Goal: Information Seeking & Learning: Find specific fact

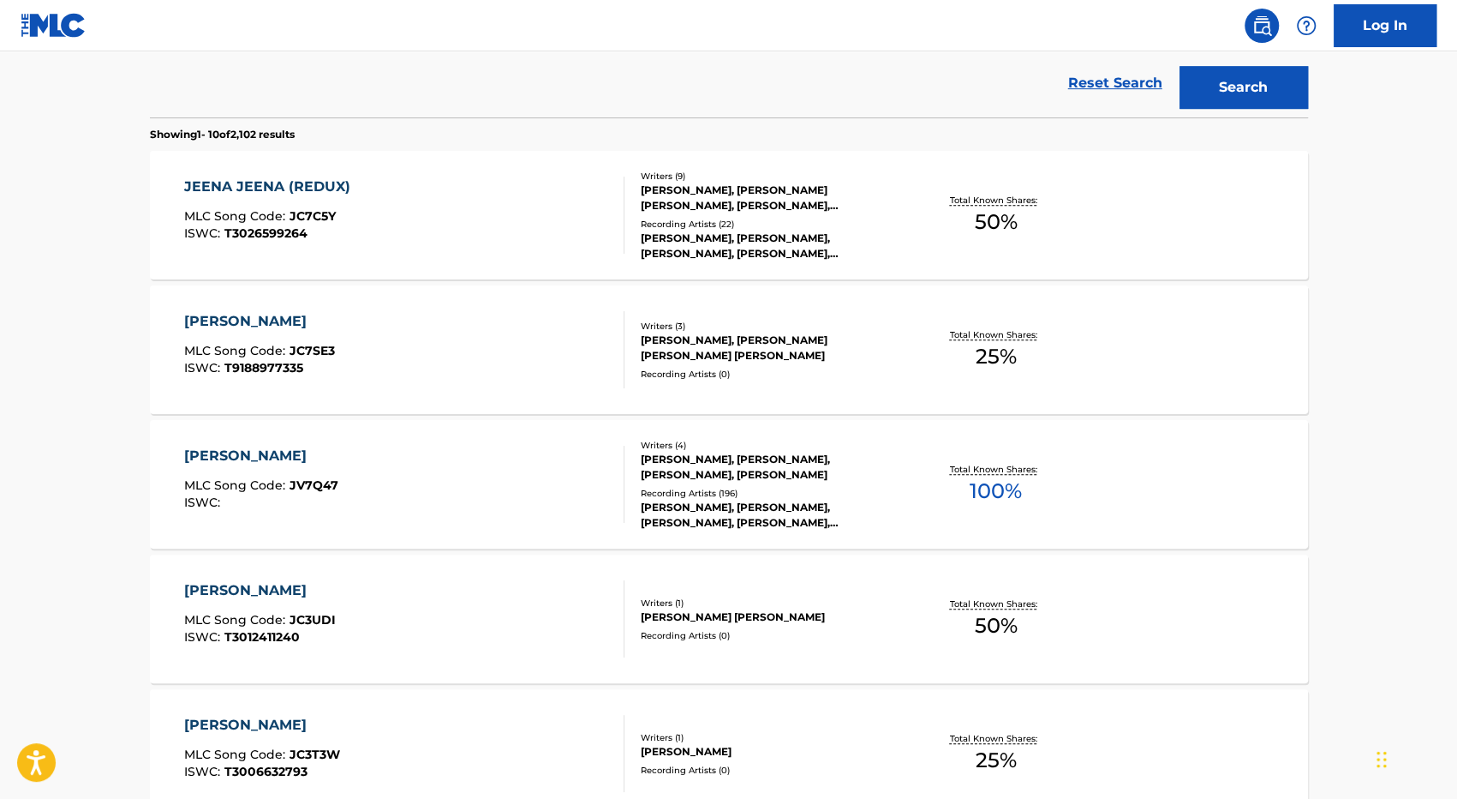
click at [476, 488] on div "[PERSON_NAME] MLC Song Code : JV7Q47 ISWC :" at bounding box center [404, 484] width 440 height 77
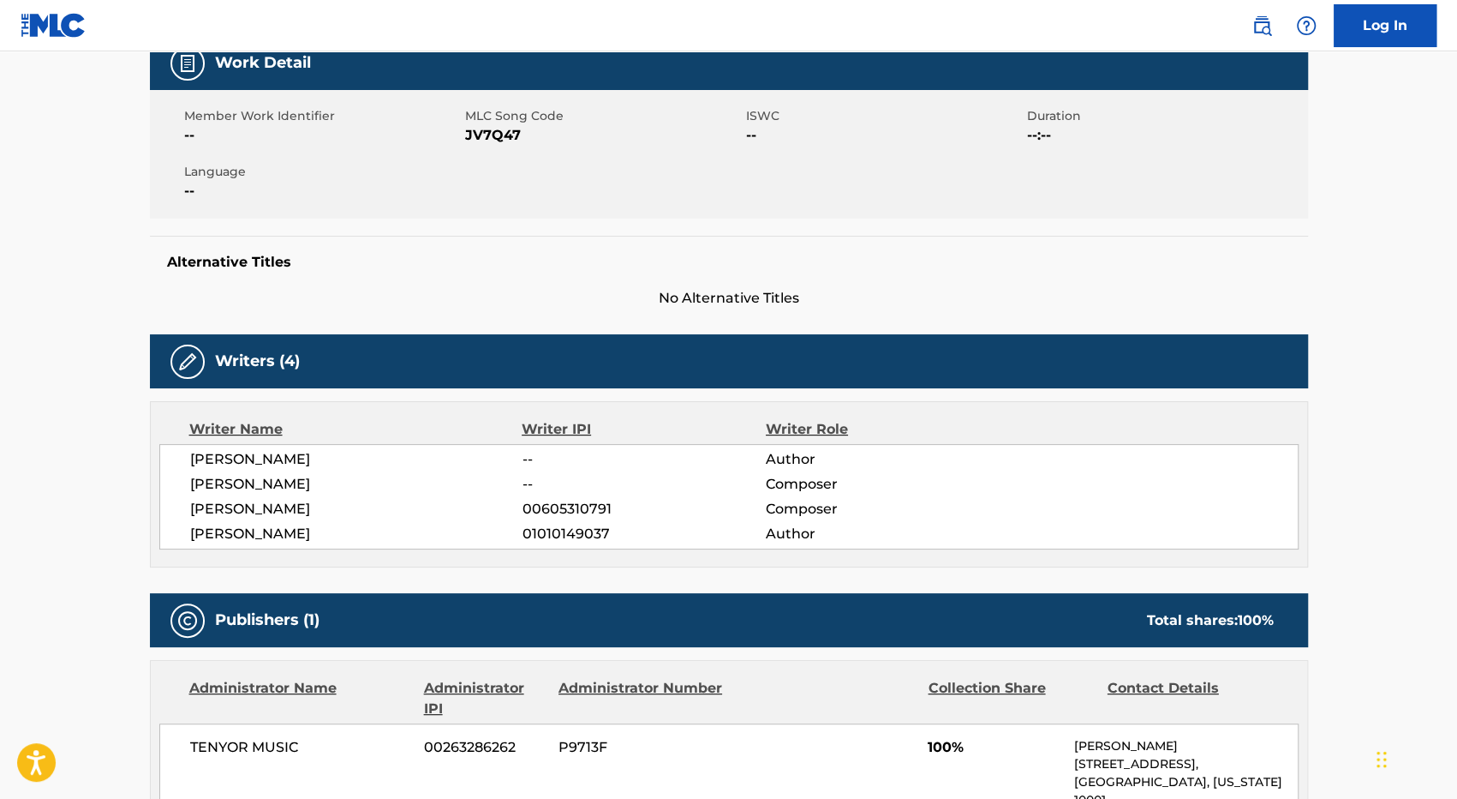
scroll to position [86, 0]
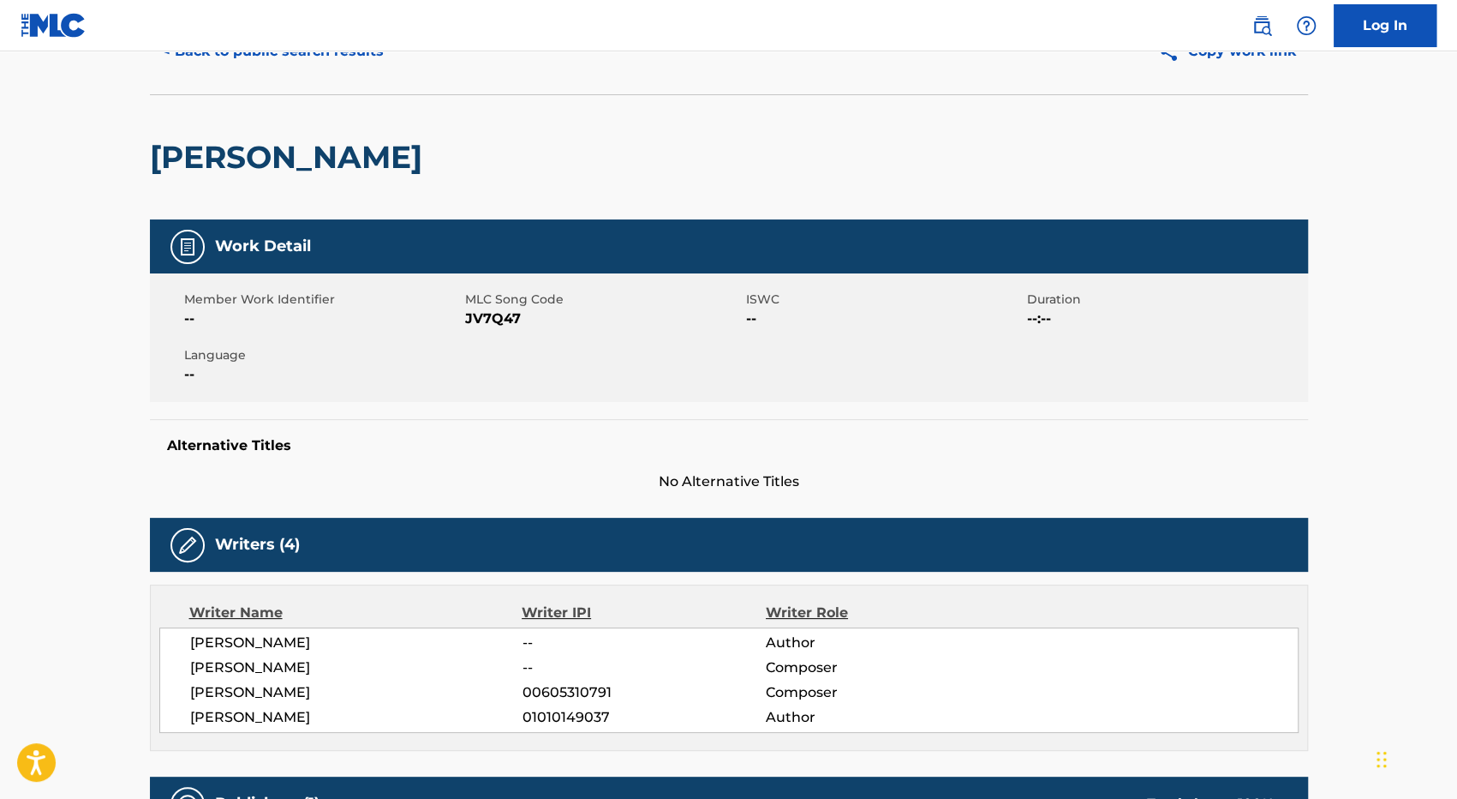
click at [479, 321] on span "JV7Q47" at bounding box center [603, 318] width 277 height 21
copy span "JV7Q47"
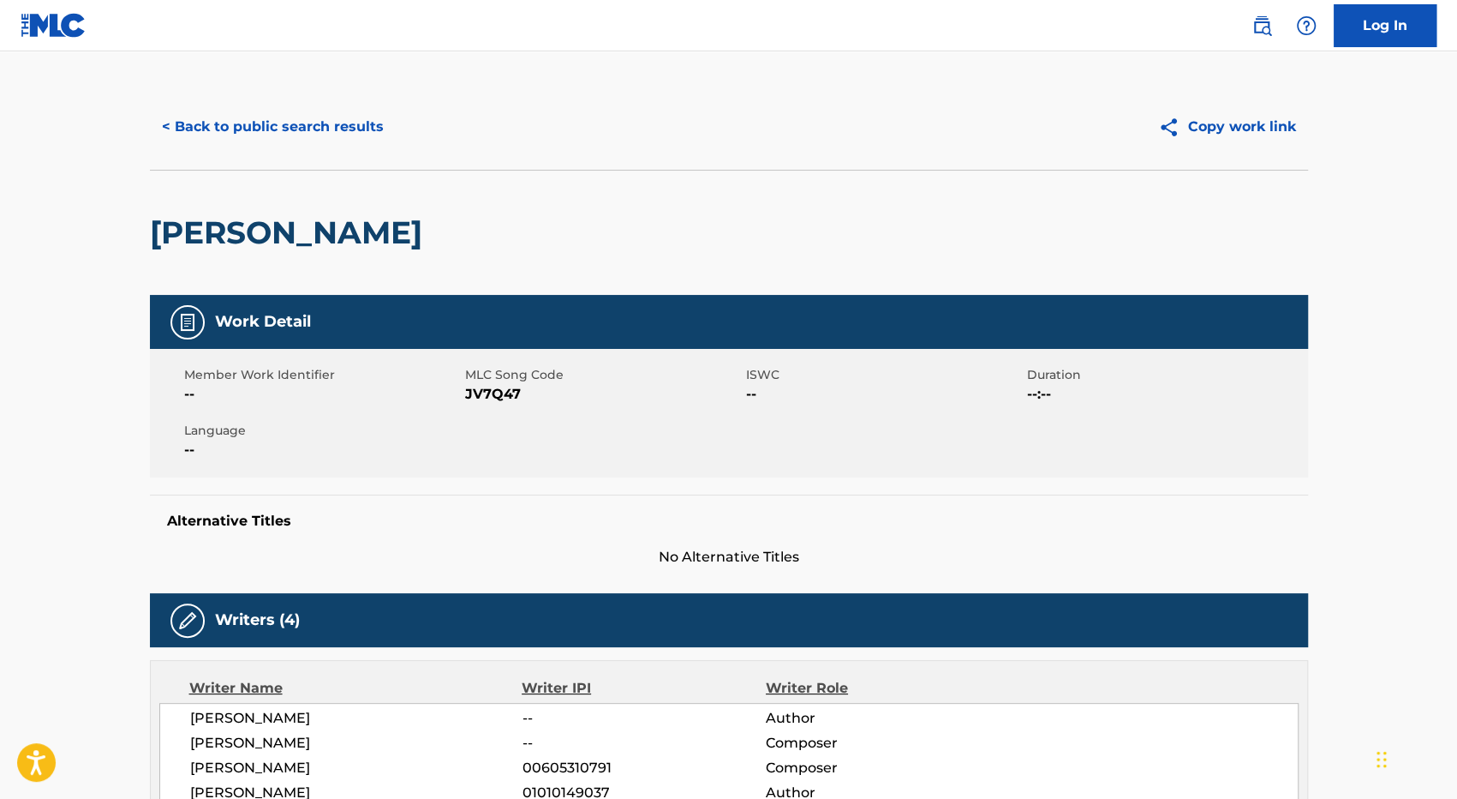
scroll to position [0, 0]
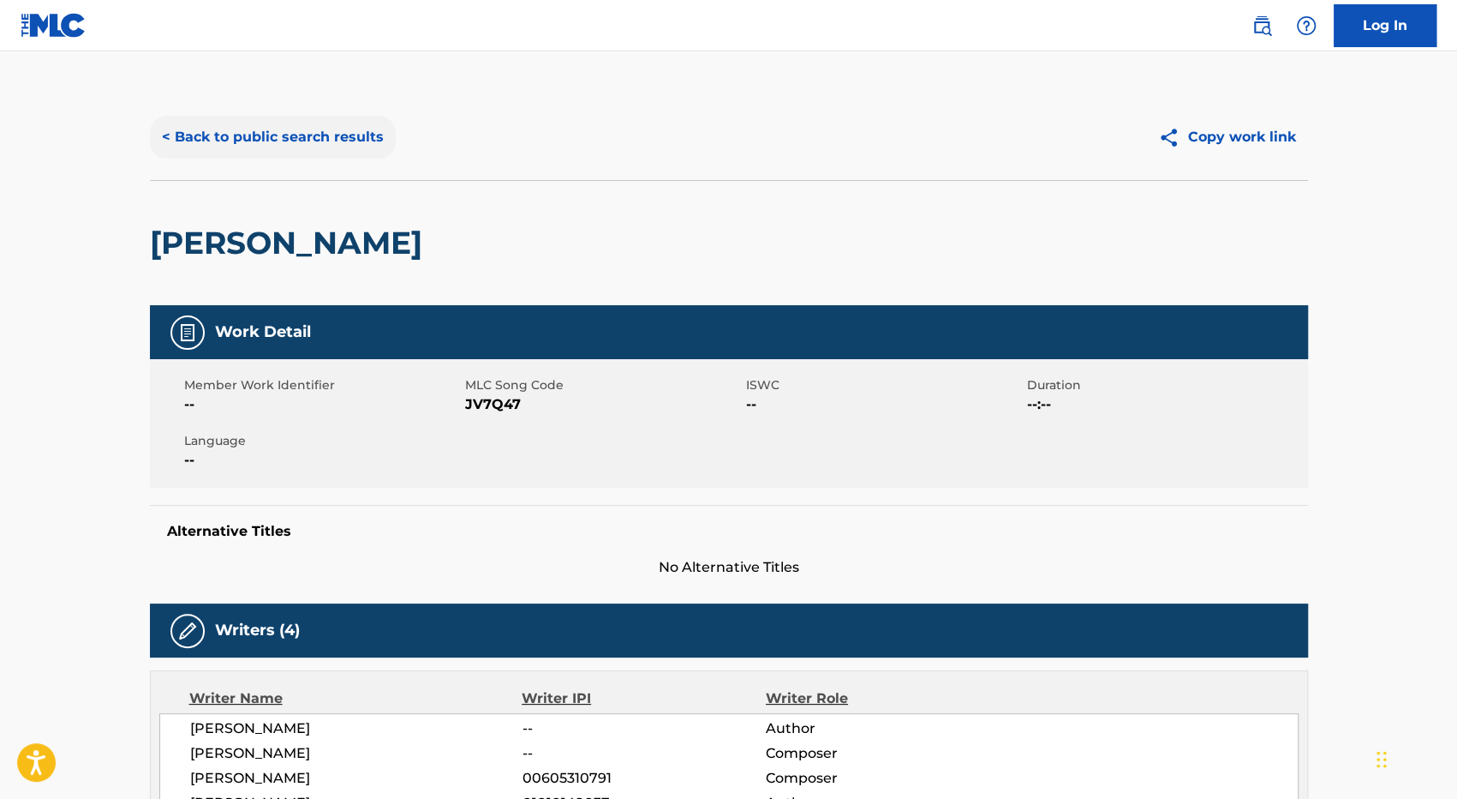
click at [319, 151] on button "< Back to public search results" at bounding box center [273, 137] width 246 height 43
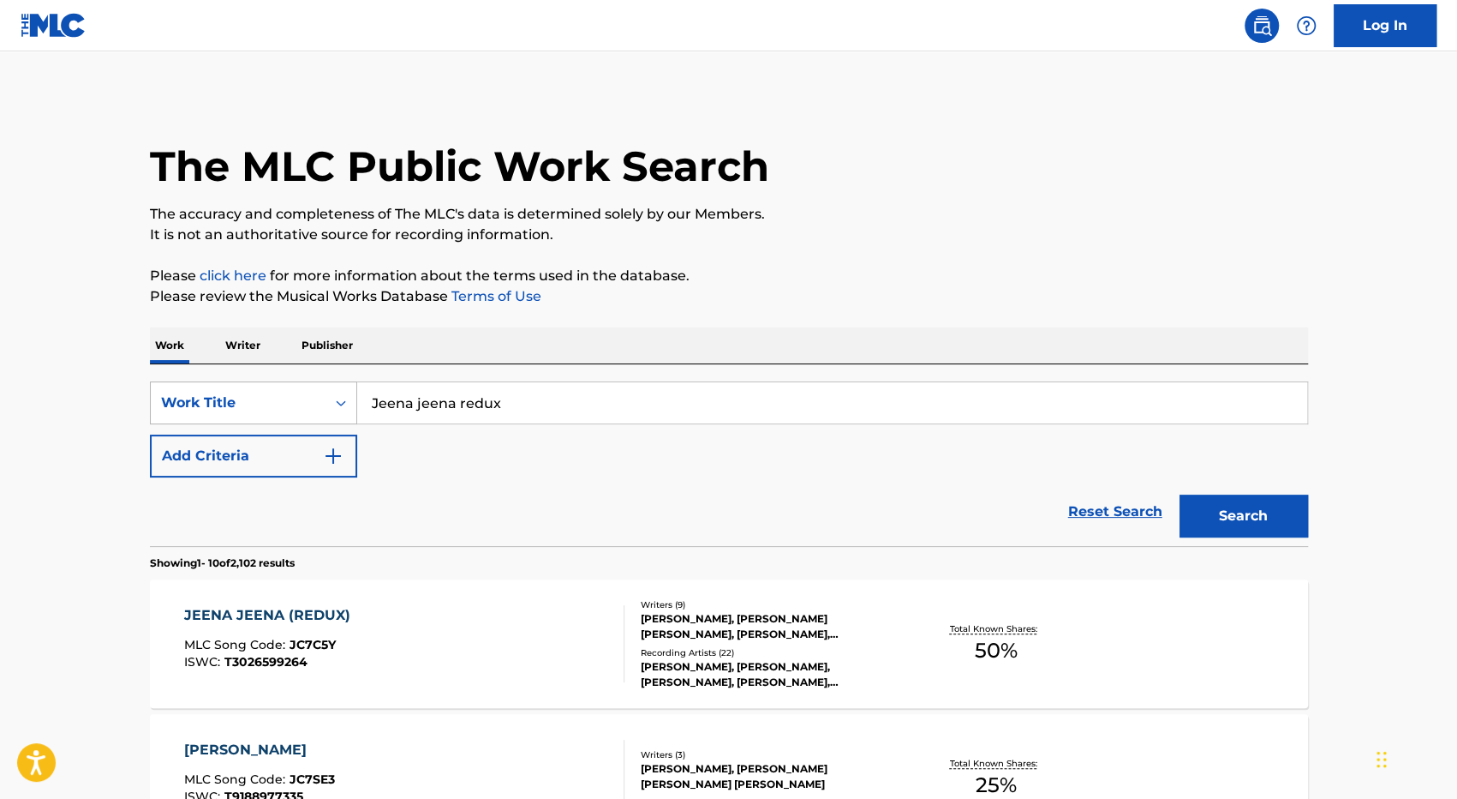
click at [321, 405] on div "Work Title" at bounding box center [238, 402] width 175 height 33
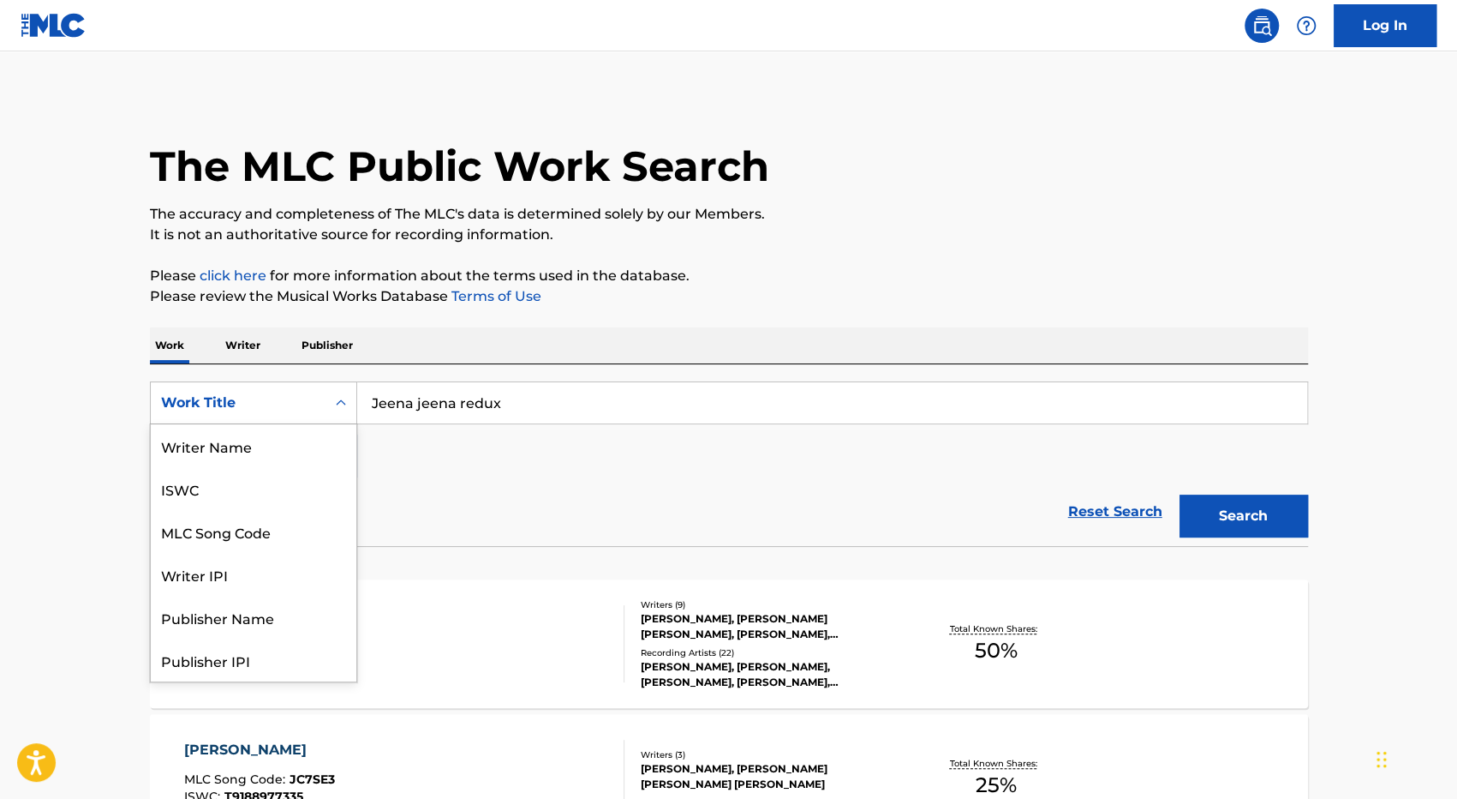
scroll to position [86, 0]
click at [303, 455] on div "MLC Song Code" at bounding box center [254, 445] width 206 height 43
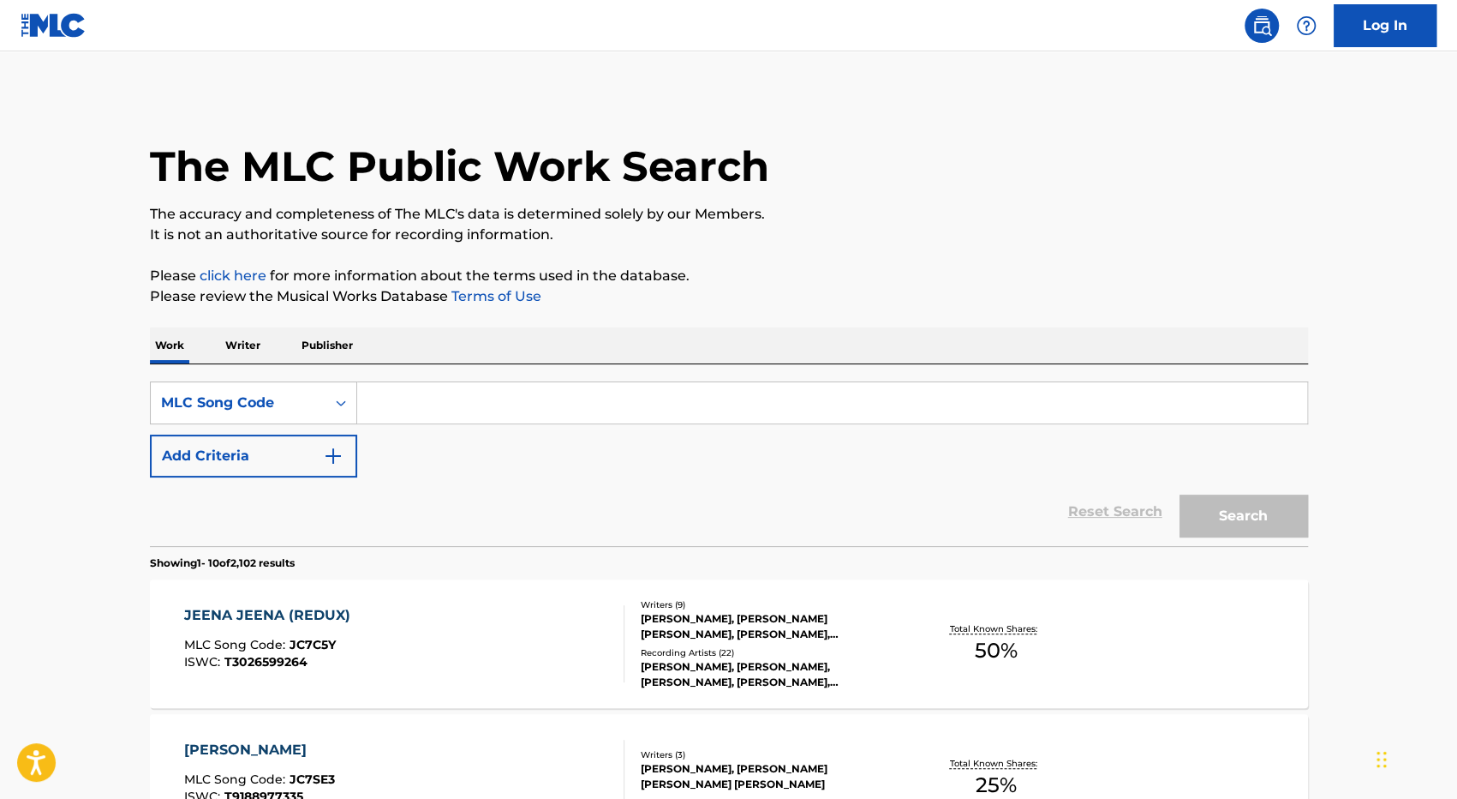
click at [494, 408] on input "Search Form" at bounding box center [832, 402] width 950 height 41
paste input "R62190"
type input "R62190"
click at [1180, 494] on button "Search" at bounding box center [1244, 515] width 129 height 43
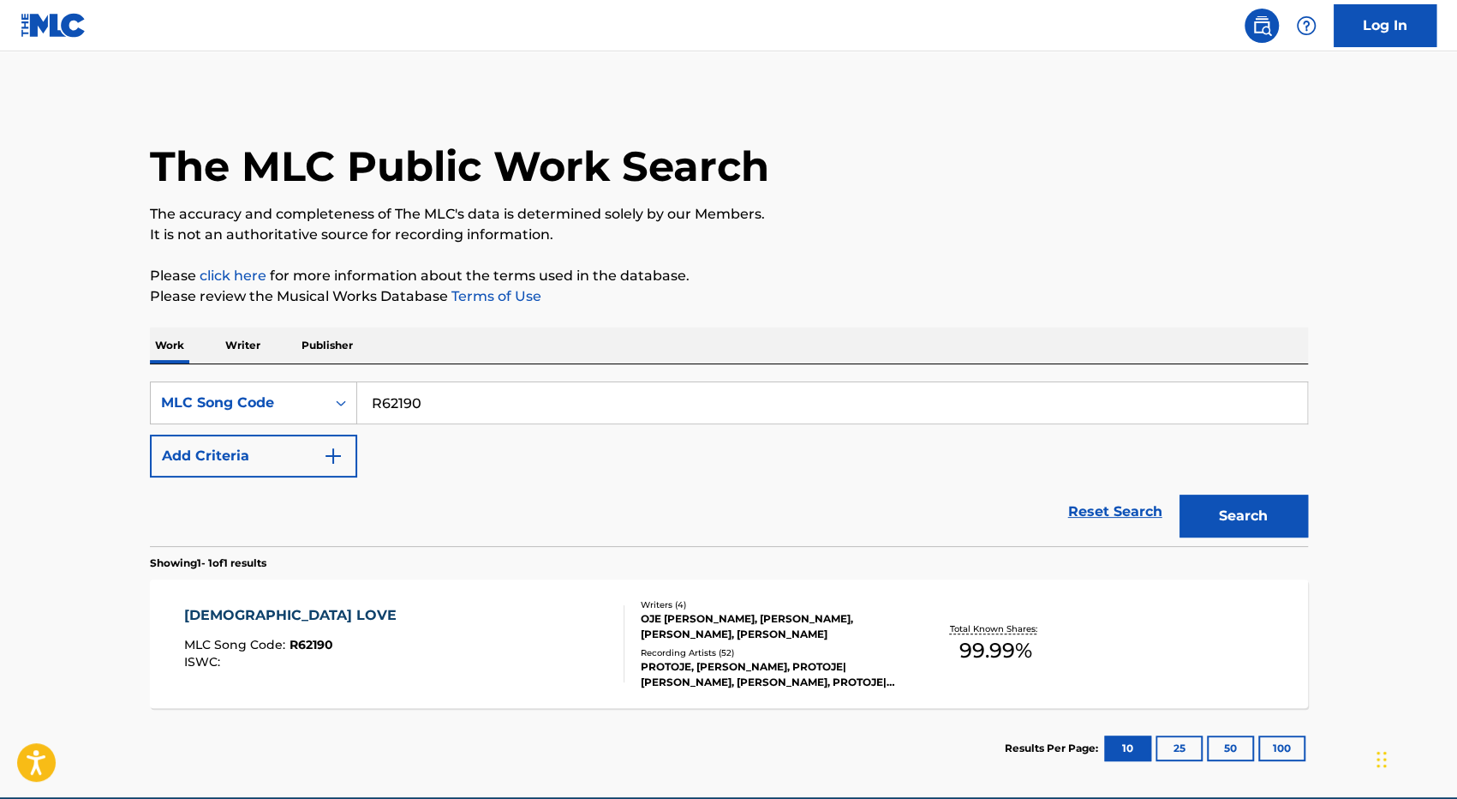
click at [548, 621] on div "[DEMOGRAPHIC_DATA] LOVE MLC Song Code : R62190 ISWC :" at bounding box center [404, 643] width 440 height 77
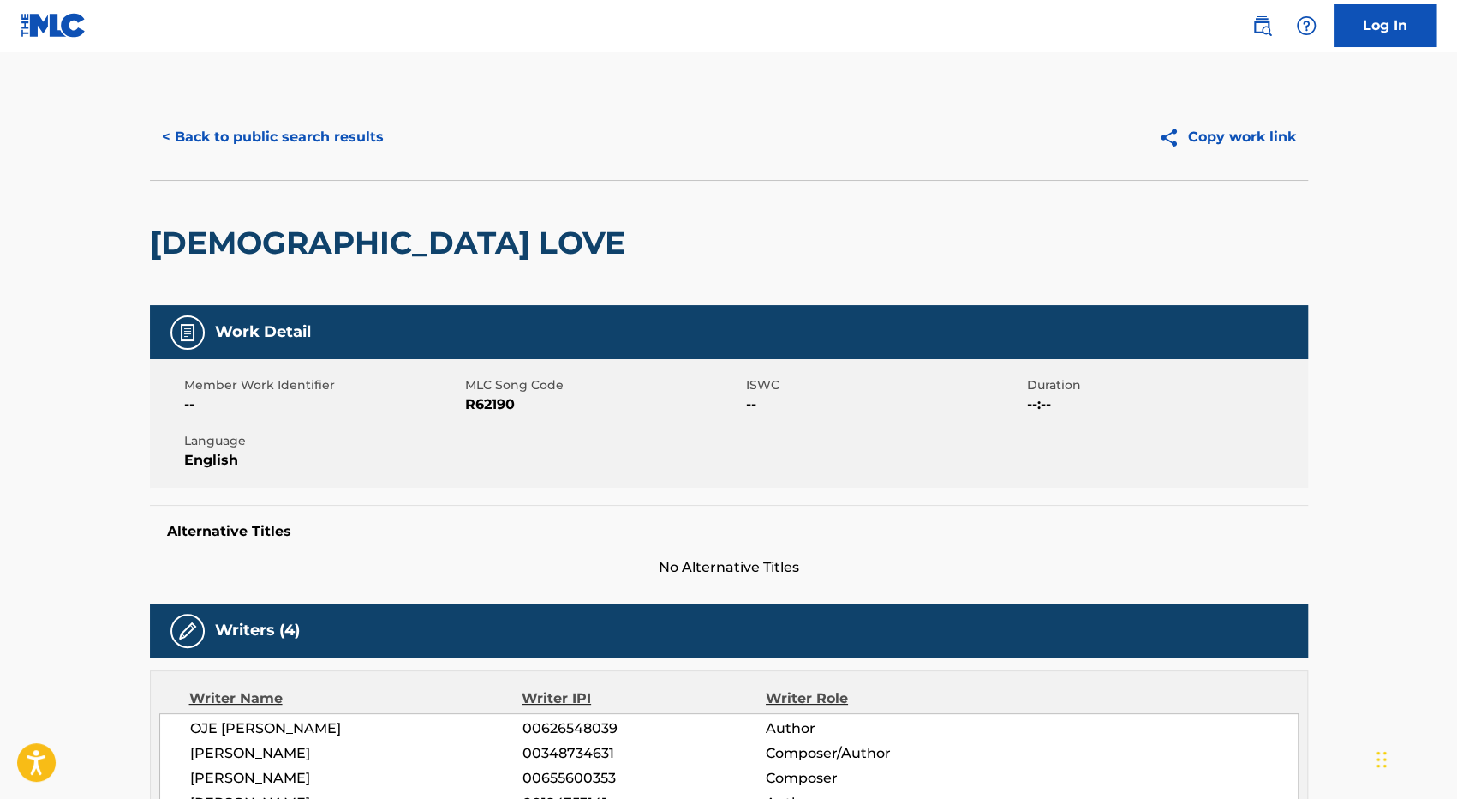
click at [299, 140] on button "< Back to public search results" at bounding box center [273, 137] width 246 height 43
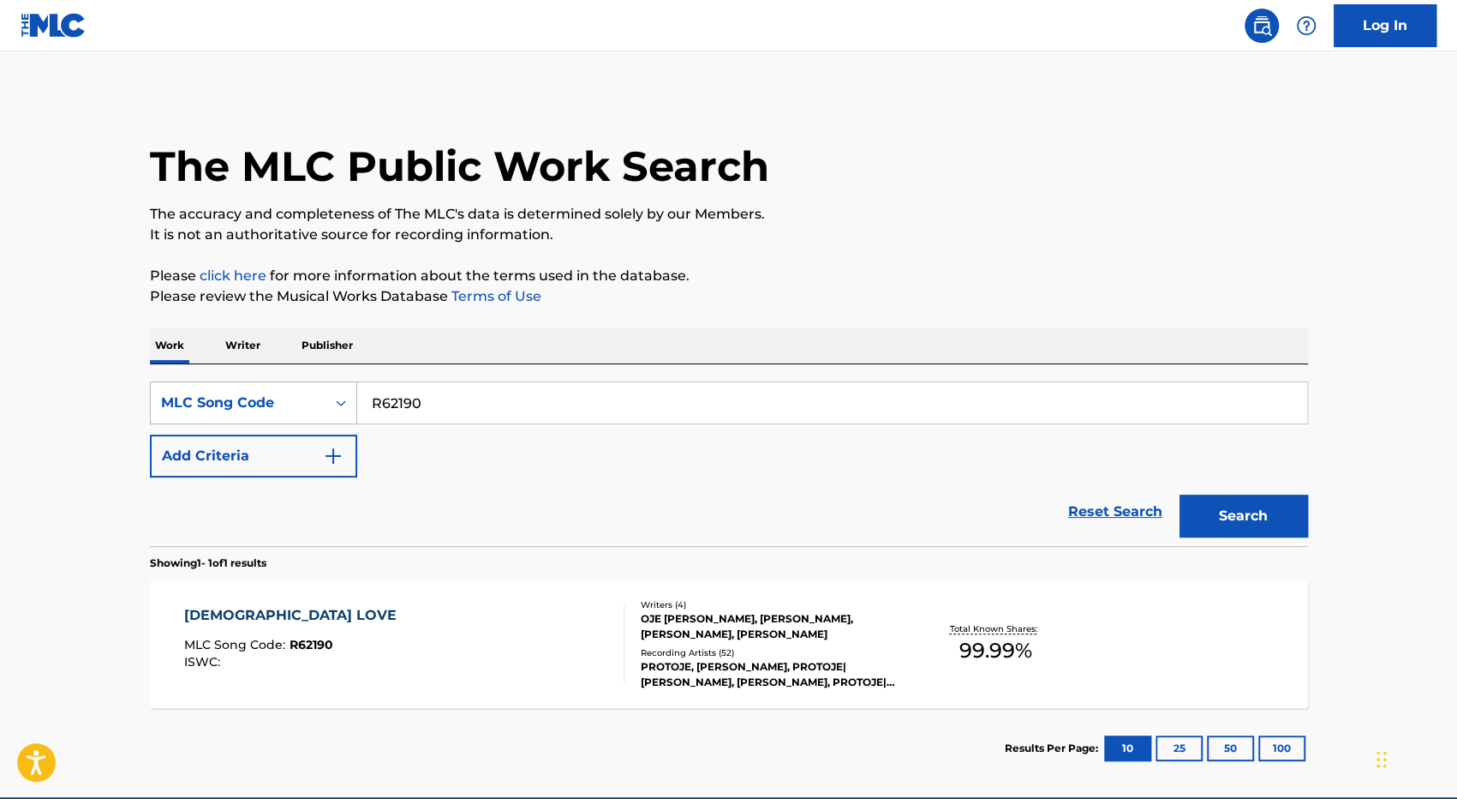
drag, startPoint x: 456, startPoint y: 393, endPoint x: 294, endPoint y: 393, distance: 161.9
click at [296, 393] on div "SearchWithCriteria9dc33df0-921b-444b-b778-cb435e4a9fcf MLC Song Code R62190" at bounding box center [729, 402] width 1158 height 43
paste input "1206C"
type input "R1206C"
click at [1180, 494] on button "Search" at bounding box center [1244, 515] width 129 height 43
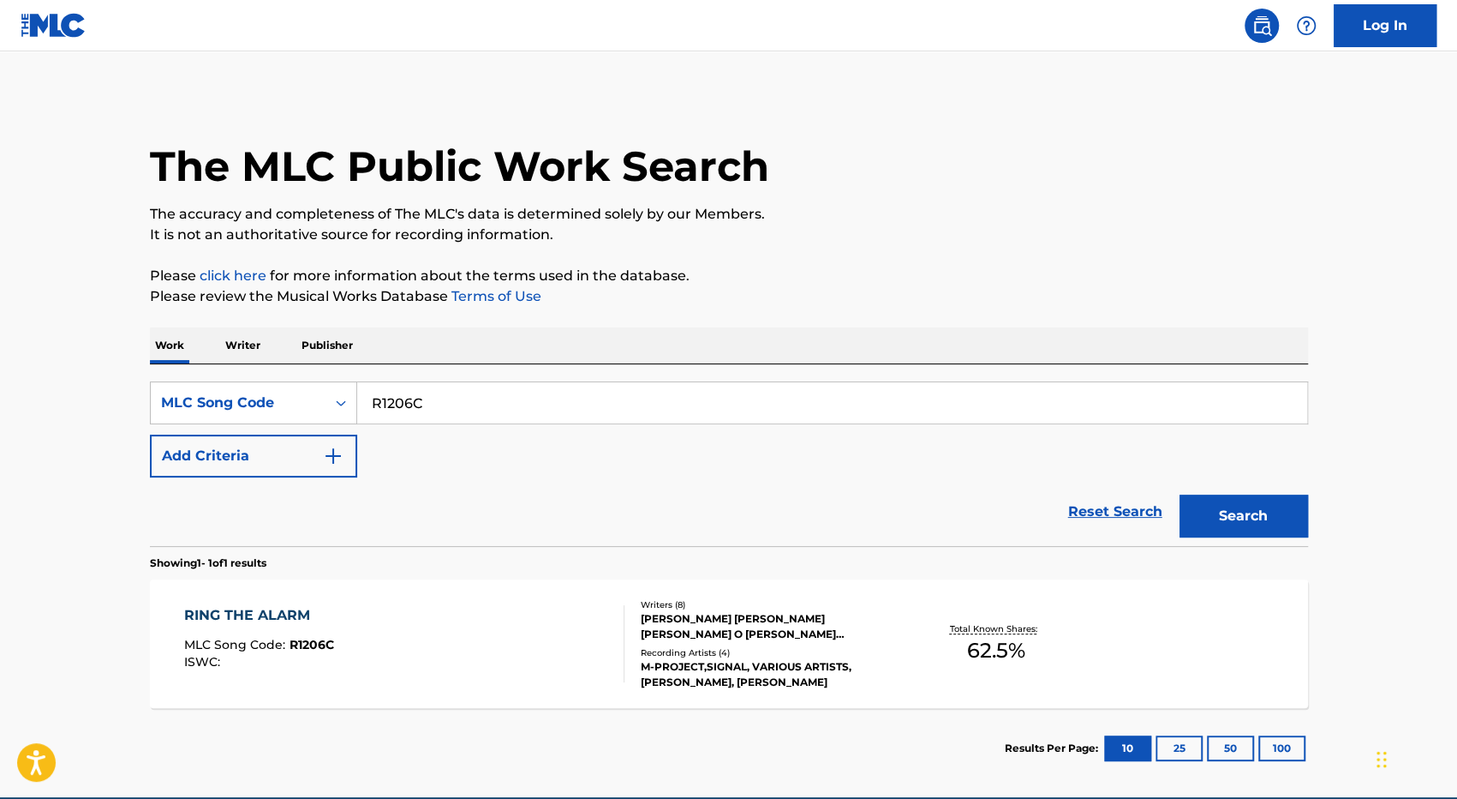
click at [478, 630] on div "RING THE ALARM MLC Song Code : R1206C ISWC :" at bounding box center [404, 643] width 440 height 77
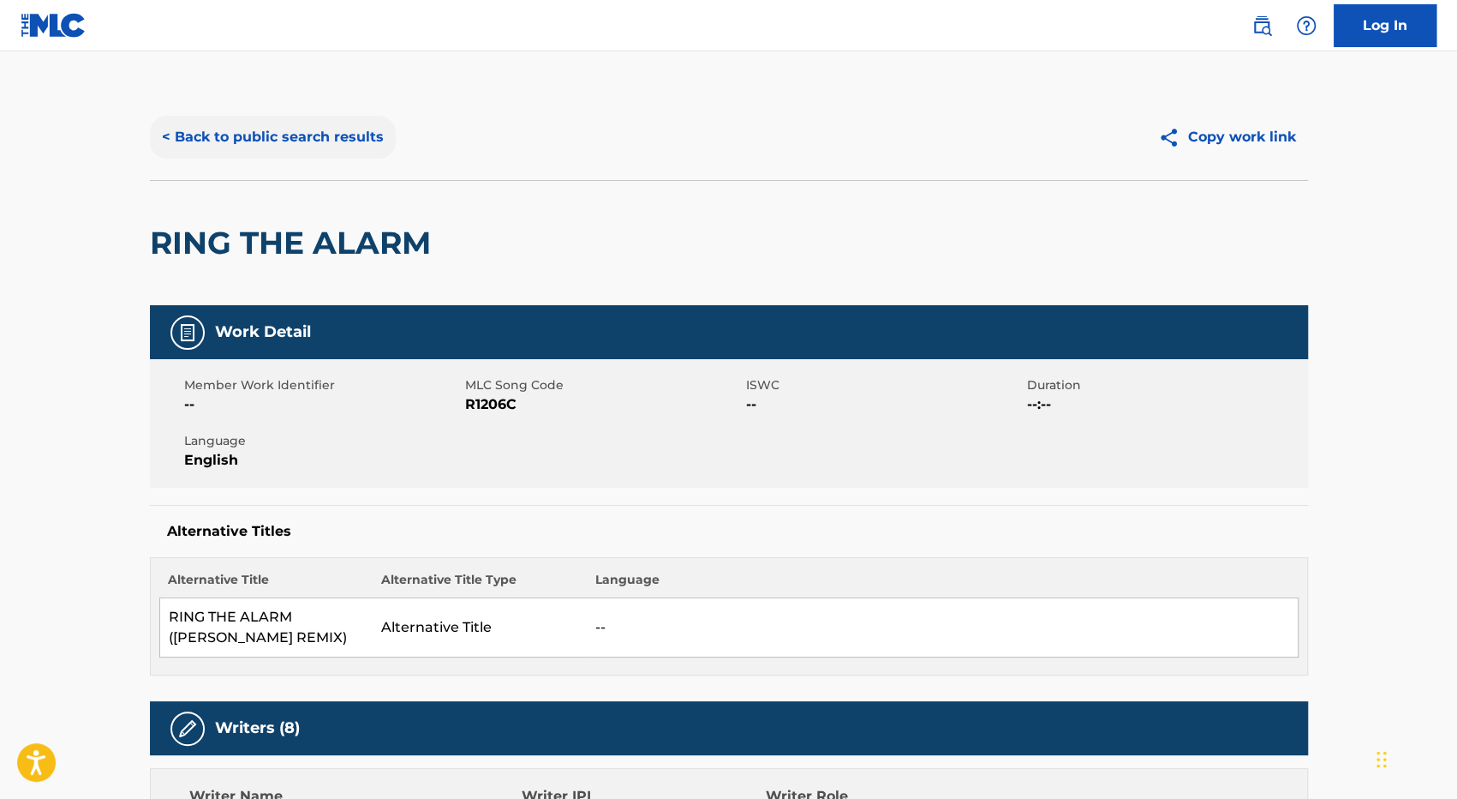
click at [298, 145] on button "< Back to public search results" at bounding box center [273, 137] width 246 height 43
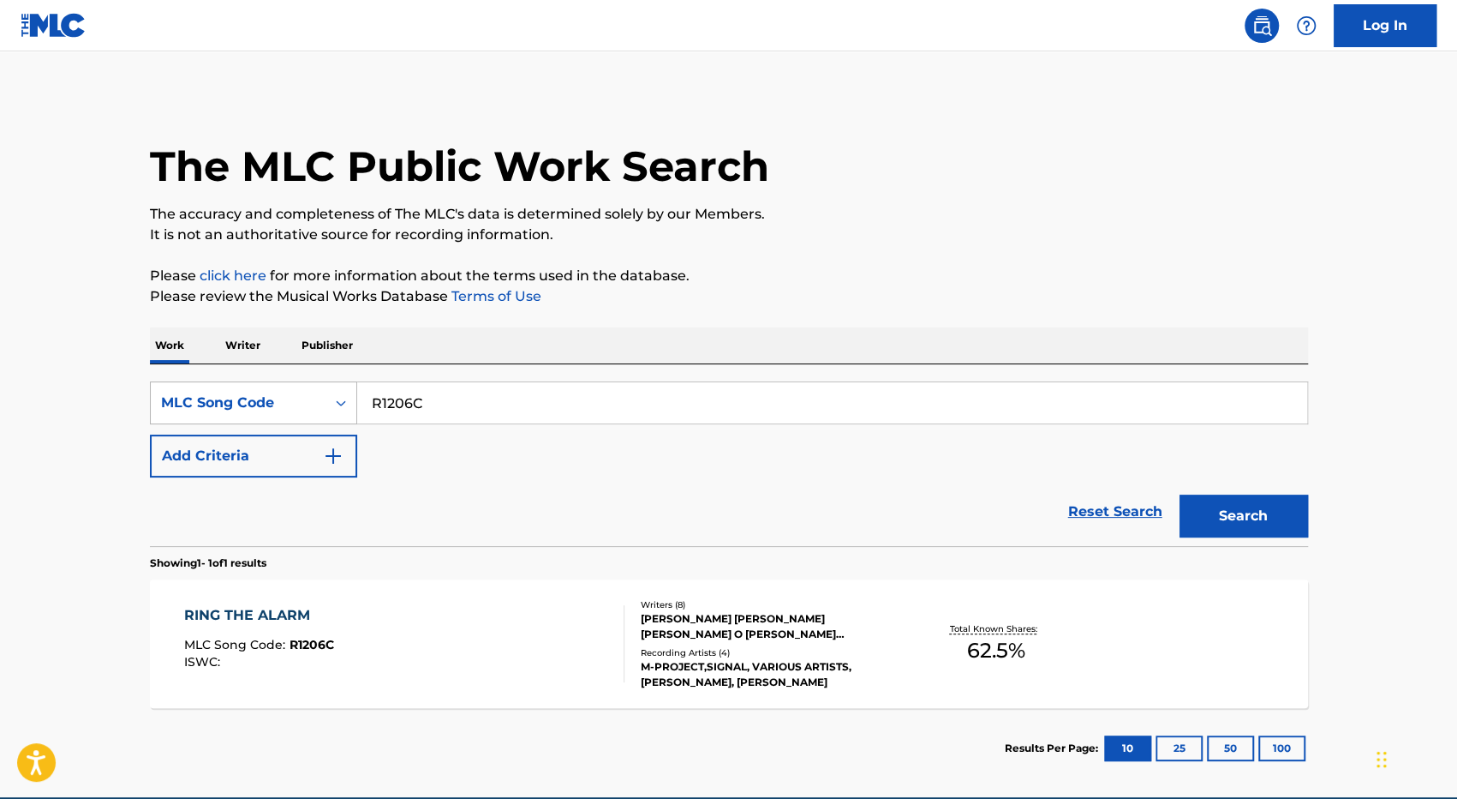
drag, startPoint x: 410, startPoint y: 401, endPoint x: 347, endPoint y: 399, distance: 62.6
click at [357, 401] on input "R1206C" at bounding box center [832, 402] width 950 height 41
paste input "Y61735"
type input "Y61735"
click at [1180, 494] on button "Search" at bounding box center [1244, 515] width 129 height 43
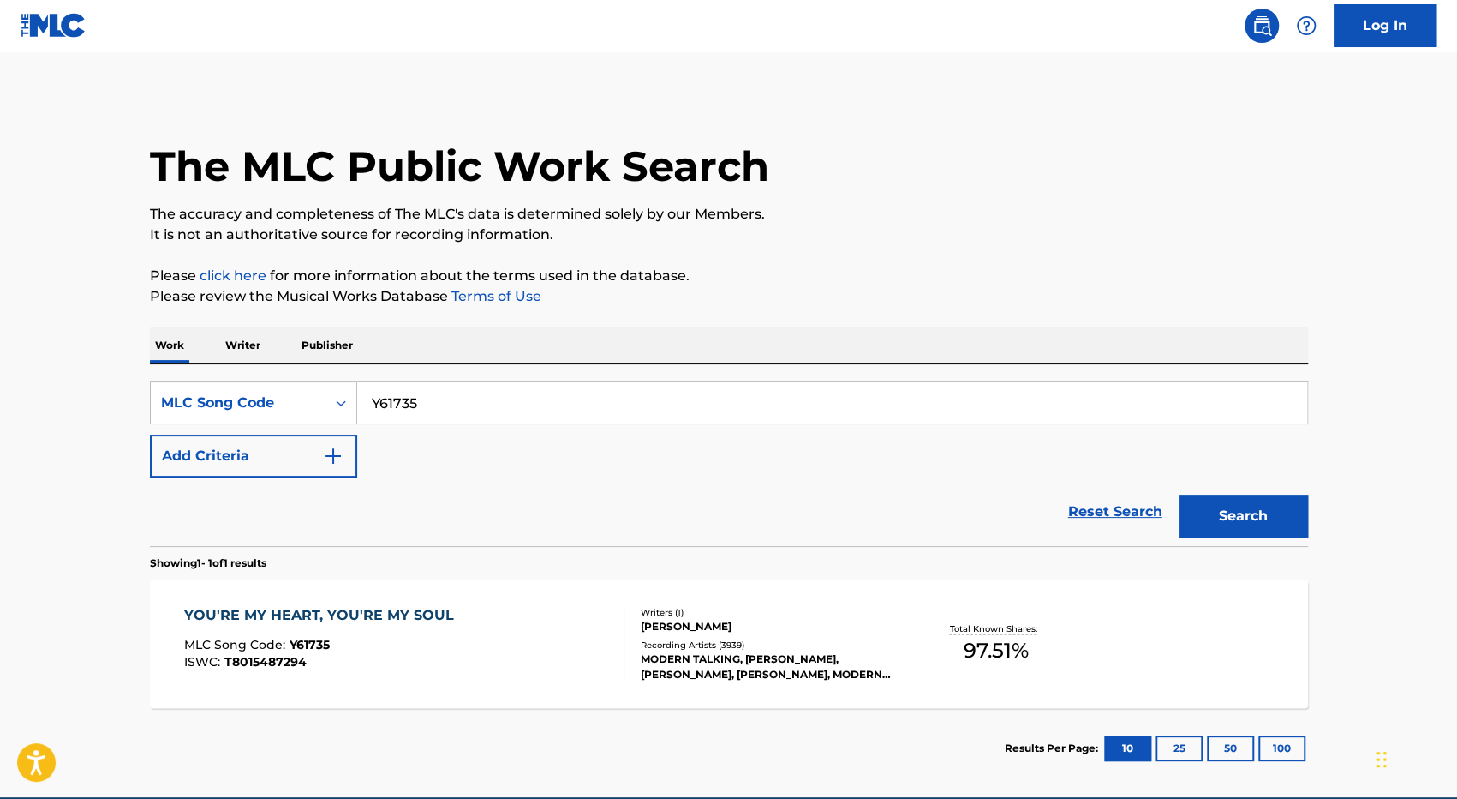
click at [509, 633] on div "YOU'RE MY HEART, YOU'RE MY SOUL MLC Song Code : Y61735 ISWC : T8015487294" at bounding box center [404, 643] width 440 height 77
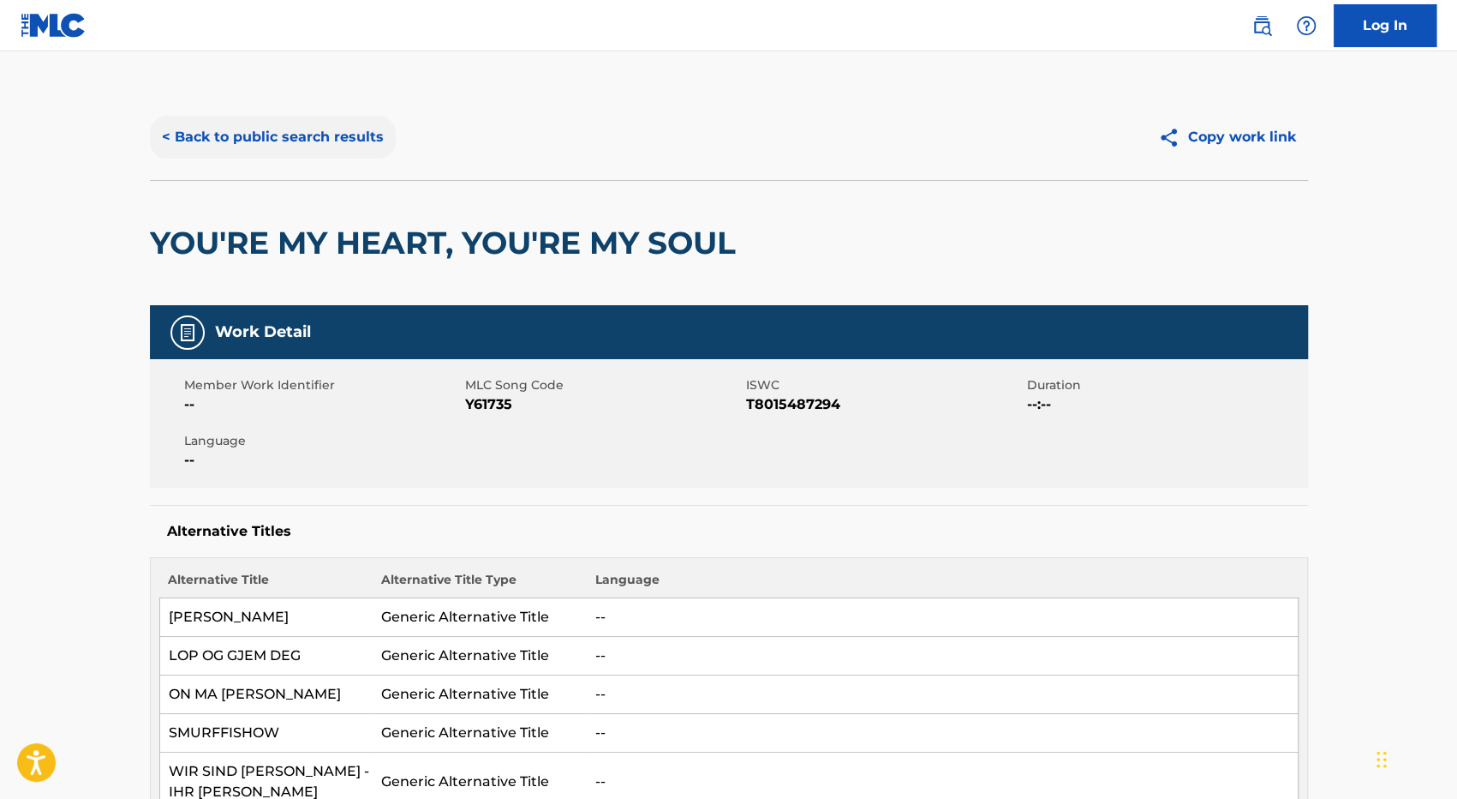
click at [226, 135] on button "< Back to public search results" at bounding box center [273, 137] width 246 height 43
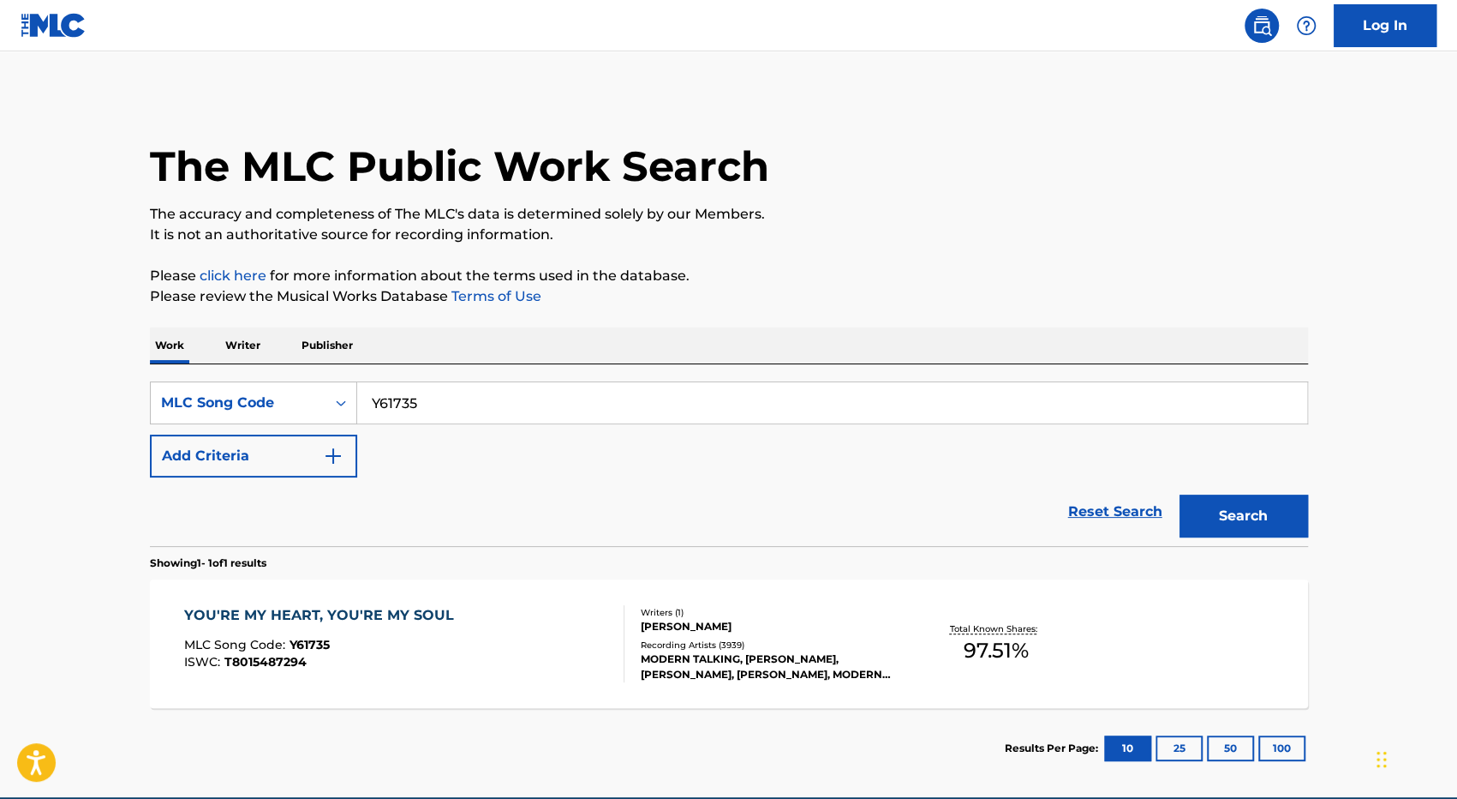
drag, startPoint x: 472, startPoint y: 404, endPoint x: 258, endPoint y: 378, distance: 215.8
click at [259, 378] on div "SearchWithCriteria9dc33df0-921b-444b-b778-cb435e4a9fcf MLC Song Code Y61735 Add…" at bounding box center [729, 455] width 1158 height 182
paste input "AA088G"
type input "AA088G"
click at [1180, 494] on button "Search" at bounding box center [1244, 515] width 129 height 43
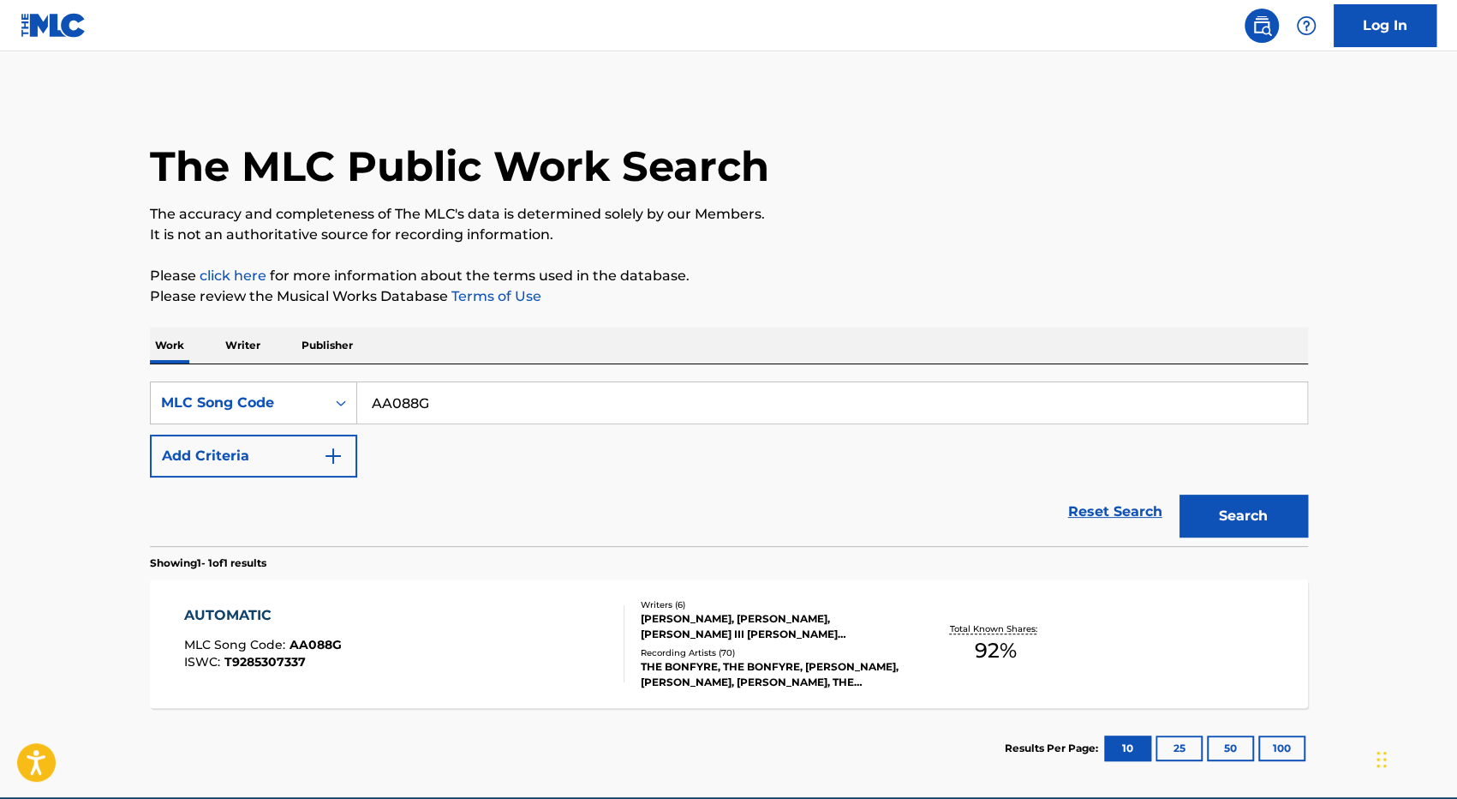
click at [591, 661] on div "AUTOMATIC MLC Song Code : AA088G ISWC : T9285307337" at bounding box center [404, 643] width 440 height 77
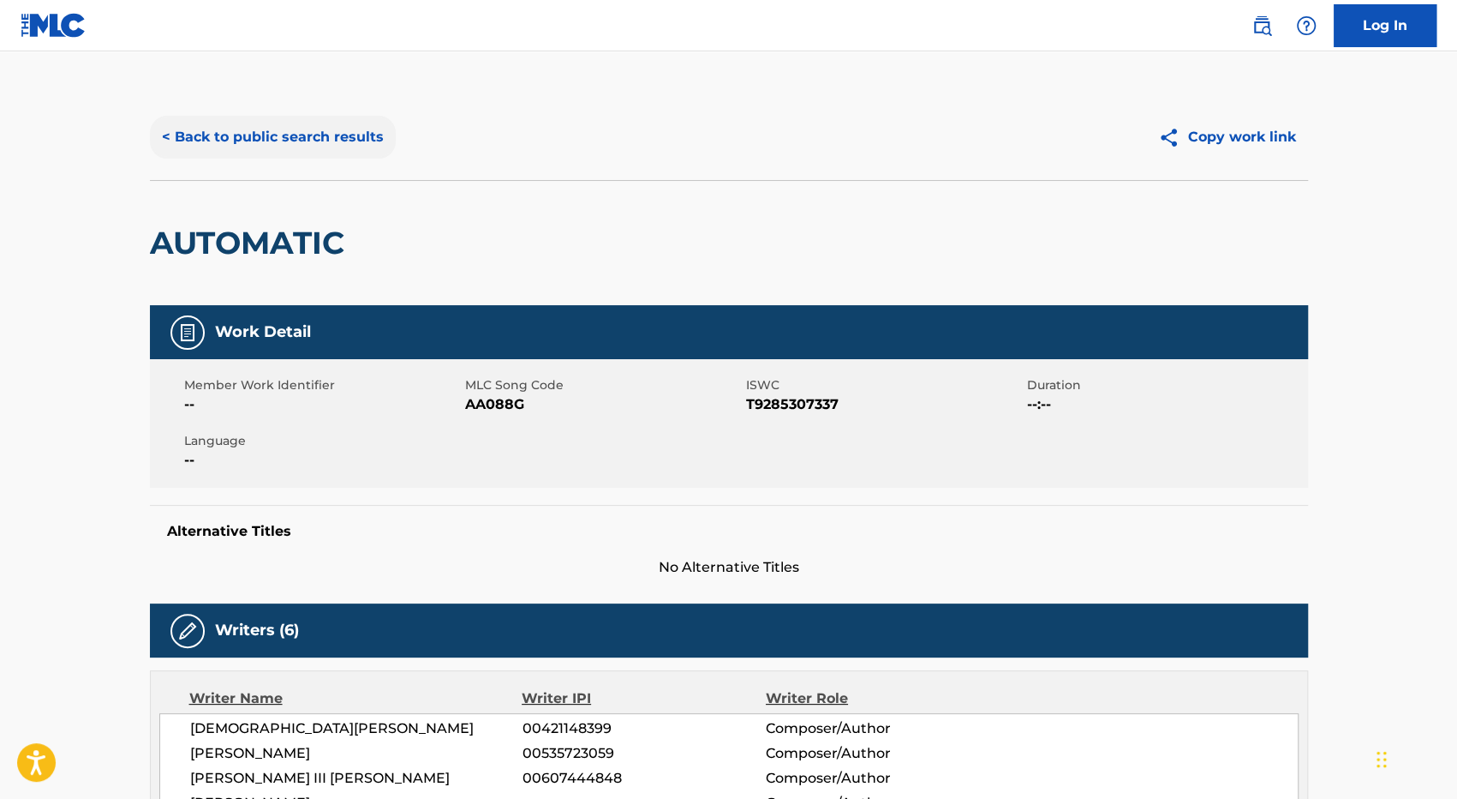
click at [331, 136] on button "< Back to public search results" at bounding box center [273, 137] width 246 height 43
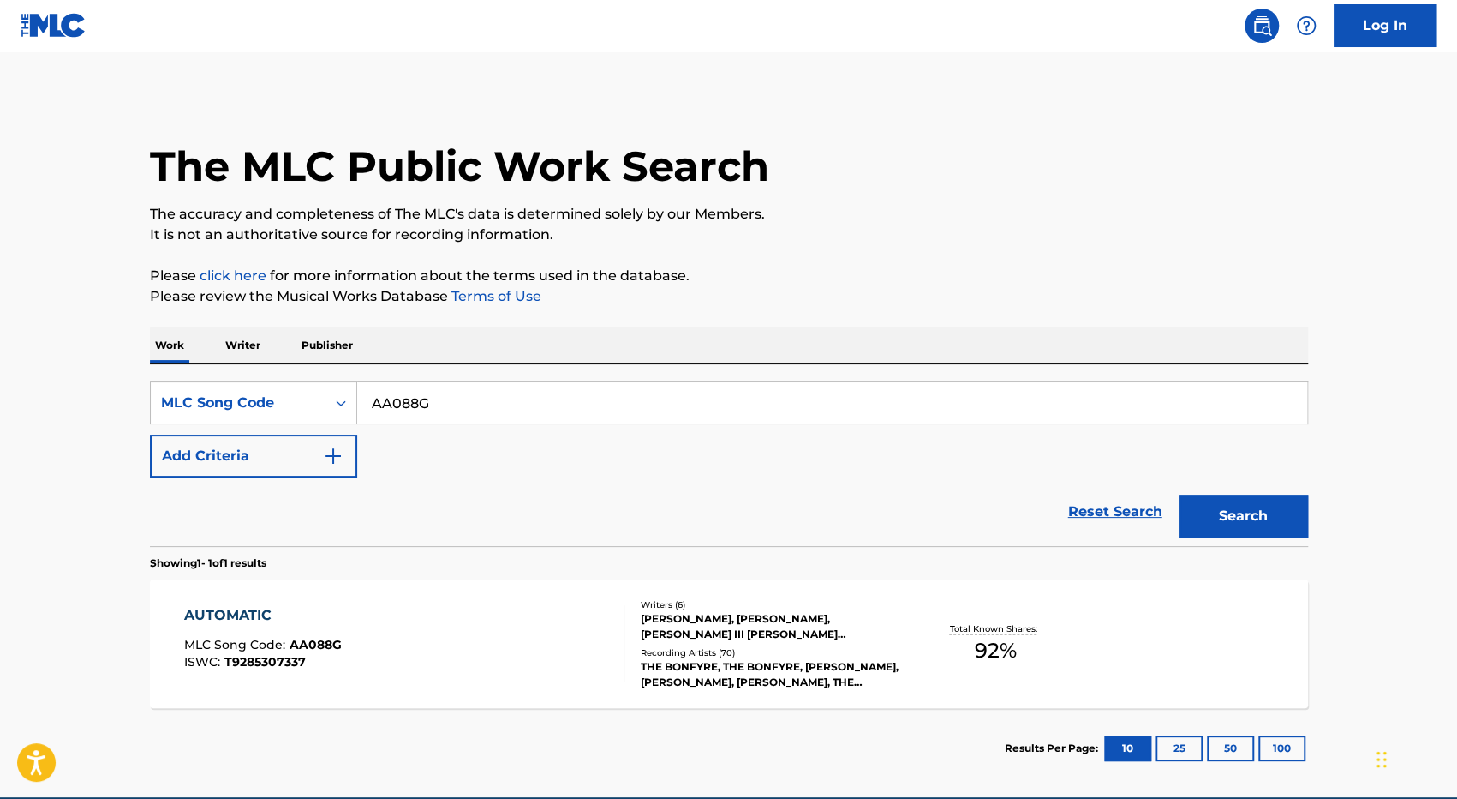
click at [436, 644] on div "AUTOMATIC MLC Song Code : AA088G ISWC : T9285307337" at bounding box center [404, 643] width 440 height 77
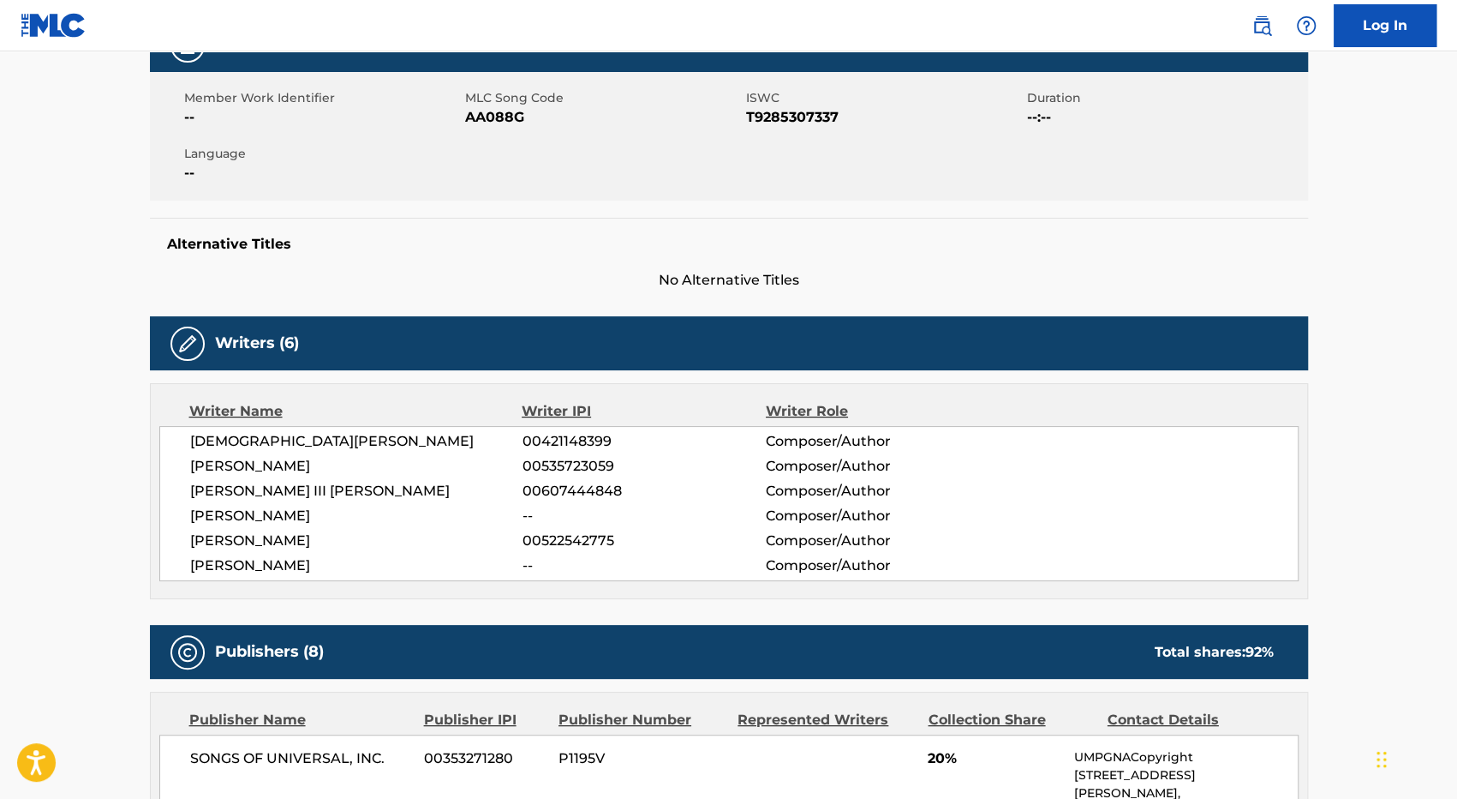
scroll to position [276, 0]
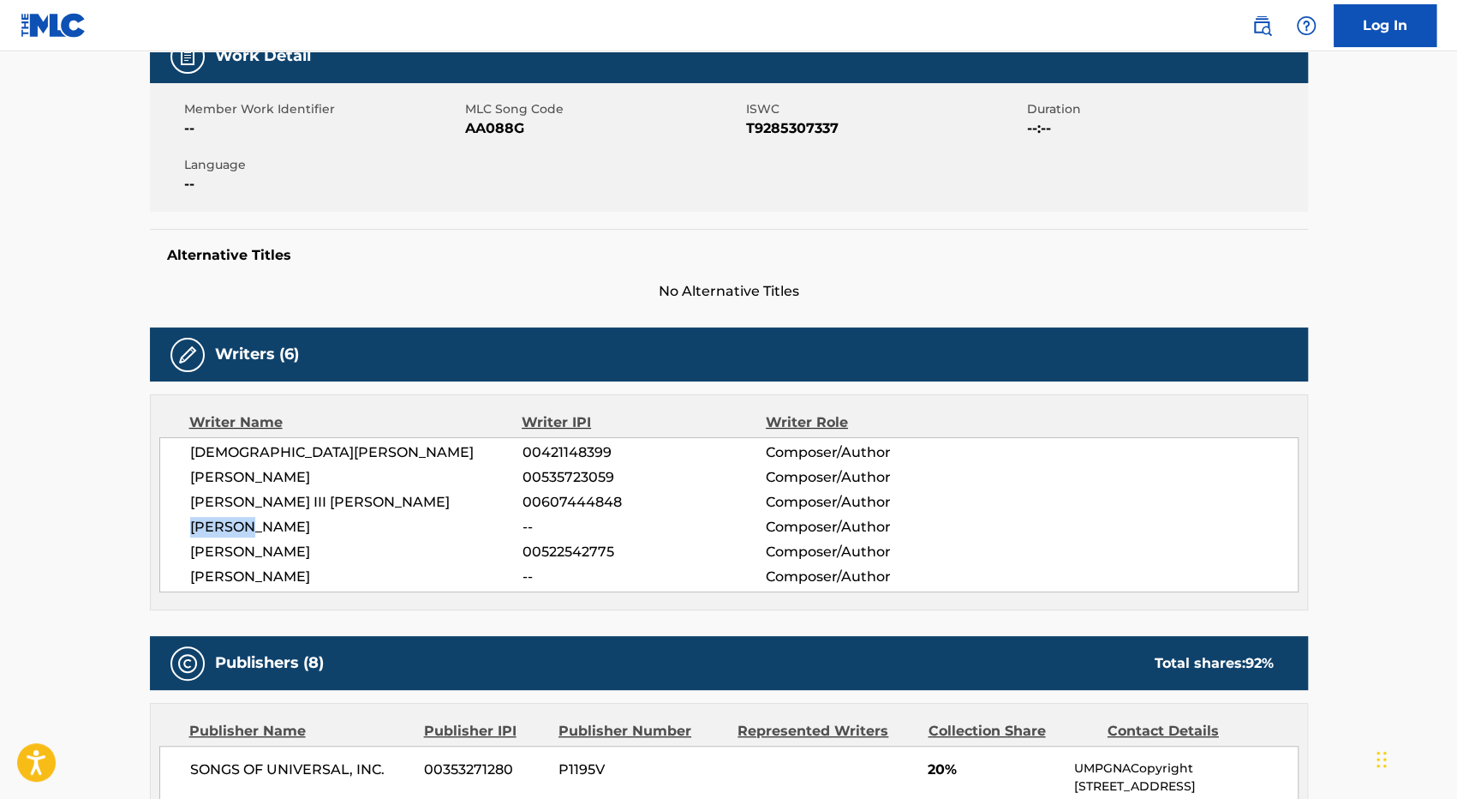
drag, startPoint x: 253, startPoint y: 528, endPoint x: 166, endPoint y: 522, distance: 86.7
click at [166, 522] on div "[DEMOGRAPHIC_DATA][PERSON_NAME] 00421148399 Composer/Author [PERSON_NAME] 00535…" at bounding box center [729, 514] width 1140 height 155
copy span "[PERSON_NAME]"
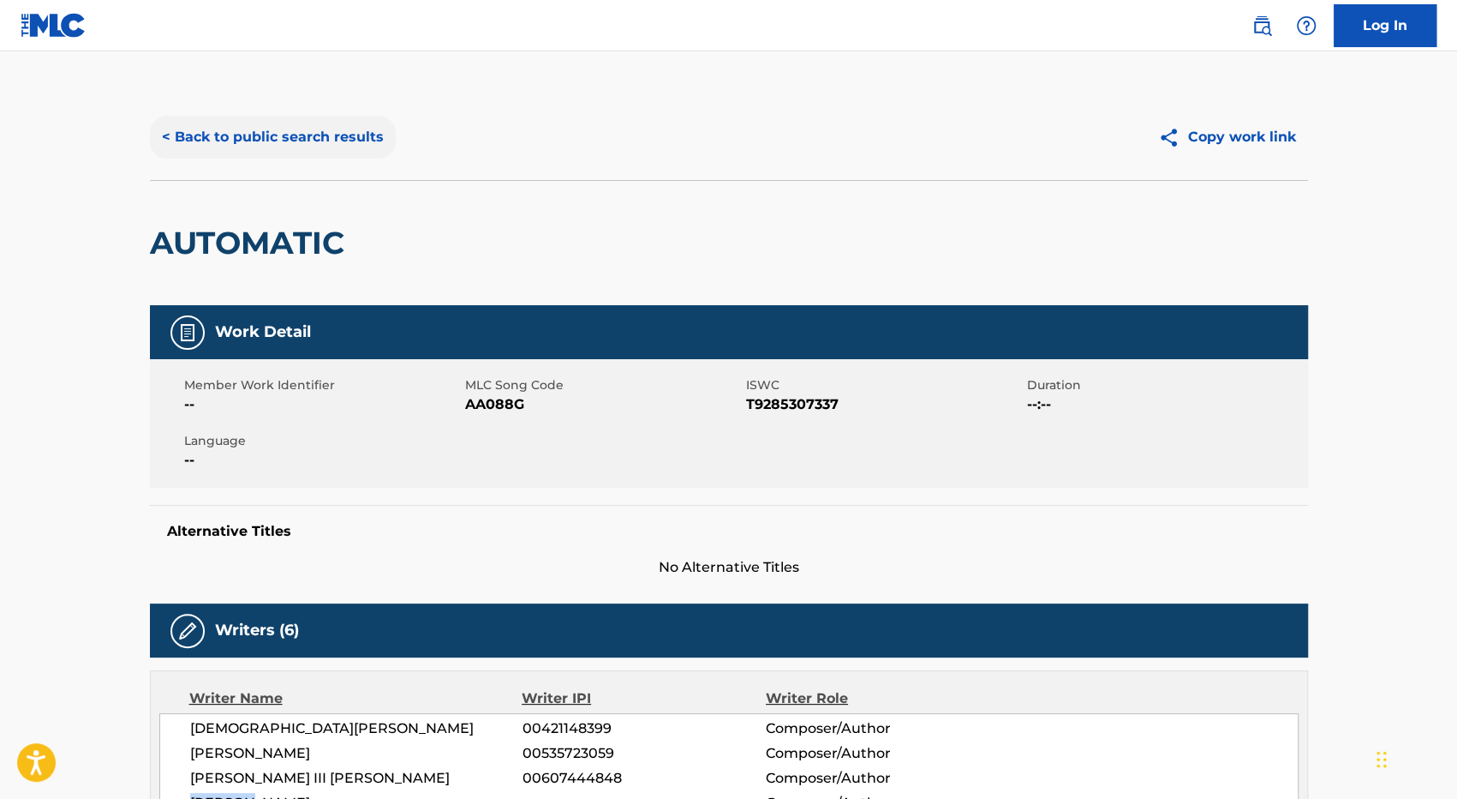
click at [295, 138] on button "< Back to public search results" at bounding box center [273, 137] width 246 height 43
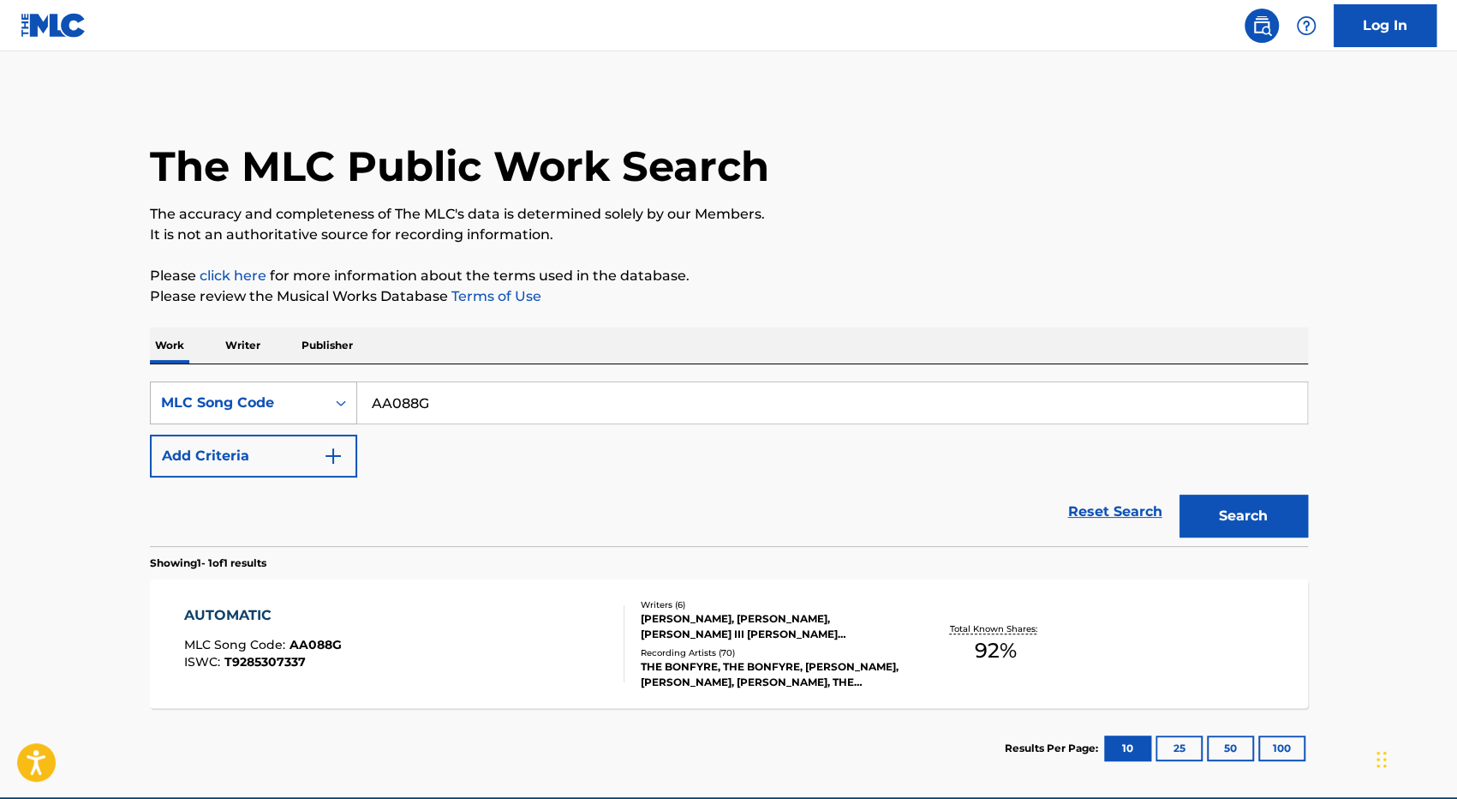
drag, startPoint x: 446, startPoint y: 402, endPoint x: 308, endPoint y: 409, distance: 137.3
click at [308, 409] on div "SearchWithCriteria9dc33df0-921b-444b-b778-cb435e4a9fcf MLC Song Code AA088G" at bounding box center [729, 402] width 1158 height 43
paste input "[PERSON_NAME]"
type input "[PERSON_NAME]"
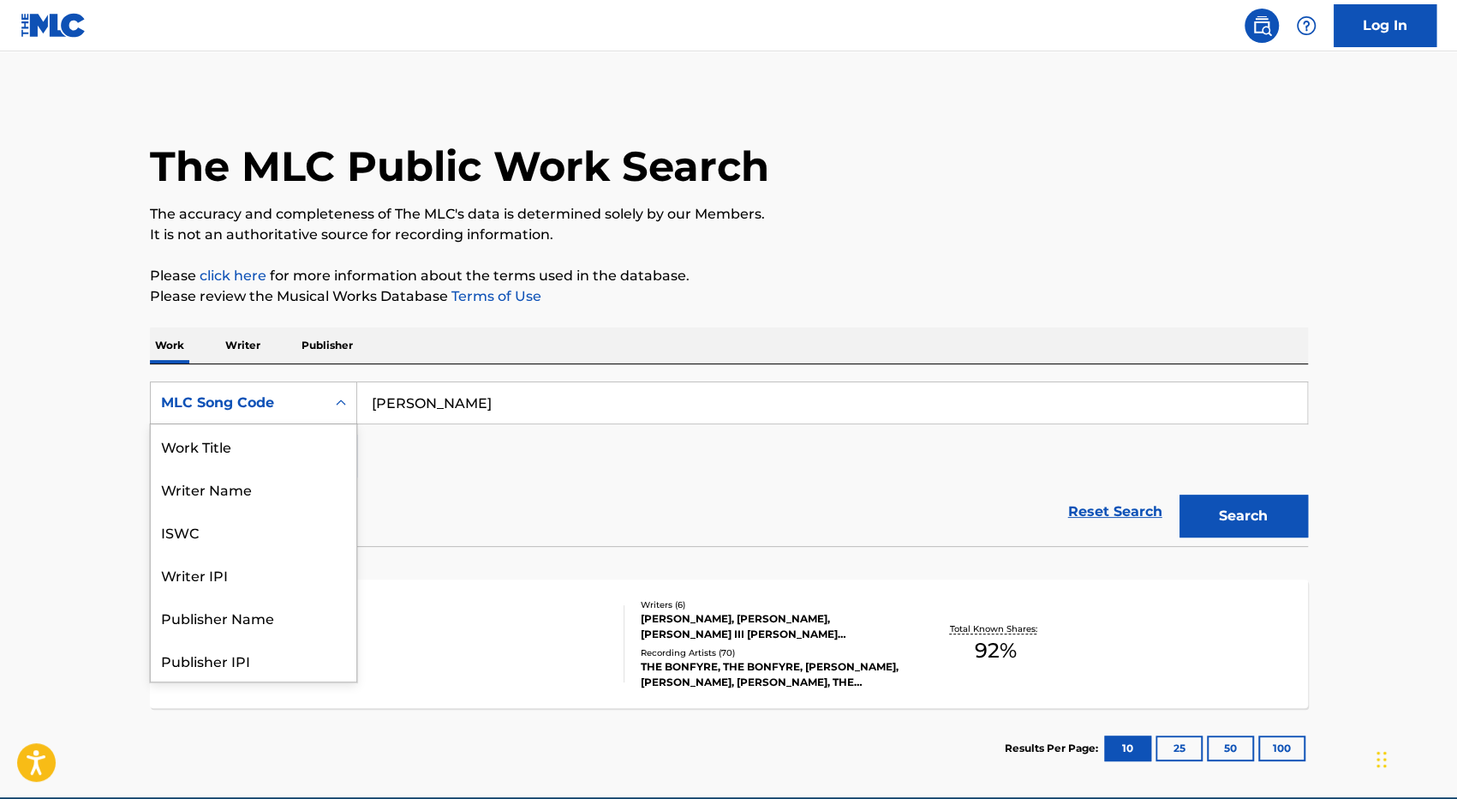
click at [304, 407] on div "MLC Song Code" at bounding box center [238, 402] width 154 height 21
click at [276, 451] on div "Work Title" at bounding box center [254, 445] width 206 height 43
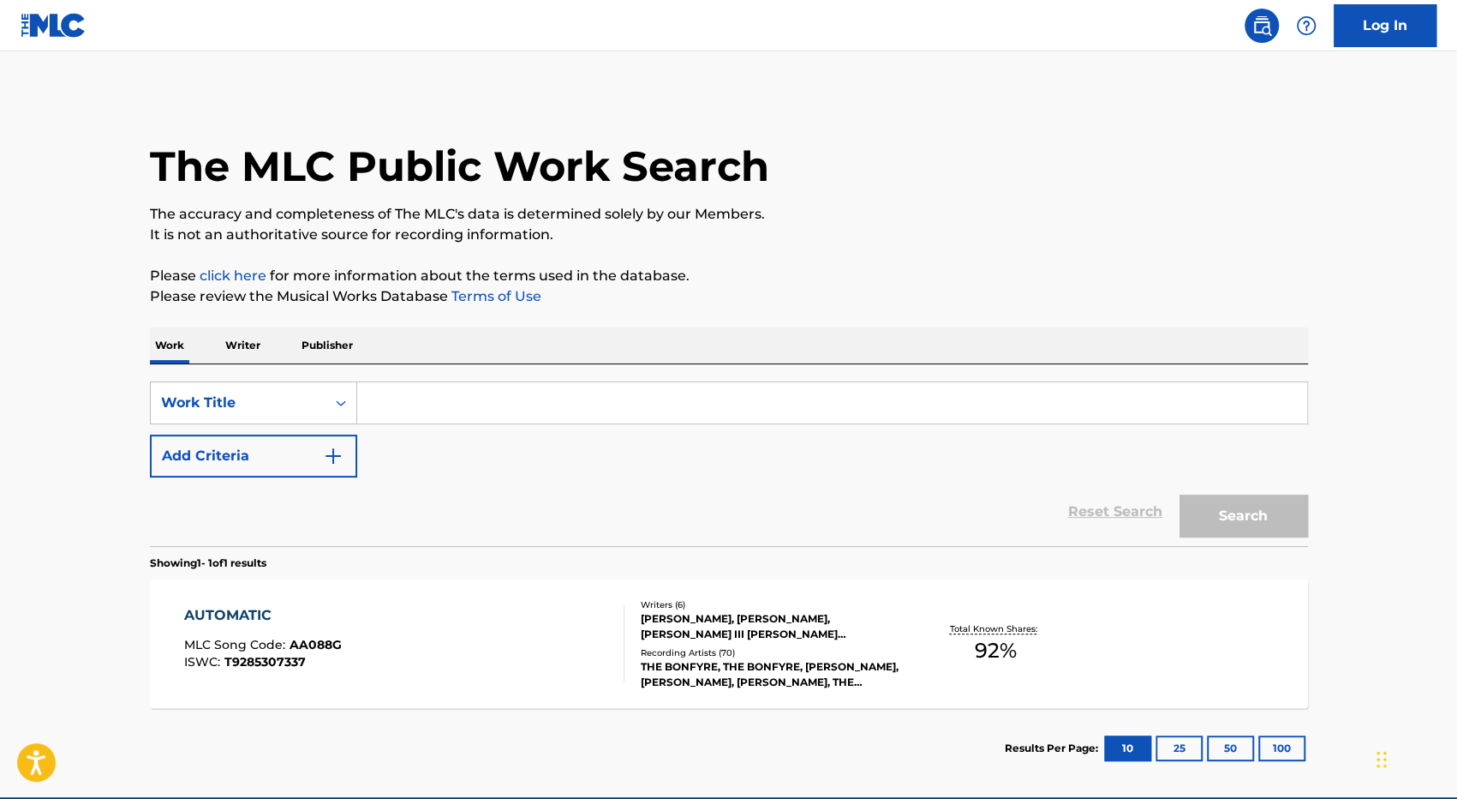
click at [451, 406] on input "Search Form" at bounding box center [832, 402] width 950 height 41
type input "automatic"
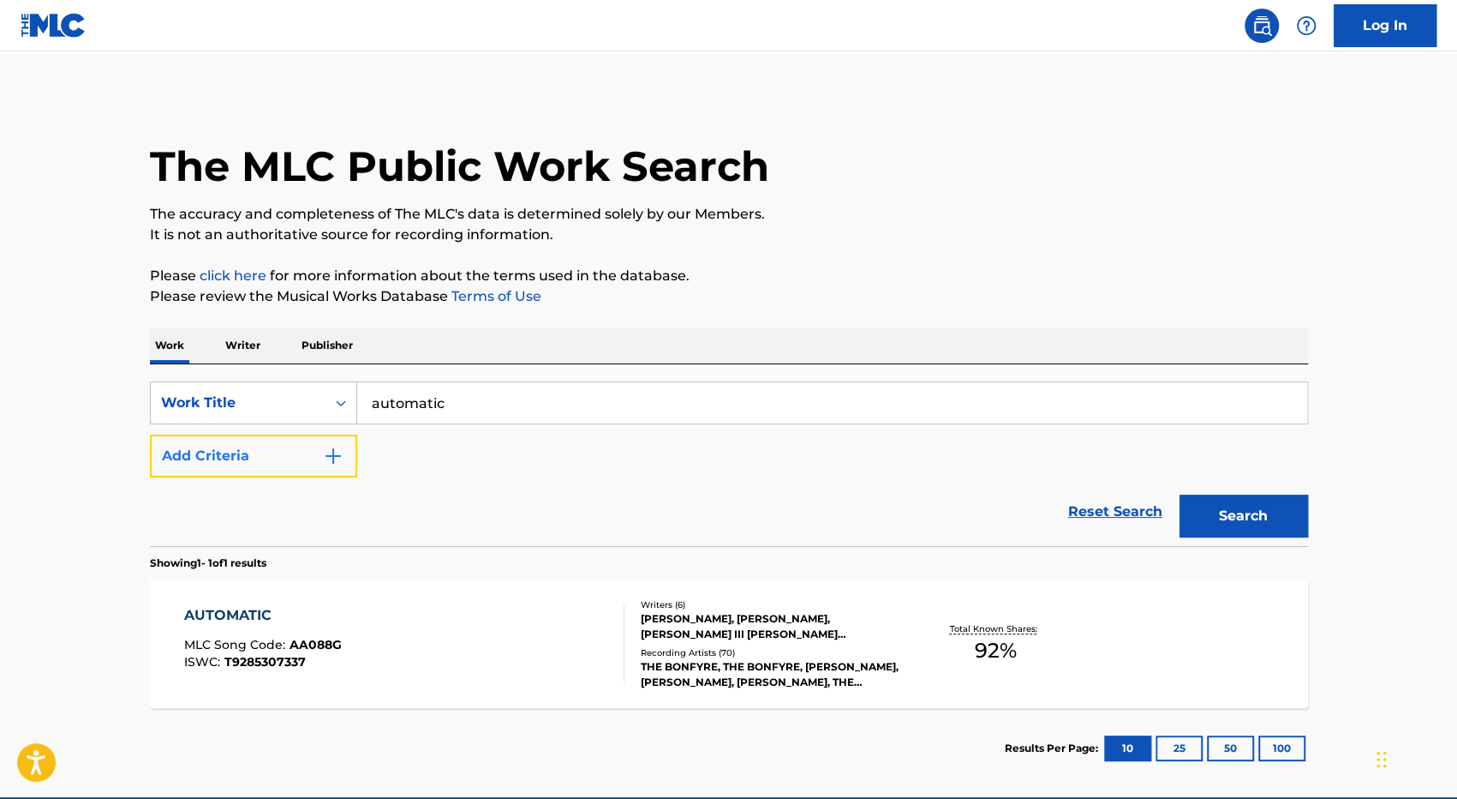
click at [286, 453] on button "Add Criteria" at bounding box center [253, 455] width 207 height 43
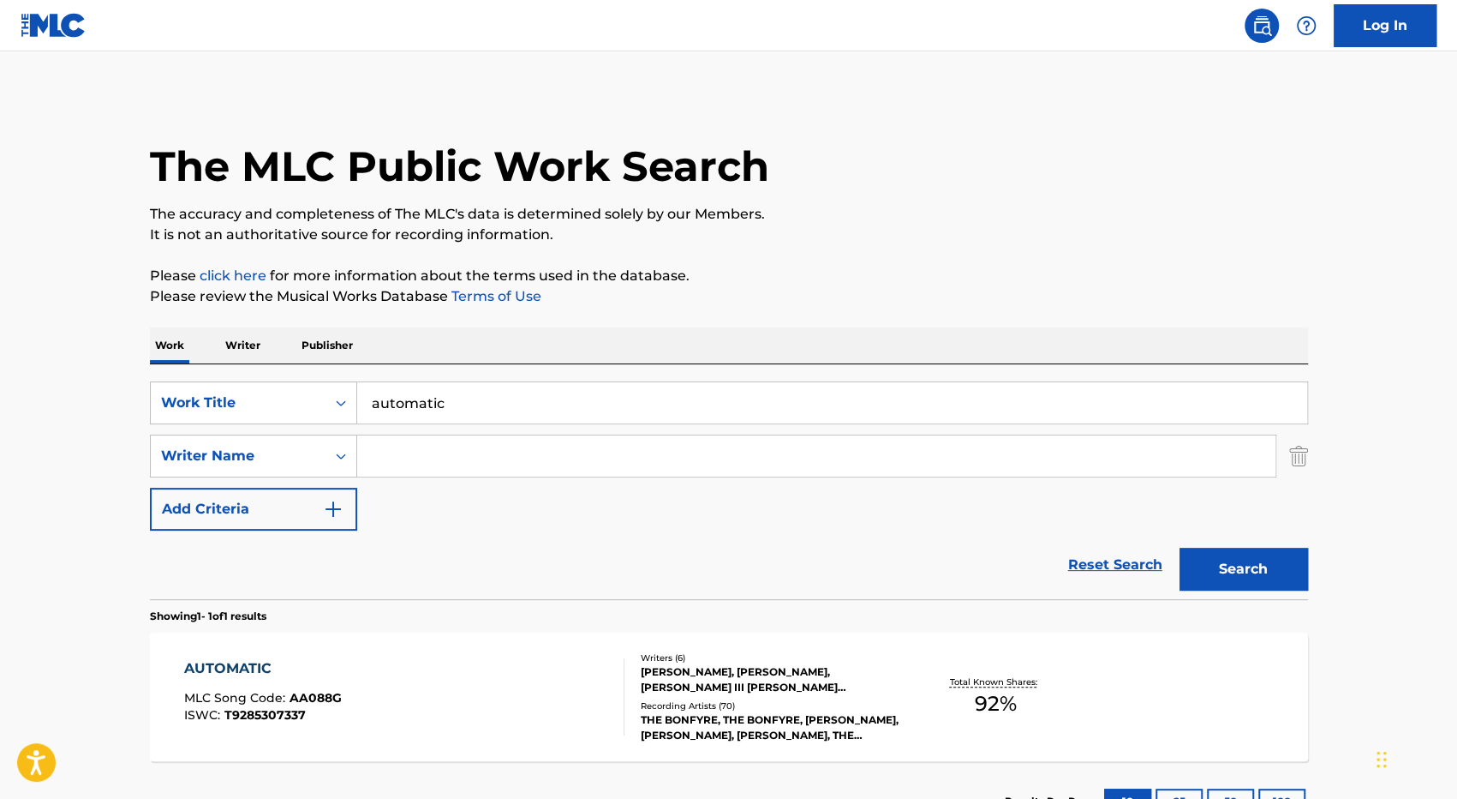
click at [378, 452] on input "Search Form" at bounding box center [816, 455] width 918 height 41
paste input "[PERSON_NAME]"
type input "[PERSON_NAME]"
click at [1180, 547] on button "Search" at bounding box center [1244, 568] width 129 height 43
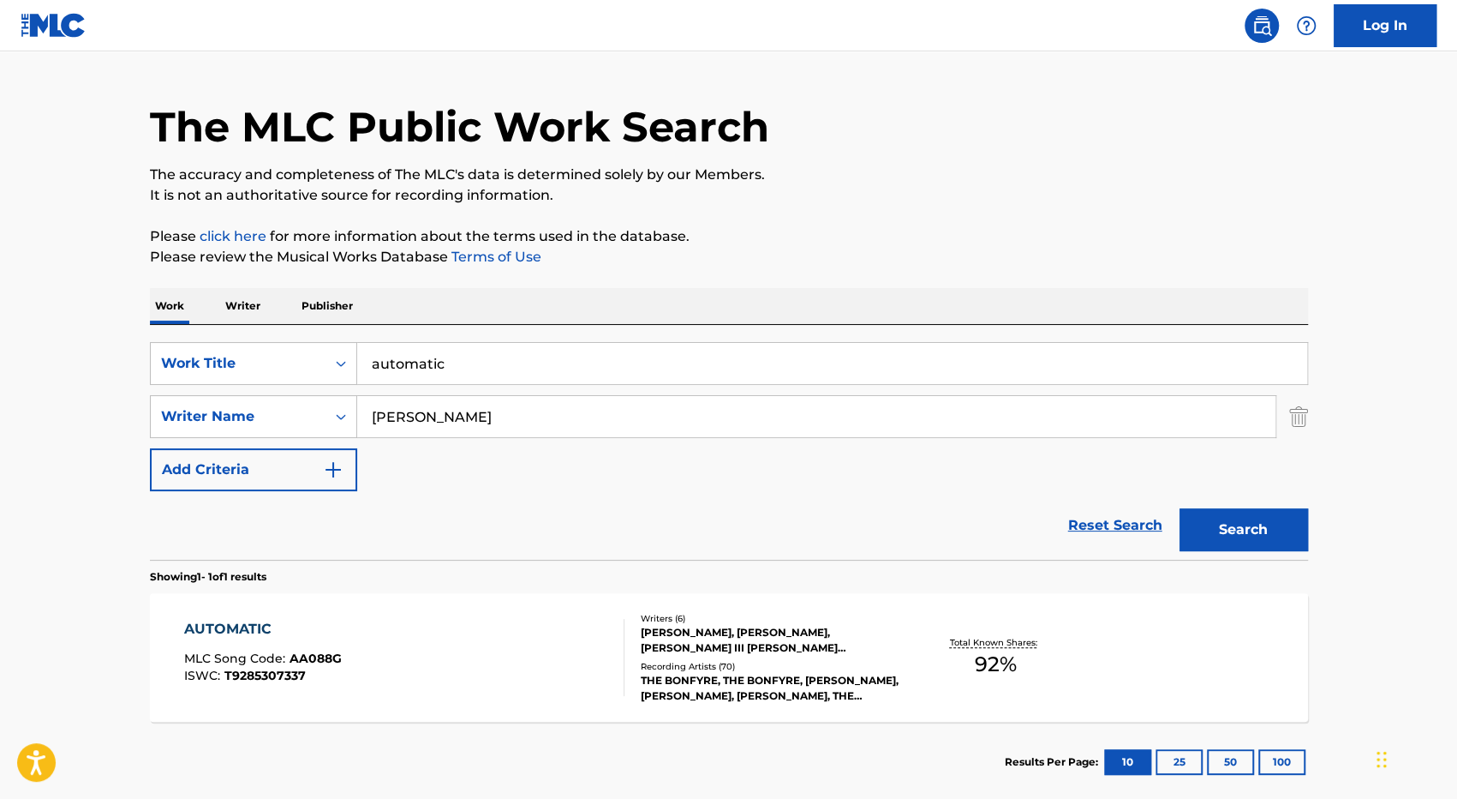
scroll to position [38, 0]
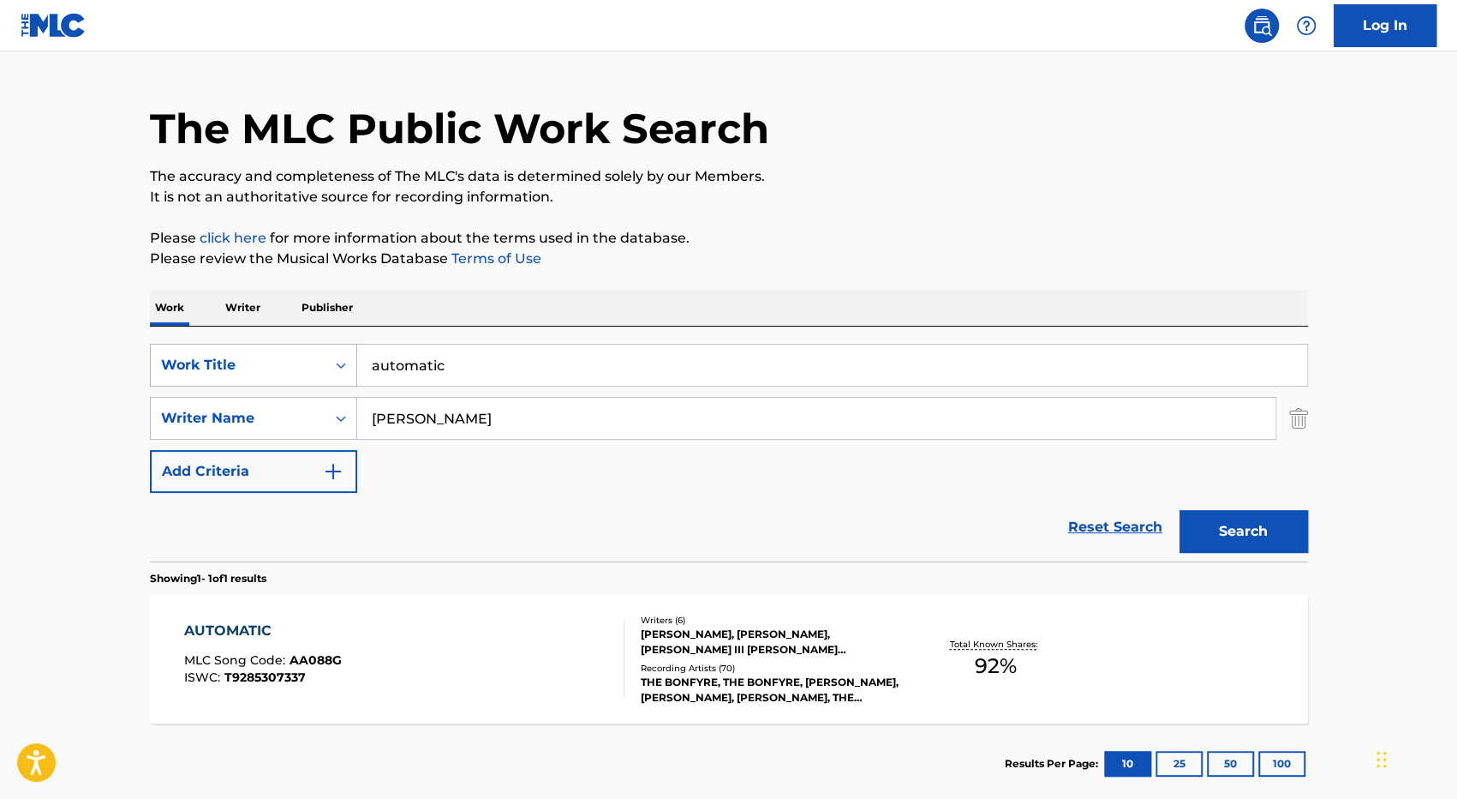
click at [331, 367] on div "Search Form" at bounding box center [341, 365] width 31 height 31
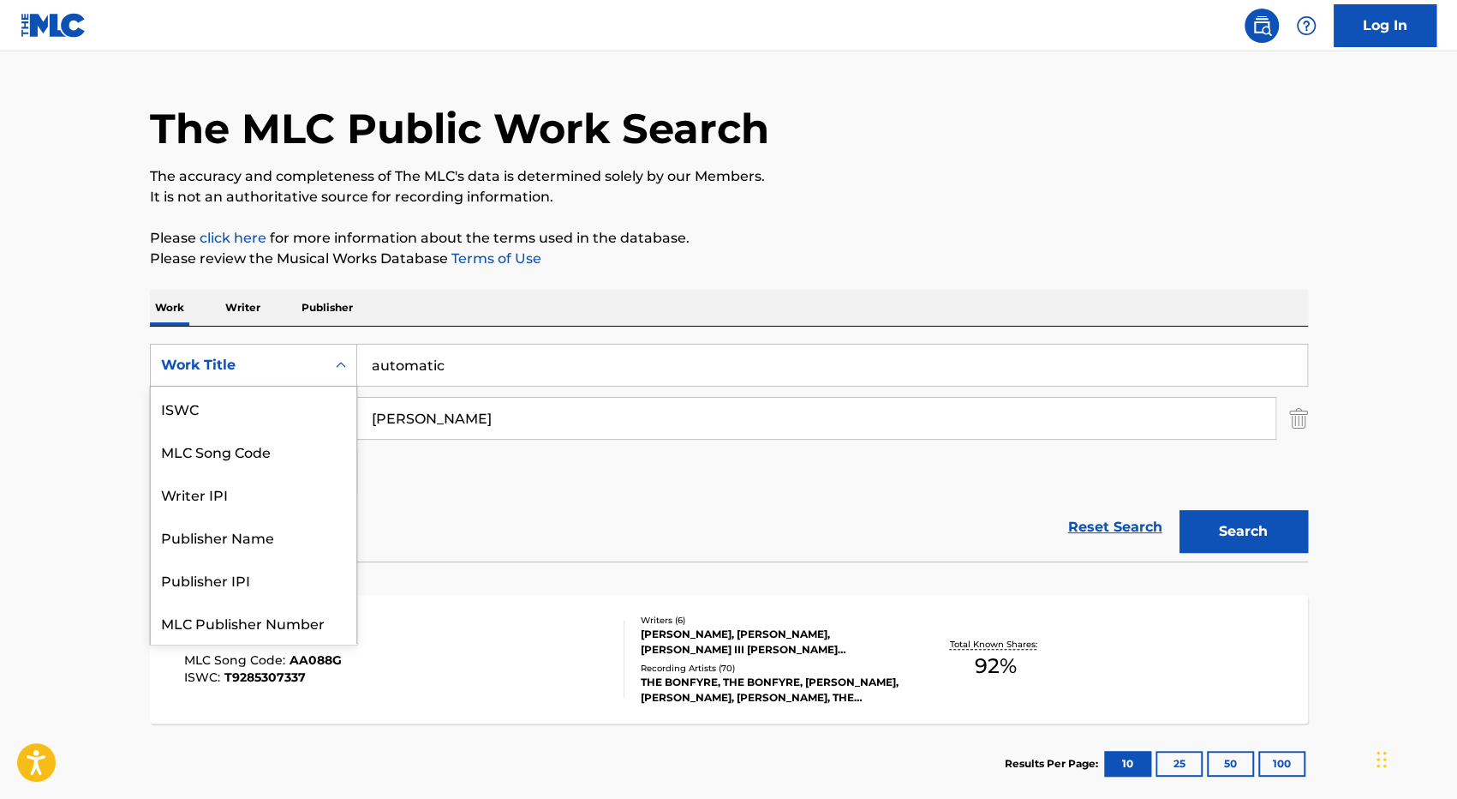
scroll to position [43, 0]
click at [275, 414] on div "MLC Song Code" at bounding box center [254, 407] width 206 height 43
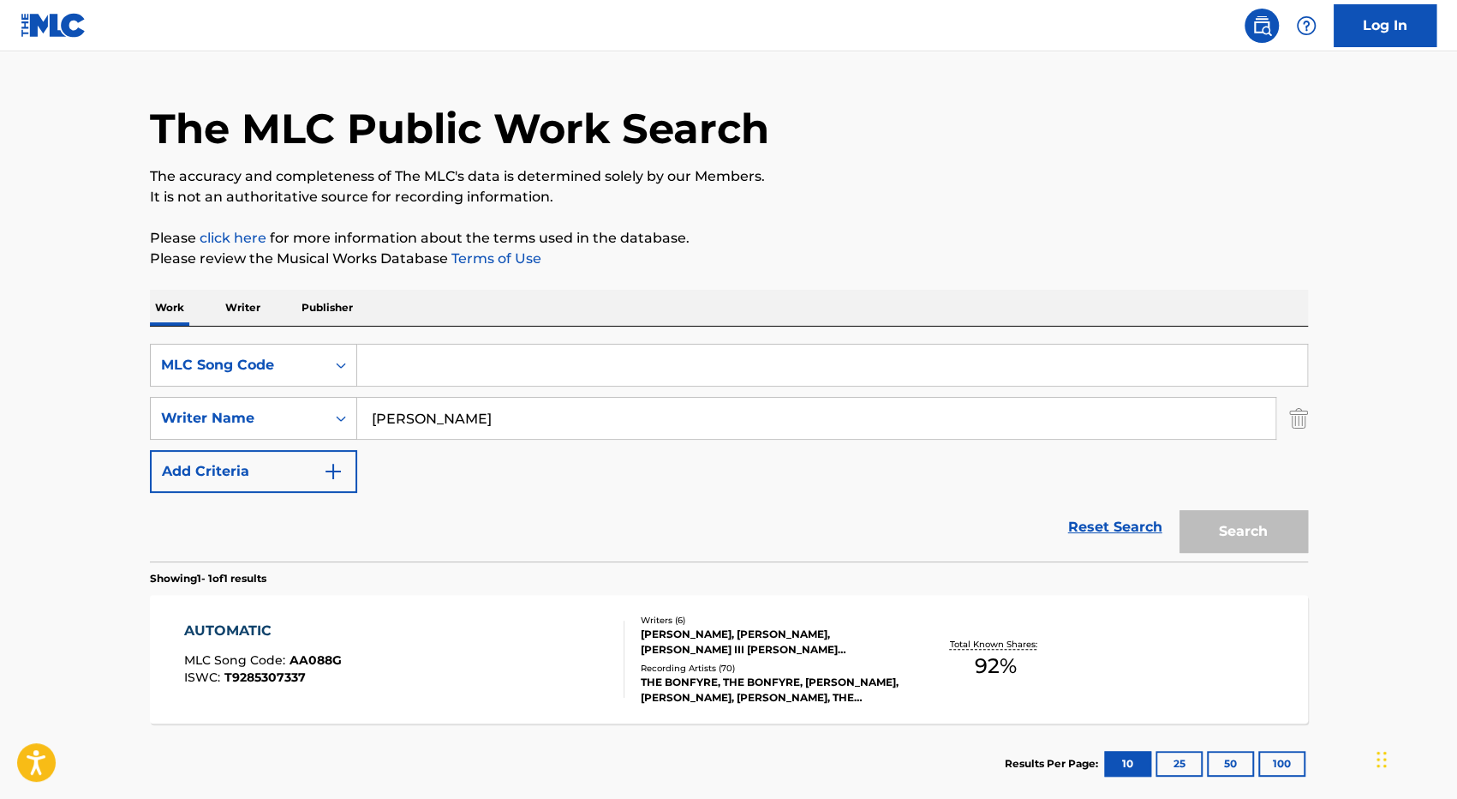
click at [476, 362] on input "Search Form" at bounding box center [832, 364] width 950 height 41
paste input "Y61735"
type input "Y61735"
drag, startPoint x: 463, startPoint y: 409, endPoint x: 329, endPoint y: 416, distance: 133.8
click at [329, 416] on div "SearchWithCriteria7f9f8588-4ebb-4f6f-b5ee-5b712fa00510 Writer Name [PERSON_NAME]" at bounding box center [729, 418] width 1158 height 43
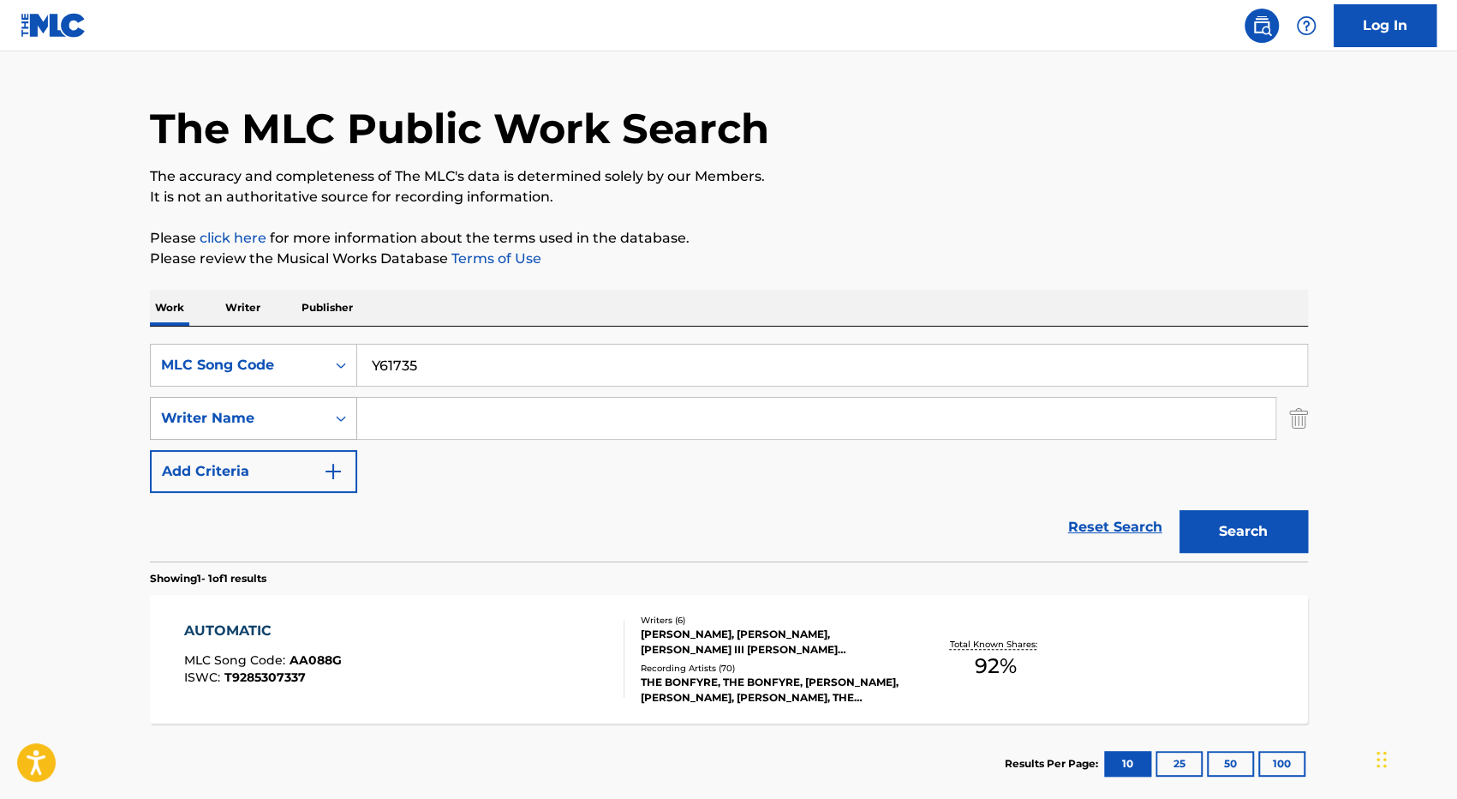
click at [1180, 510] on button "Search" at bounding box center [1244, 531] width 129 height 43
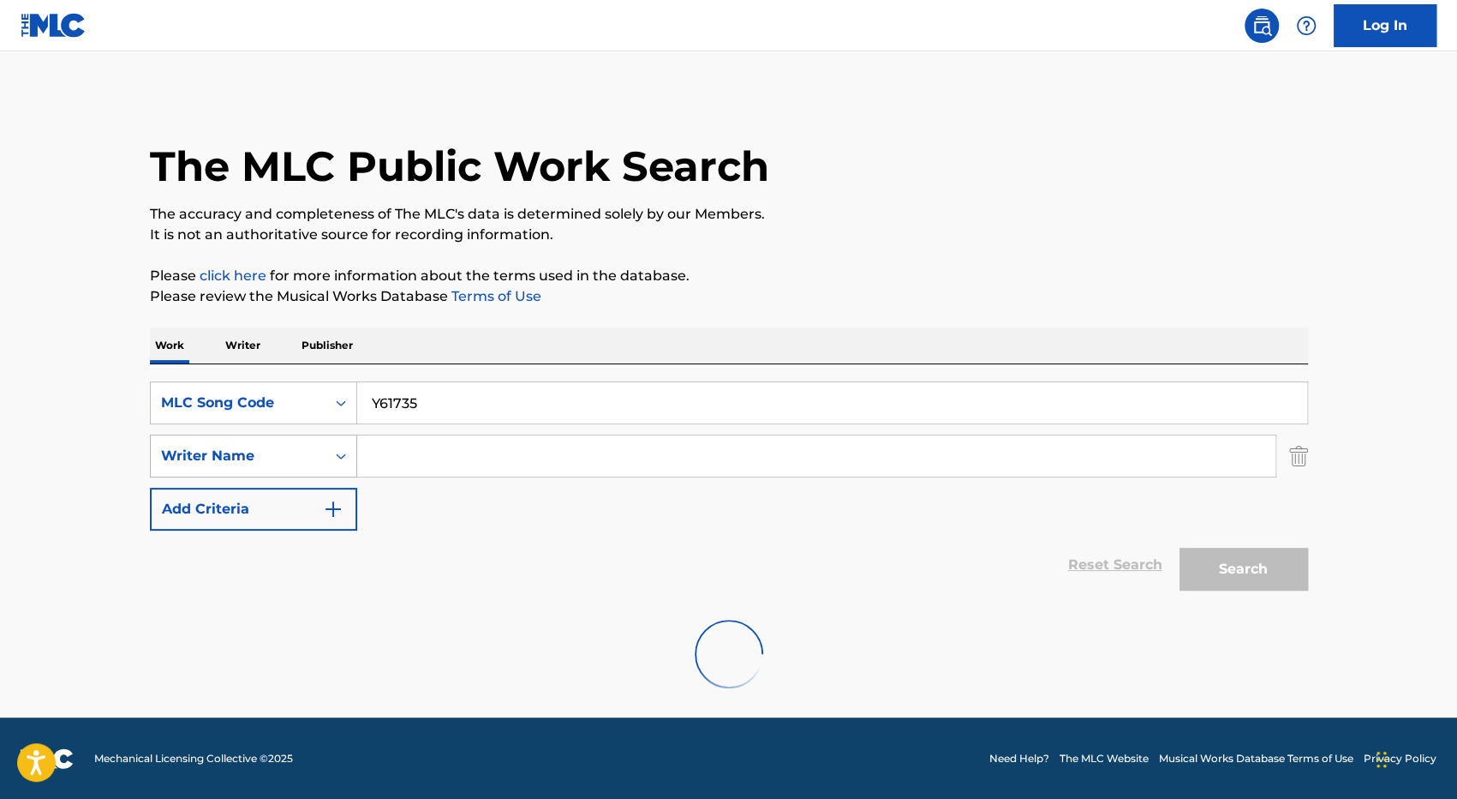
scroll to position [38, 0]
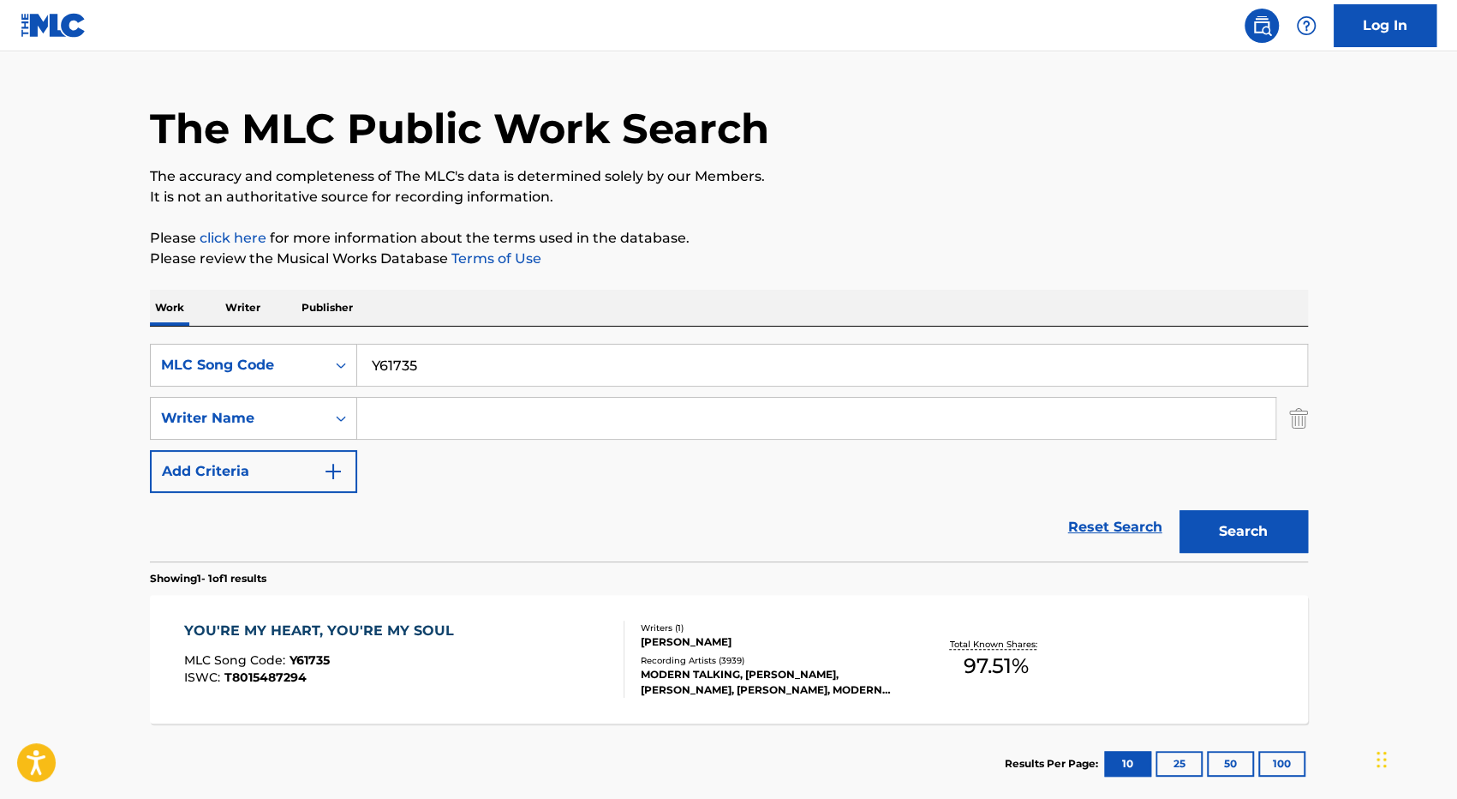
click at [500, 654] on div "YOU'RE MY HEART, YOU'RE MY SOUL MLC Song Code : Y61735 ISWC : T8015487294" at bounding box center [404, 658] width 440 height 77
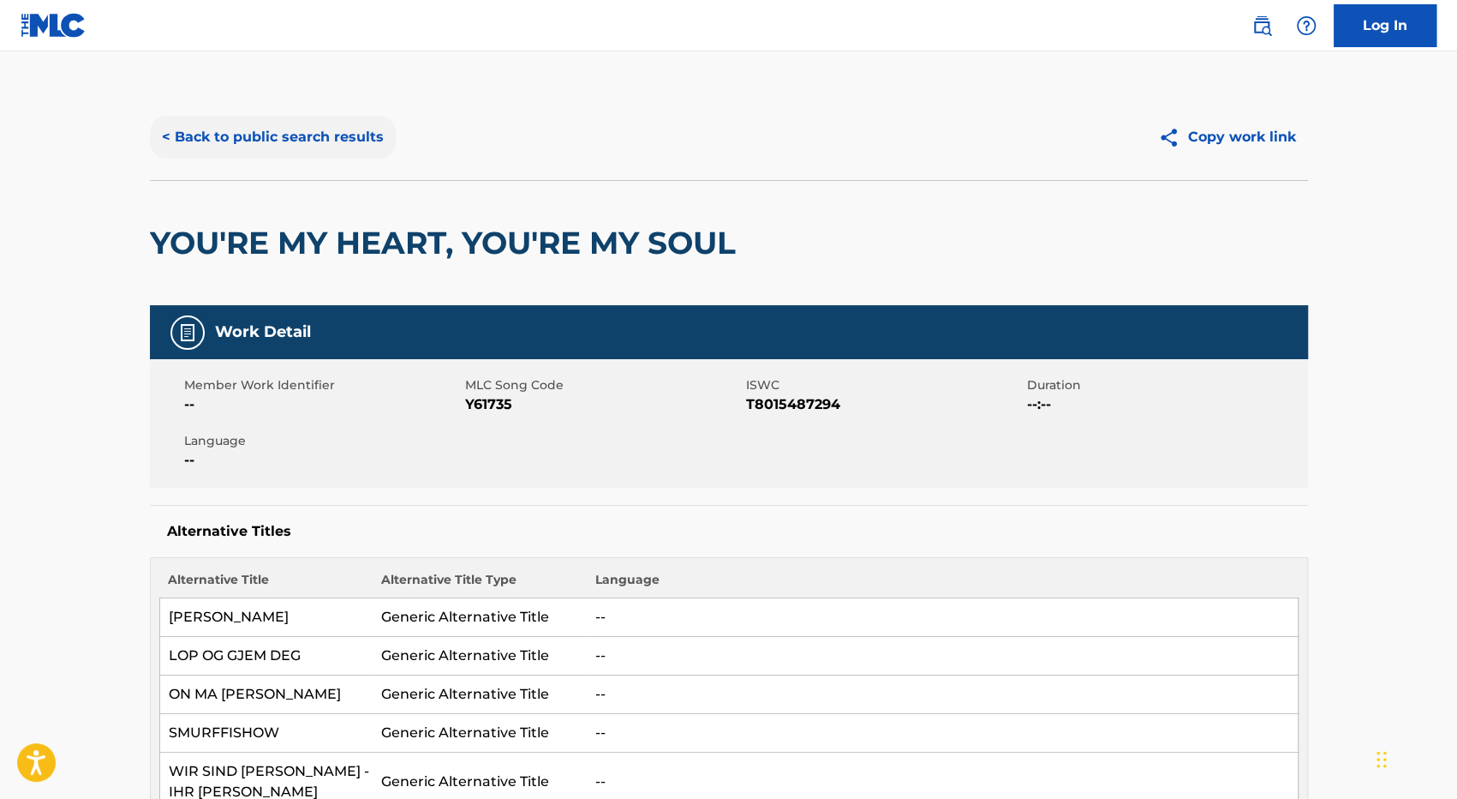
click at [281, 129] on button "< Back to public search results" at bounding box center [273, 137] width 246 height 43
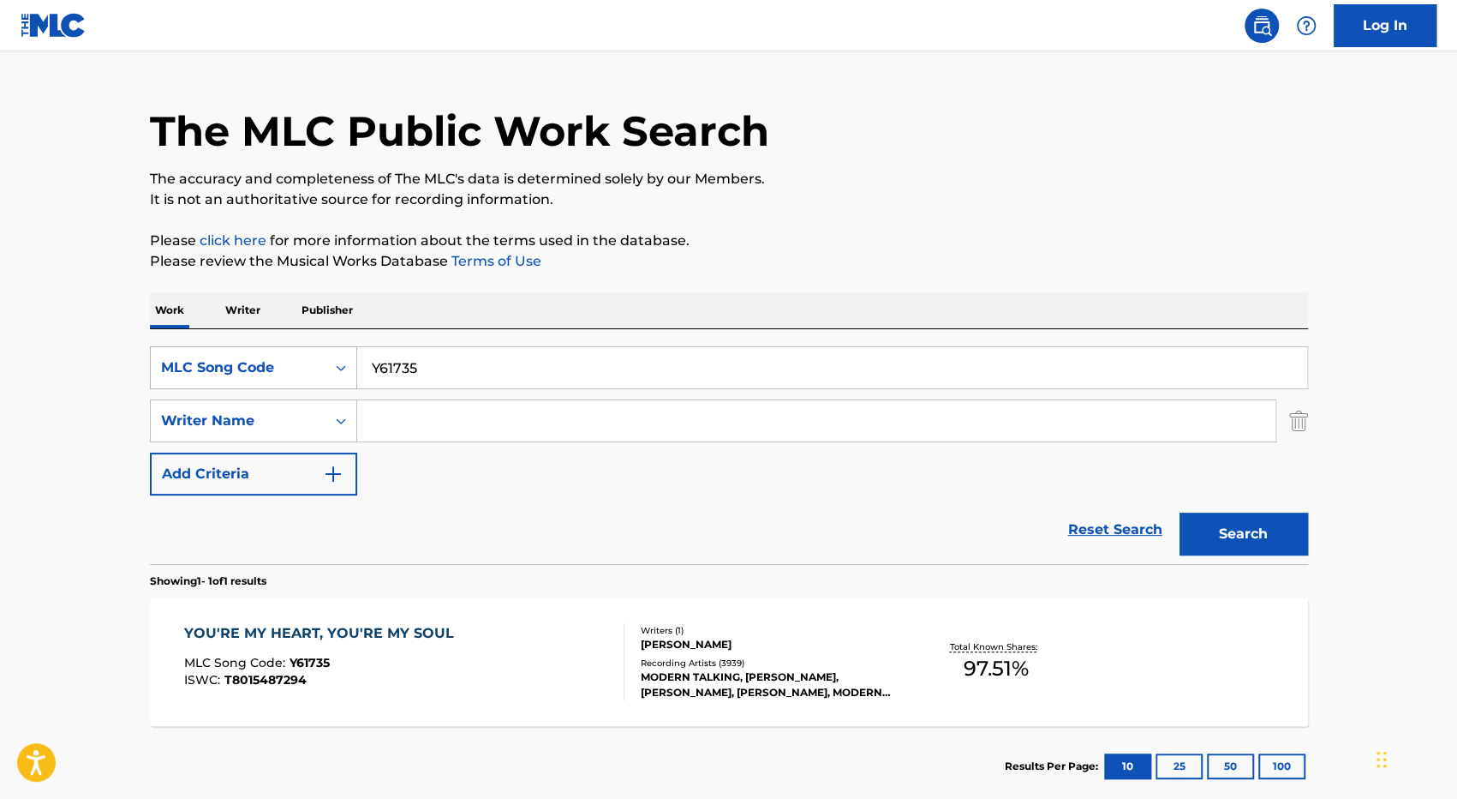
drag, startPoint x: 494, startPoint y: 379, endPoint x: 332, endPoint y: 367, distance: 162.4
click at [332, 367] on div "SearchWithCriteria67cbd81a-10c5-4a1b-a364-763dc0225848 MLC Song Code Y61735" at bounding box center [729, 367] width 1158 height 43
paste input "W7694M"
type input "W7694M"
click at [1180, 512] on button "Search" at bounding box center [1244, 533] width 129 height 43
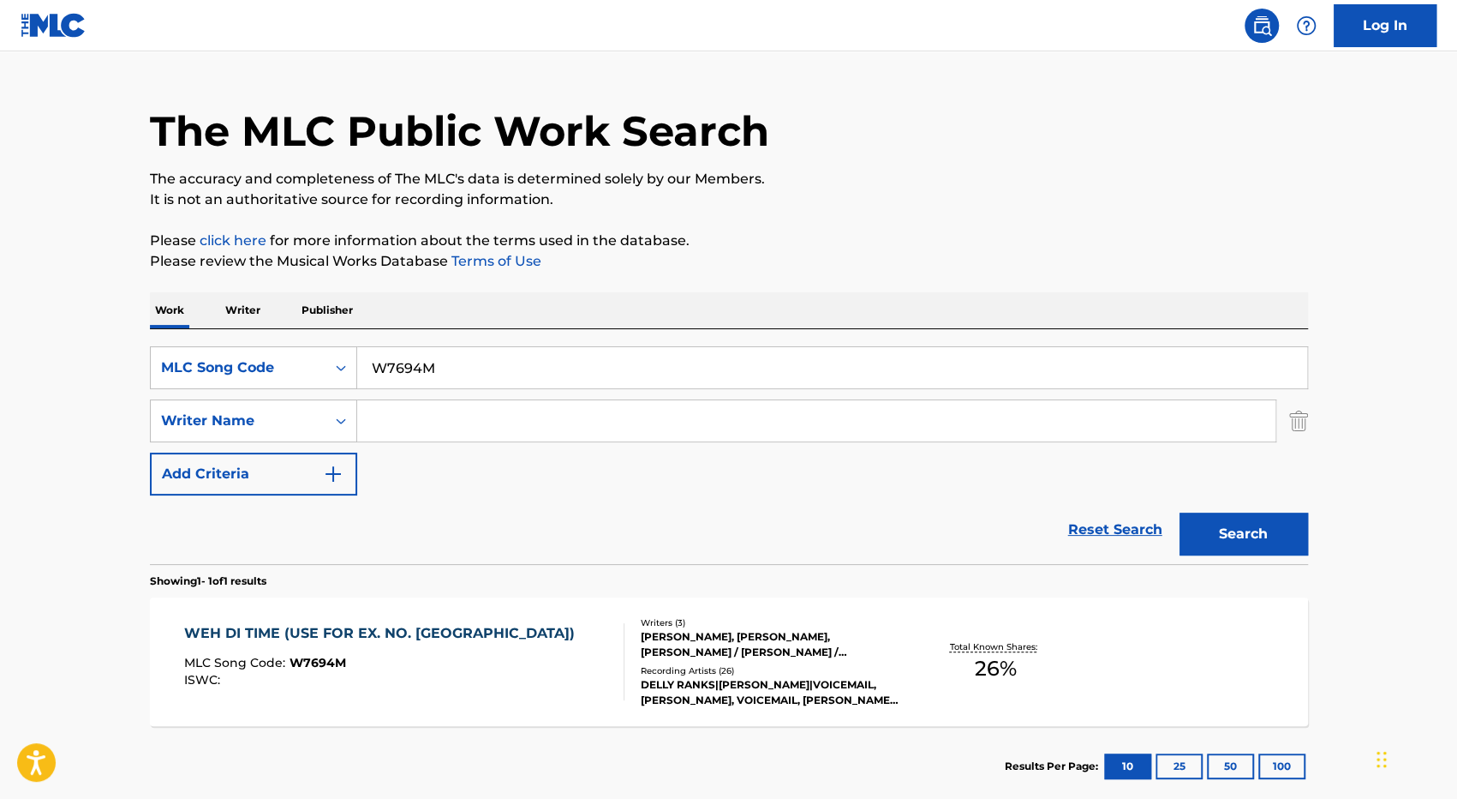
click at [541, 659] on div "WEH DI TIME (USE FOR EX. NO. AMERICA) MLC Song Code : W7694M ISWC :" at bounding box center [404, 661] width 440 height 77
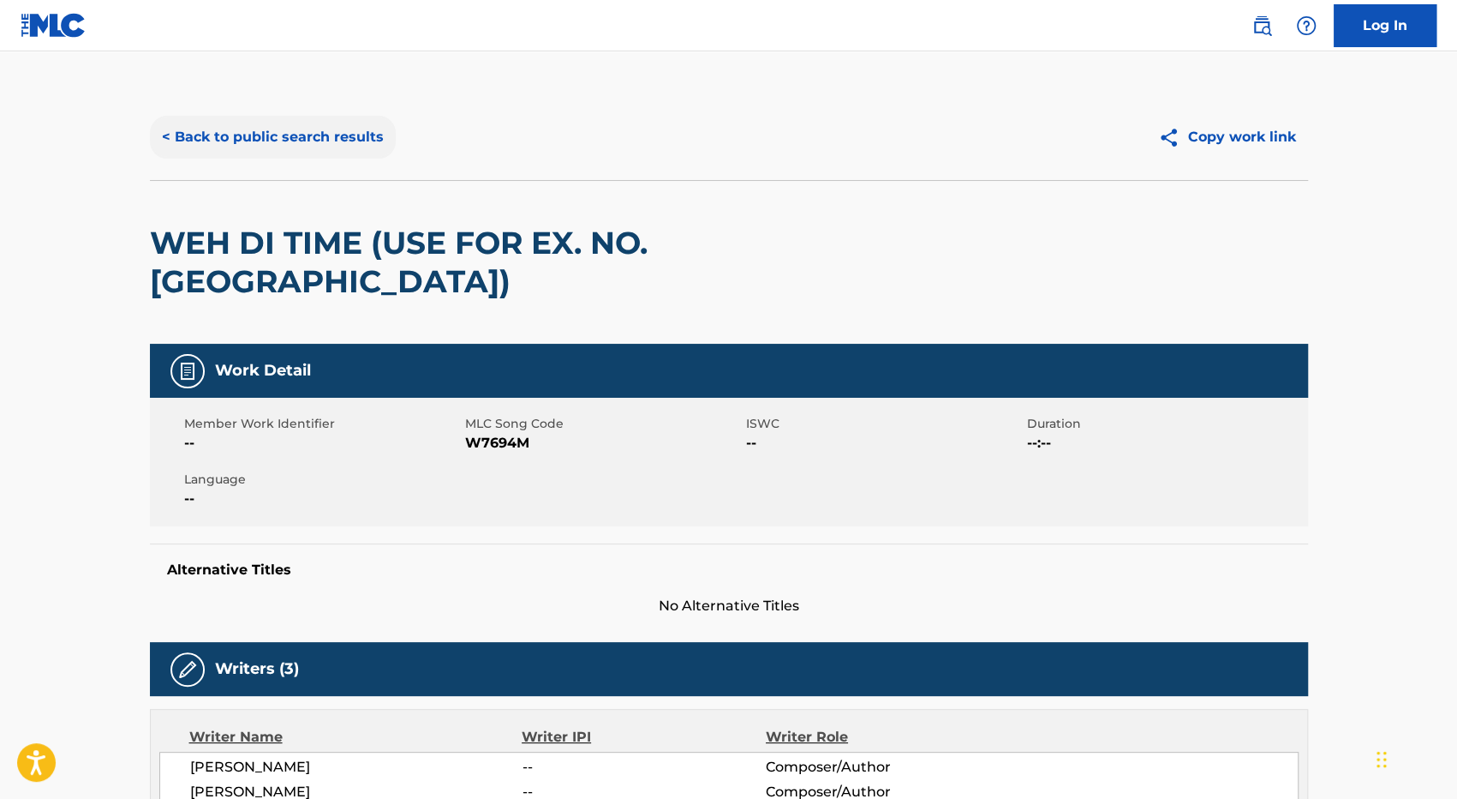
click at [288, 136] on button "< Back to public search results" at bounding box center [273, 137] width 246 height 43
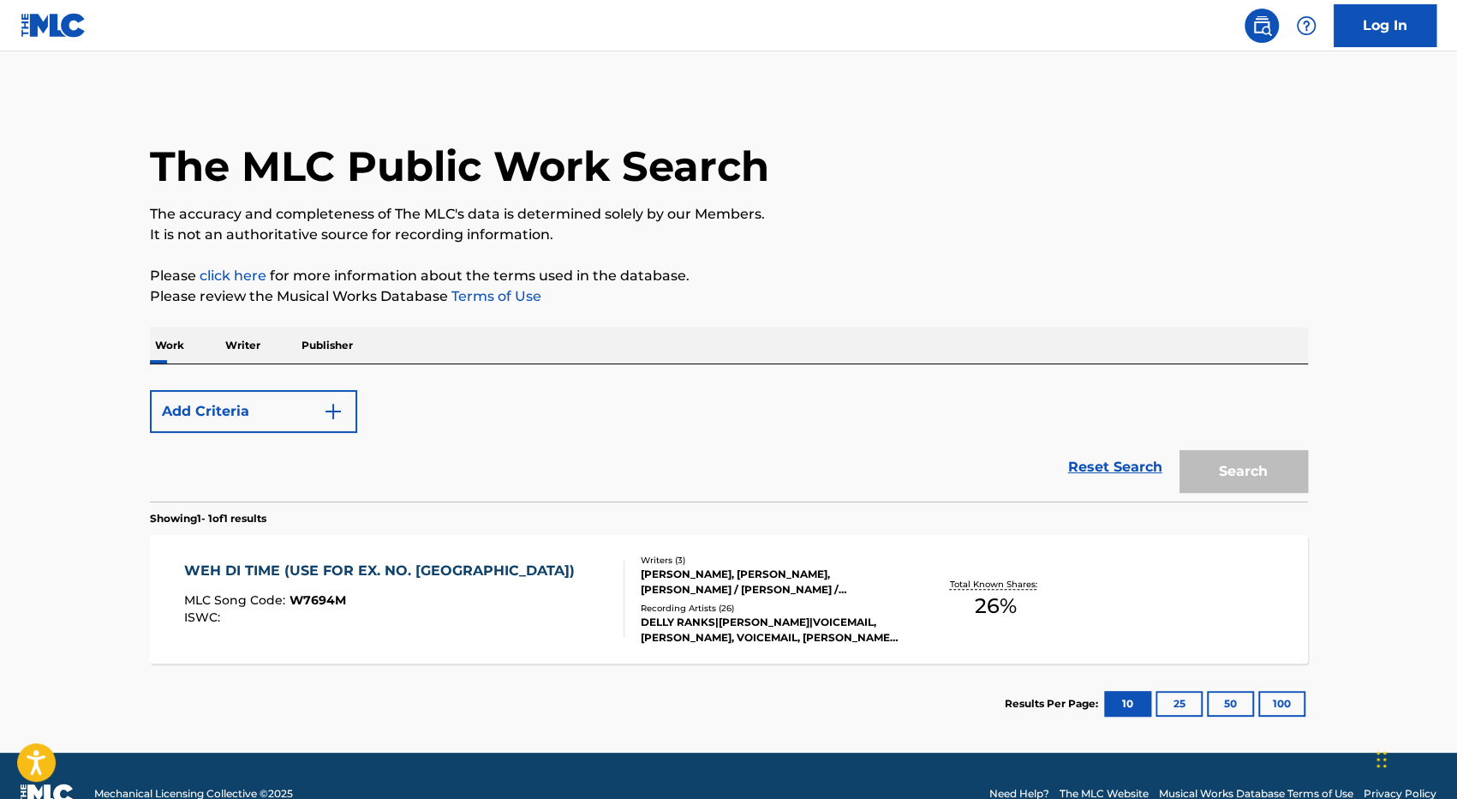
scroll to position [35, 0]
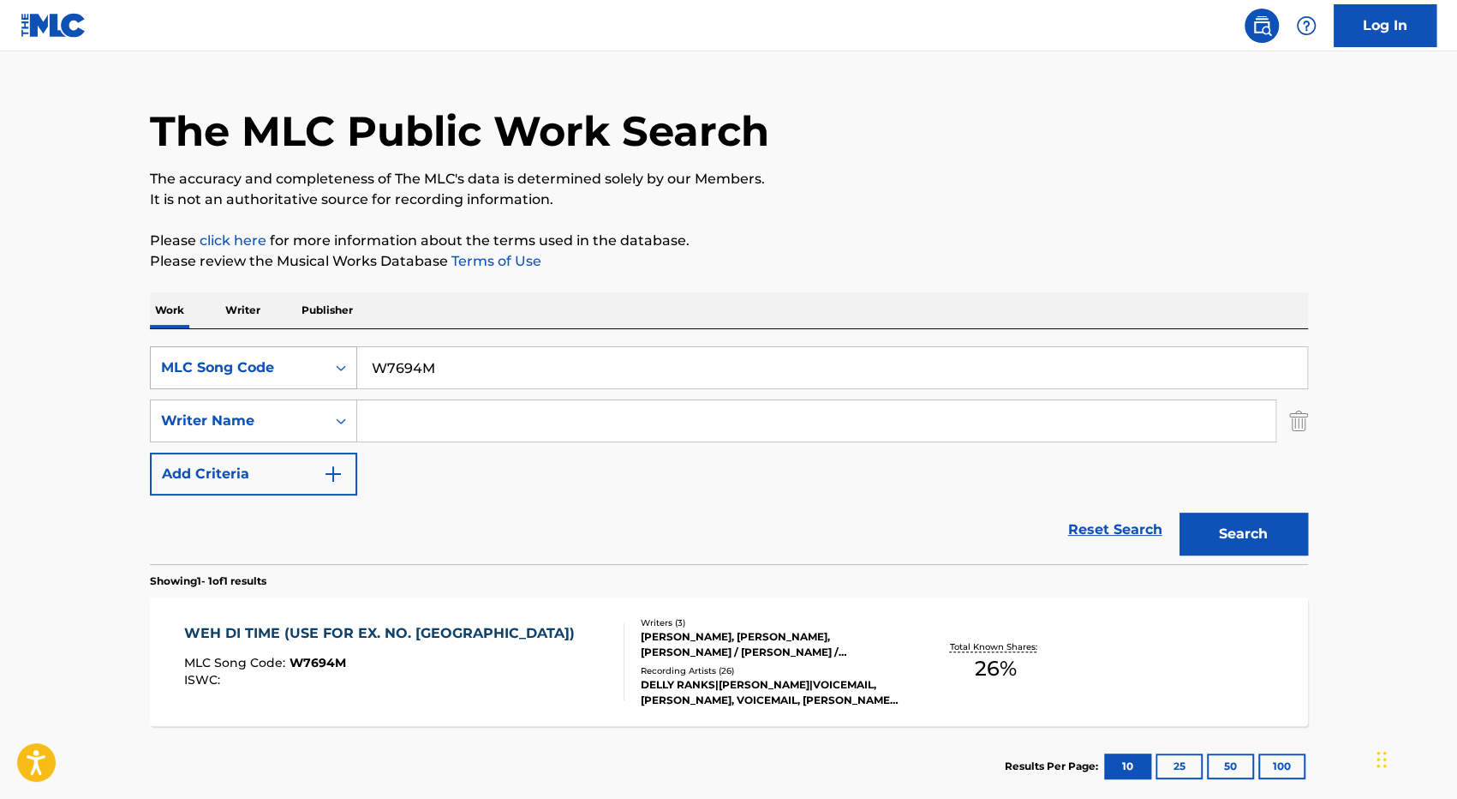
click at [326, 373] on div "Search Form" at bounding box center [341, 367] width 31 height 31
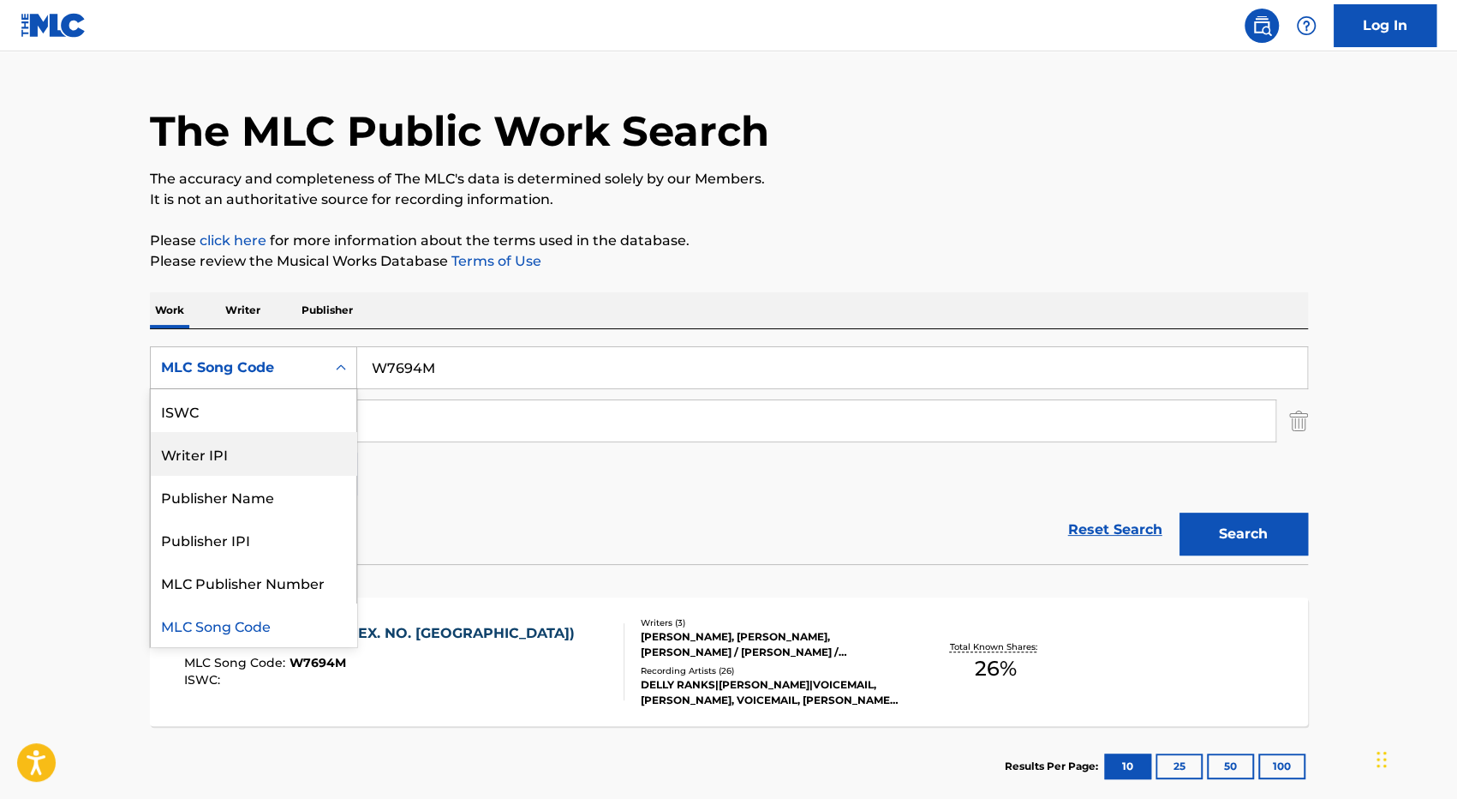
scroll to position [0, 0]
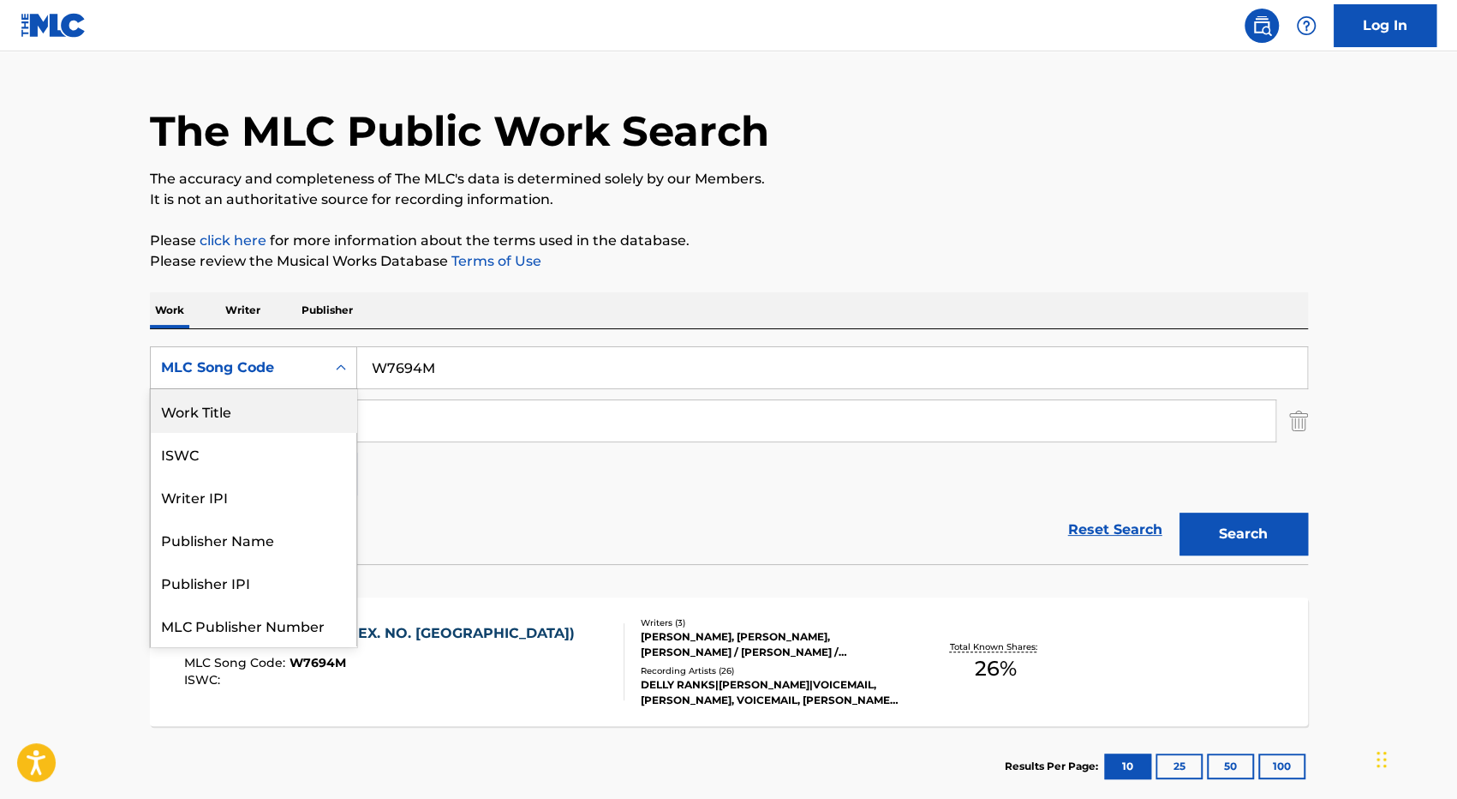
click at [260, 413] on div "Work Title" at bounding box center [254, 410] width 206 height 43
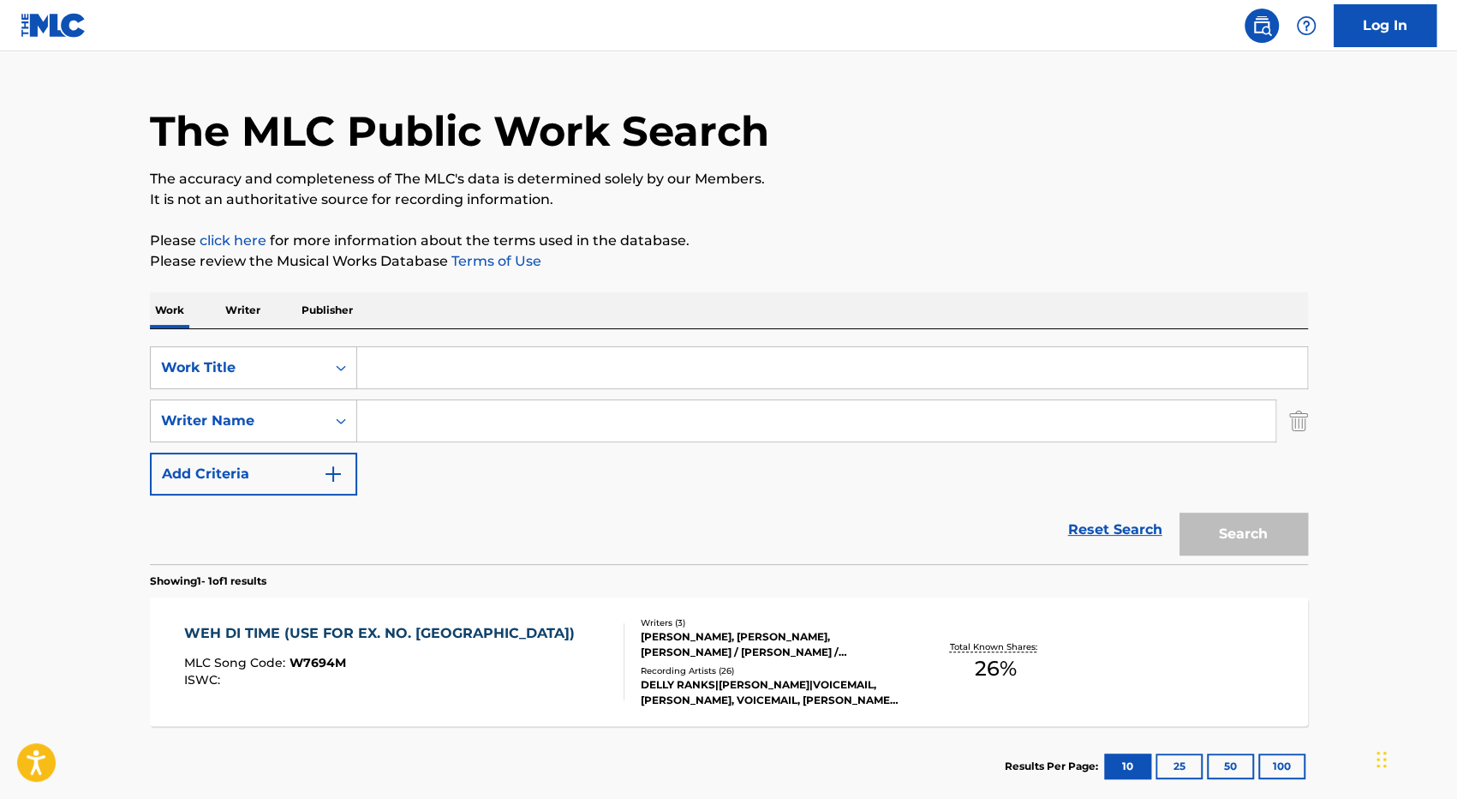
click at [471, 360] on input "Search Form" at bounding box center [832, 367] width 950 height 41
type input "weh di time"
click at [1180, 512] on button "Search" at bounding box center [1244, 533] width 129 height 43
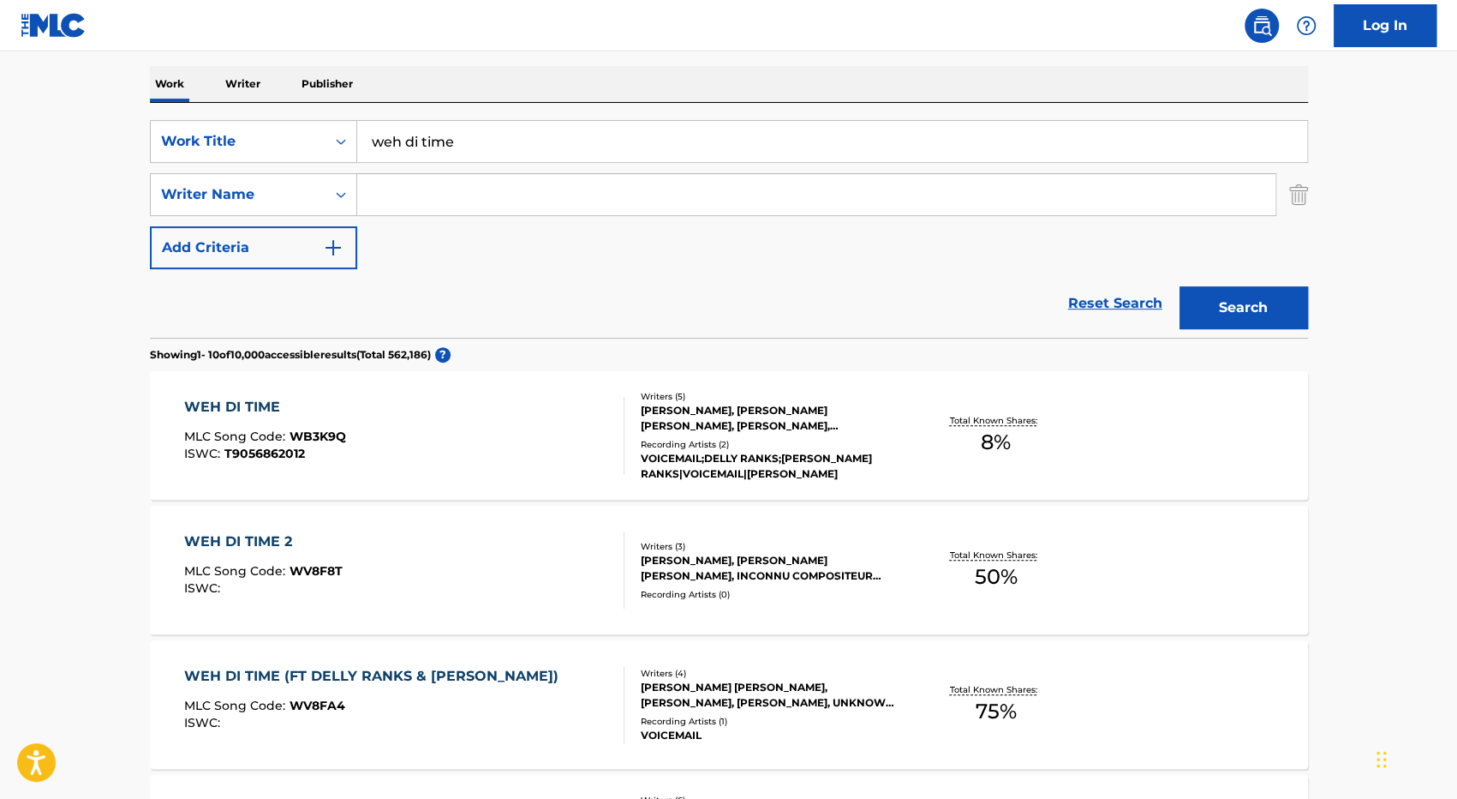
scroll to position [263, 0]
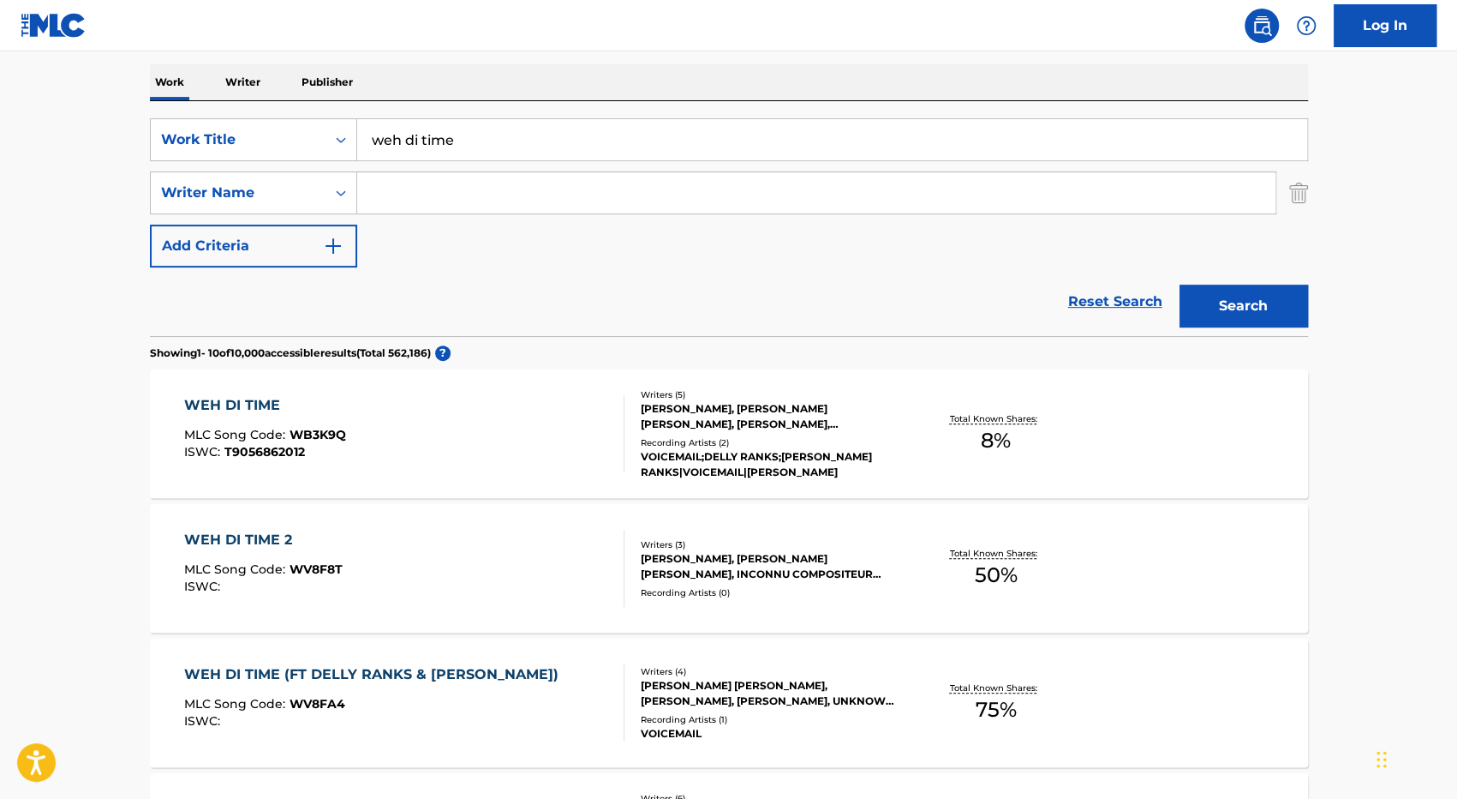
click at [531, 429] on div "WEH DI TIME MLC Song Code : WB3K9Q ISWC : T9056862012" at bounding box center [404, 433] width 440 height 77
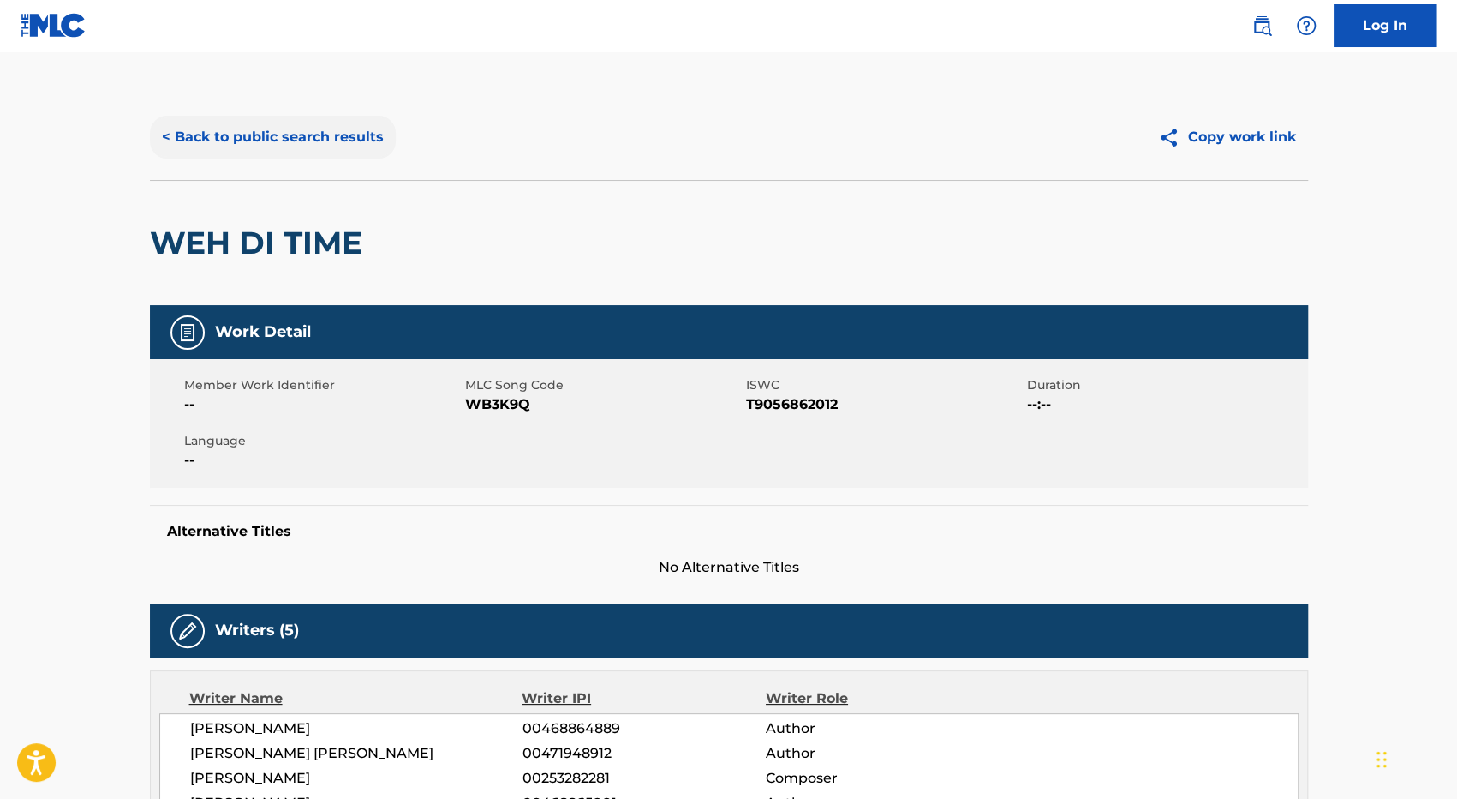
click at [257, 136] on button "< Back to public search results" at bounding box center [273, 137] width 246 height 43
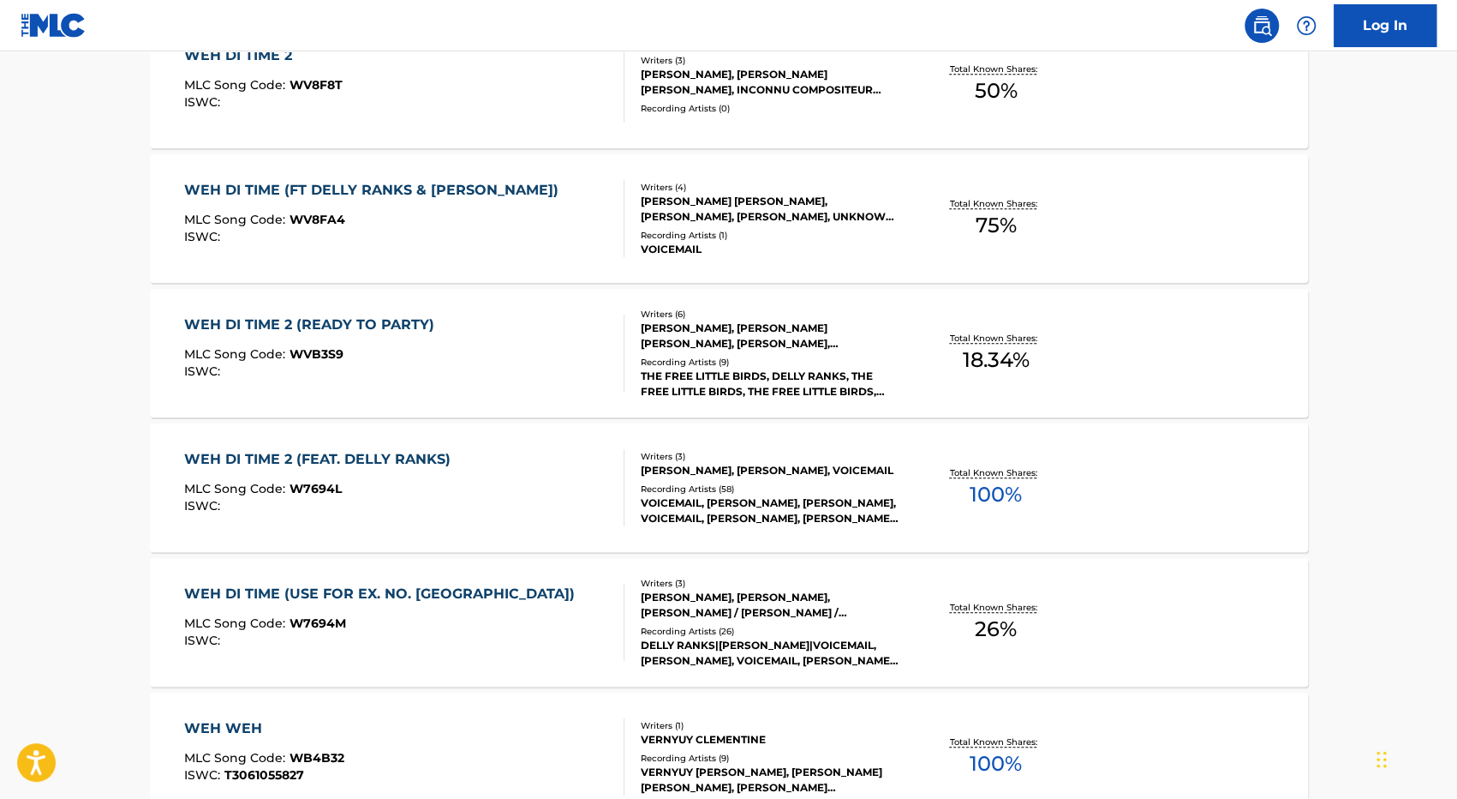
scroll to position [748, 0]
click at [521, 492] on div "WEH DI TIME 2 (FEAT. DELLY RANKS) MLC Song Code : W7694L ISWC :" at bounding box center [404, 486] width 440 height 77
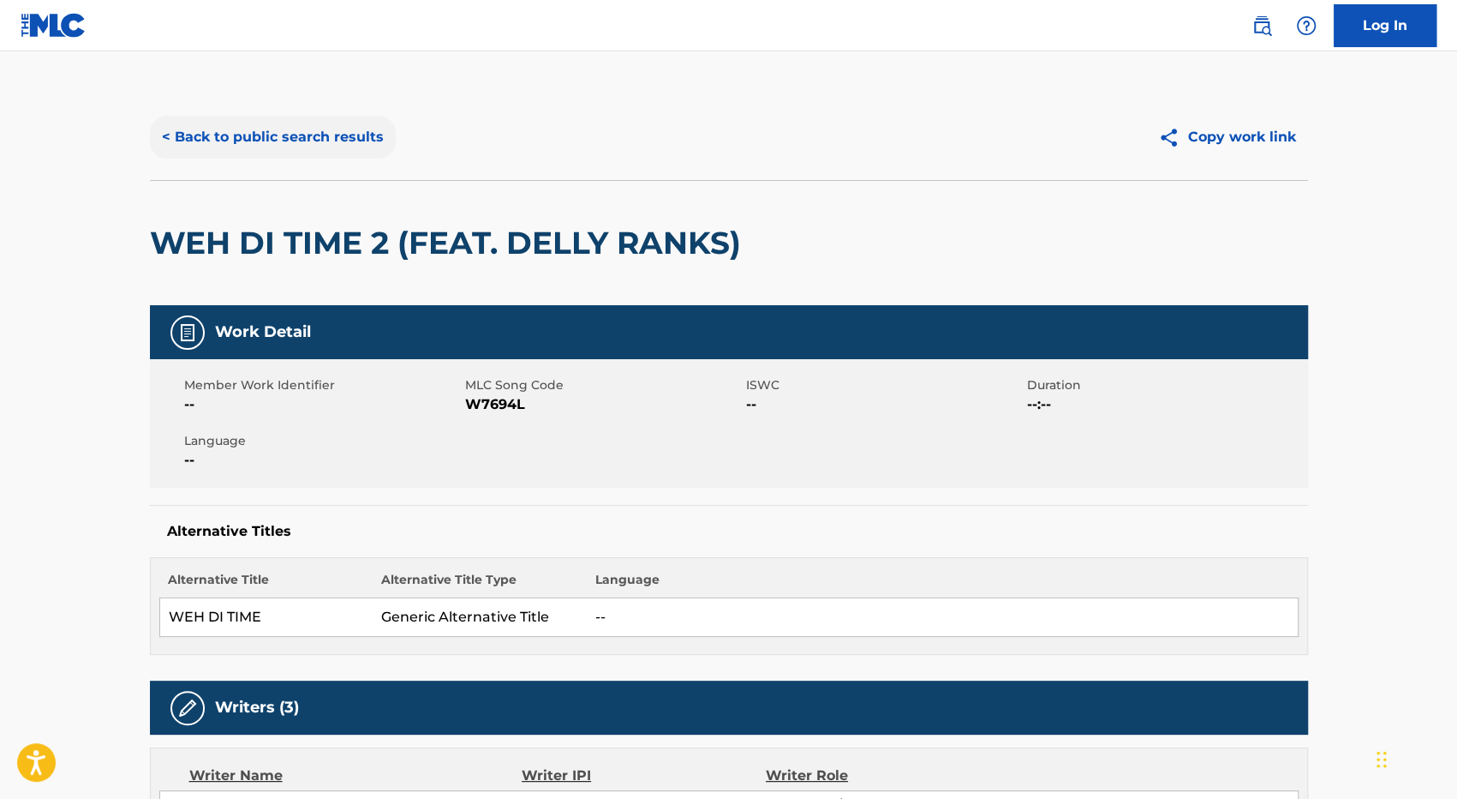
click at [274, 143] on button "< Back to public search results" at bounding box center [273, 137] width 246 height 43
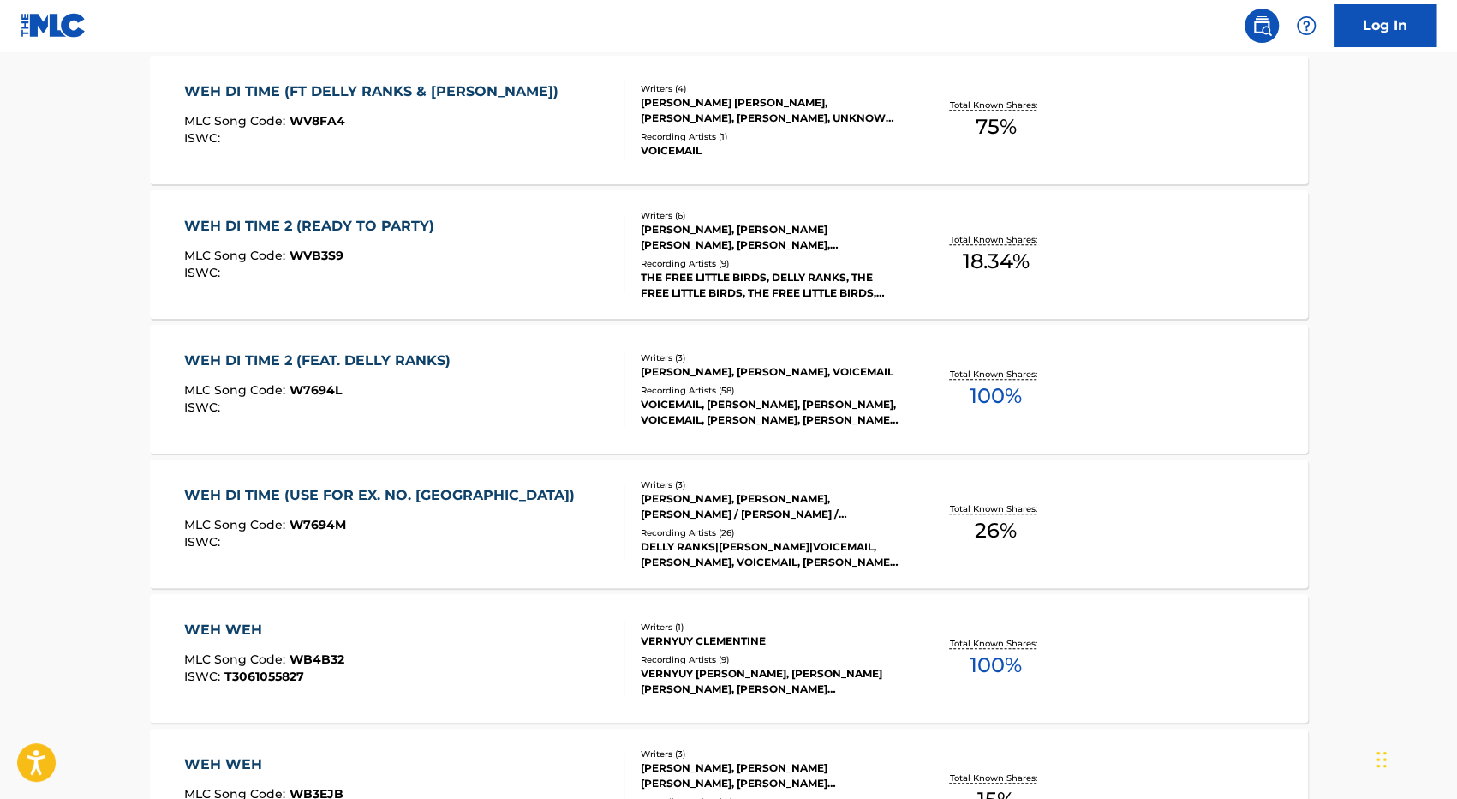
click at [1378, 428] on main "The MLC Public Work Search The accuracy and completeness of The MLC's data is d…" at bounding box center [728, 214] width 1457 height 2017
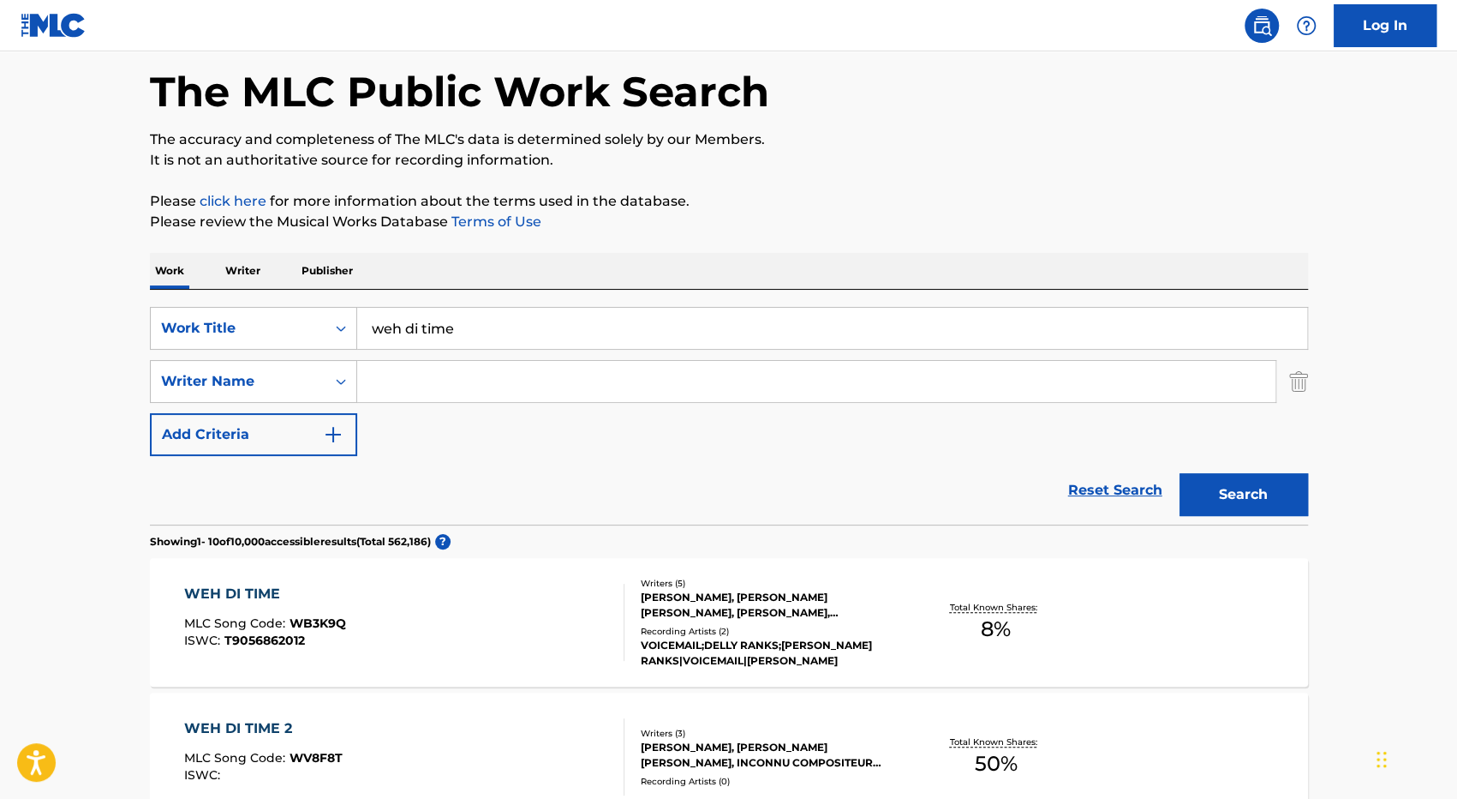
scroll to position [0, 0]
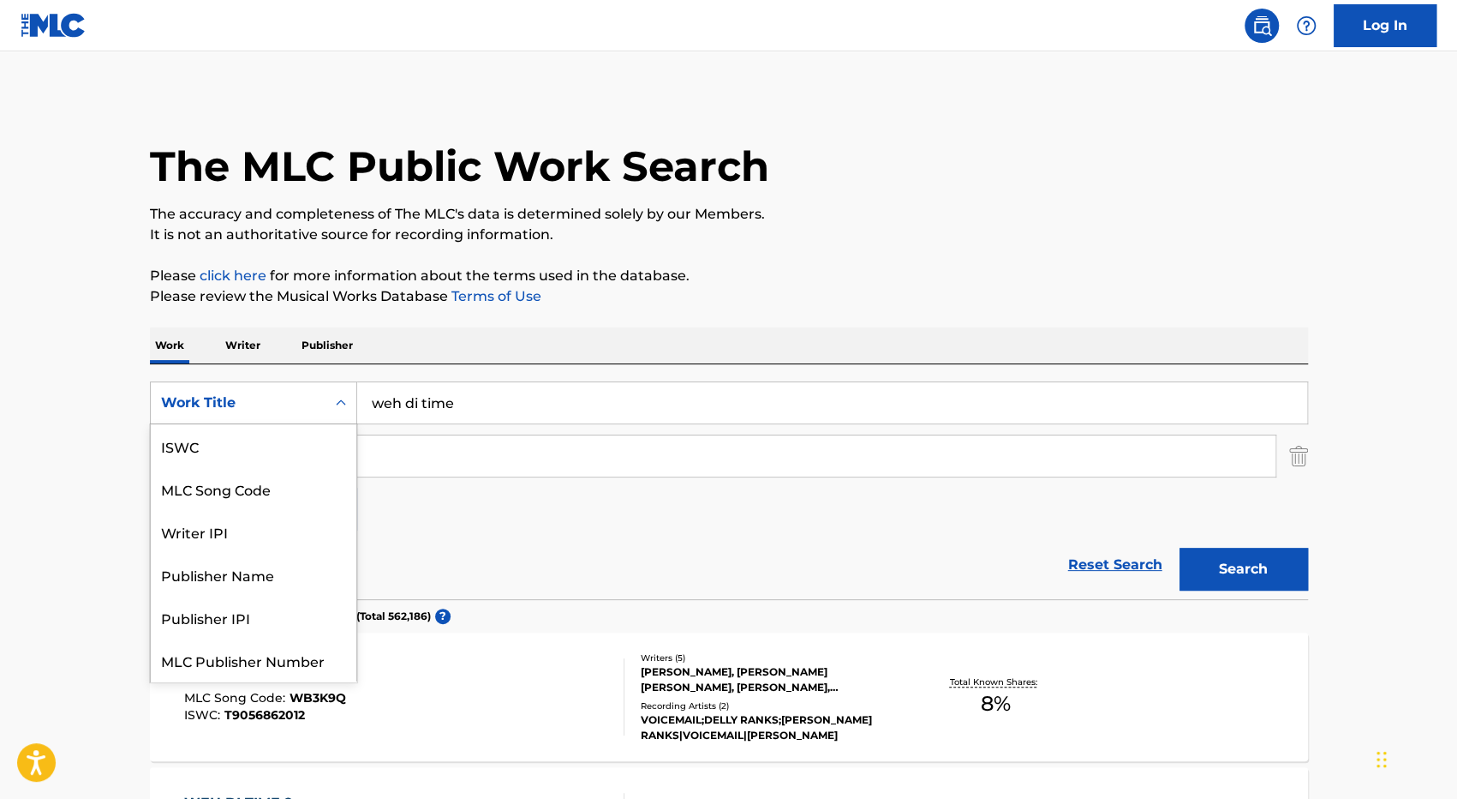
click at [321, 404] on div "Work Title" at bounding box center [238, 402] width 175 height 33
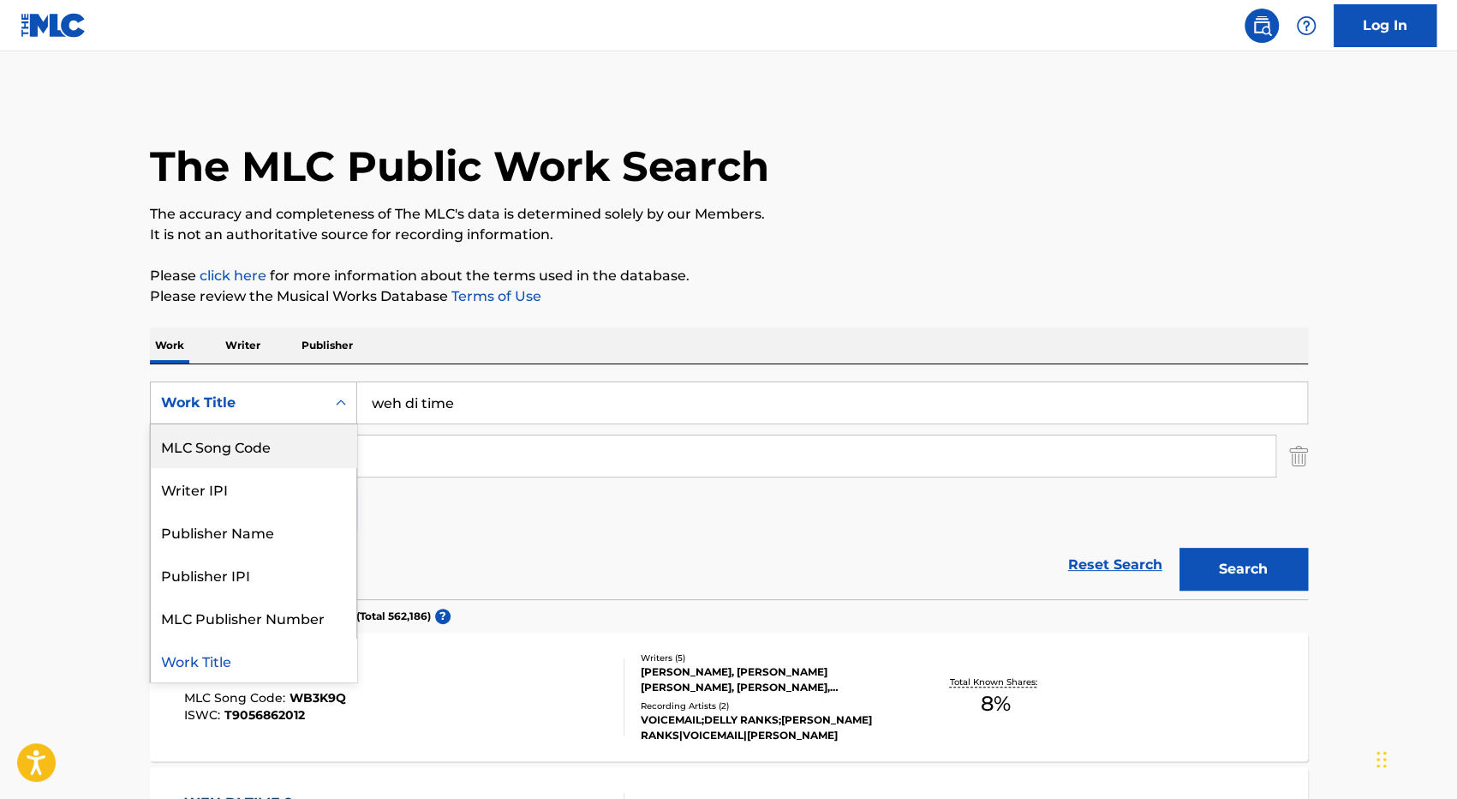
click at [295, 440] on div "MLC Song Code" at bounding box center [254, 445] width 206 height 43
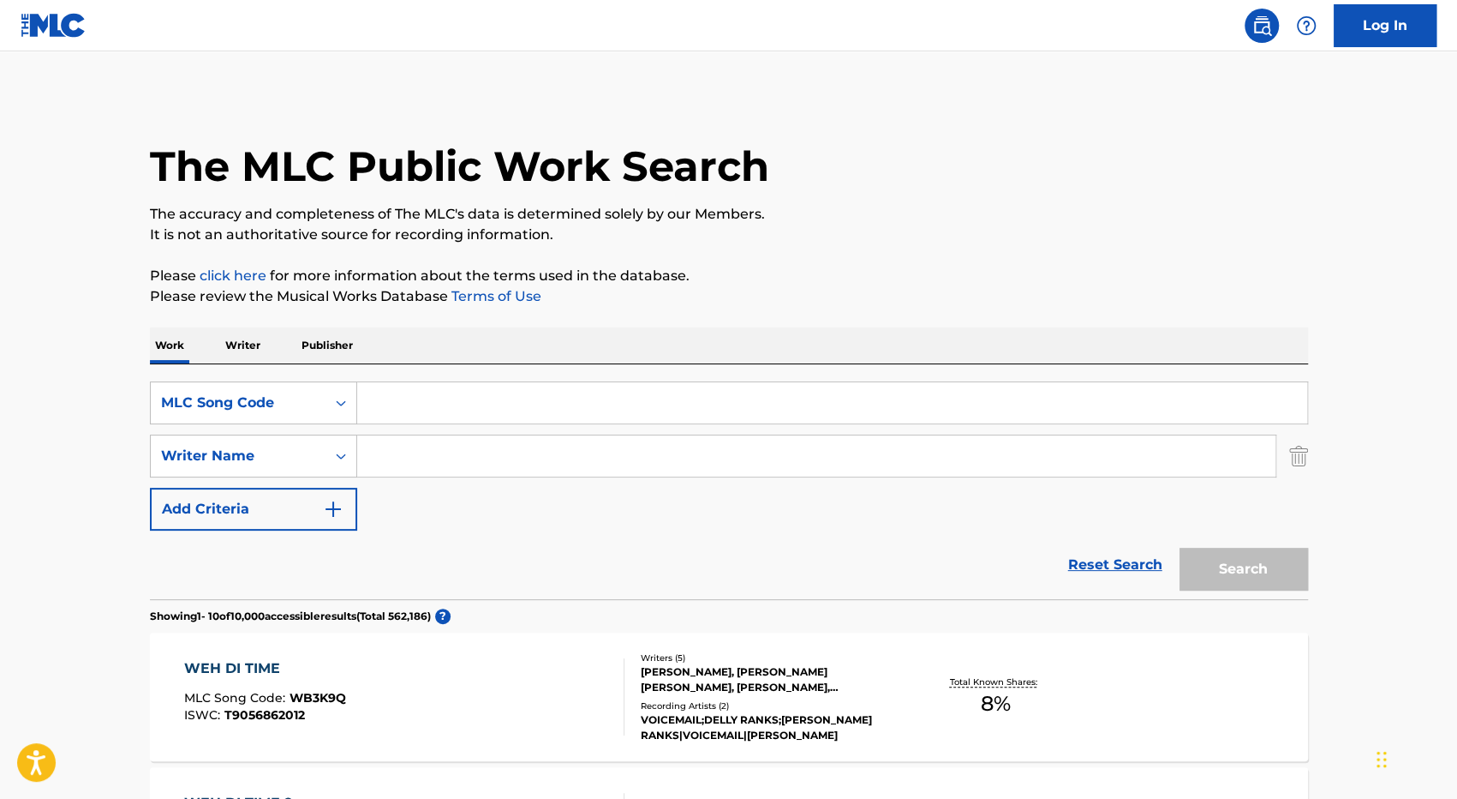
click at [446, 413] on input "Search Form" at bounding box center [832, 402] width 950 height 41
paste input "BC0XK1"
type input "BC0XK1"
click at [1180, 547] on button "Search" at bounding box center [1244, 568] width 129 height 43
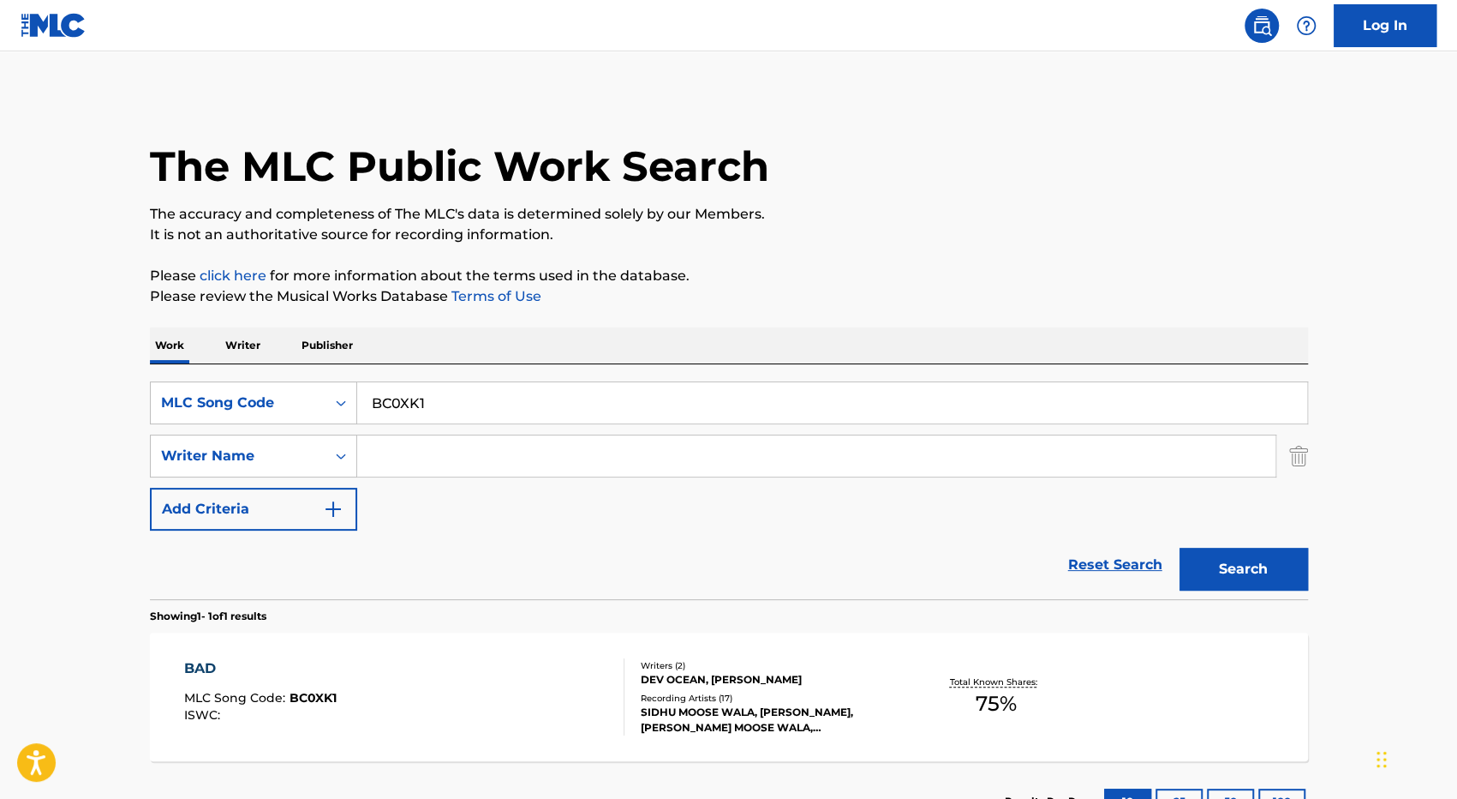
click at [482, 685] on div "BAD MLC Song Code : BC0XK1 ISWC :" at bounding box center [404, 696] width 440 height 77
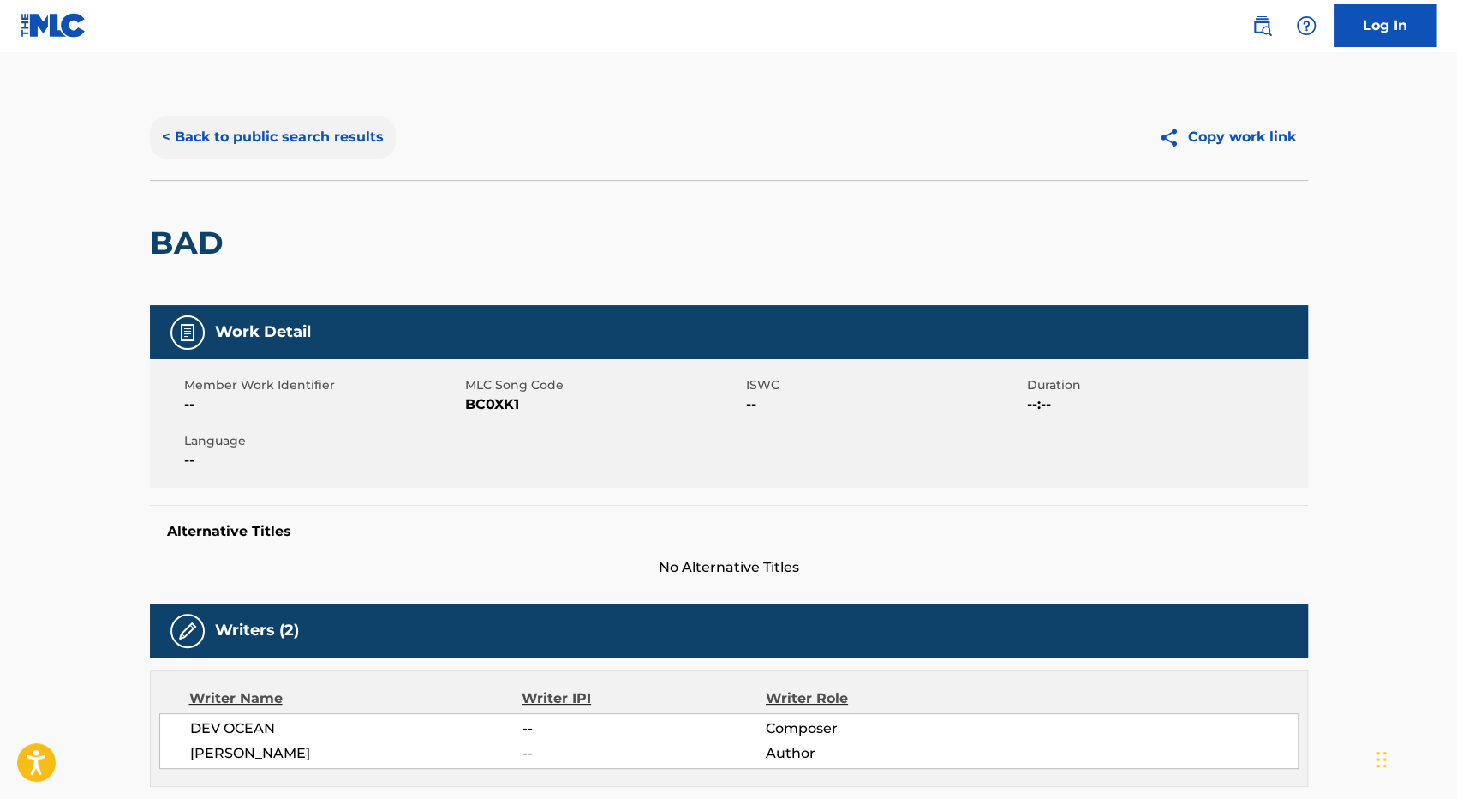
click at [293, 145] on button "< Back to public search results" at bounding box center [273, 137] width 246 height 43
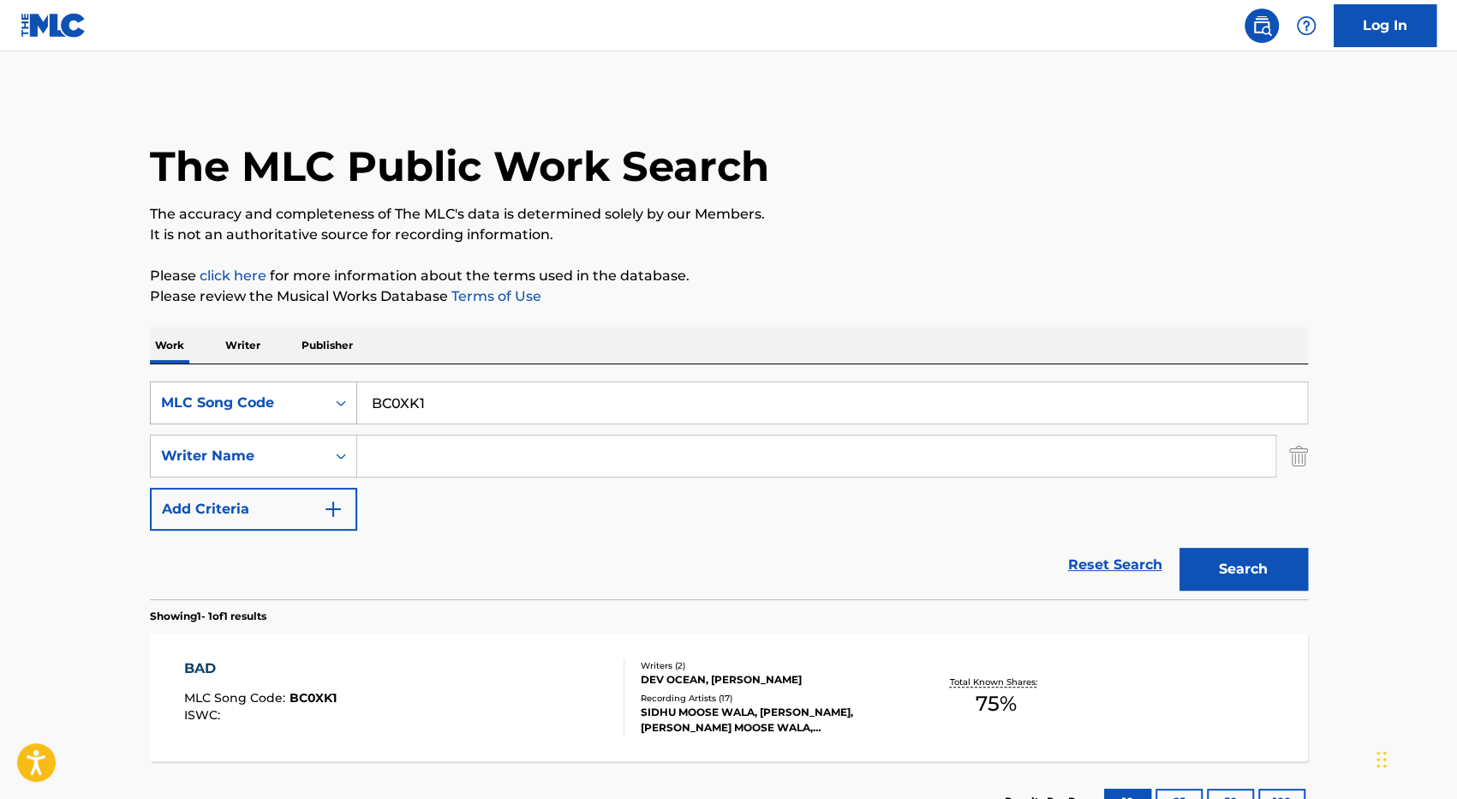
drag, startPoint x: 385, startPoint y: 404, endPoint x: 236, endPoint y: 413, distance: 148.5
click at [236, 413] on div "SearchWithCriteria67838937-3887-409c-87f3-a18a3375ef3a MLC Song Code BC0XK1" at bounding box center [729, 402] width 1158 height 43
paste input "A5783C"
type input "A5783C"
click at [1180, 547] on button "Search" at bounding box center [1244, 568] width 129 height 43
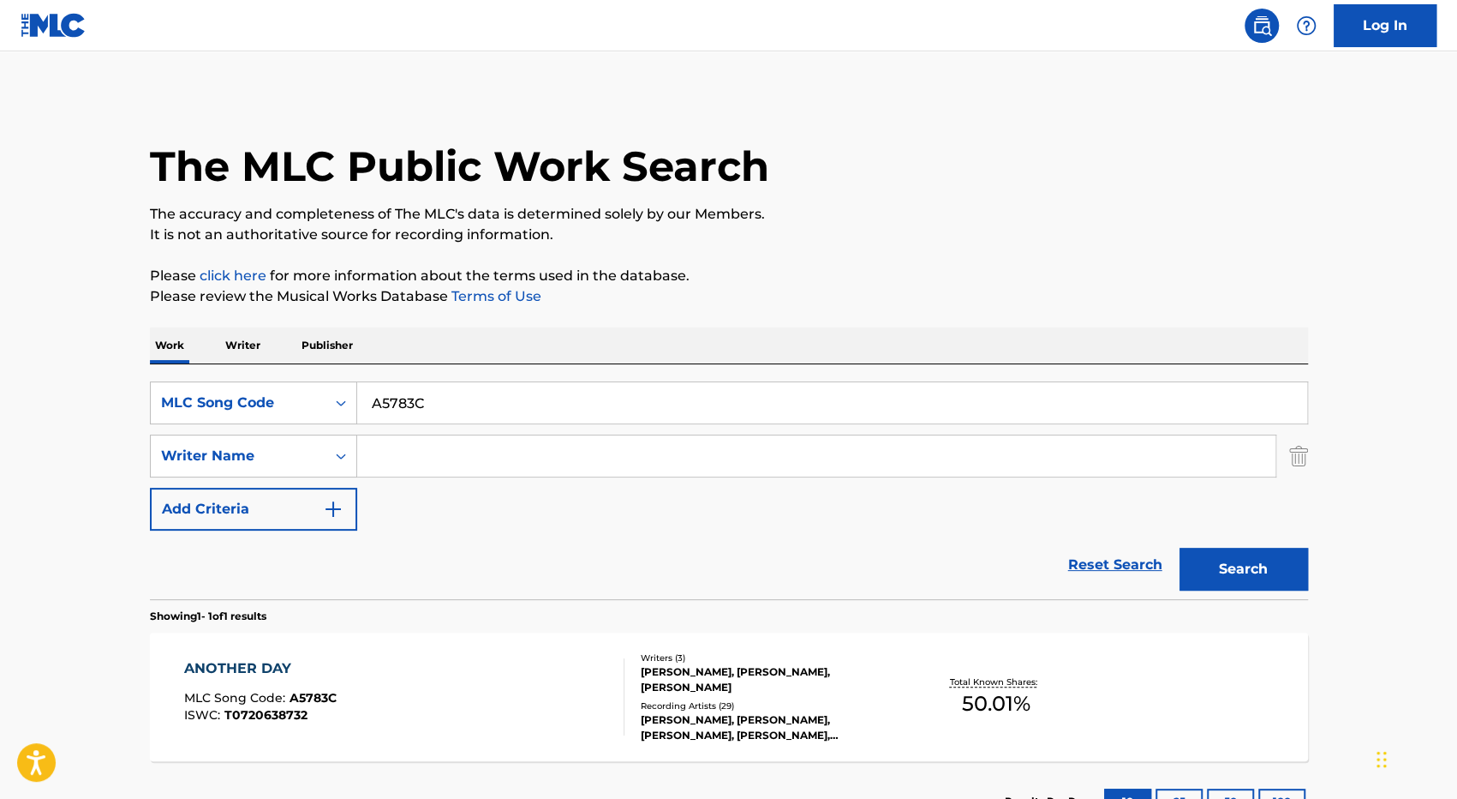
click at [439, 688] on div "ANOTHER DAY MLC Song Code : A5783C ISWC : T0720638732" at bounding box center [404, 696] width 440 height 77
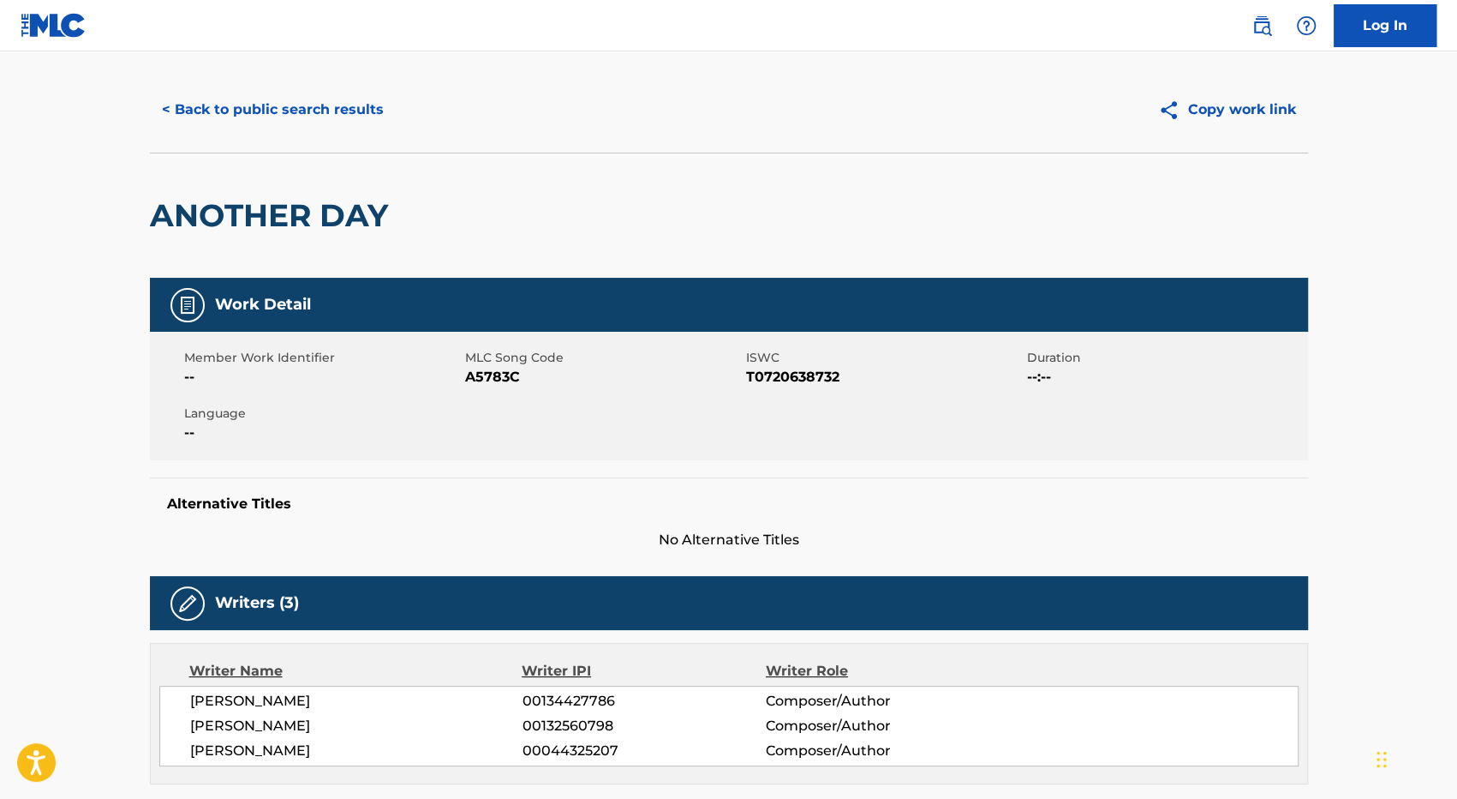
scroll to position [86, 0]
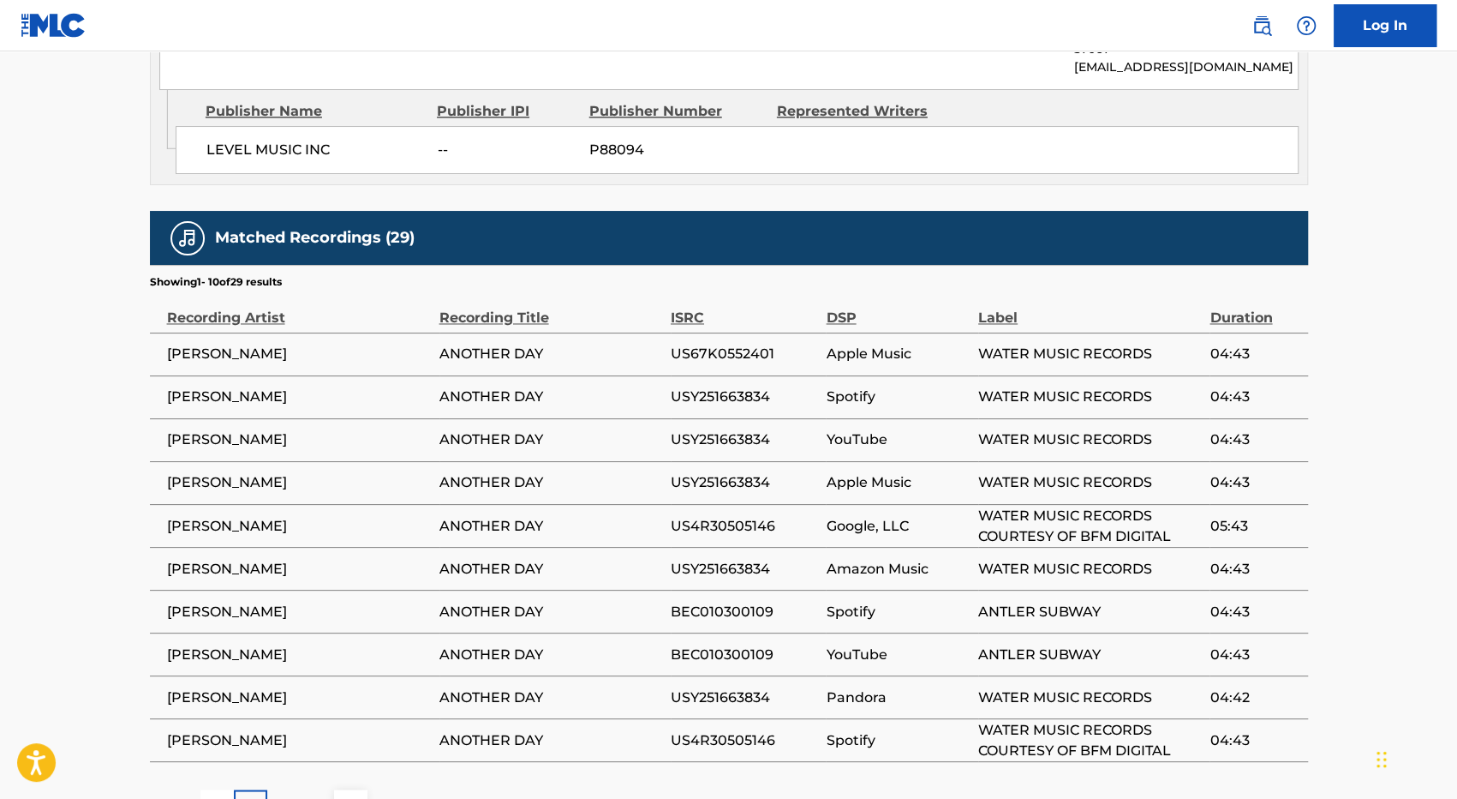
scroll to position [1700, 0]
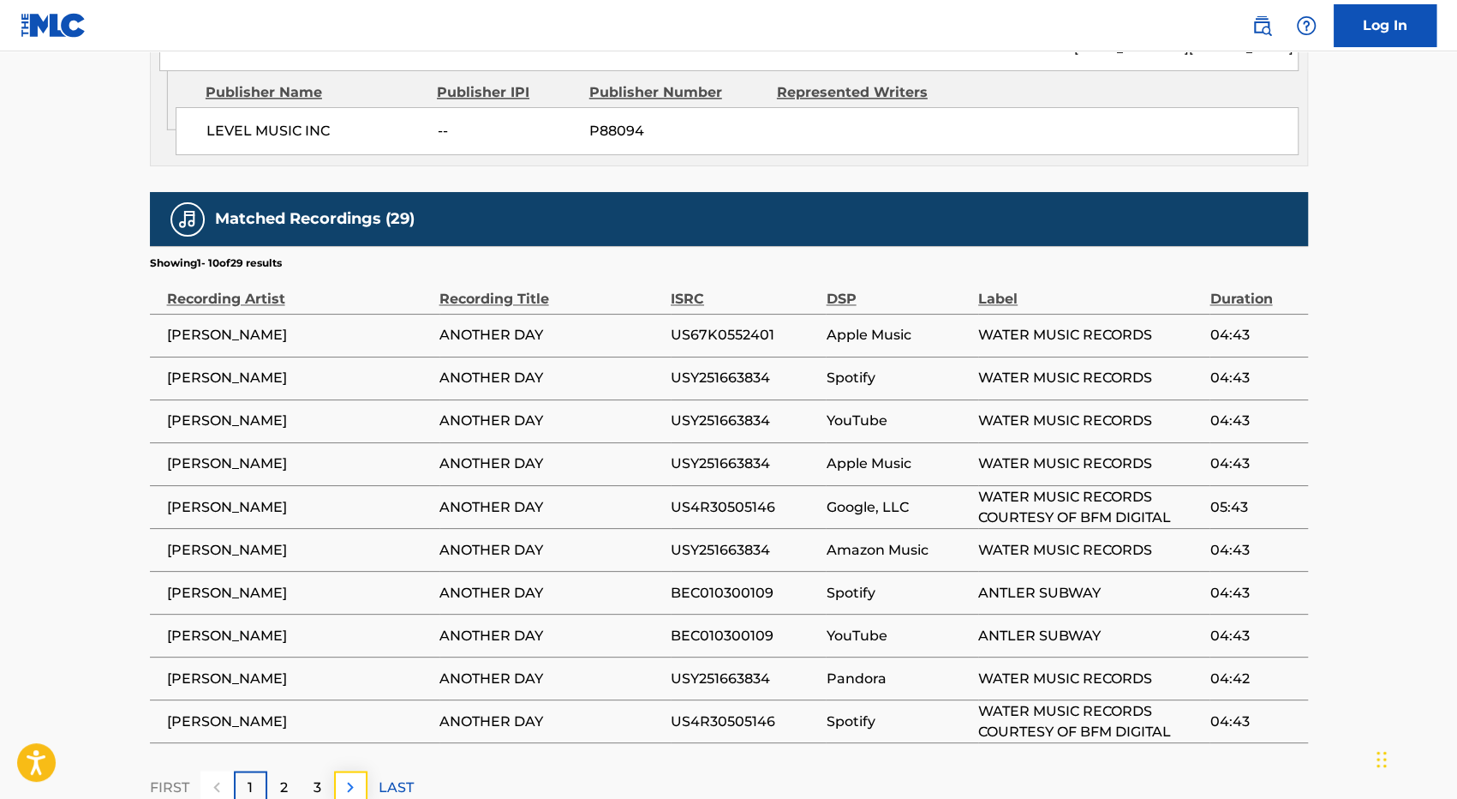
click at [356, 776] on img at bounding box center [350, 786] width 21 height 21
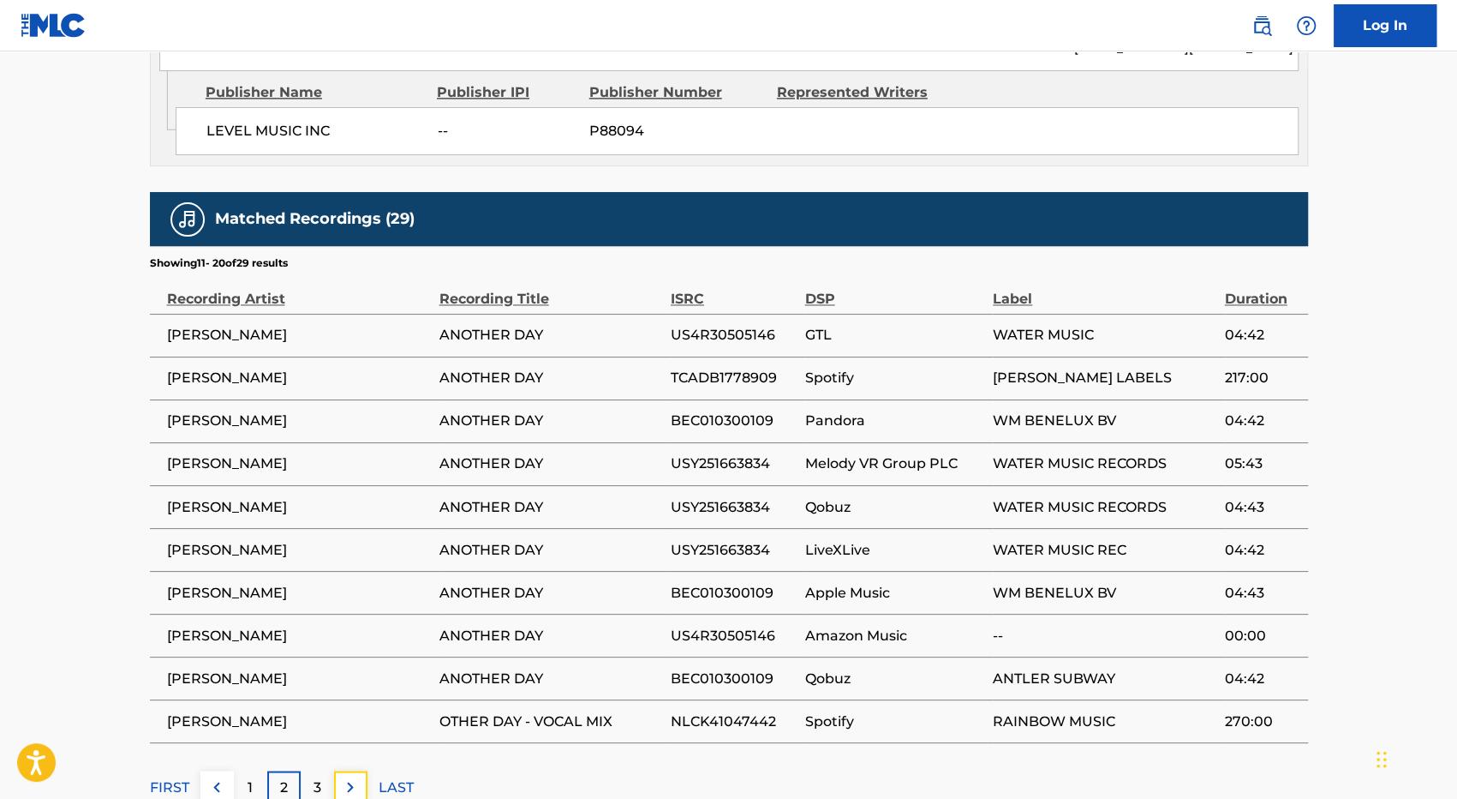
click at [356, 776] on img at bounding box center [350, 786] width 21 height 21
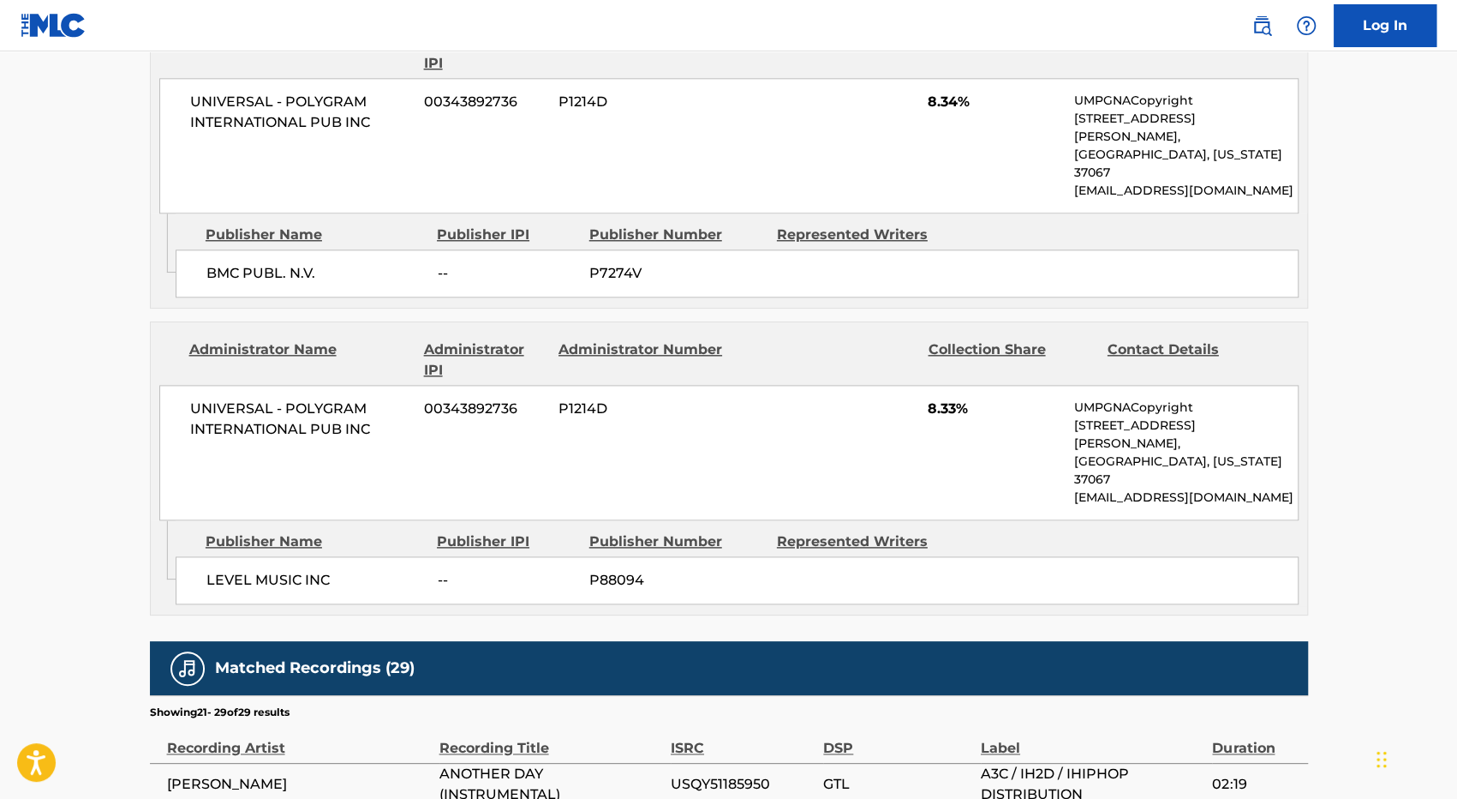
scroll to position [1657, 0]
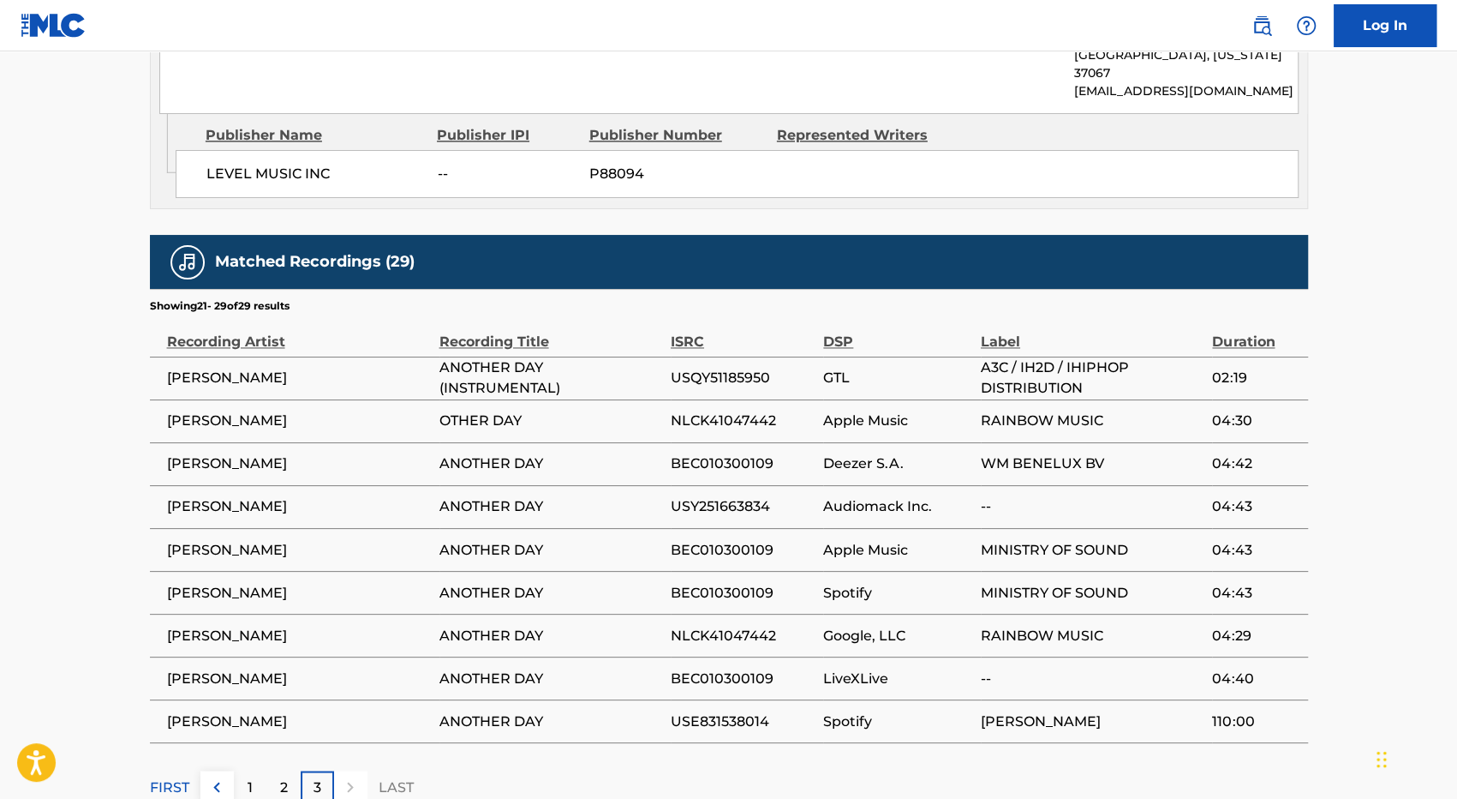
click at [351, 770] on div at bounding box center [350, 786] width 33 height 33
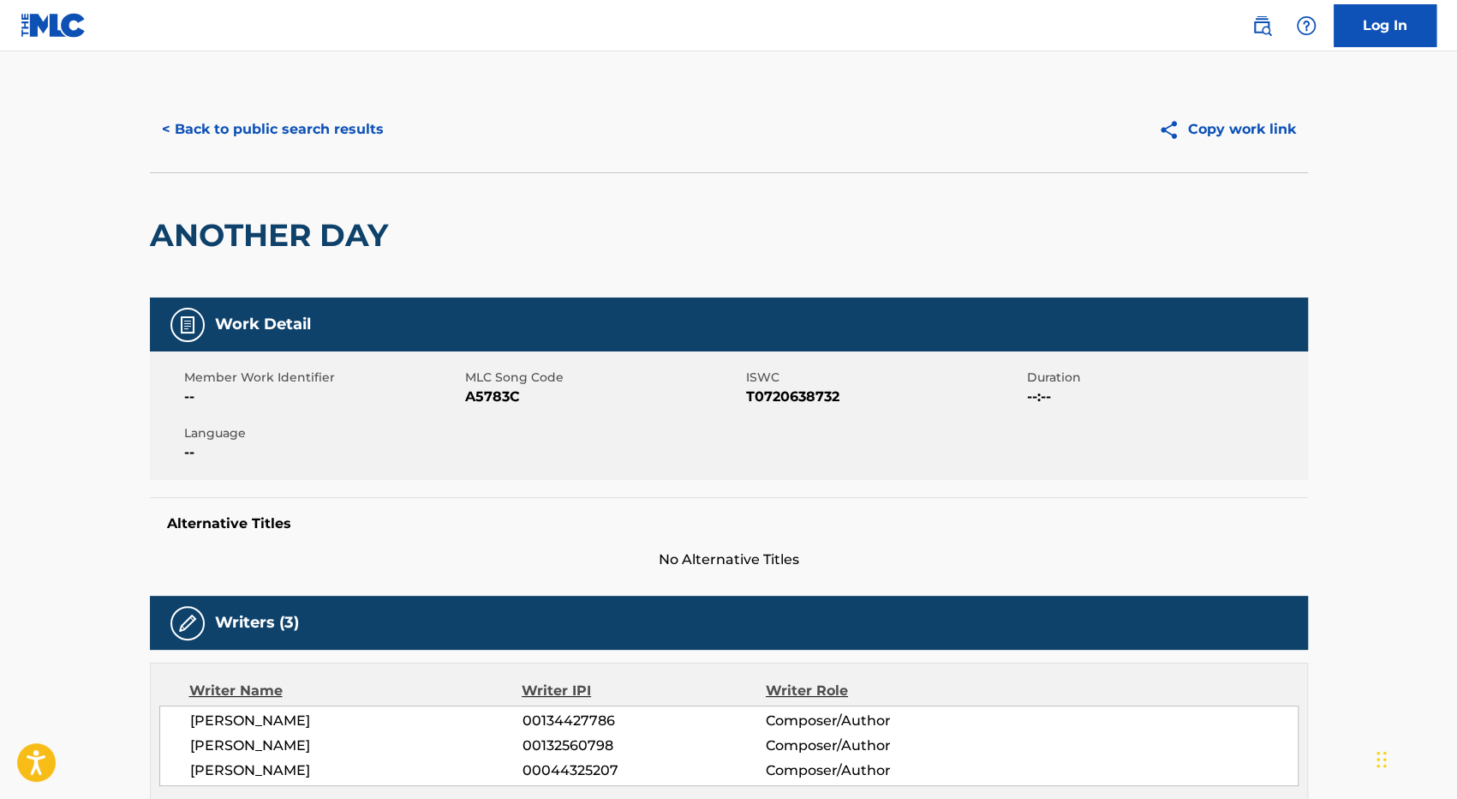
scroll to position [0, 0]
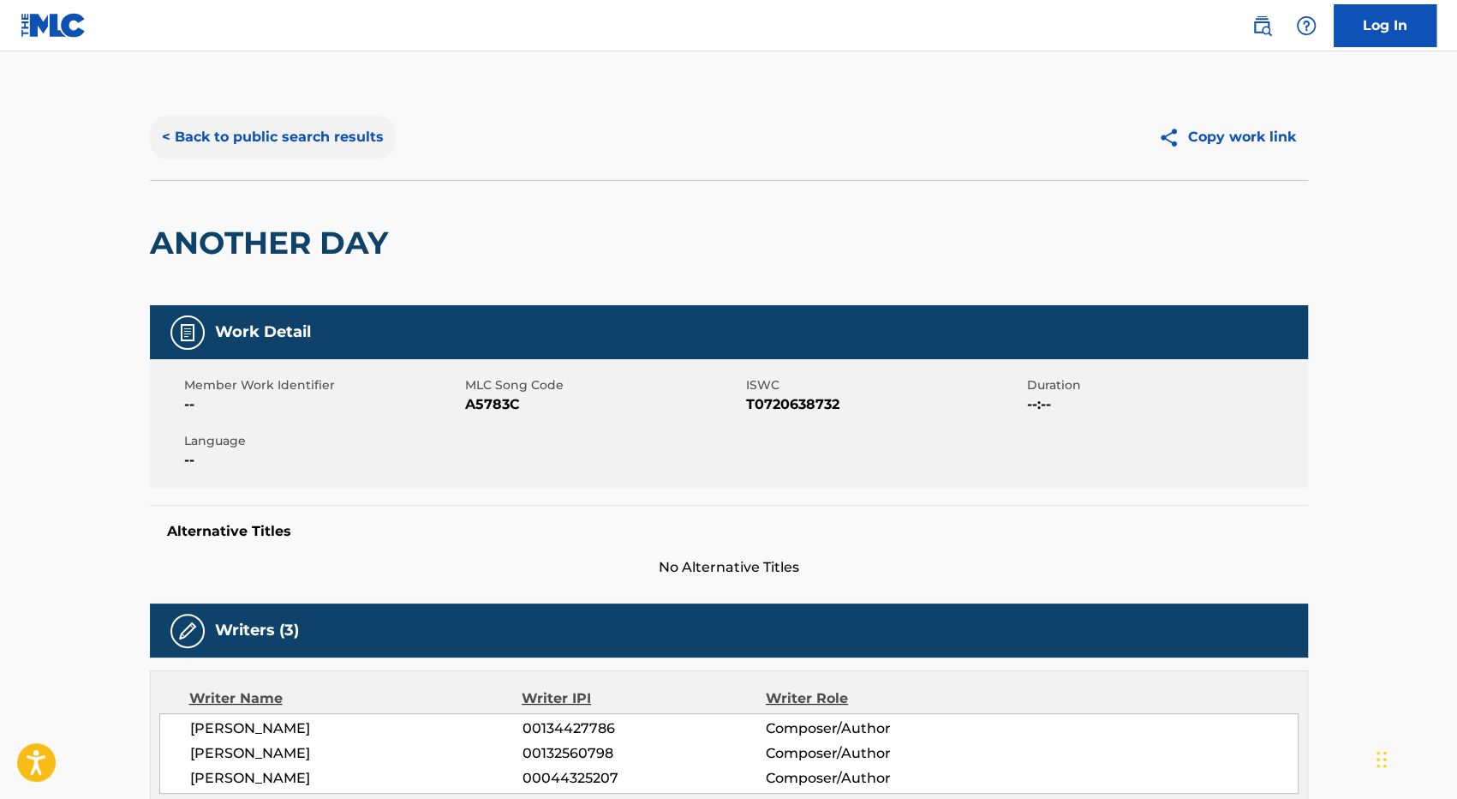
click at [316, 135] on button "< Back to public search results" at bounding box center [273, 137] width 246 height 43
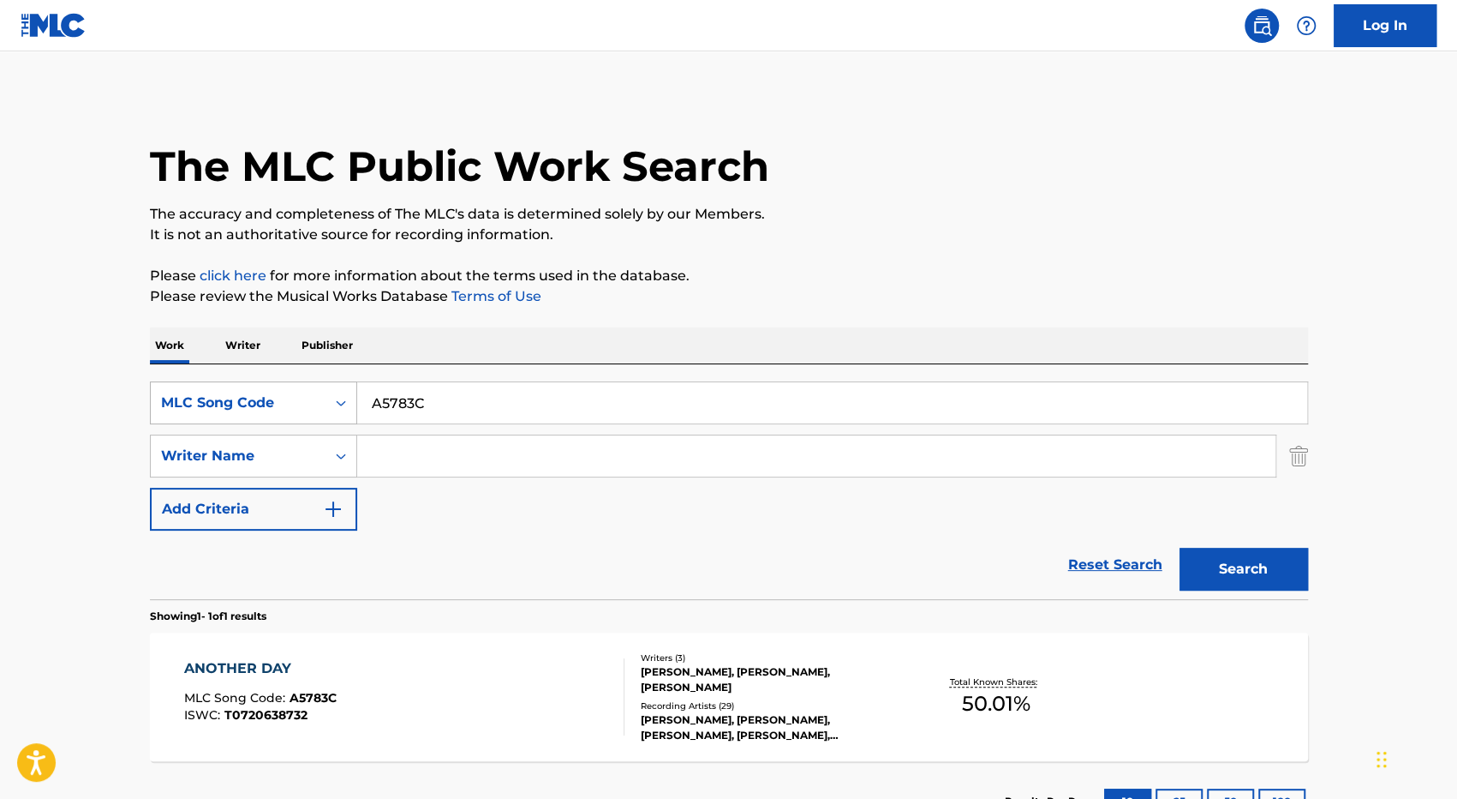
drag, startPoint x: 459, startPoint y: 416, endPoint x: 280, endPoint y: 393, distance: 180.4
click at [283, 393] on div "SearchWithCriteria67838937-3887-409c-87f3-a18a3375ef3a MLC Song Code A5783C" at bounding box center [729, 402] width 1158 height 43
paste input "D4787D"
type input "D4787D"
click at [1180, 547] on button "Search" at bounding box center [1244, 568] width 129 height 43
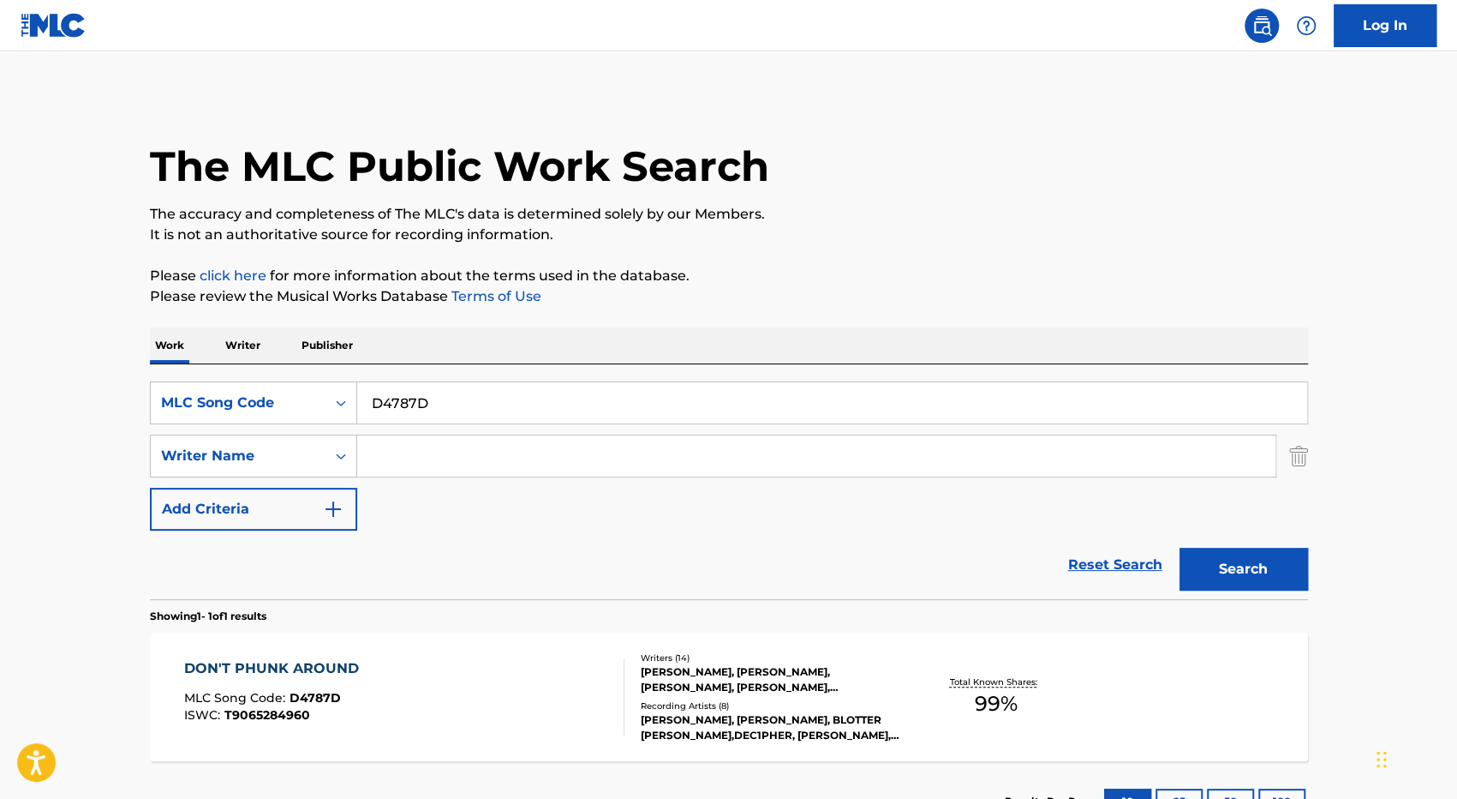
click at [529, 683] on div "DON'T PHUNK AROUND MLC Song Code : D4787D ISWC : T9065284960" at bounding box center [404, 696] width 440 height 77
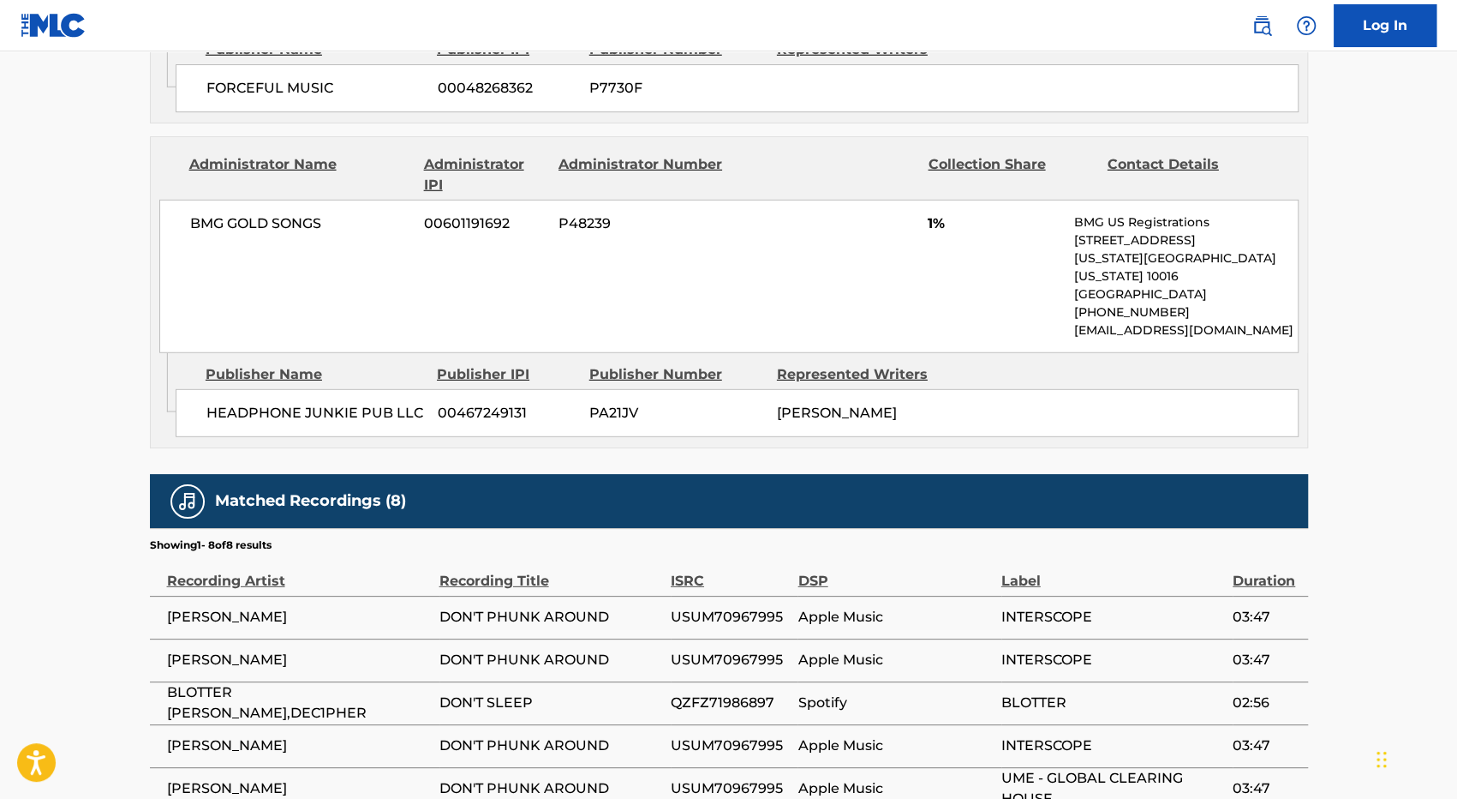
scroll to position [3026, 0]
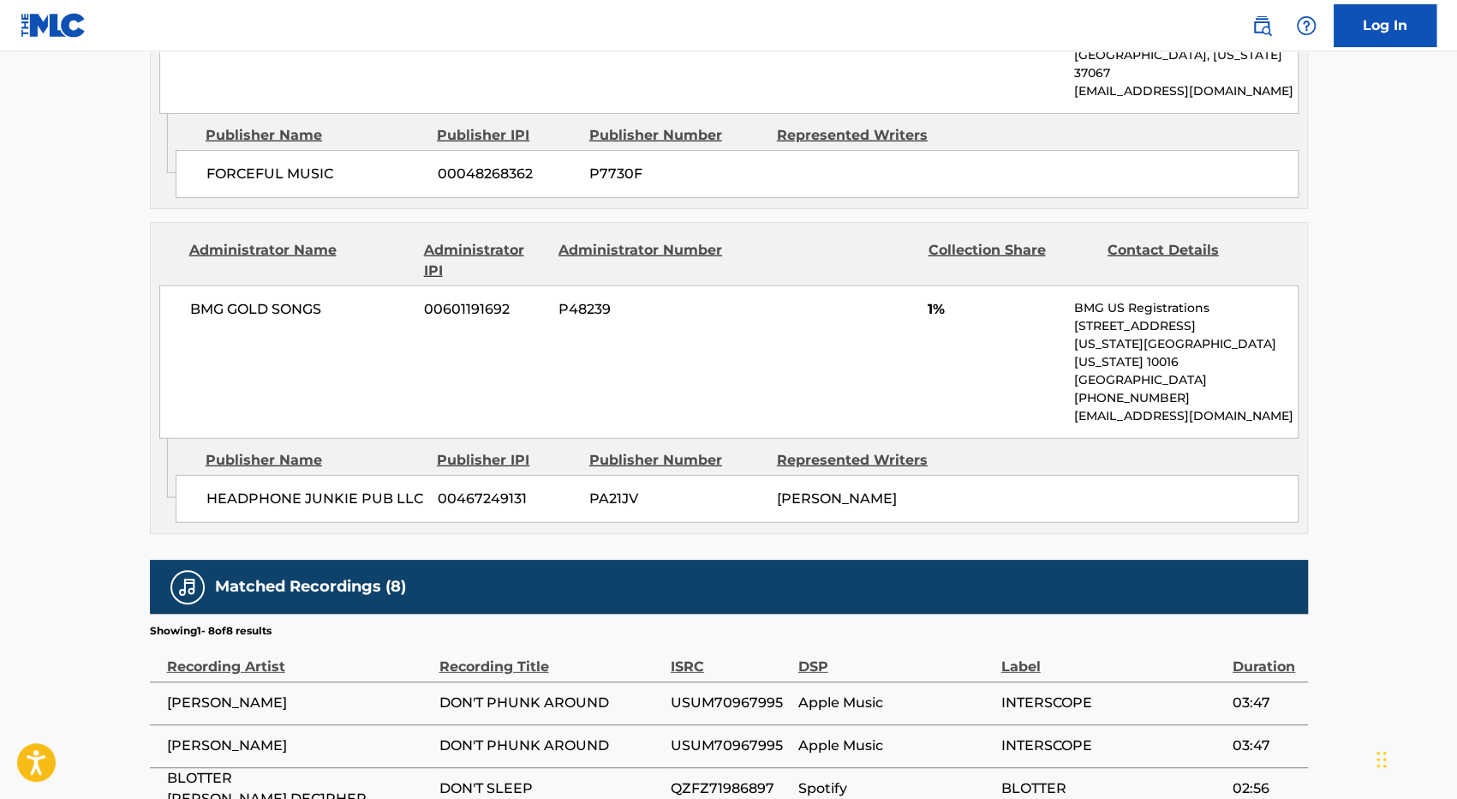
copy span "USUM70967995"
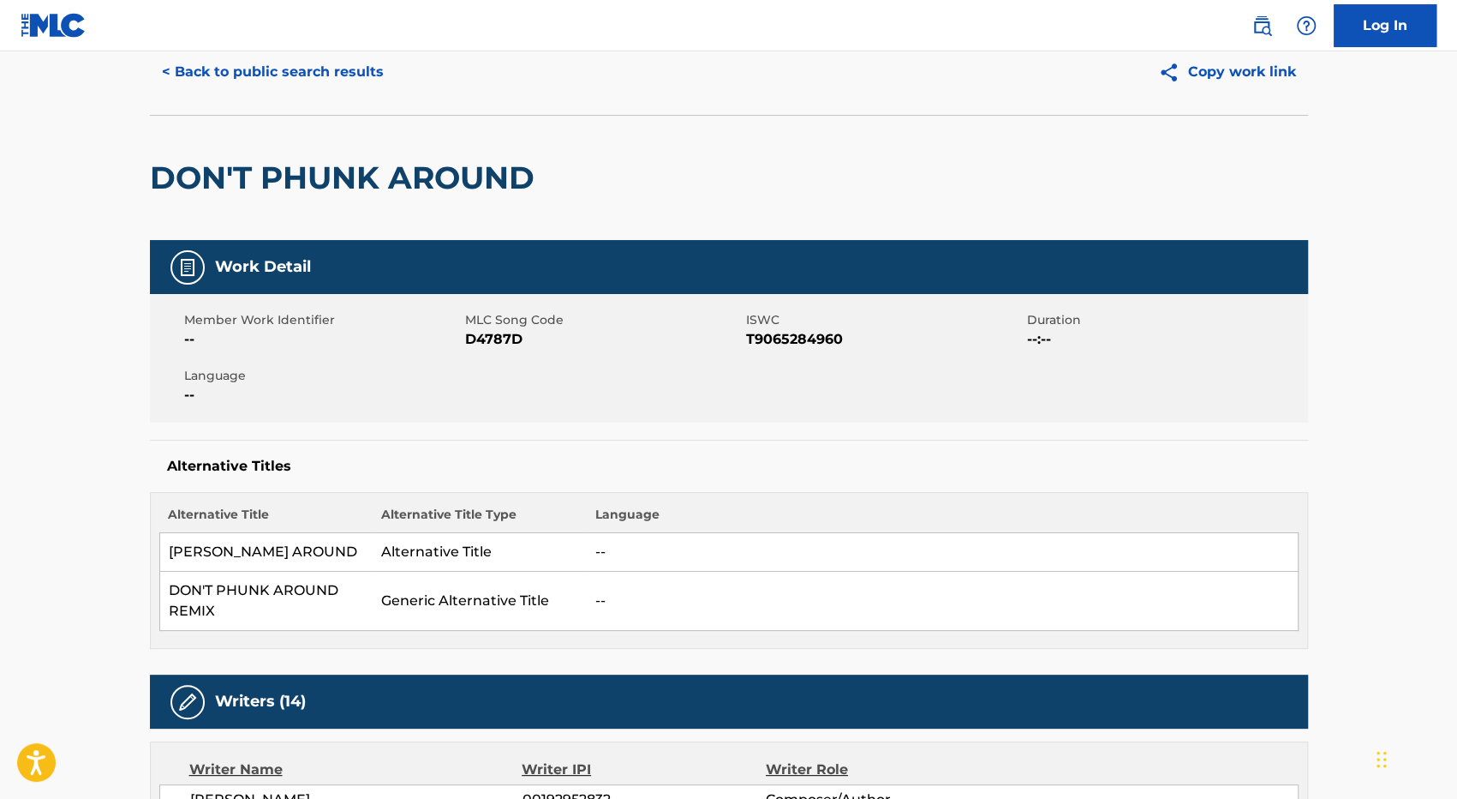
scroll to position [27, 0]
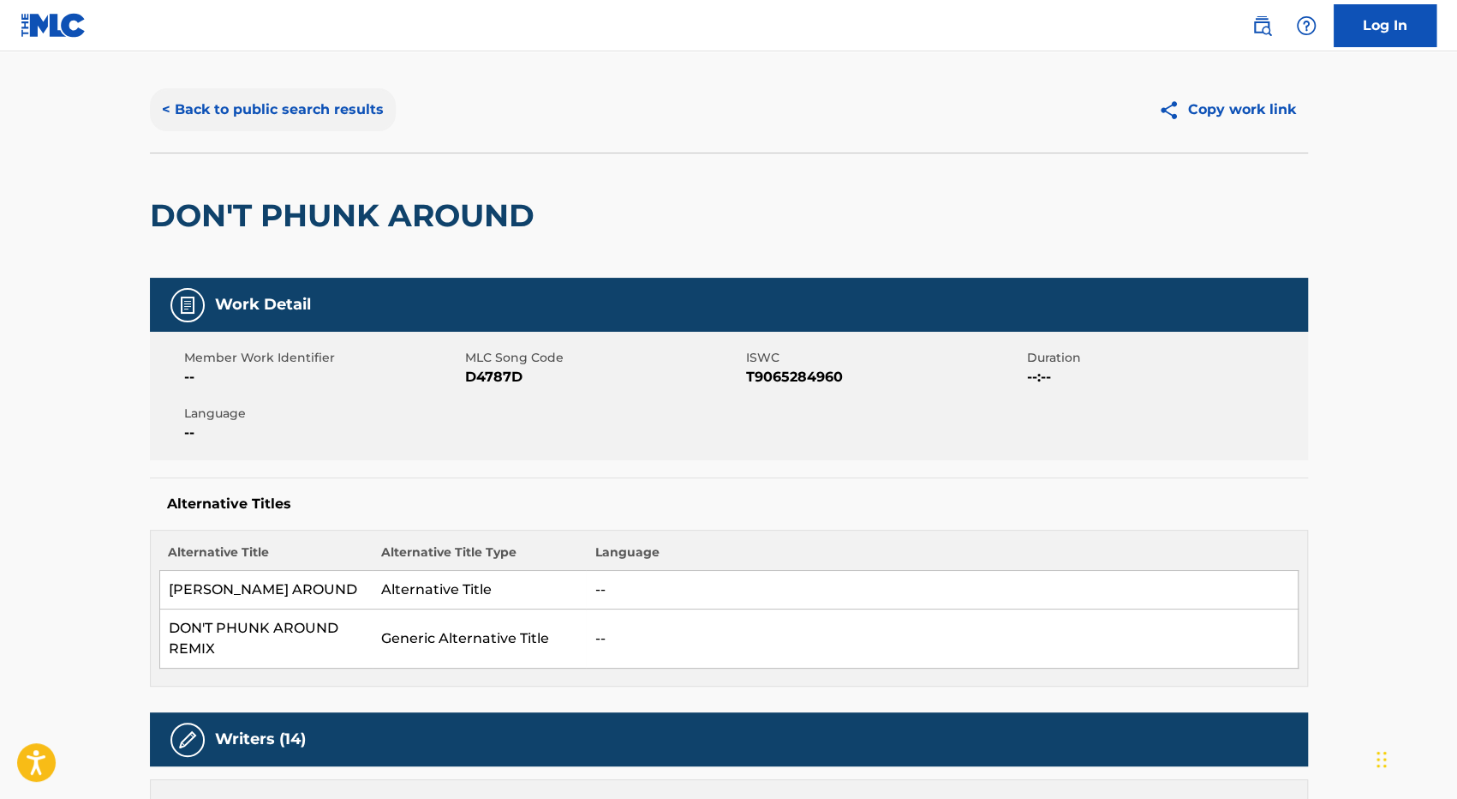
click at [315, 102] on button "< Back to public search results" at bounding box center [273, 109] width 246 height 43
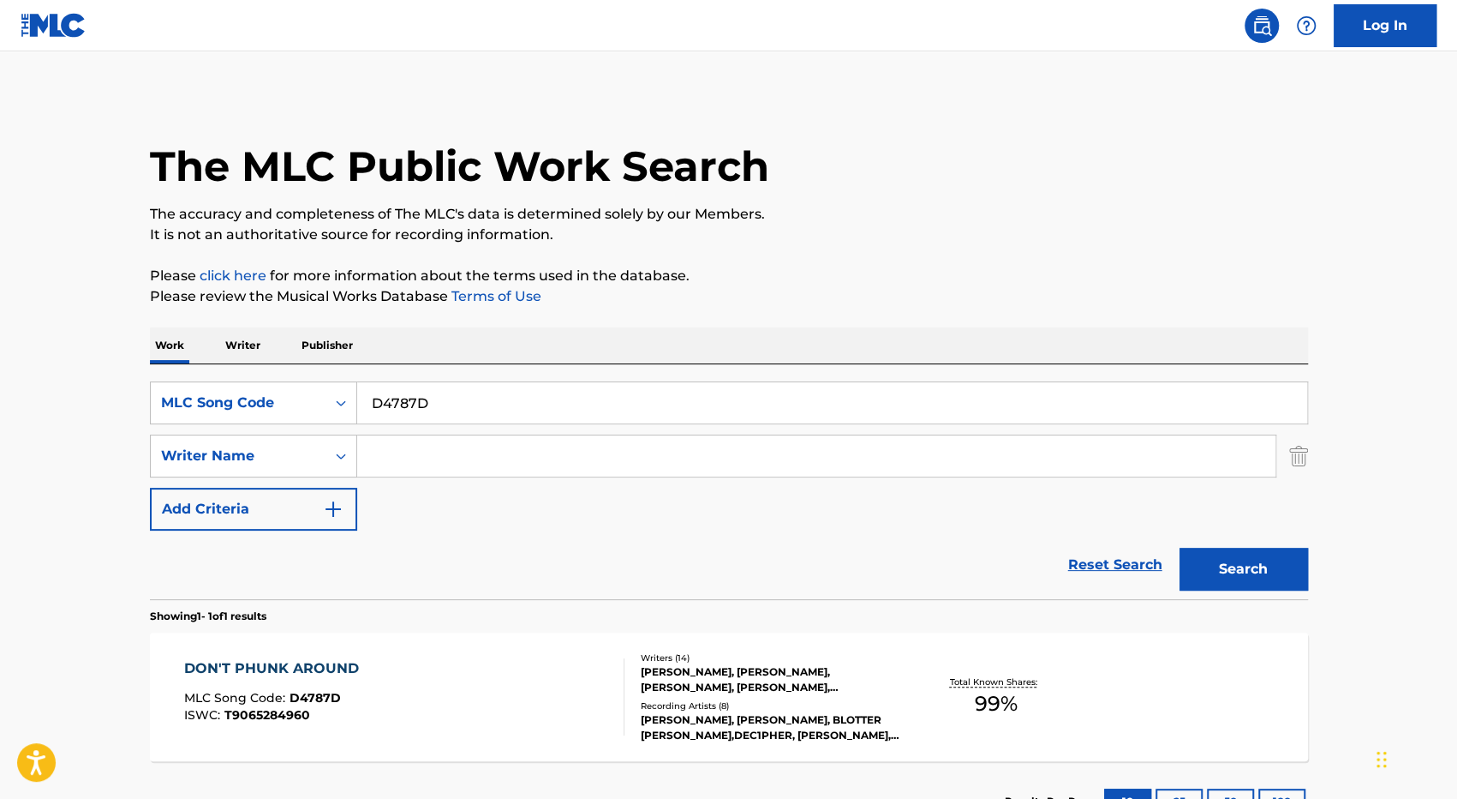
drag, startPoint x: 470, startPoint y: 404, endPoint x: 272, endPoint y: 374, distance: 200.2
click at [272, 374] on div "SearchWithCriteria67838937-3887-409c-87f3-a18a3375ef3a MLC Song Code D4787D Sea…" at bounding box center [729, 481] width 1158 height 235
paste input "R09737"
type input "R09737"
click at [1180, 547] on button "Search" at bounding box center [1244, 568] width 129 height 43
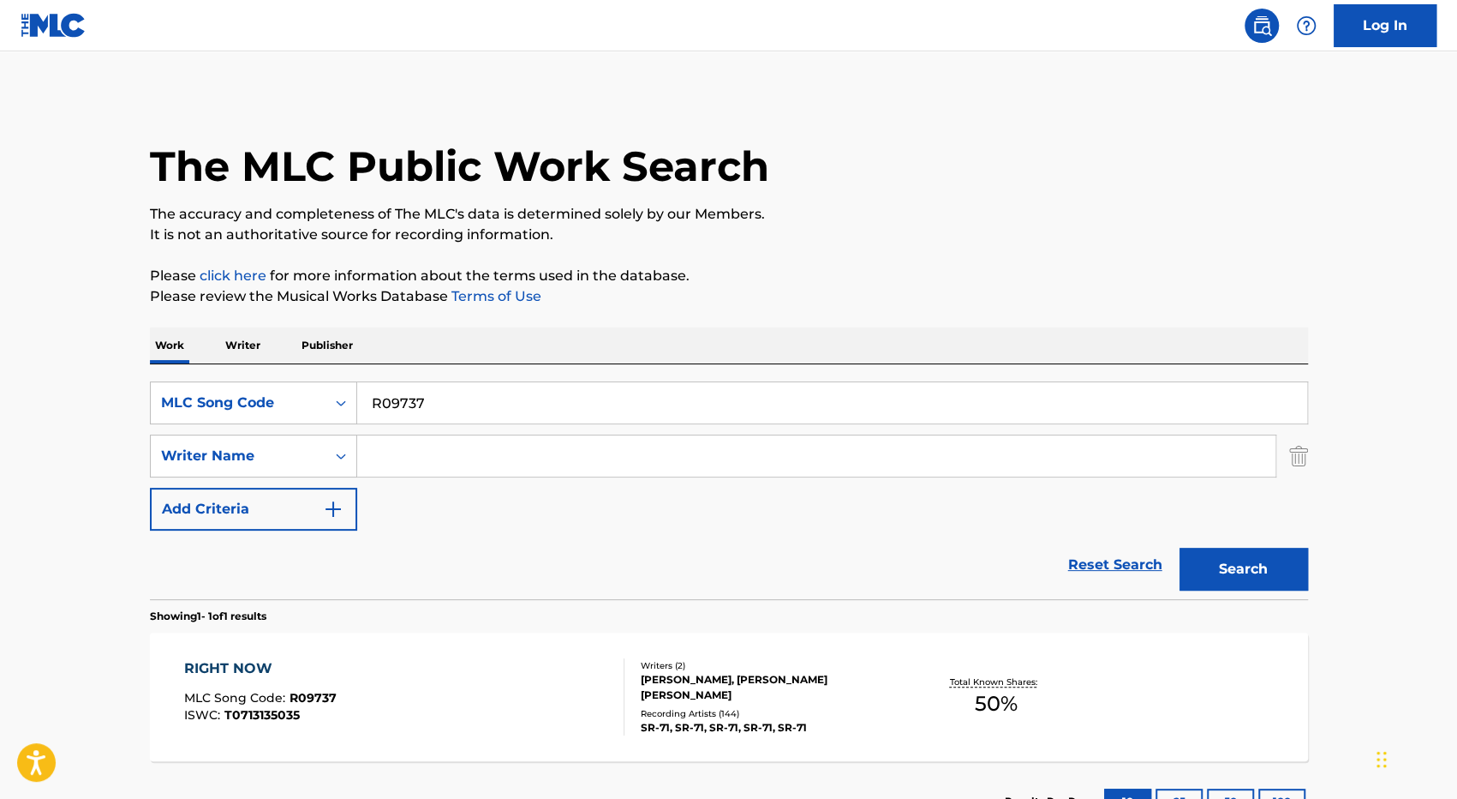
click at [518, 676] on div "RIGHT NOW MLC Song Code : R09737 ISWC : T0713135035" at bounding box center [404, 696] width 440 height 77
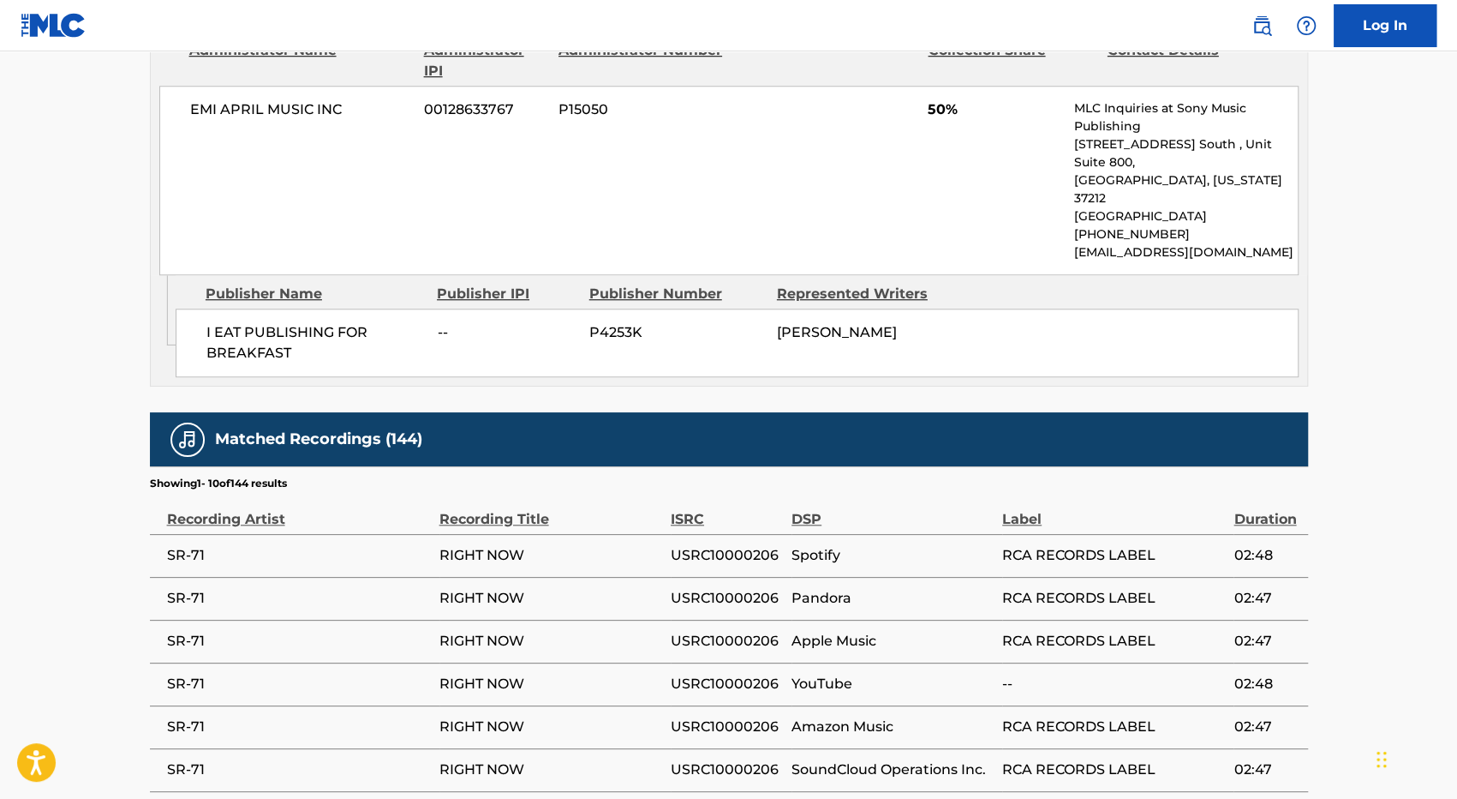
scroll to position [1152, 0]
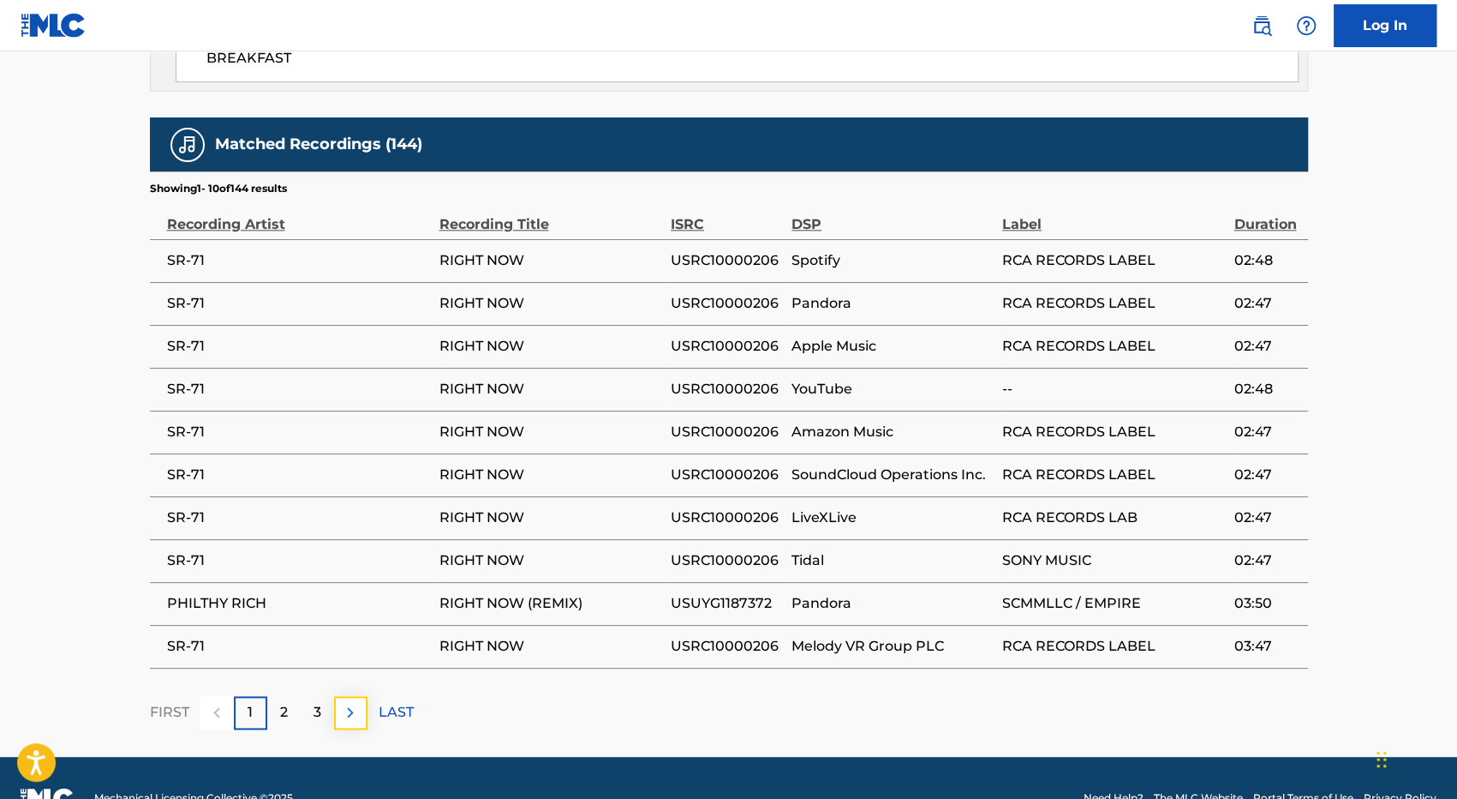
click at [349, 702] on img at bounding box center [350, 712] width 21 height 21
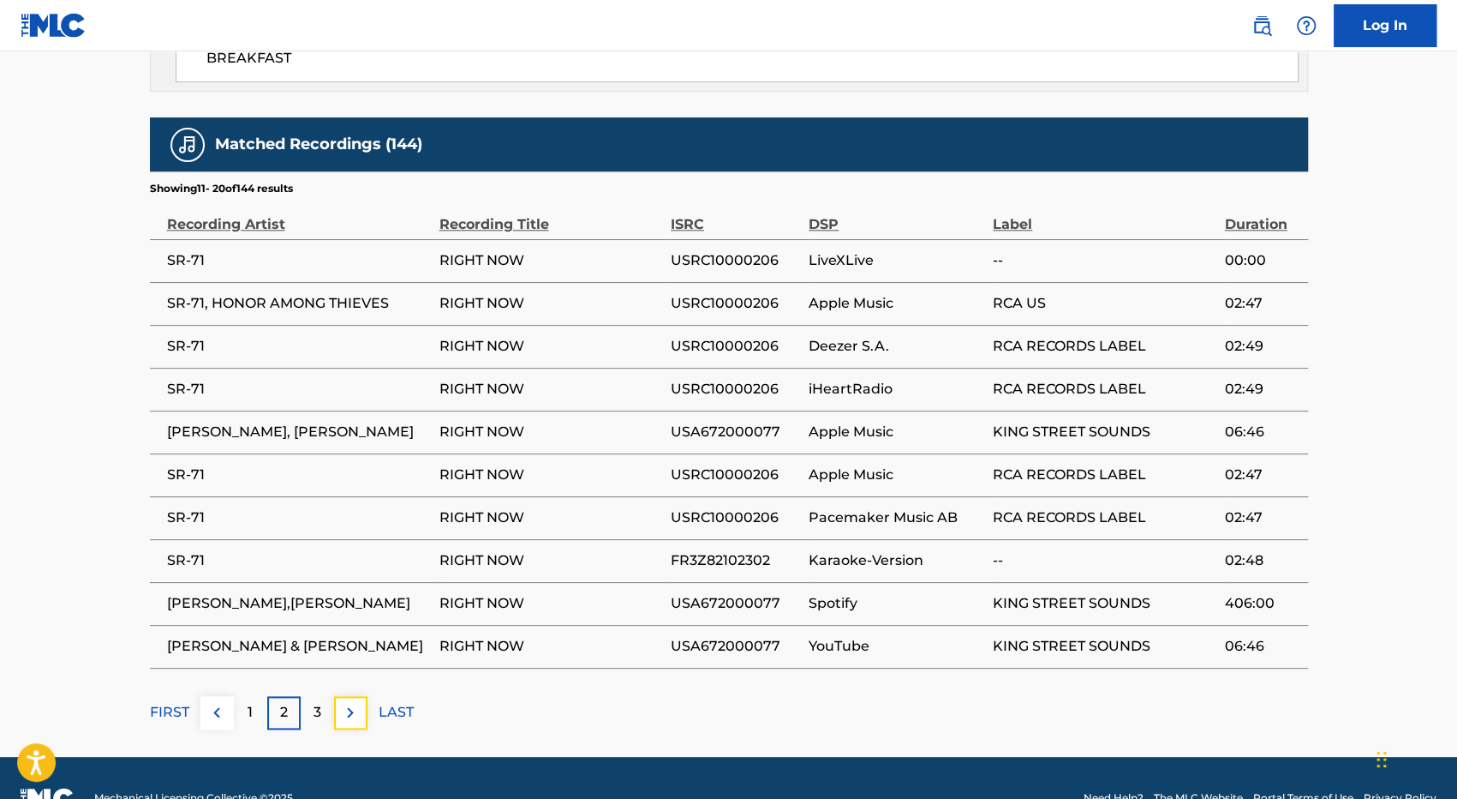
click at [349, 702] on img at bounding box center [350, 712] width 21 height 21
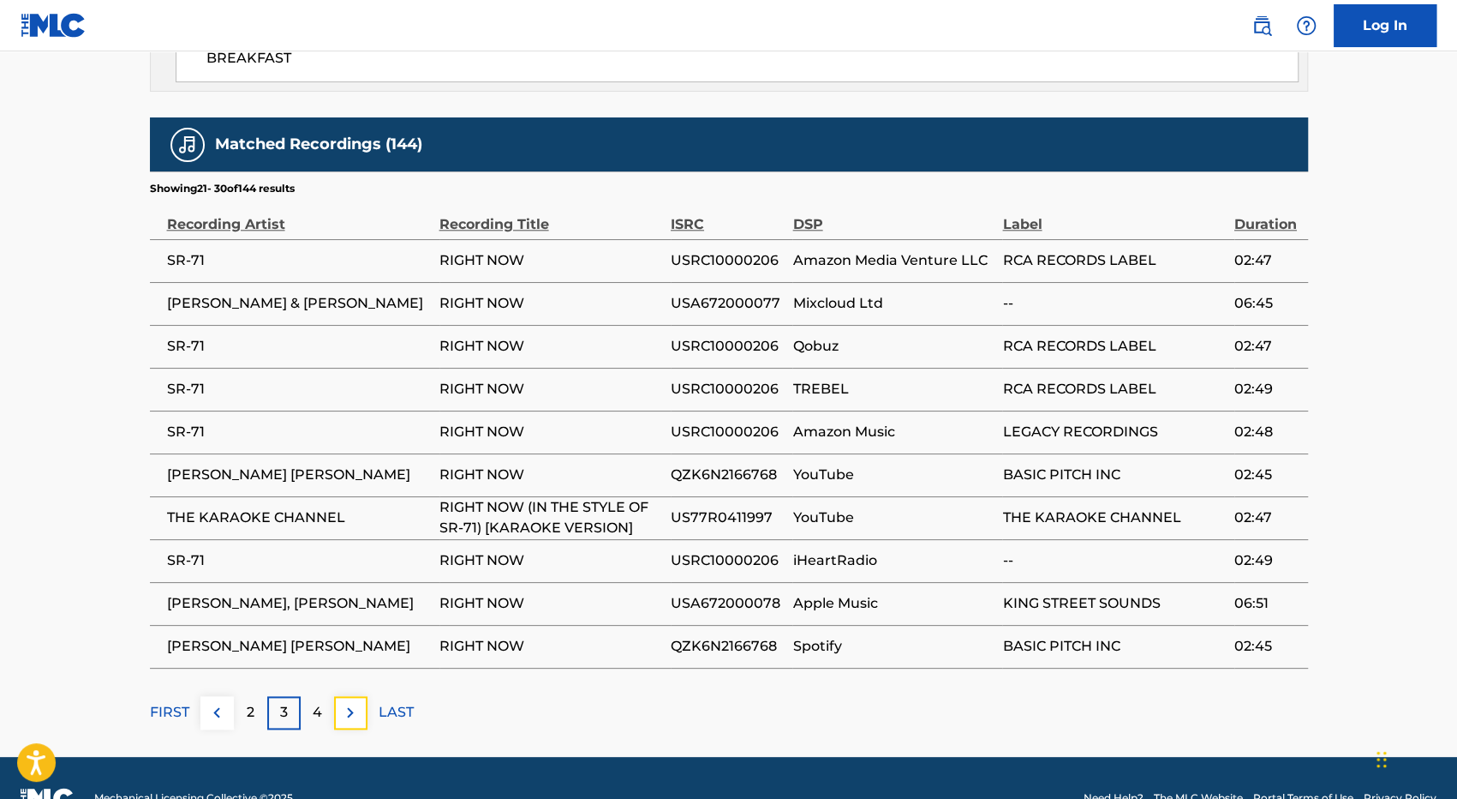
click at [349, 702] on img at bounding box center [350, 712] width 21 height 21
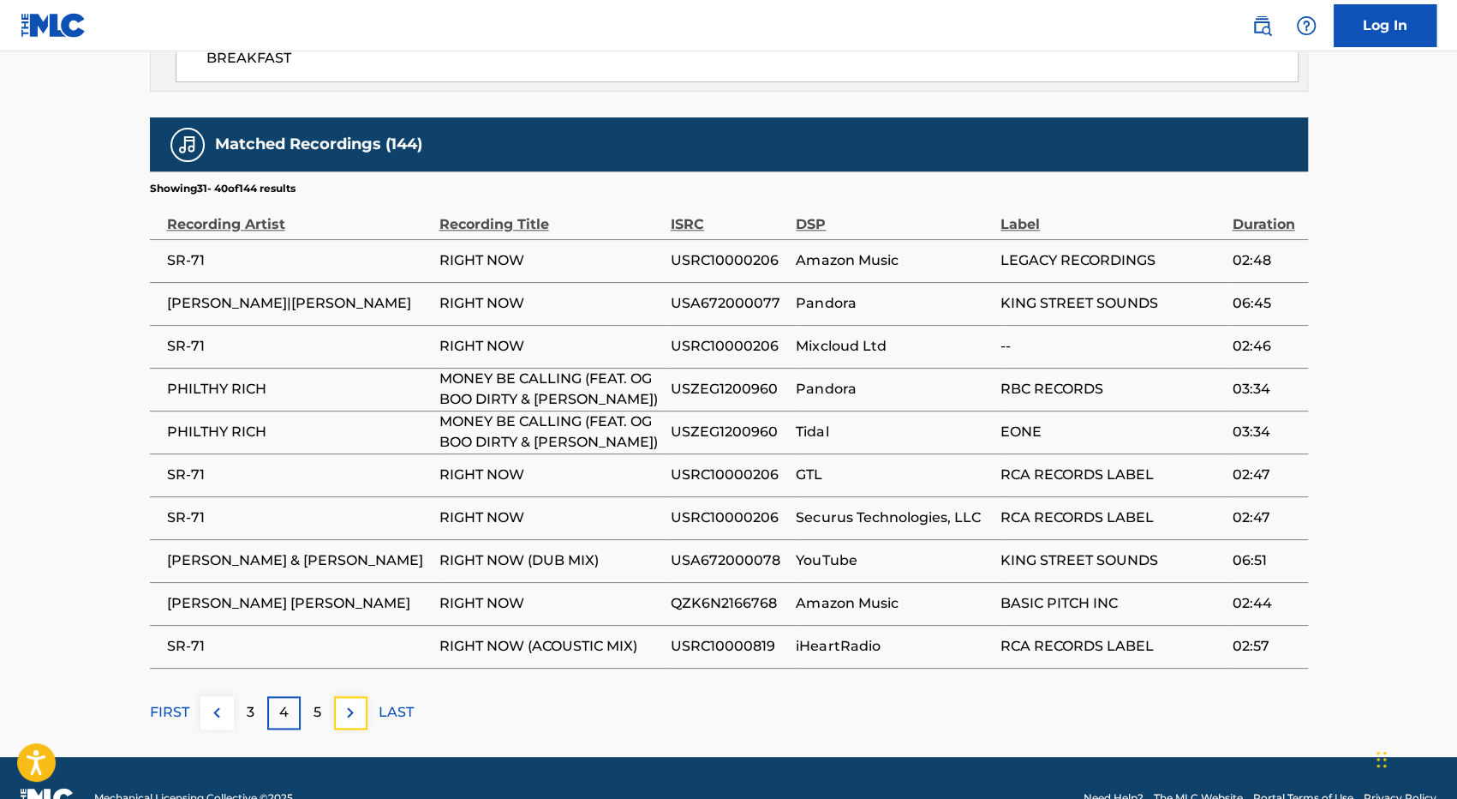
click at [349, 702] on img at bounding box center [350, 712] width 21 height 21
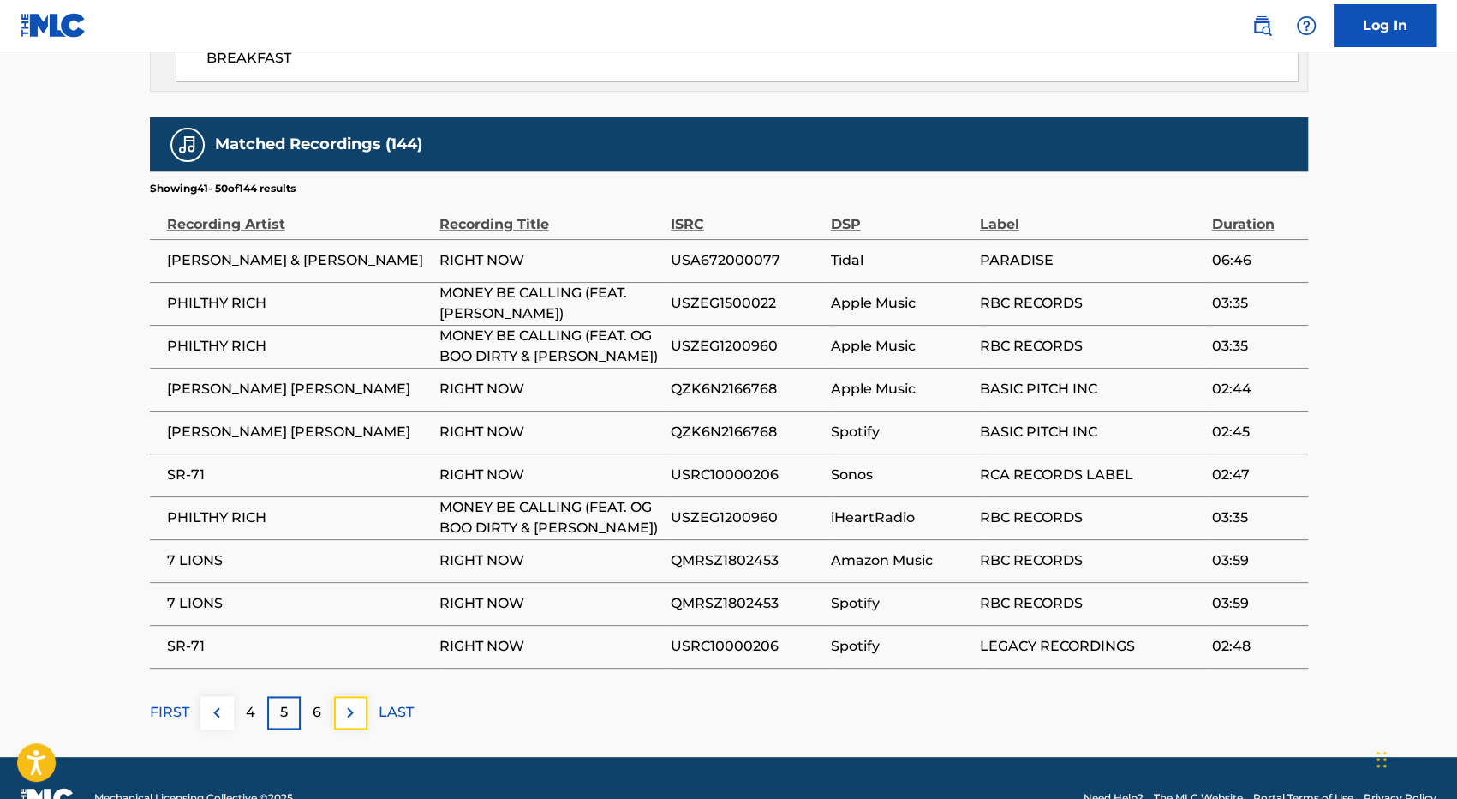
click at [349, 702] on img at bounding box center [350, 712] width 21 height 21
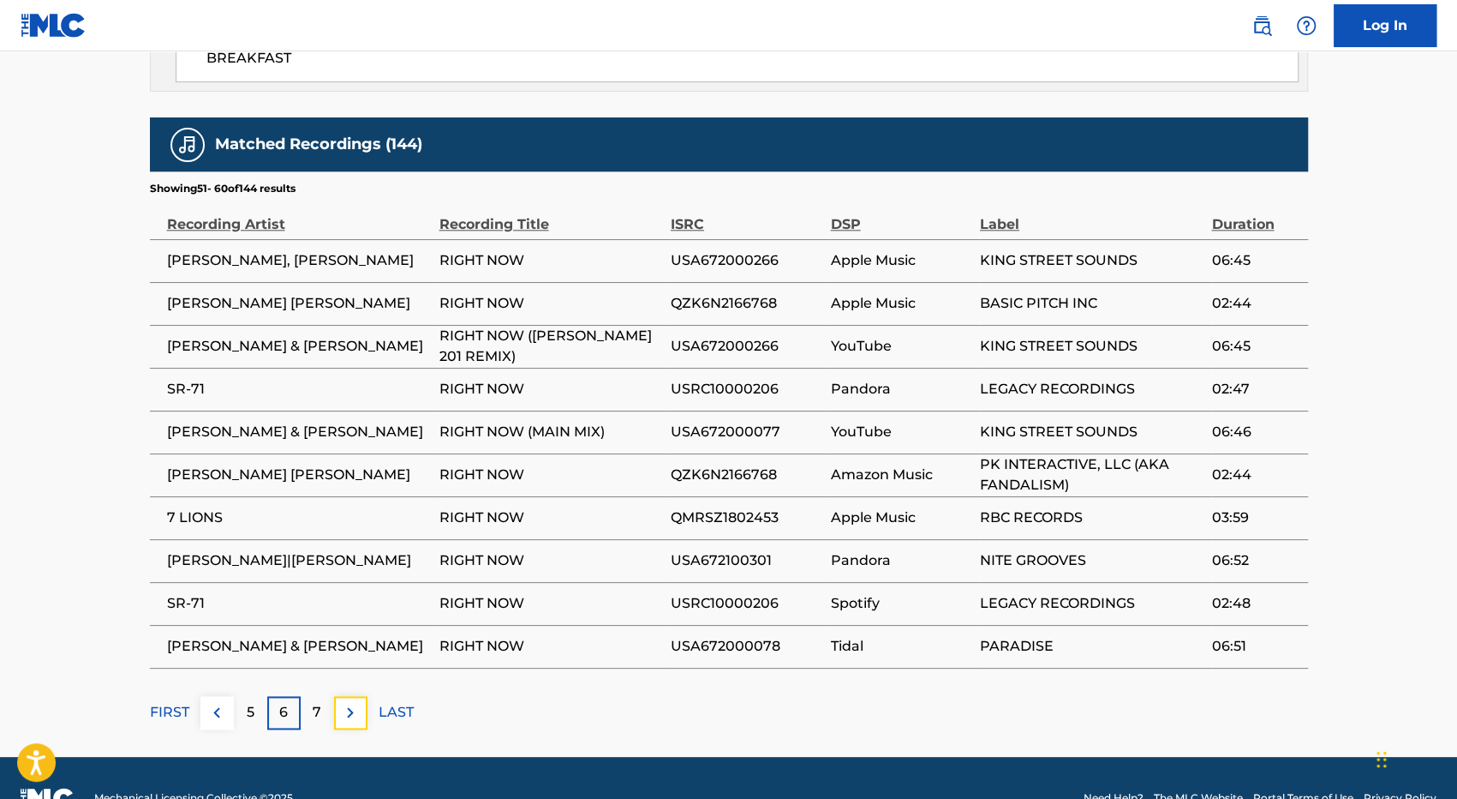
click at [349, 702] on img at bounding box center [350, 712] width 21 height 21
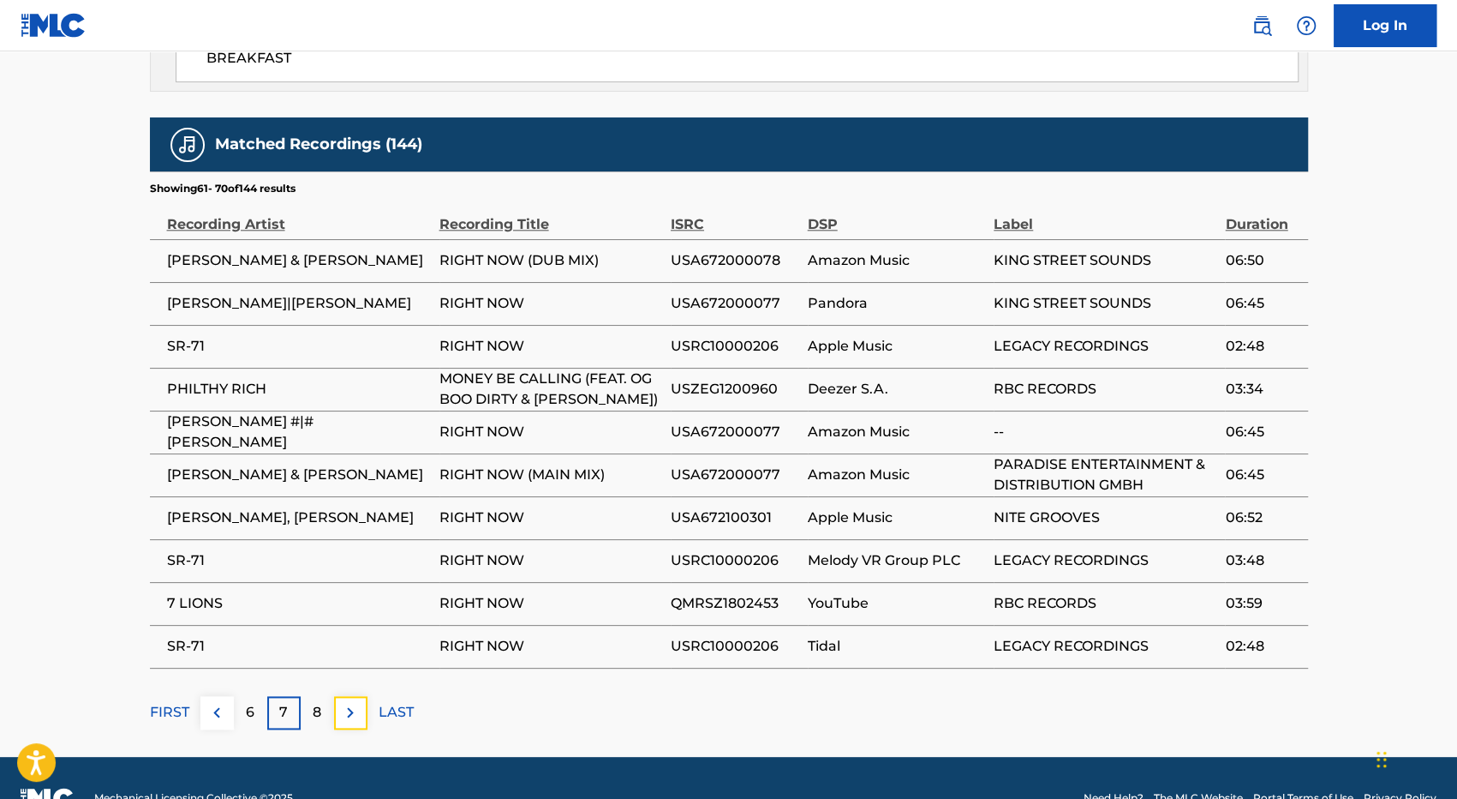
click at [349, 702] on img at bounding box center [350, 712] width 21 height 21
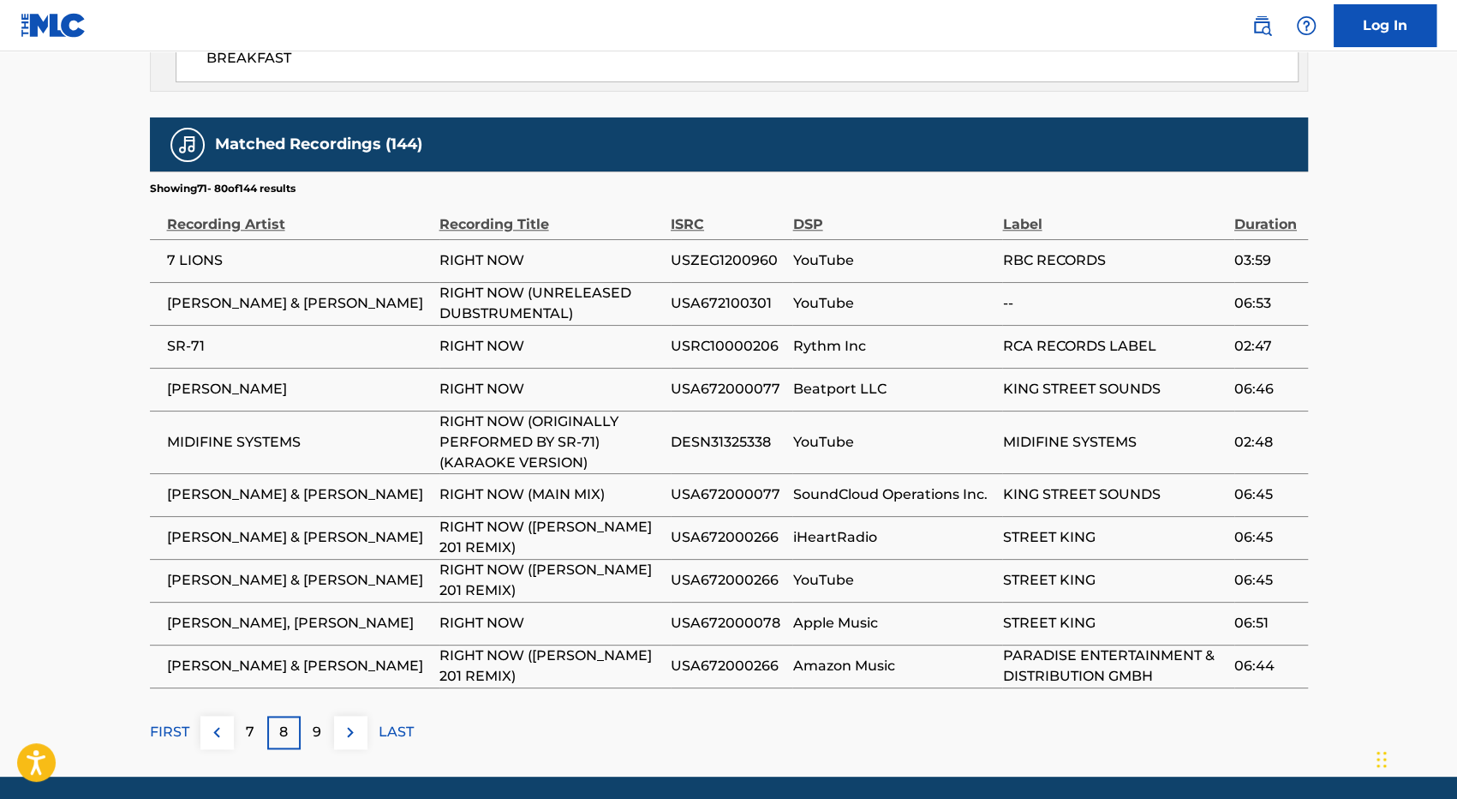
scroll to position [1170, 0]
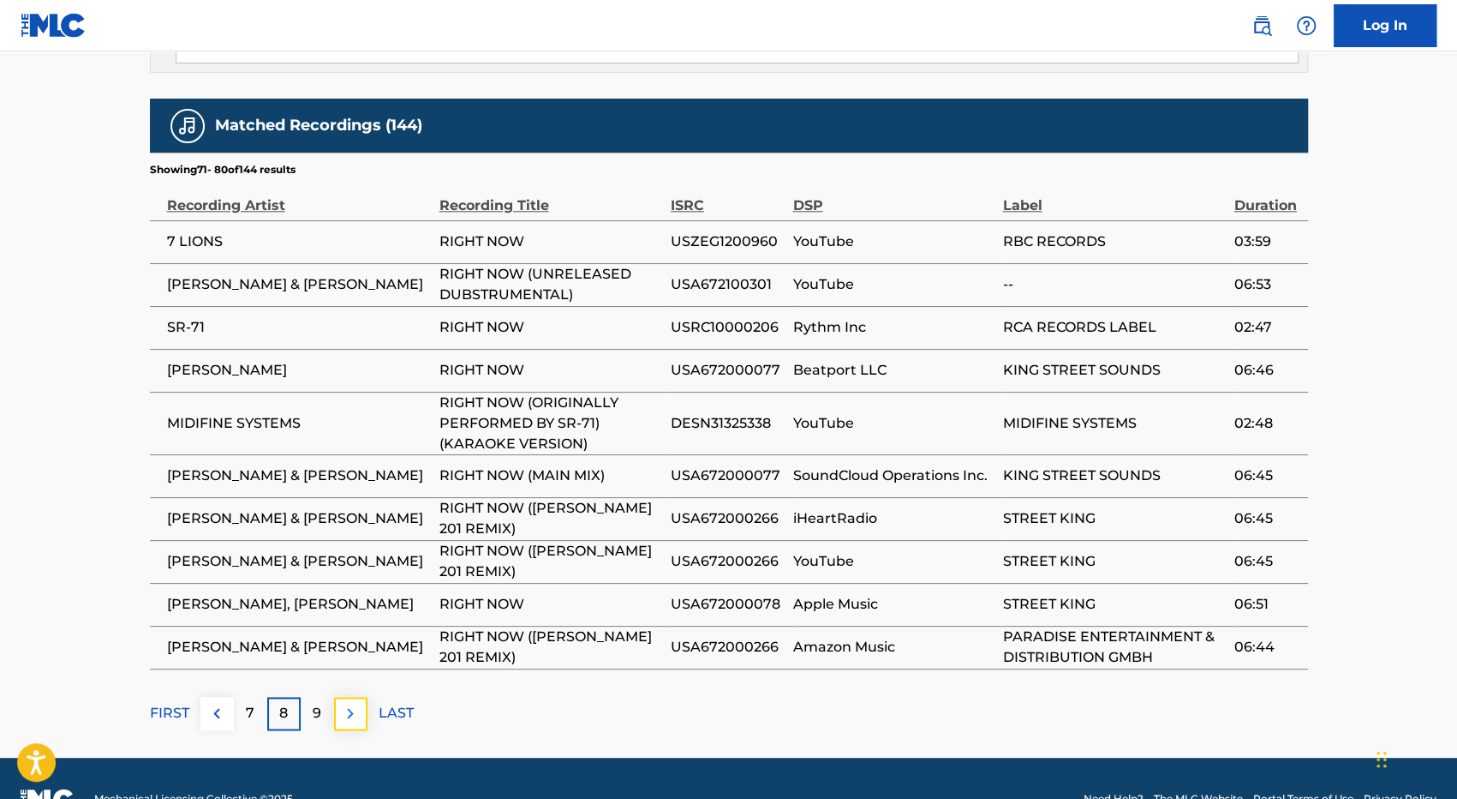
click at [346, 703] on img at bounding box center [350, 713] width 21 height 21
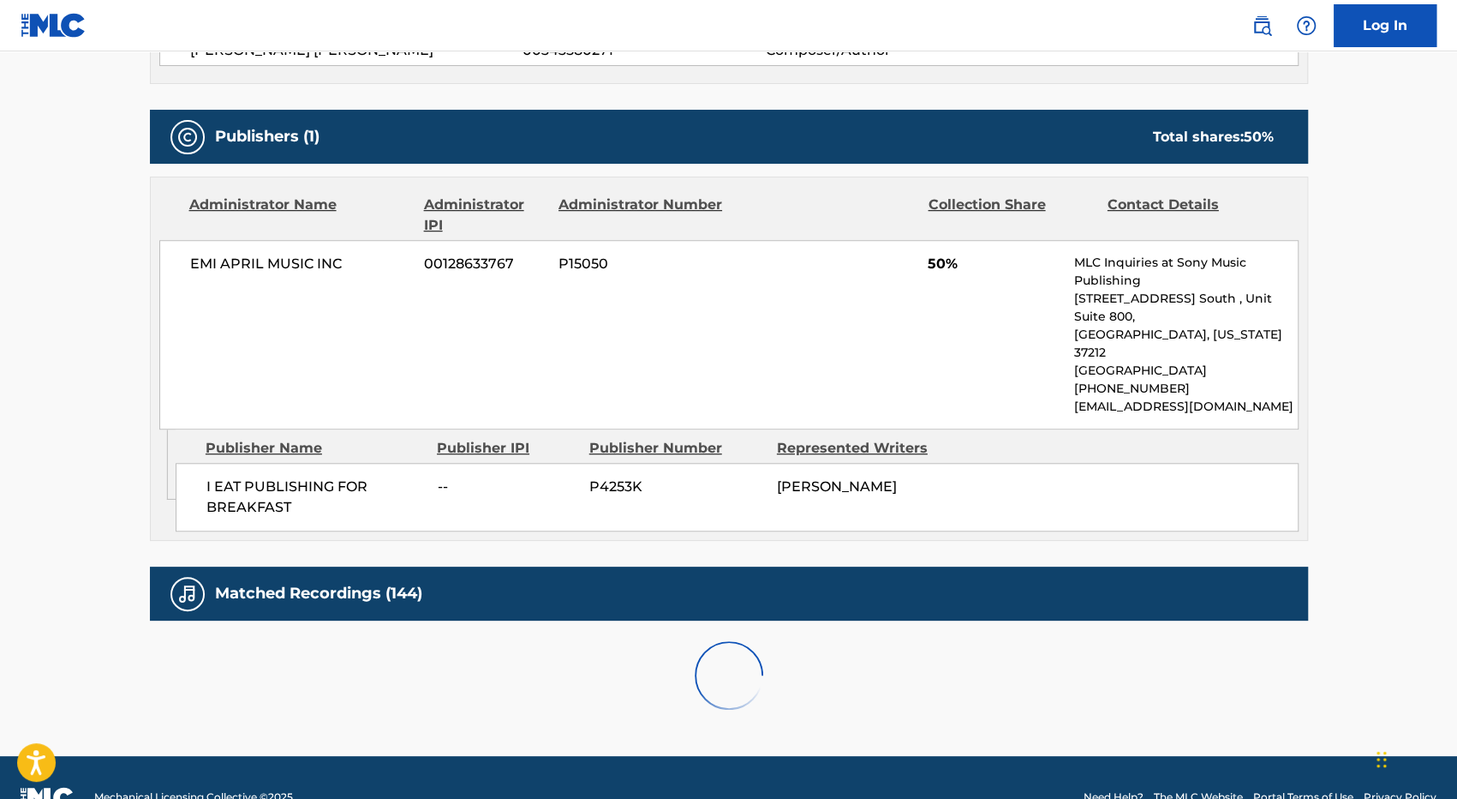
scroll to position [1152, 0]
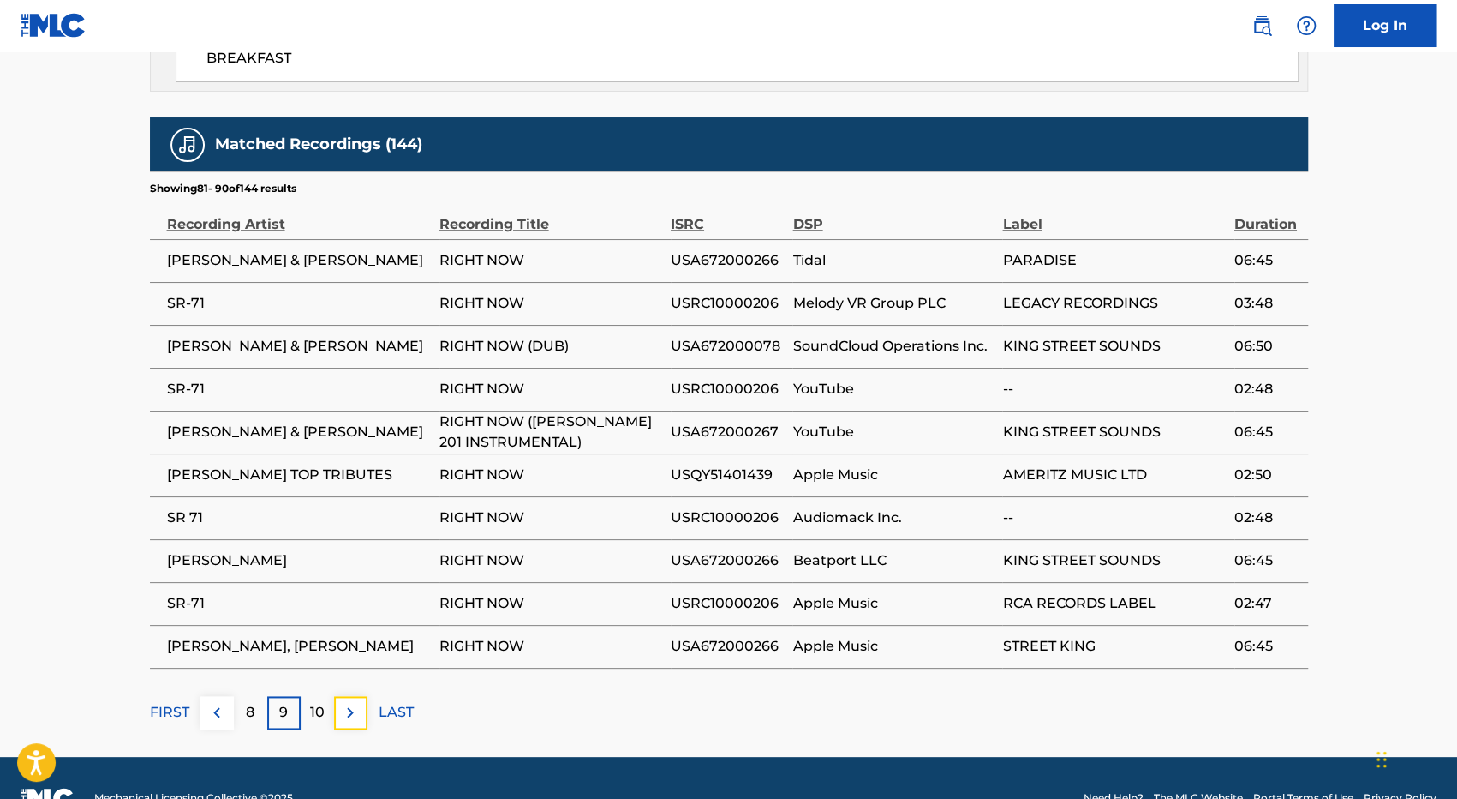
click at [346, 702] on img at bounding box center [350, 712] width 21 height 21
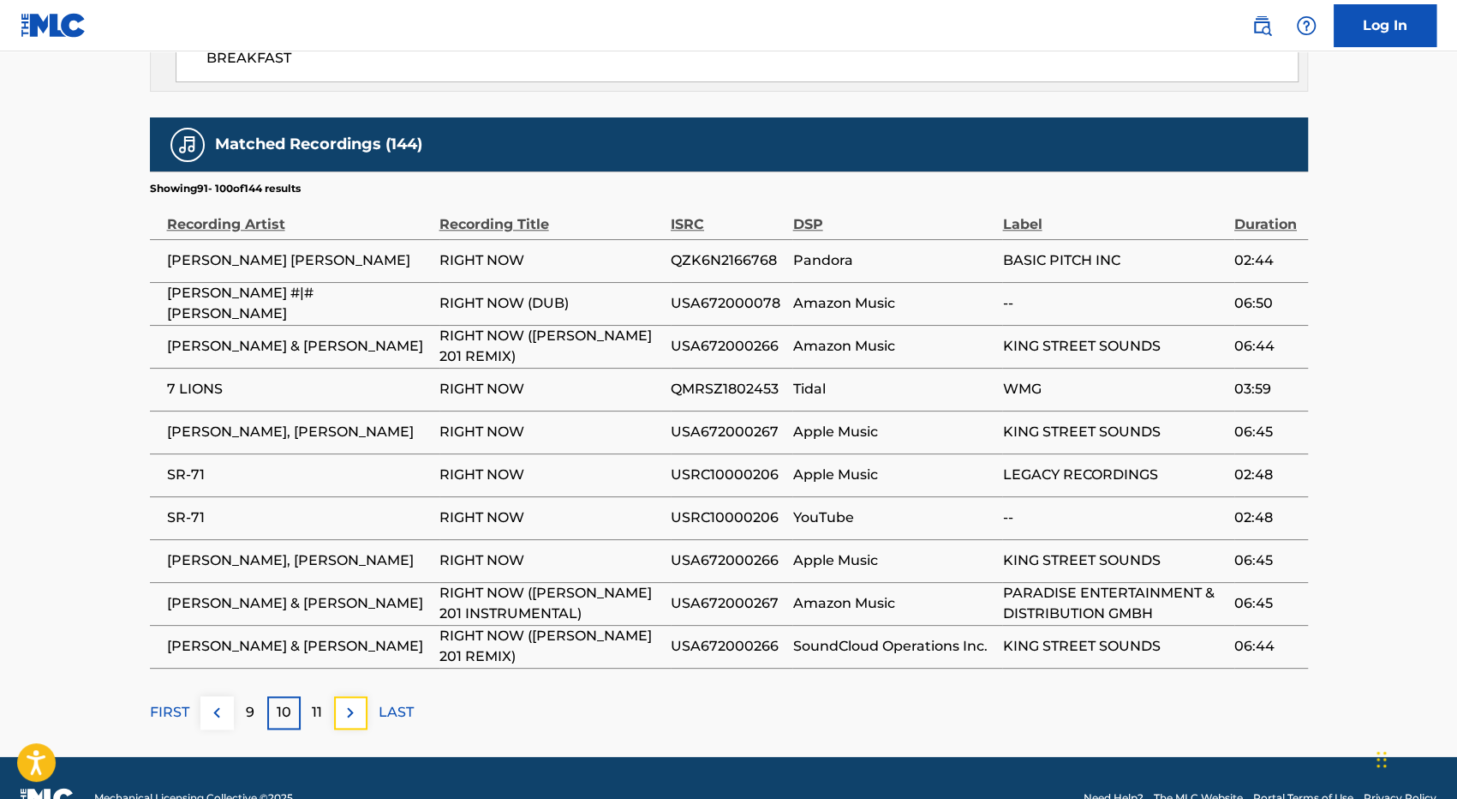
click at [346, 702] on img at bounding box center [350, 712] width 21 height 21
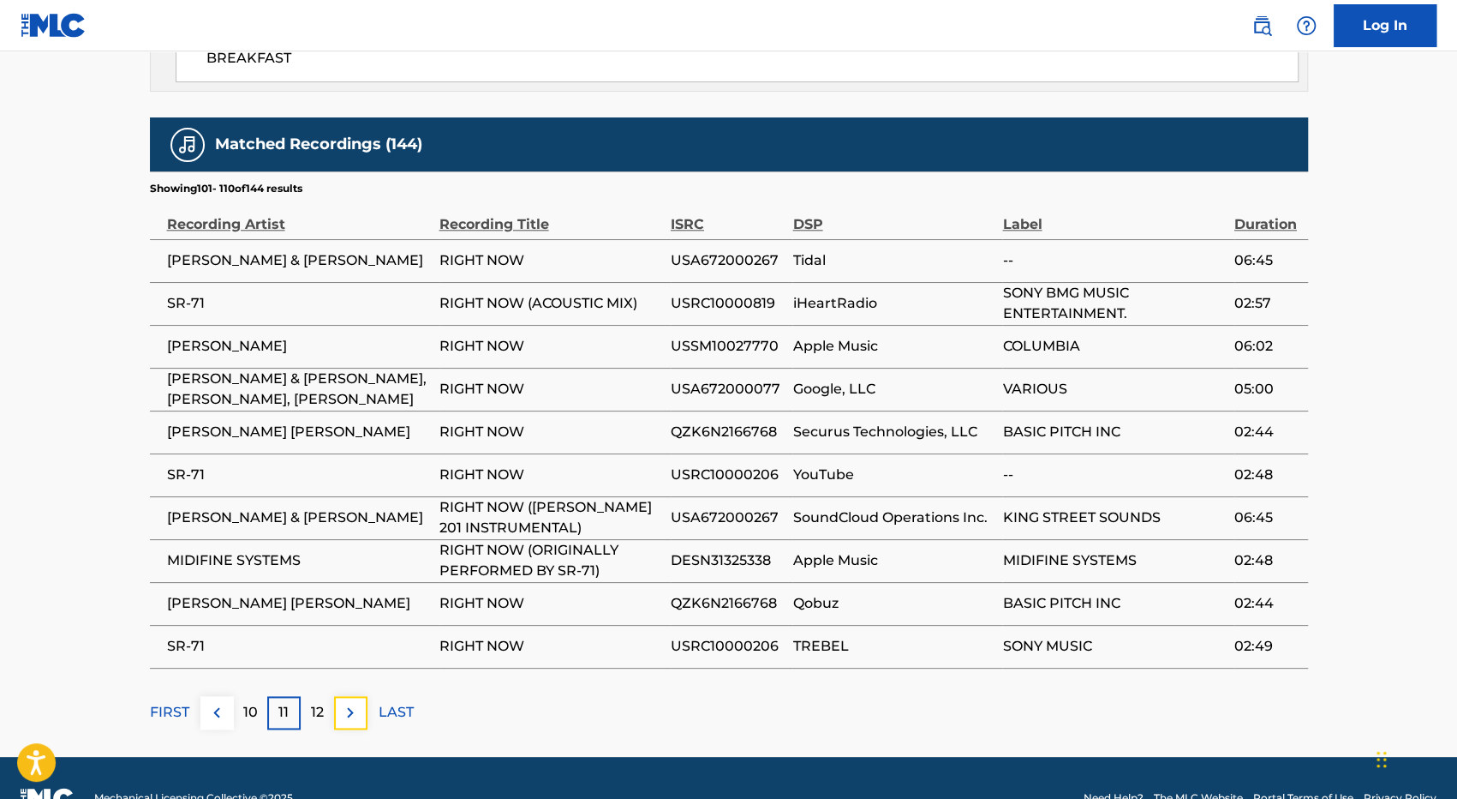
click at [346, 702] on img at bounding box center [350, 712] width 21 height 21
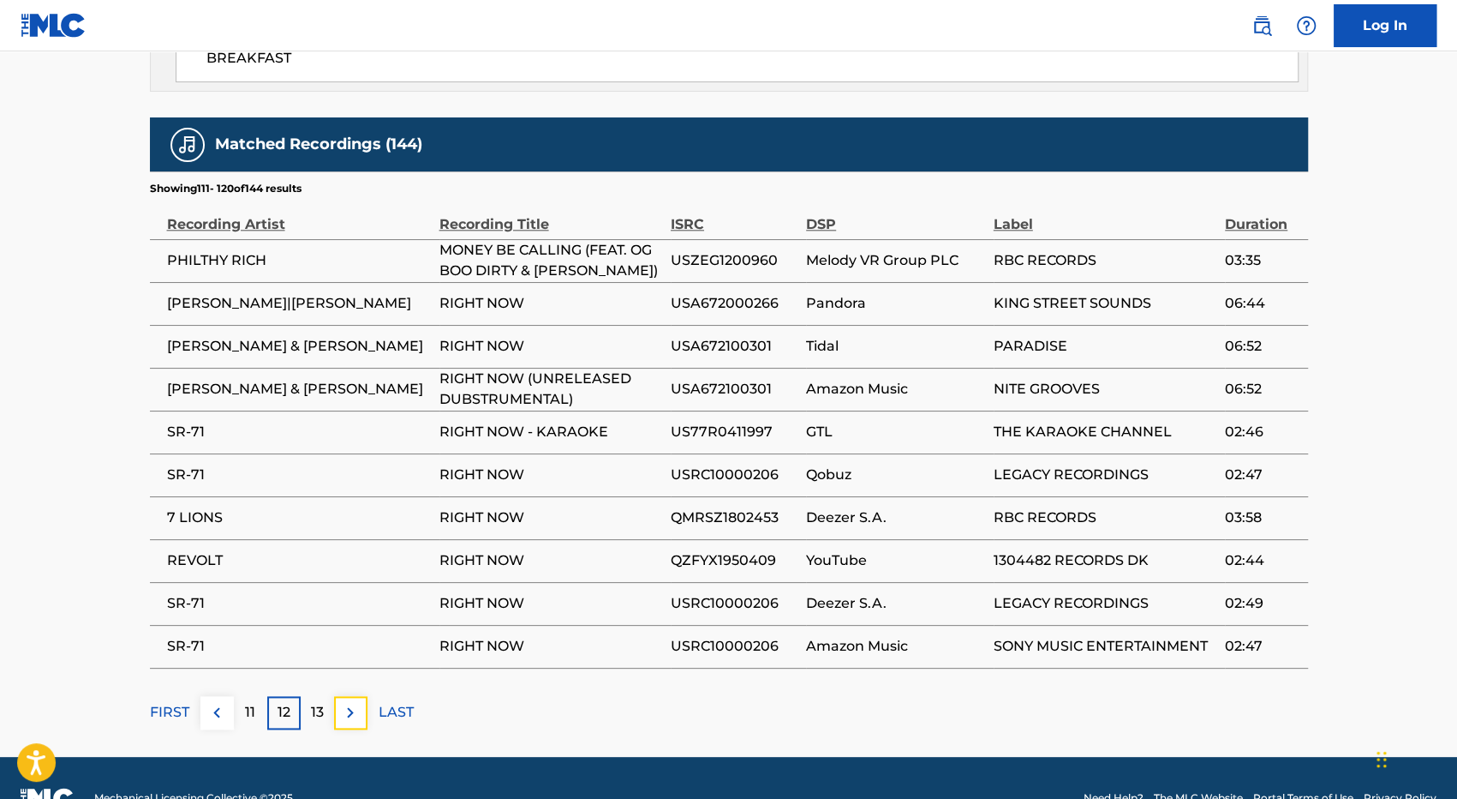
click at [346, 702] on img at bounding box center [350, 712] width 21 height 21
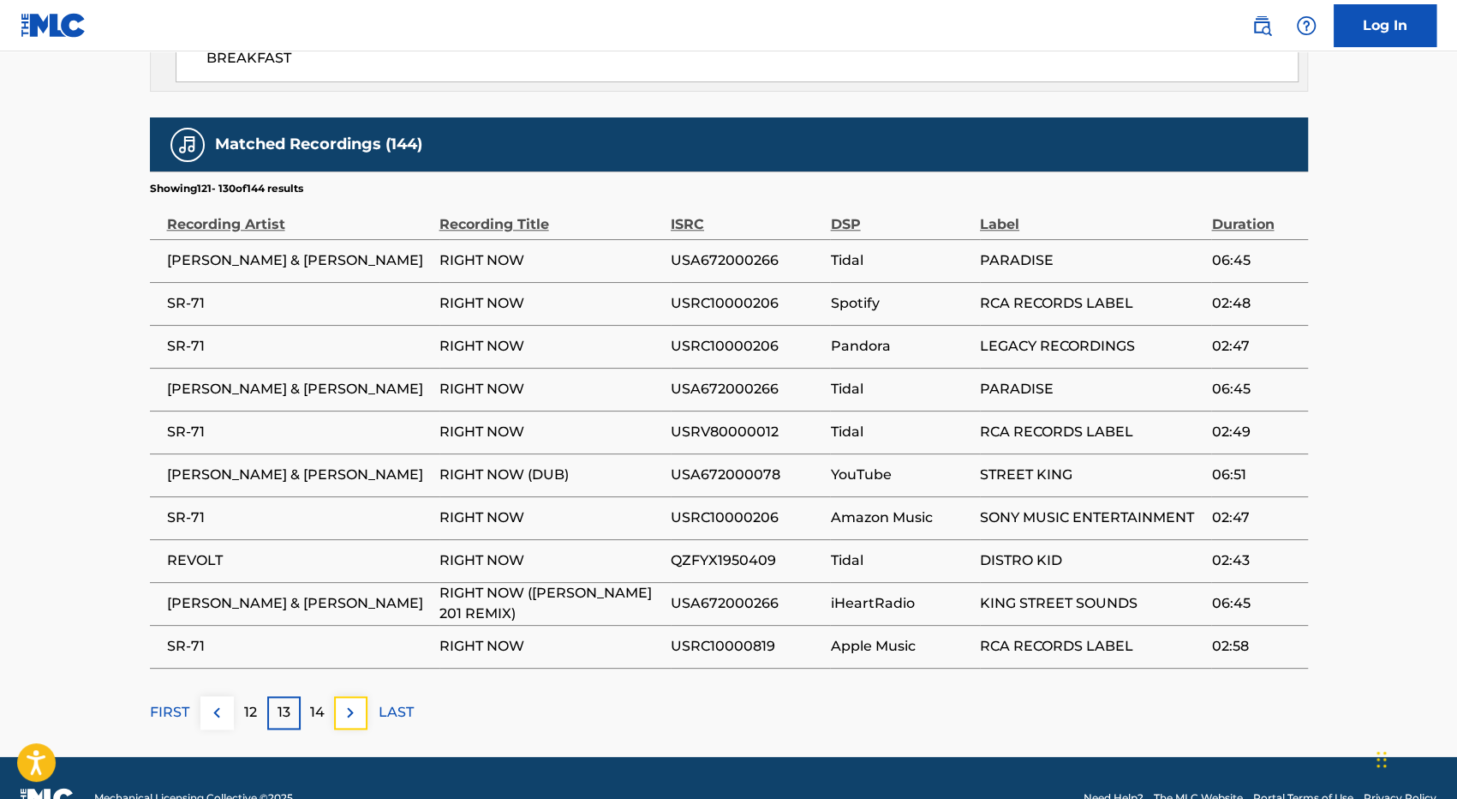
click at [346, 702] on img at bounding box center [350, 712] width 21 height 21
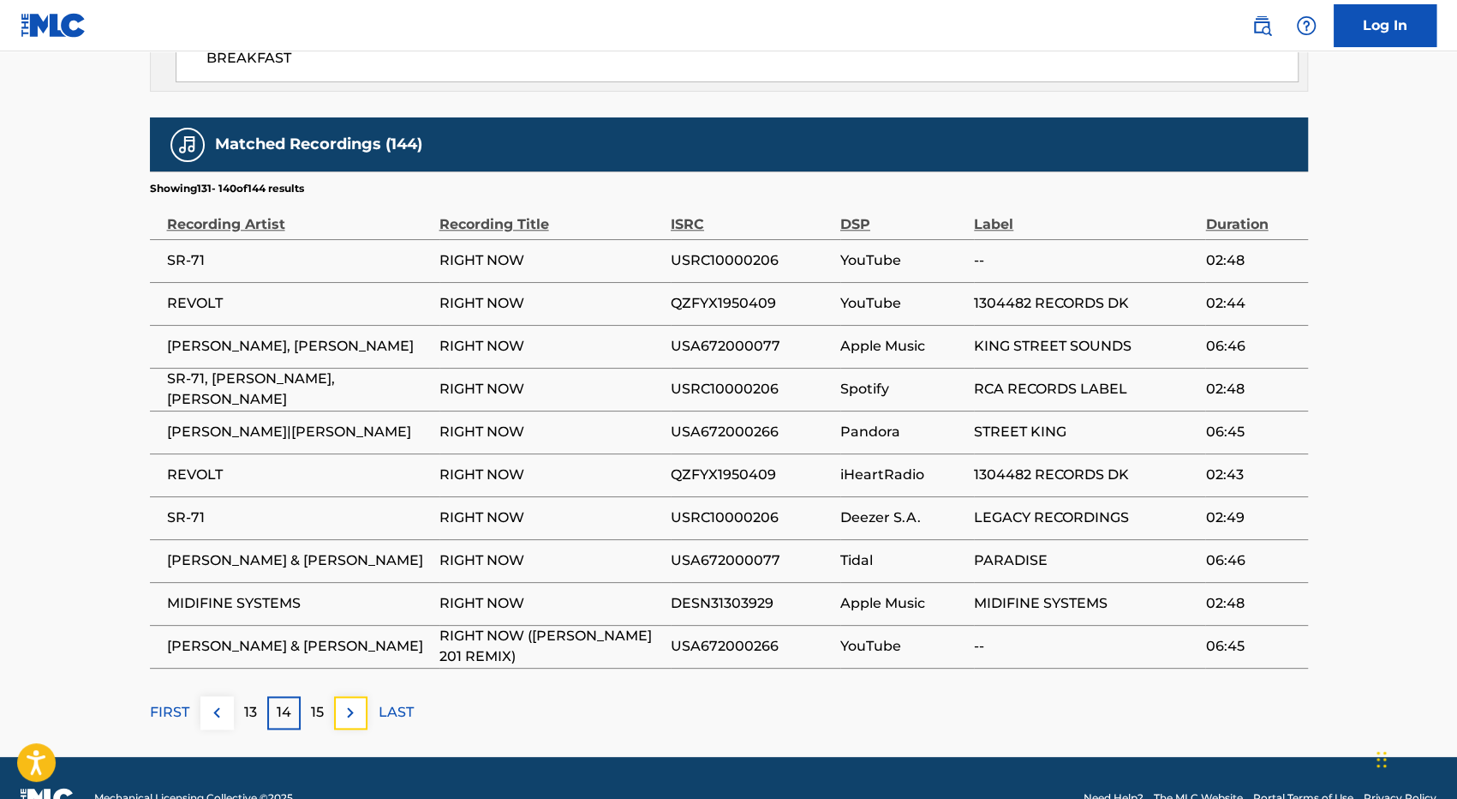
click at [346, 702] on img at bounding box center [350, 712] width 21 height 21
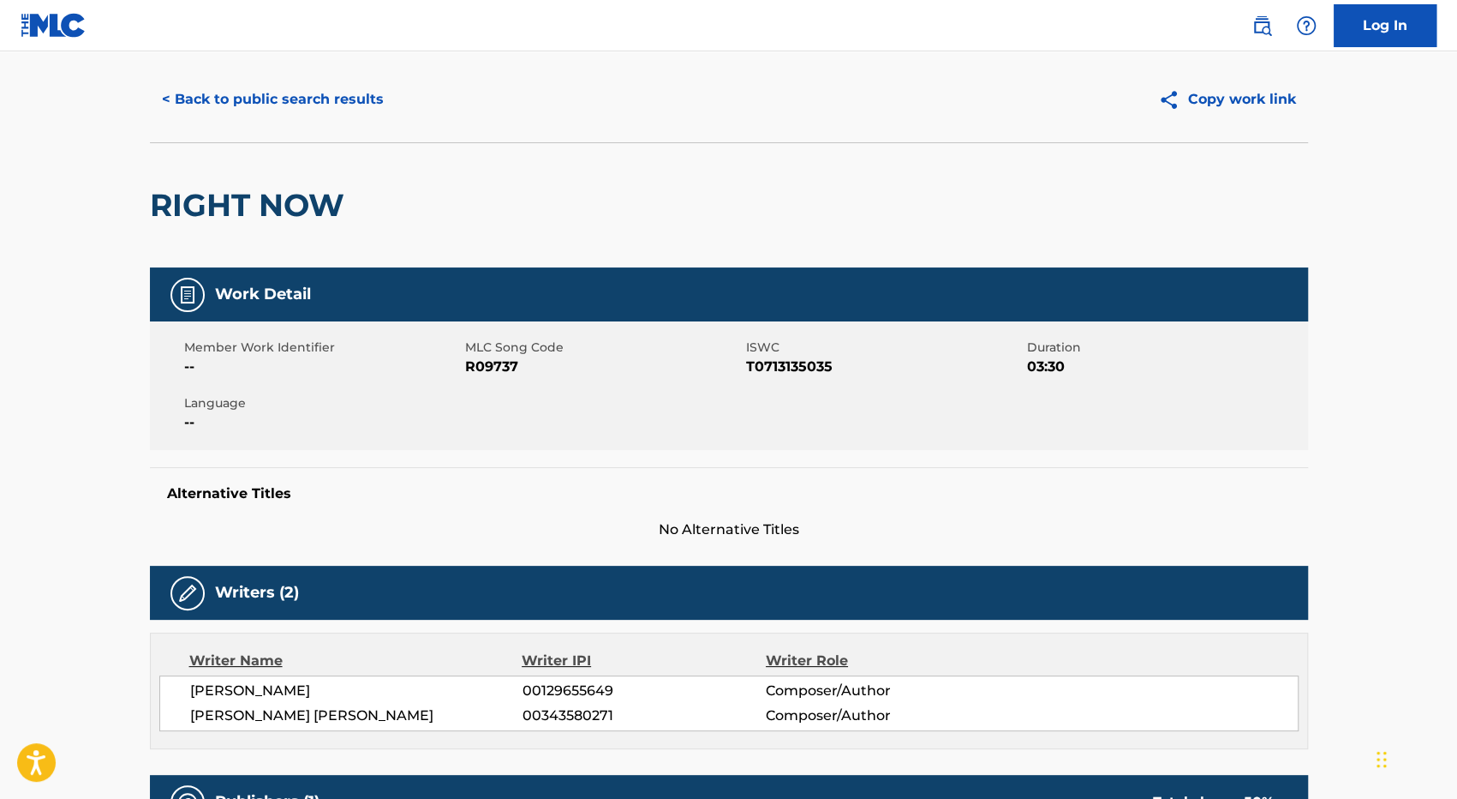
scroll to position [0, 0]
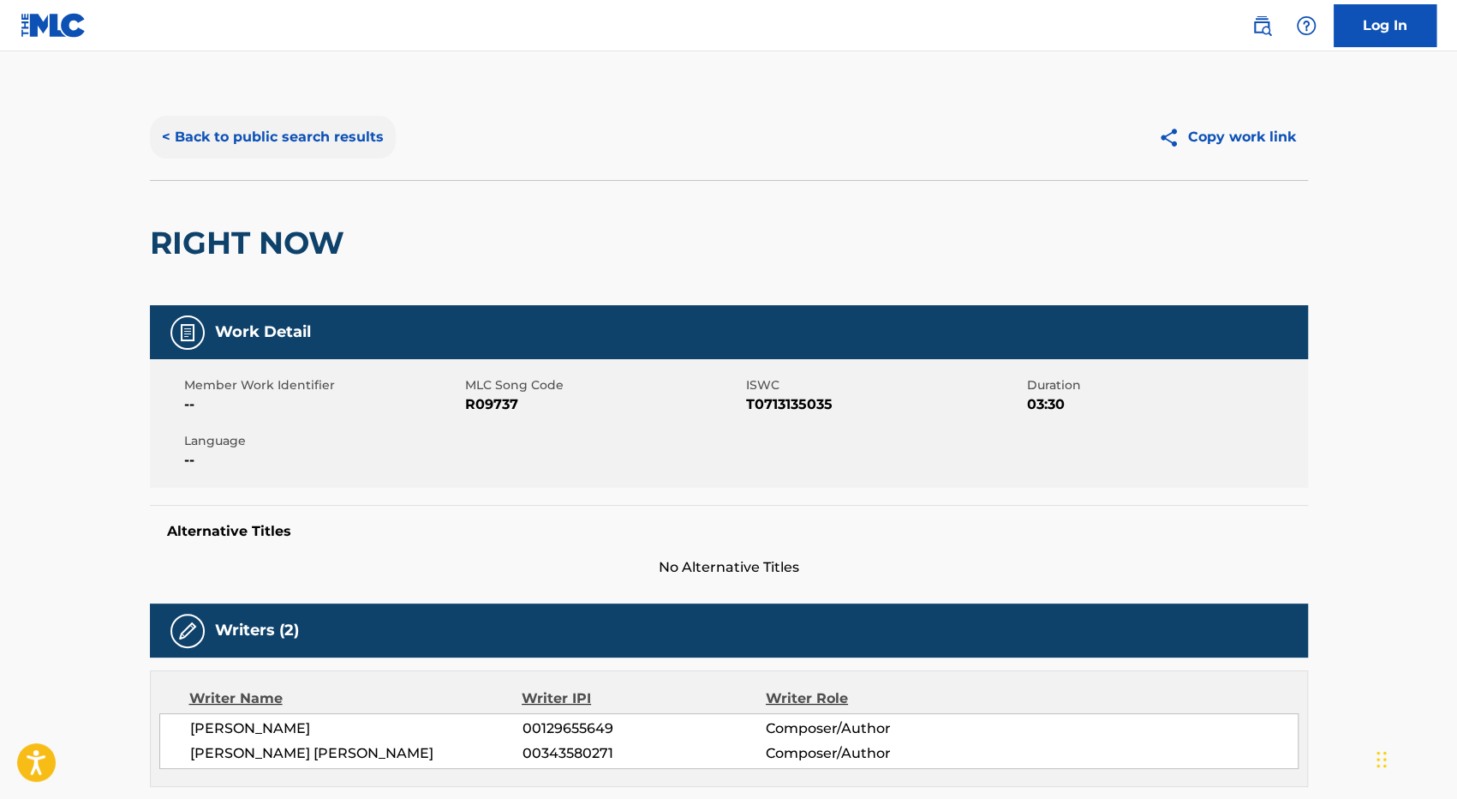
click at [192, 132] on button "< Back to public search results" at bounding box center [273, 137] width 246 height 43
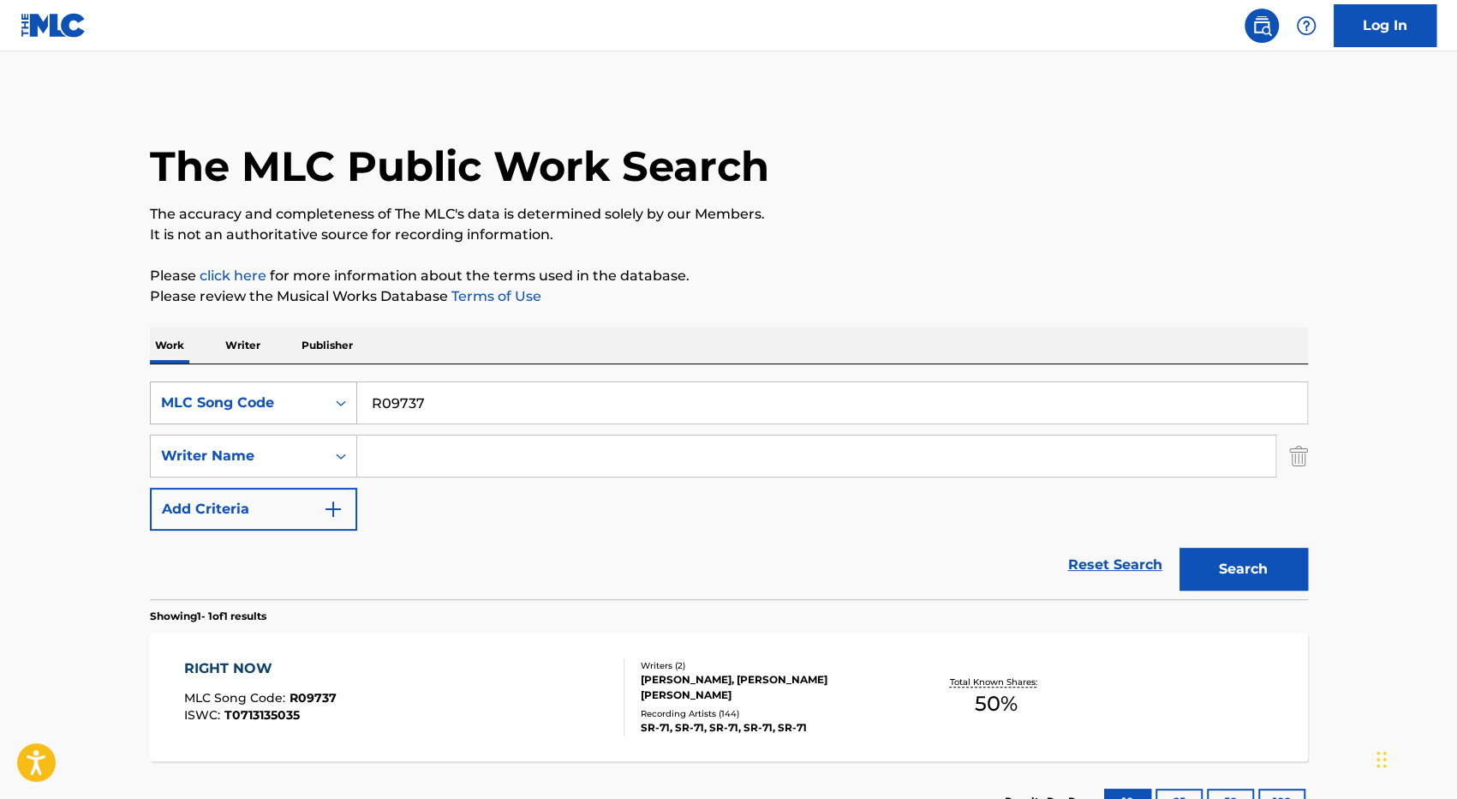
drag, startPoint x: 480, startPoint y: 400, endPoint x: 252, endPoint y: 408, distance: 228.0
click at [252, 408] on div "SearchWithCriteria67838937-3887-409c-87f3-a18a3375ef3a MLC Song Code R09737" at bounding box center [729, 402] width 1158 height 43
paste input "C1604S"
type input "C1604S"
click at [1180, 547] on button "Search" at bounding box center [1244, 568] width 129 height 43
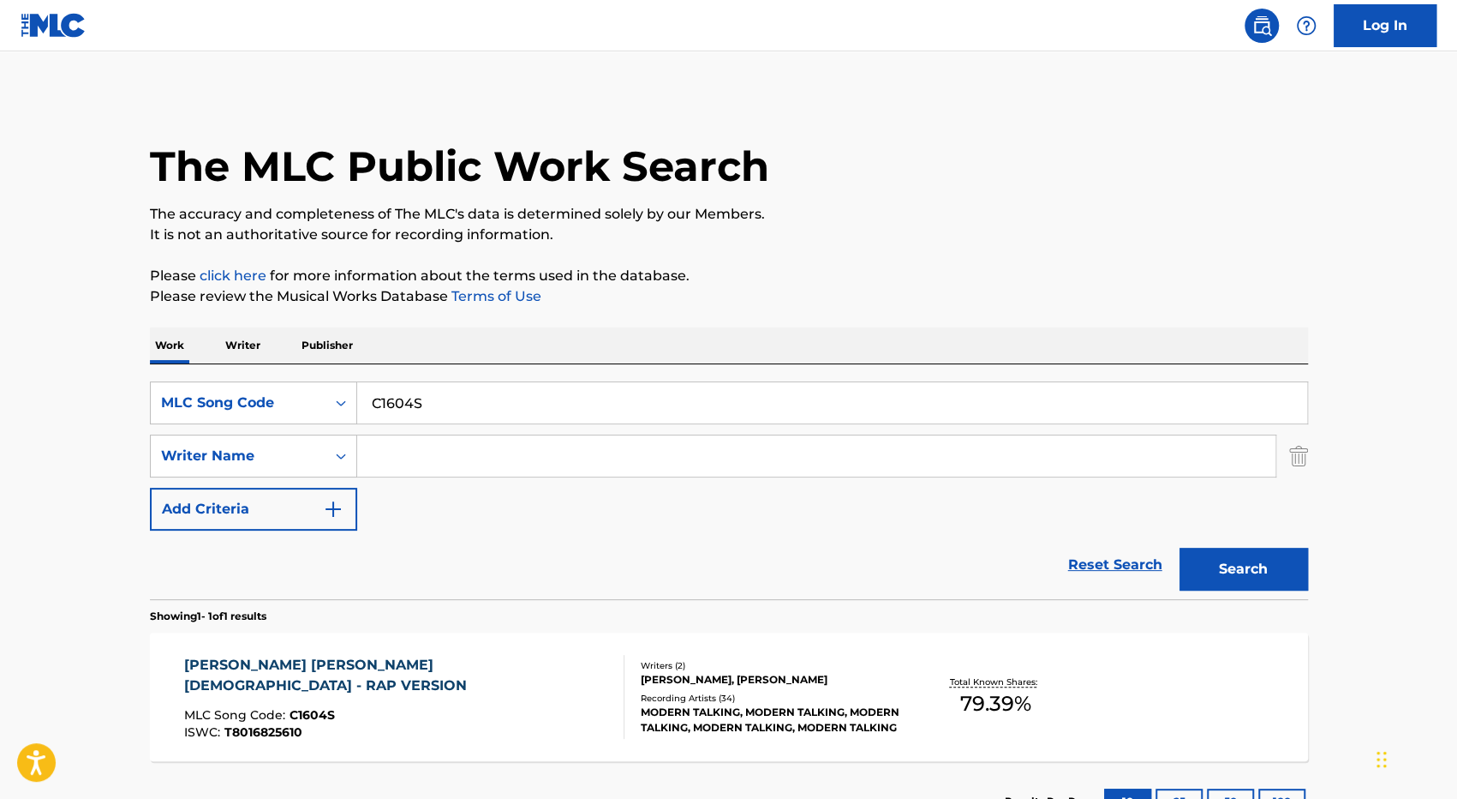
click at [536, 691] on div "[PERSON_NAME] [PERSON_NAME] [DEMOGRAPHIC_DATA] - RAP VERSION MLC Song Code : C1…" at bounding box center [404, 697] width 440 height 84
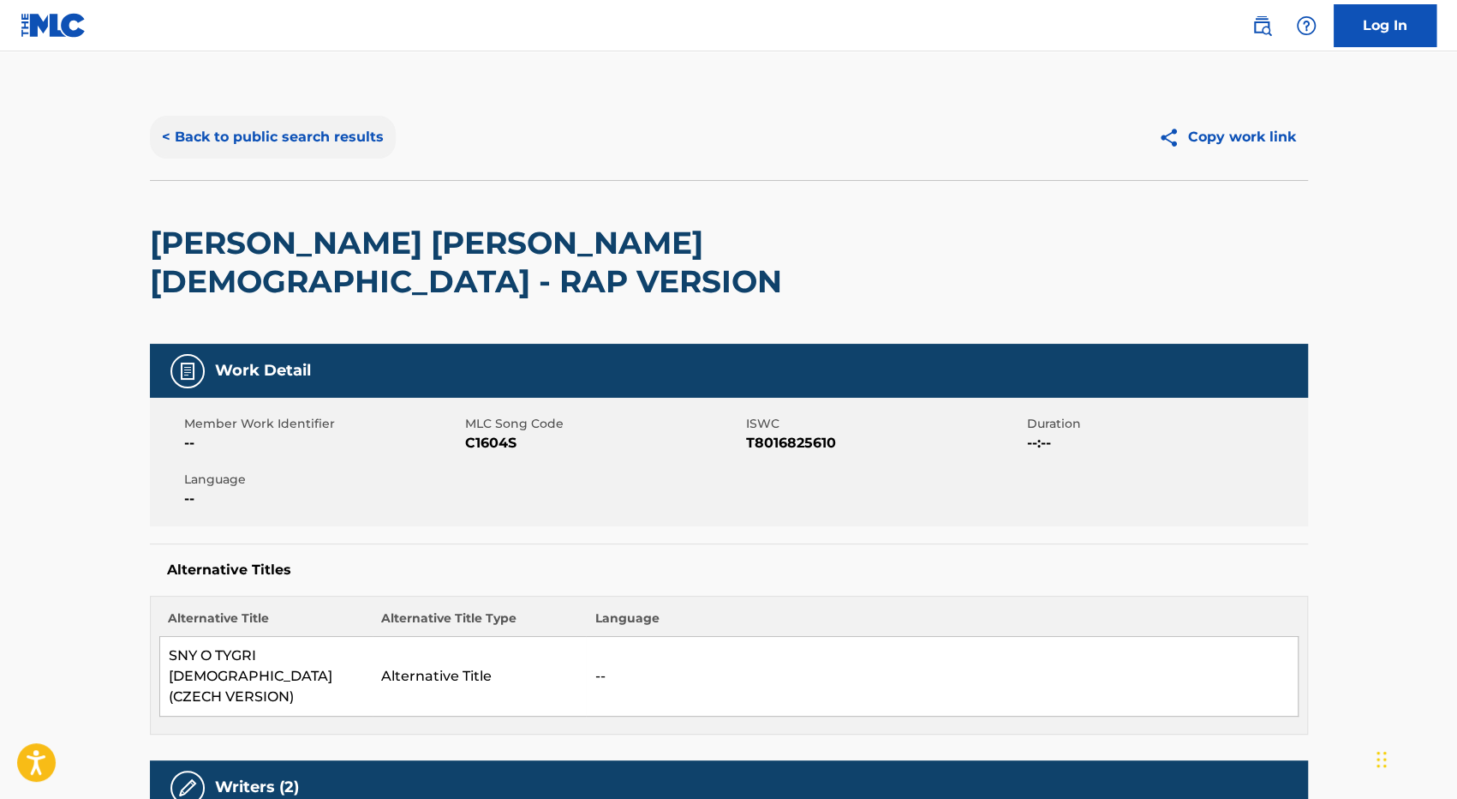
click at [271, 131] on button "< Back to public search results" at bounding box center [273, 137] width 246 height 43
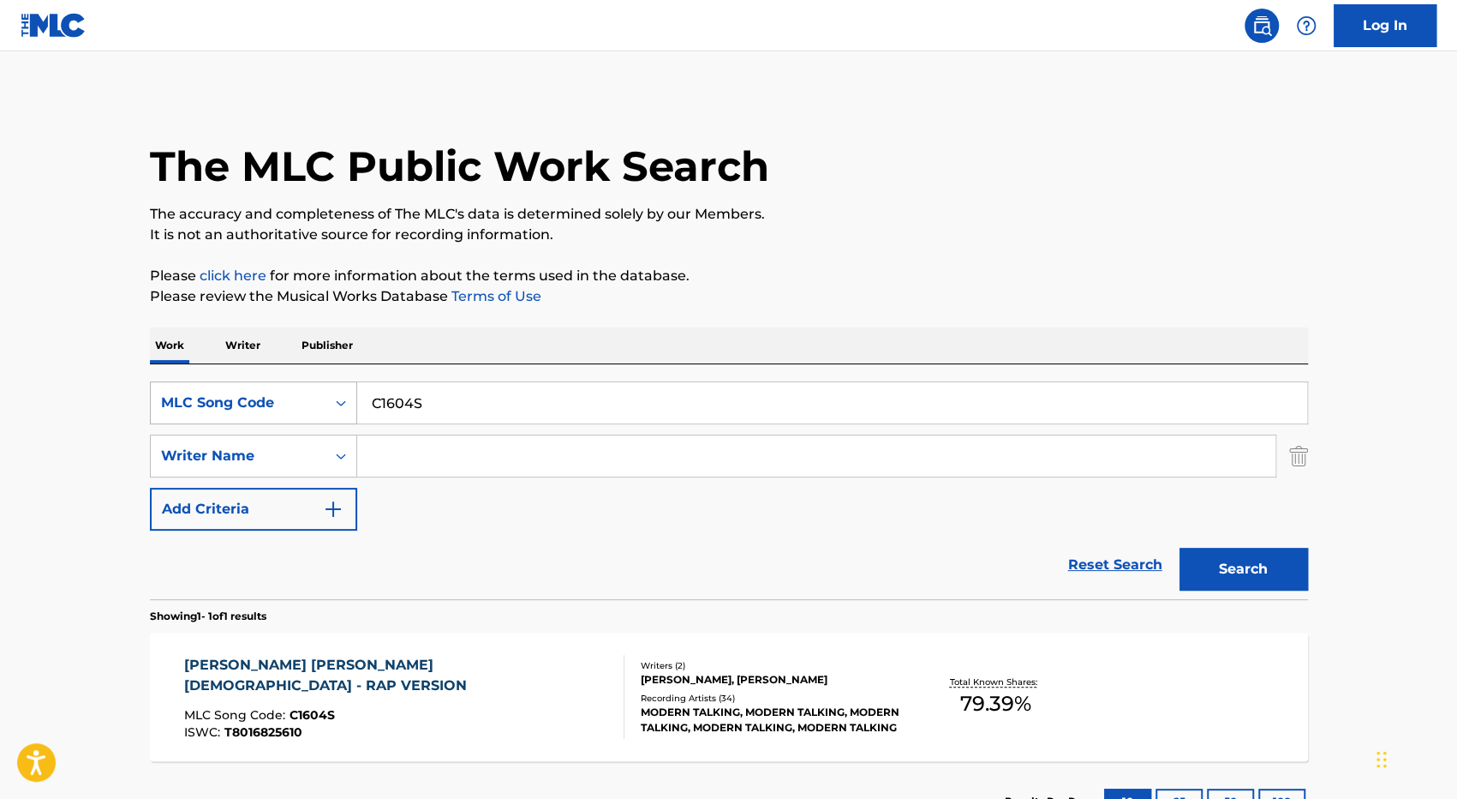
drag, startPoint x: 505, startPoint y: 403, endPoint x: 247, endPoint y: 393, distance: 258.9
click at [250, 392] on div "SearchWithCriteria67838937-3887-409c-87f3-a18a3375ef3a MLC Song Code C1604S" at bounding box center [729, 402] width 1158 height 43
paste input "3620"
type input "C13620"
click at [1180, 547] on button "Search" at bounding box center [1244, 568] width 129 height 43
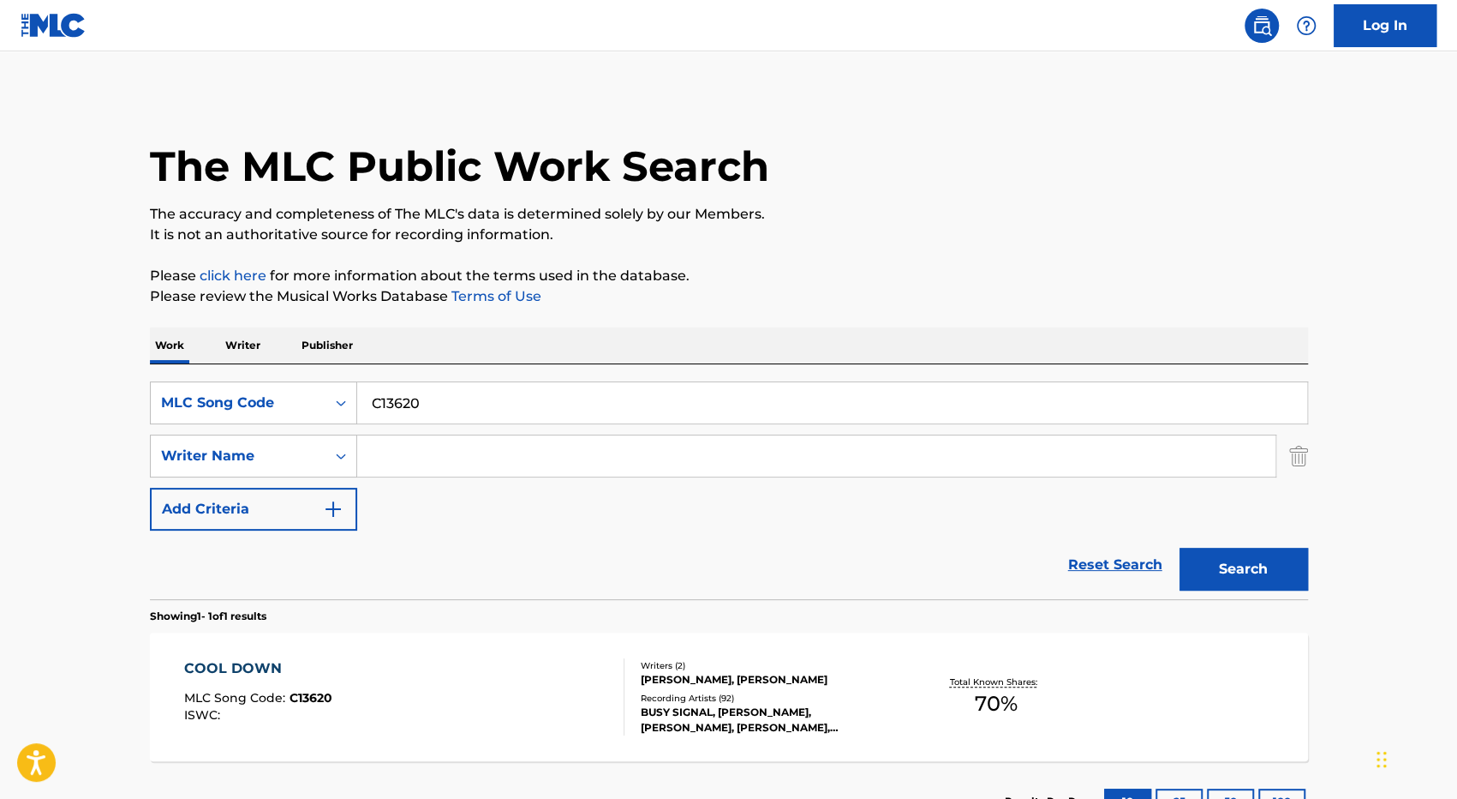
click at [514, 695] on div "COOL DOWN MLC Song Code : C13620 ISWC :" at bounding box center [404, 696] width 440 height 77
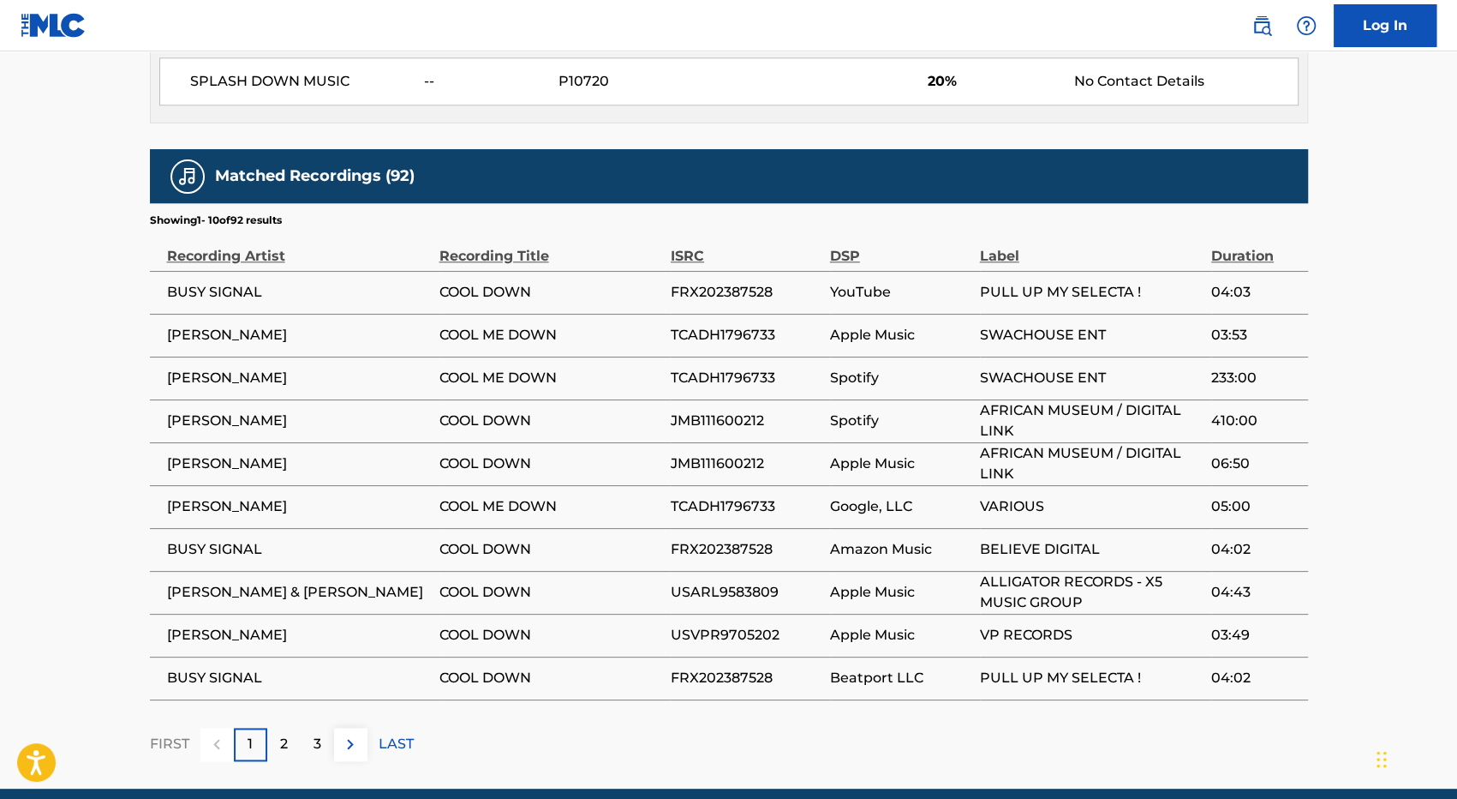
scroll to position [1199, 0]
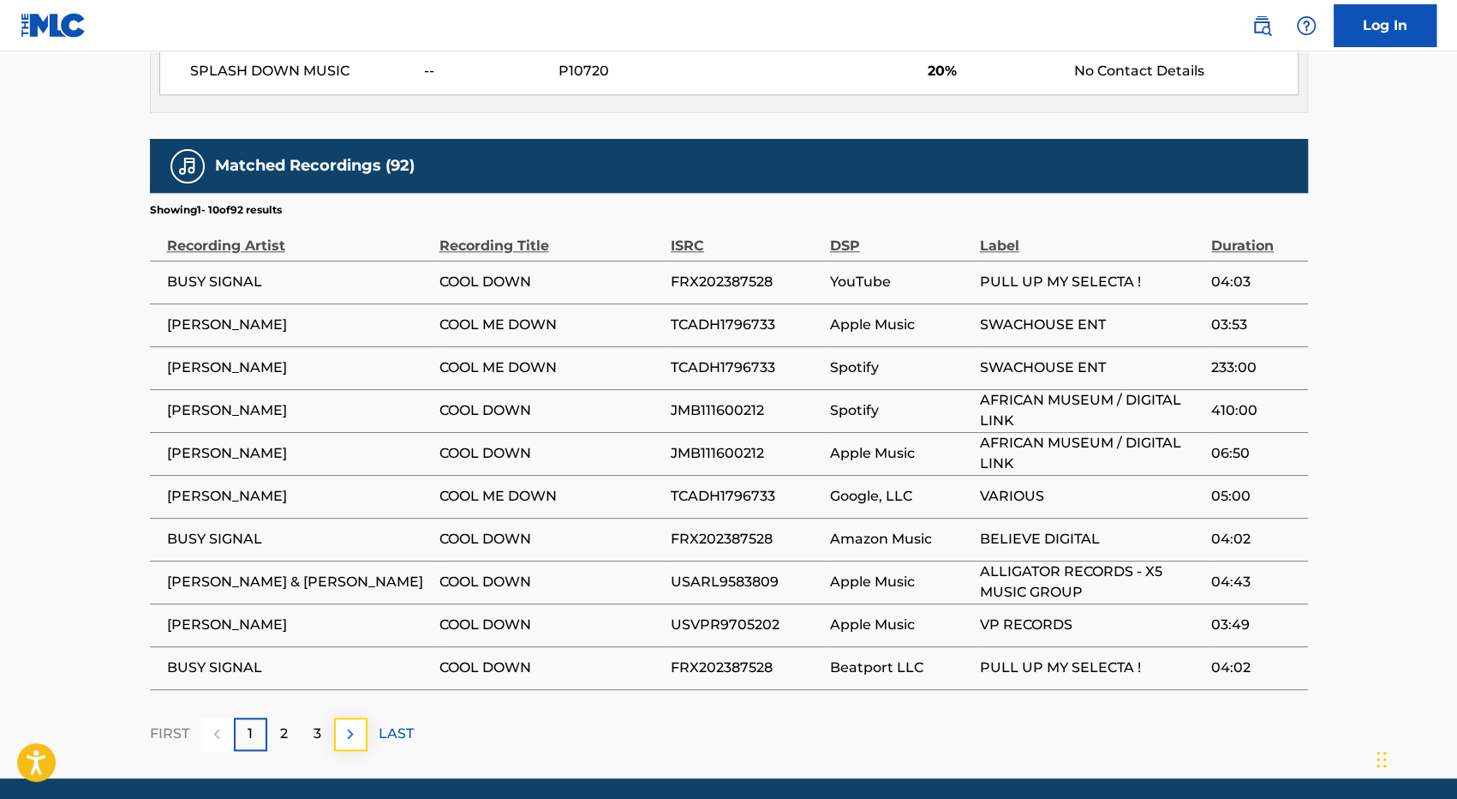
click at [339, 717] on button at bounding box center [350, 733] width 33 height 33
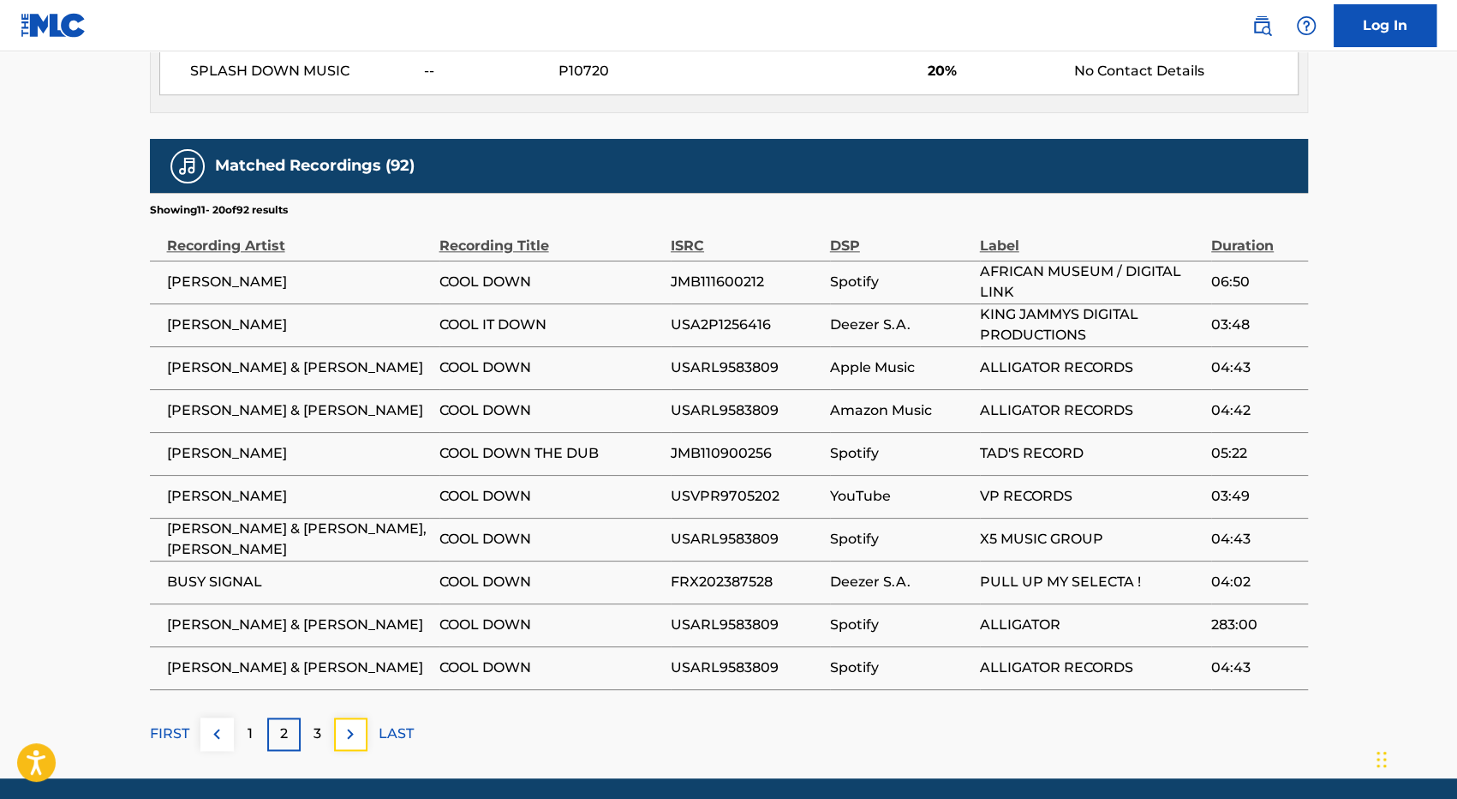
click at [339, 717] on button at bounding box center [350, 733] width 33 height 33
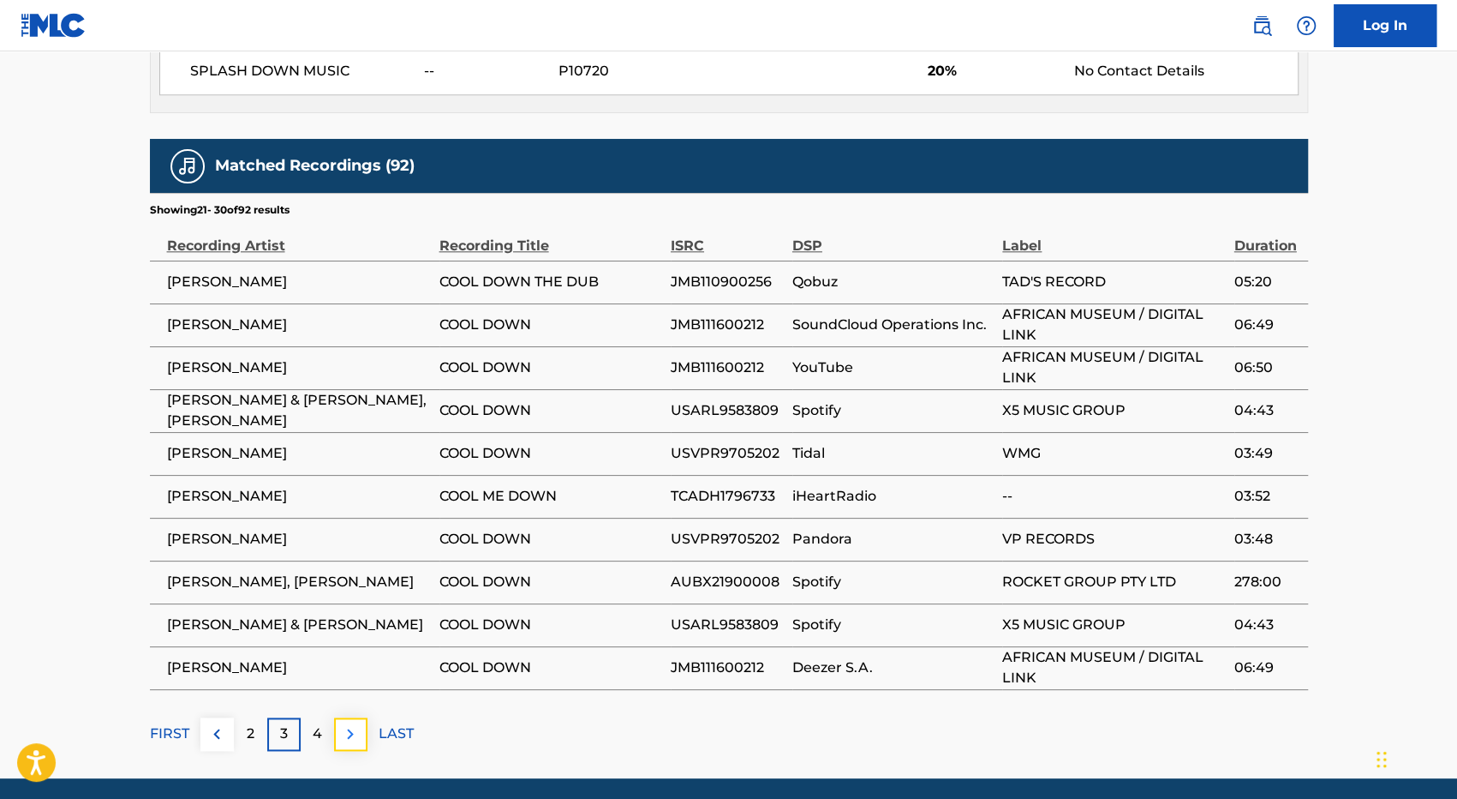
click at [344, 723] on img at bounding box center [350, 733] width 21 height 21
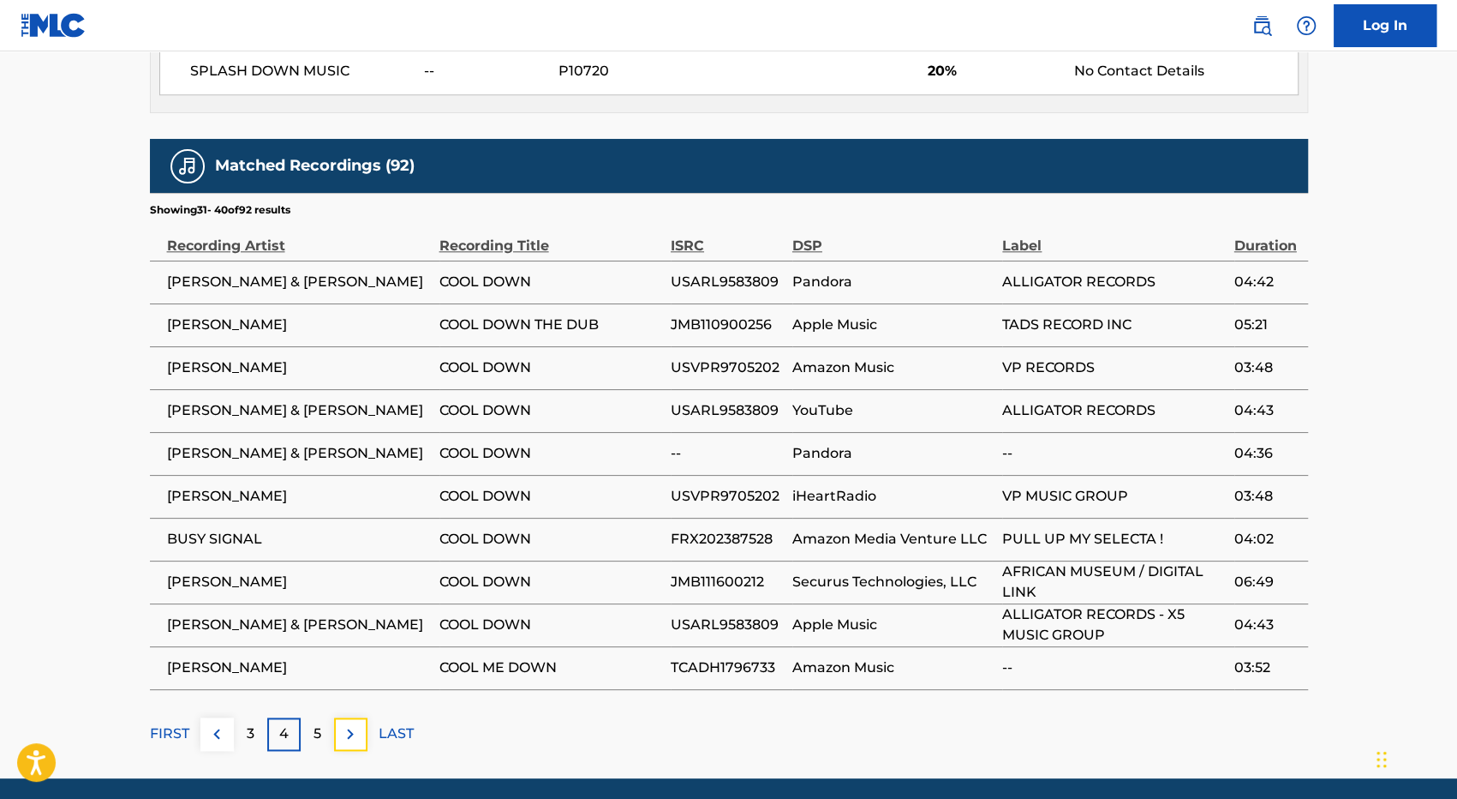
click at [344, 723] on img at bounding box center [350, 733] width 21 height 21
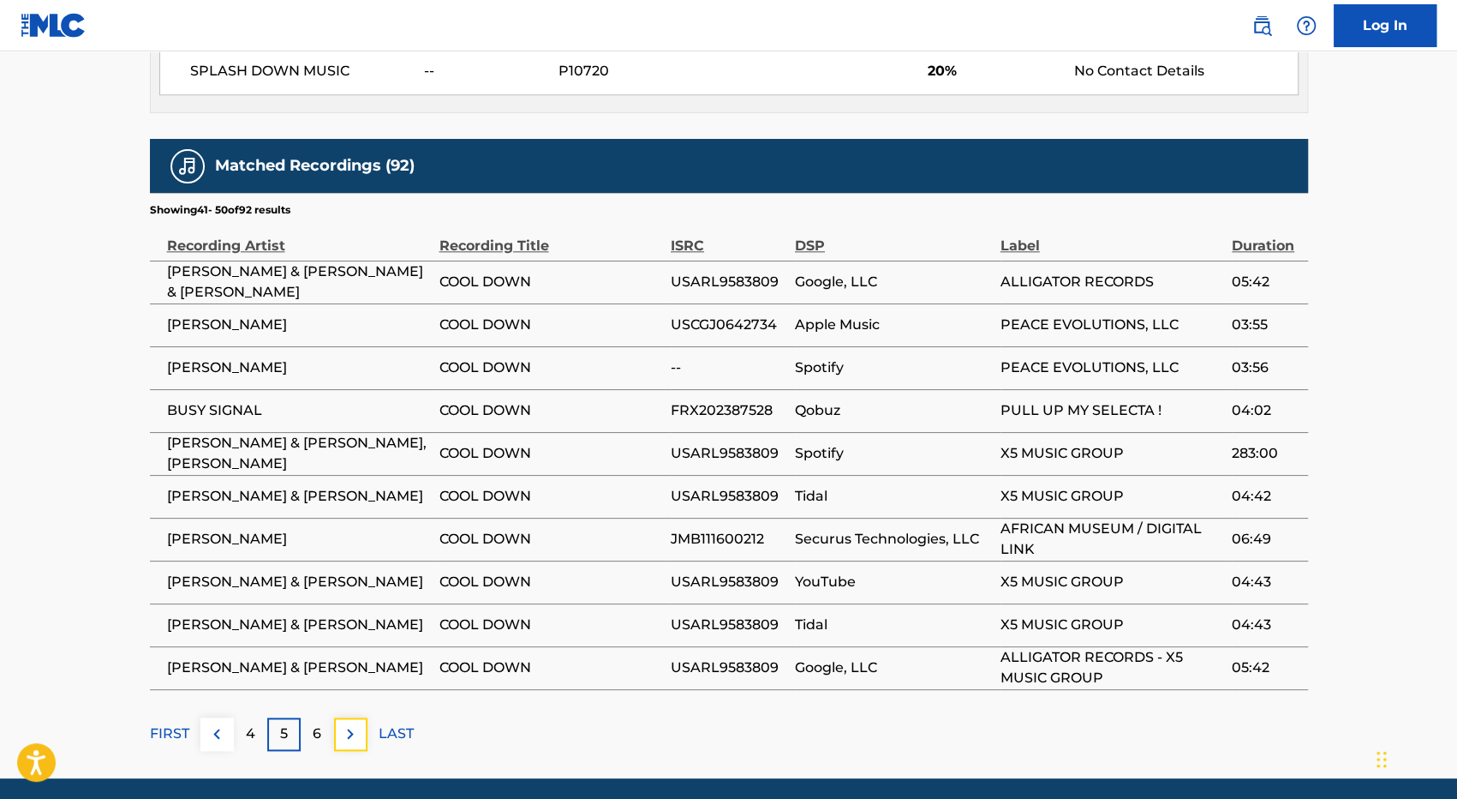
click at [344, 723] on img at bounding box center [350, 733] width 21 height 21
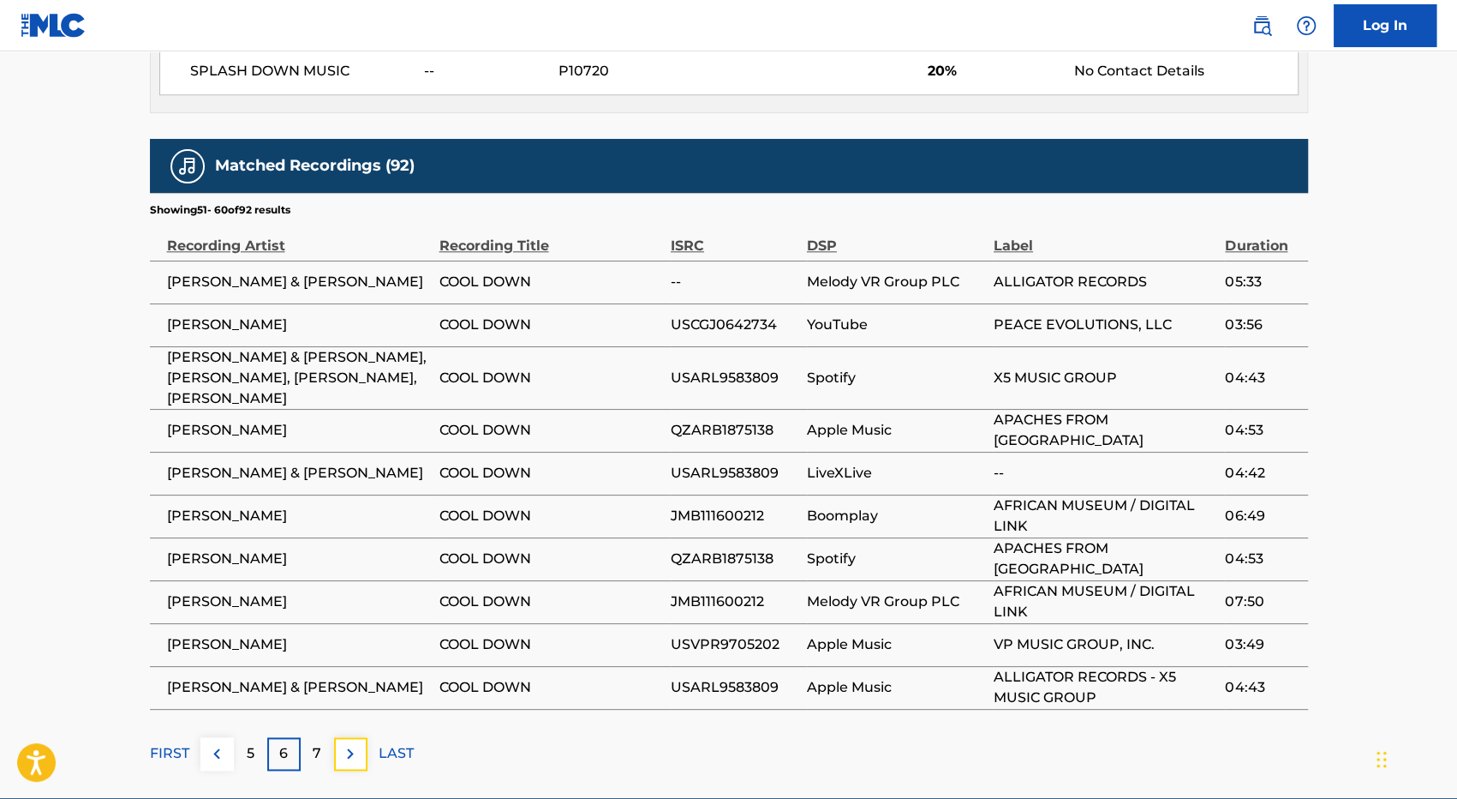
click at [344, 743] on img at bounding box center [350, 753] width 21 height 21
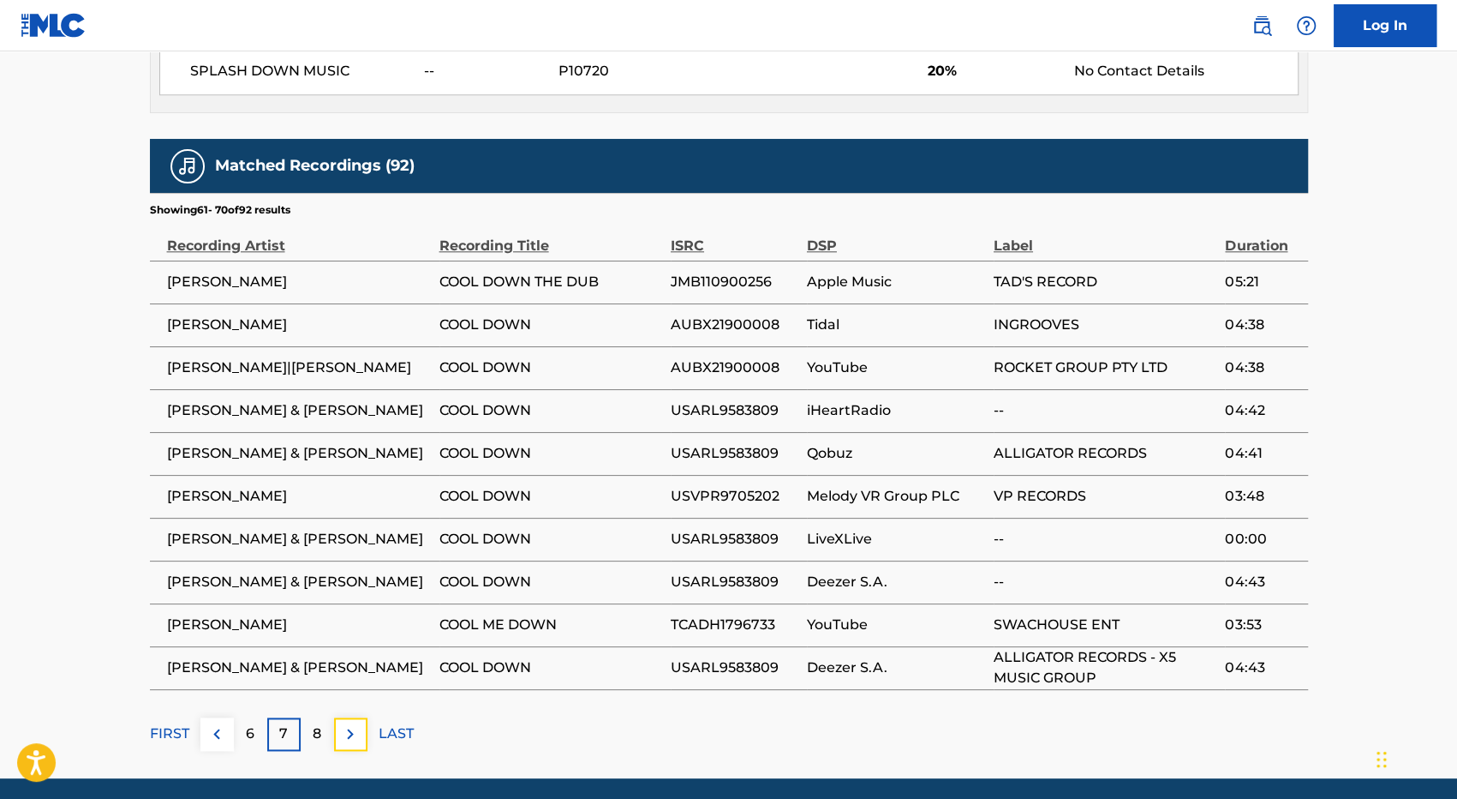
click at [344, 723] on img at bounding box center [350, 733] width 21 height 21
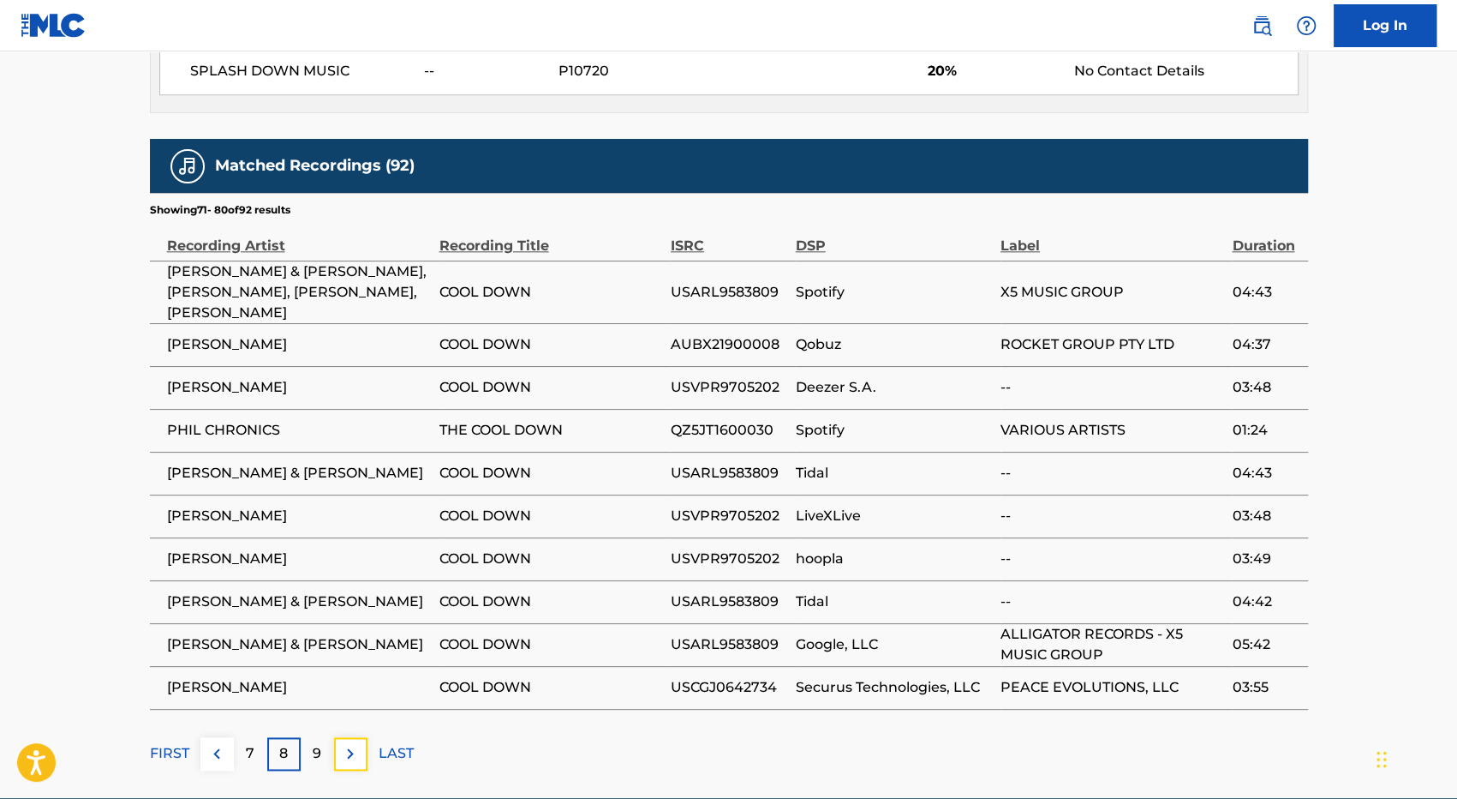
click at [344, 743] on img at bounding box center [350, 753] width 21 height 21
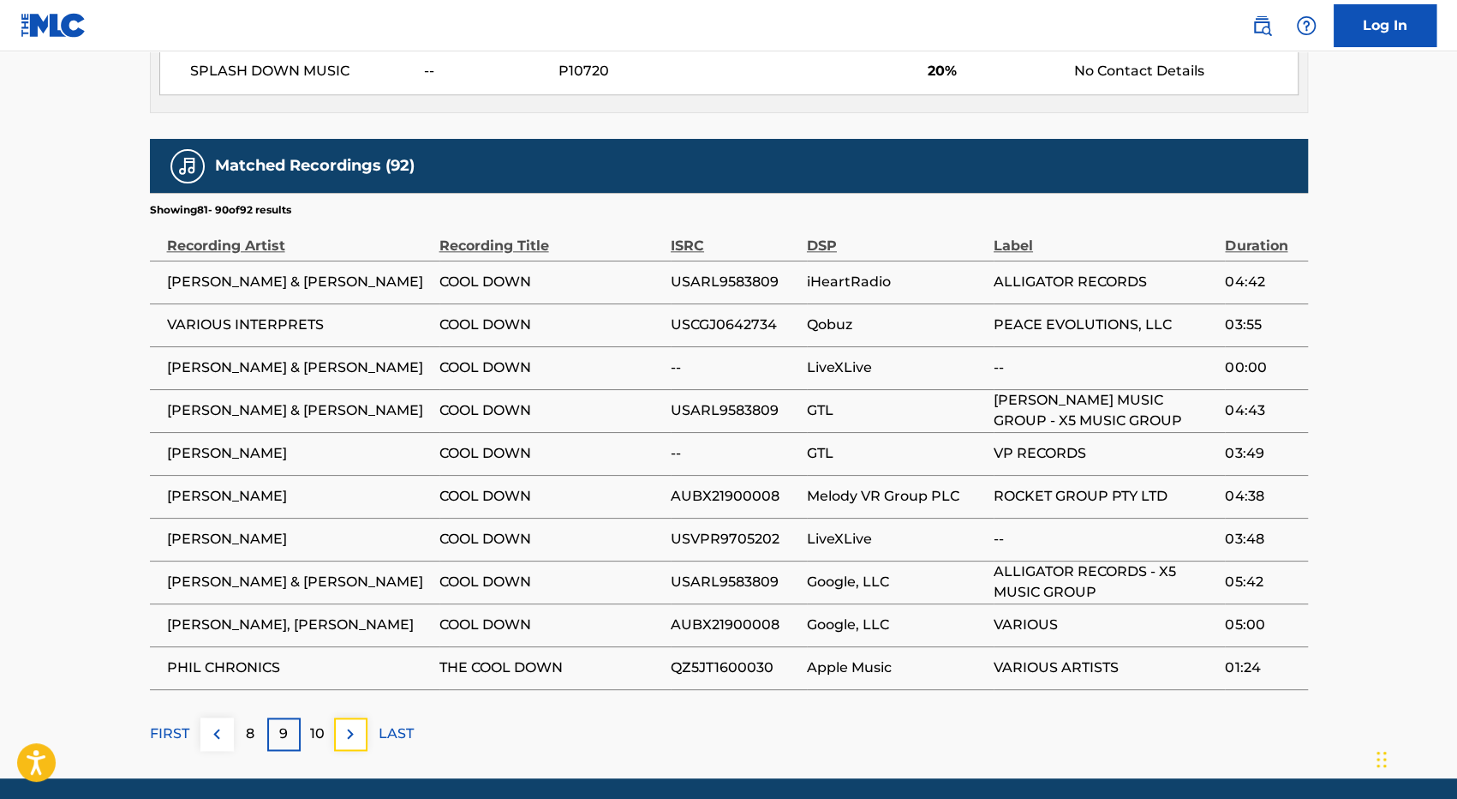
click at [344, 723] on img at bounding box center [350, 733] width 21 height 21
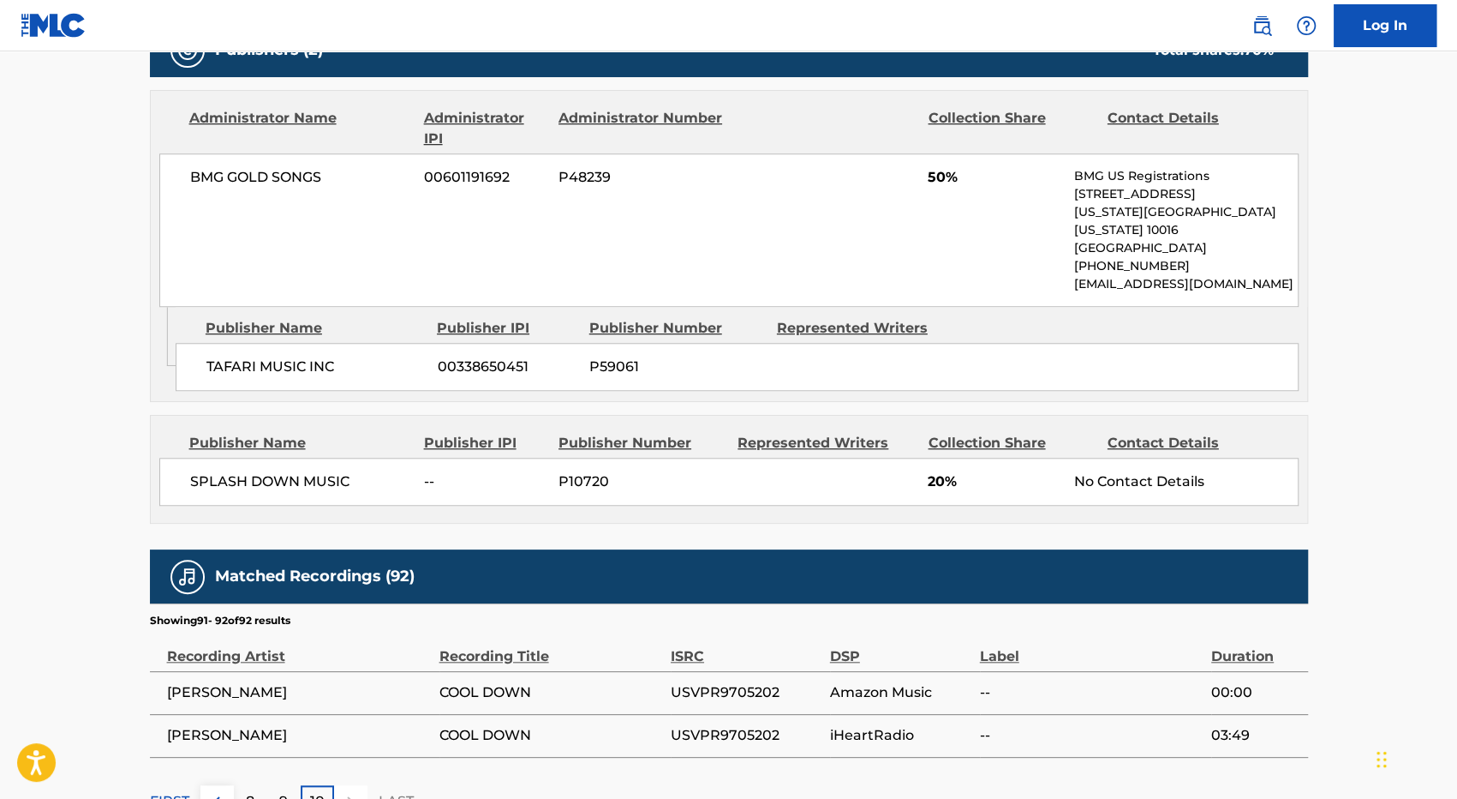
scroll to position [895, 0]
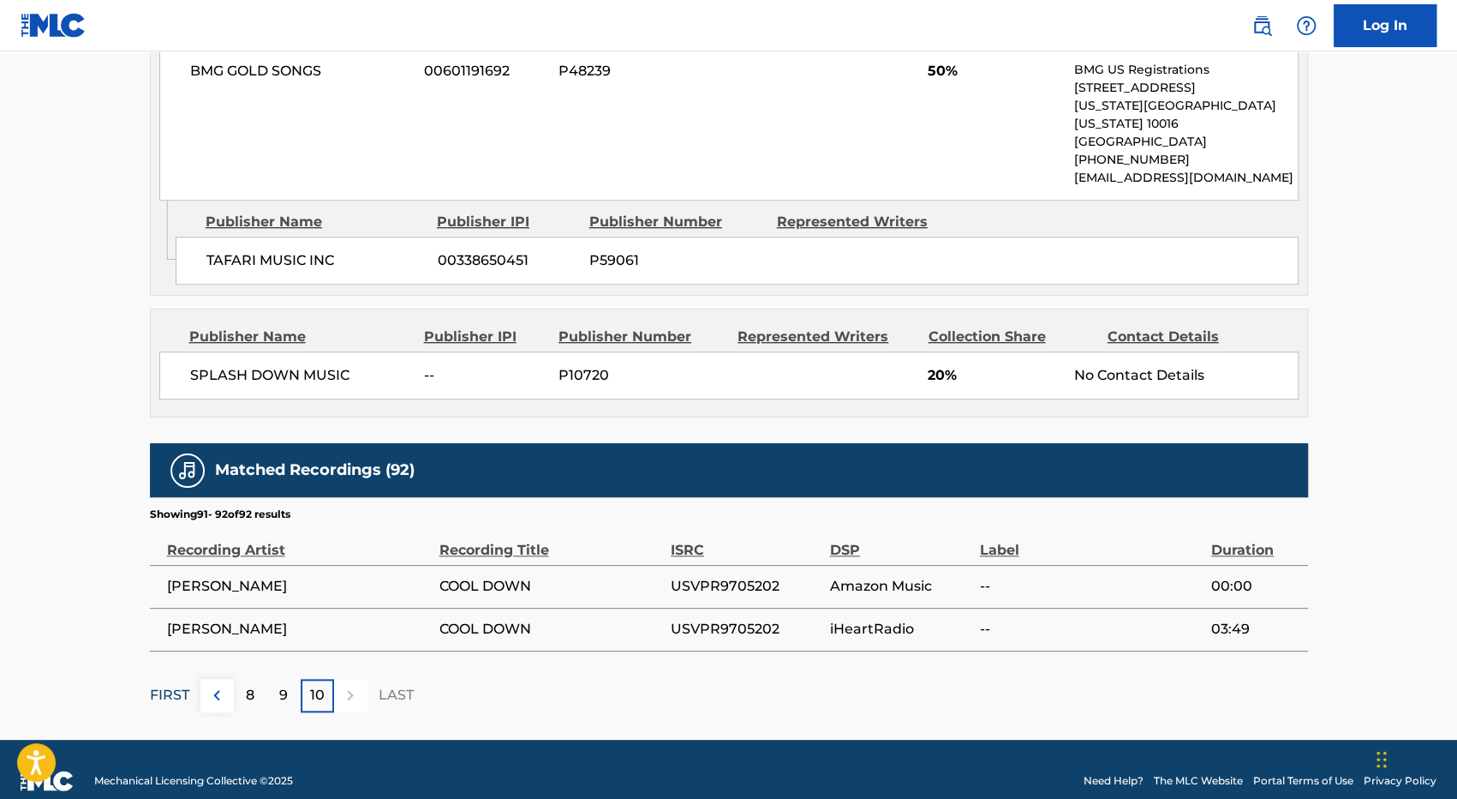
click at [165, 685] on p "FIRST" at bounding box center [169, 695] width 39 height 21
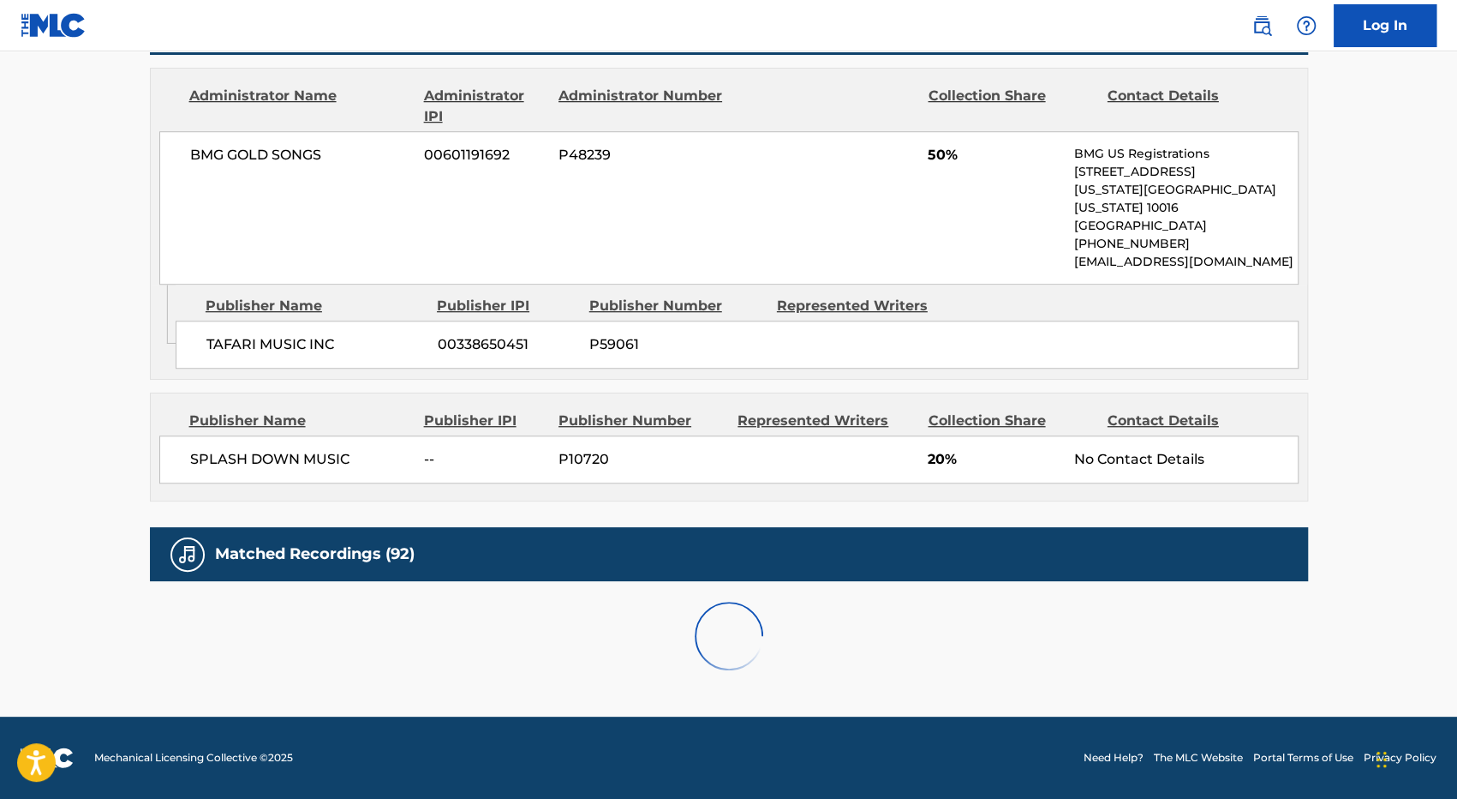
scroll to position [1199, 0]
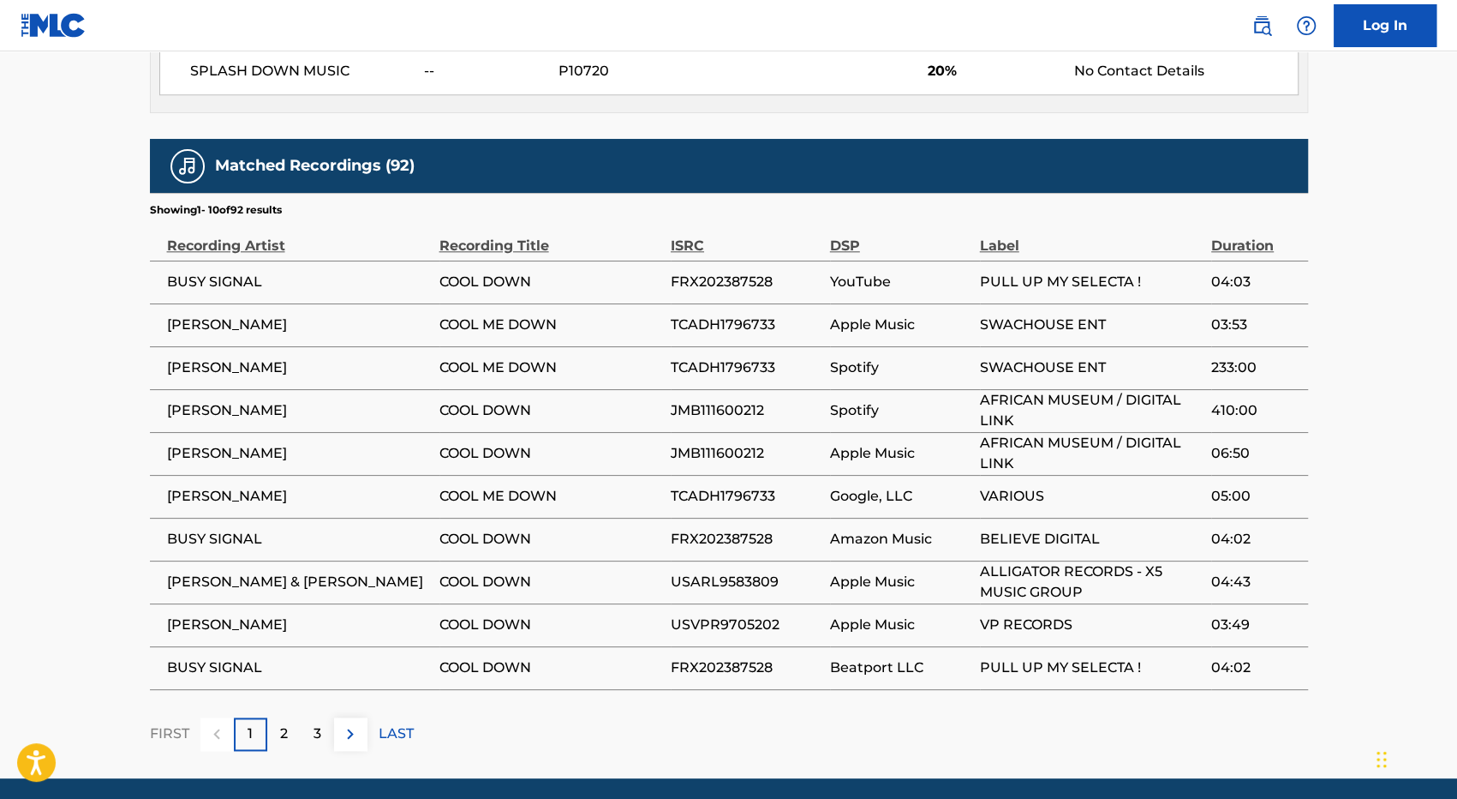
click at [712, 400] on span "JMB111600212" at bounding box center [746, 410] width 151 height 21
copy span "JMB111600212"
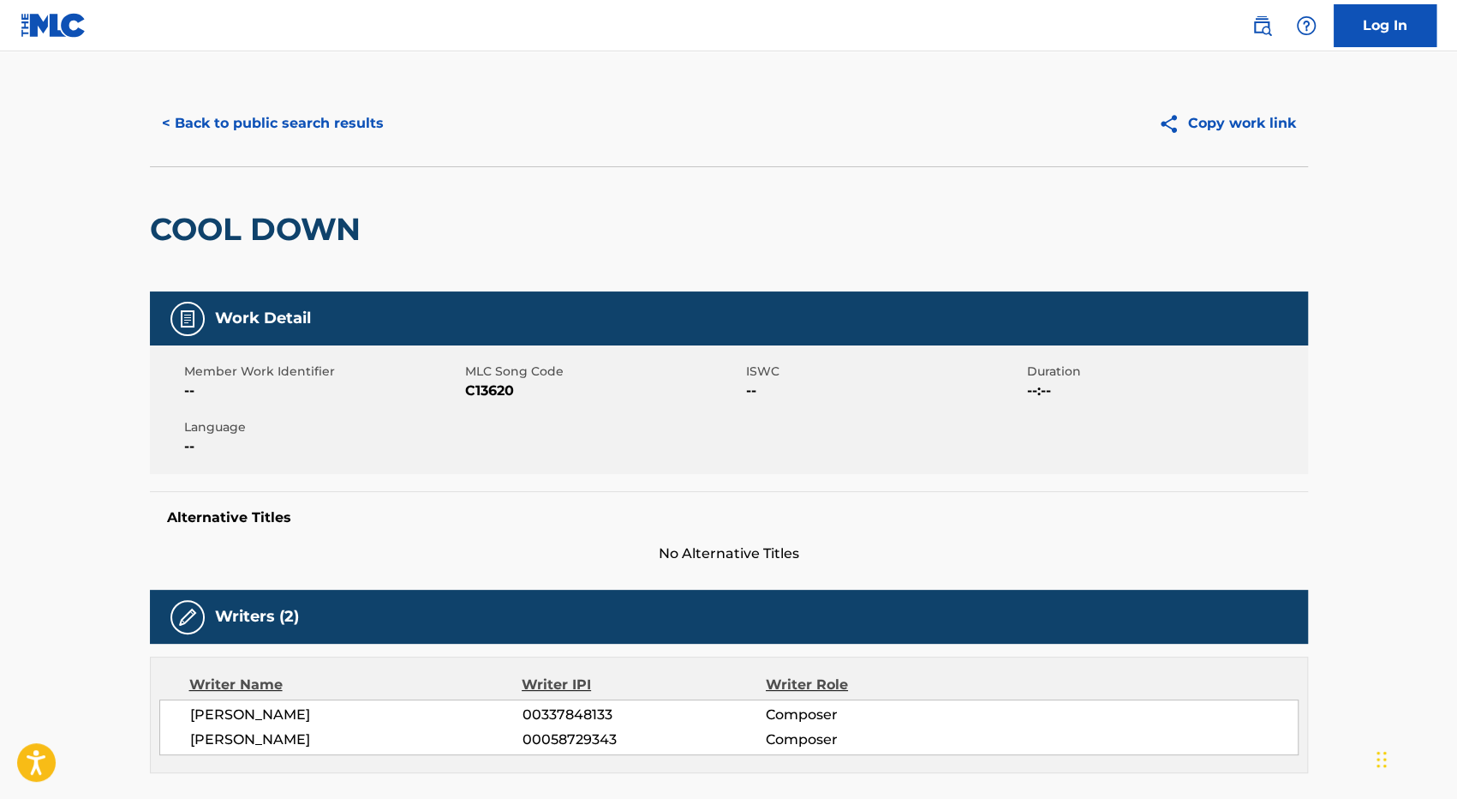
scroll to position [0, 0]
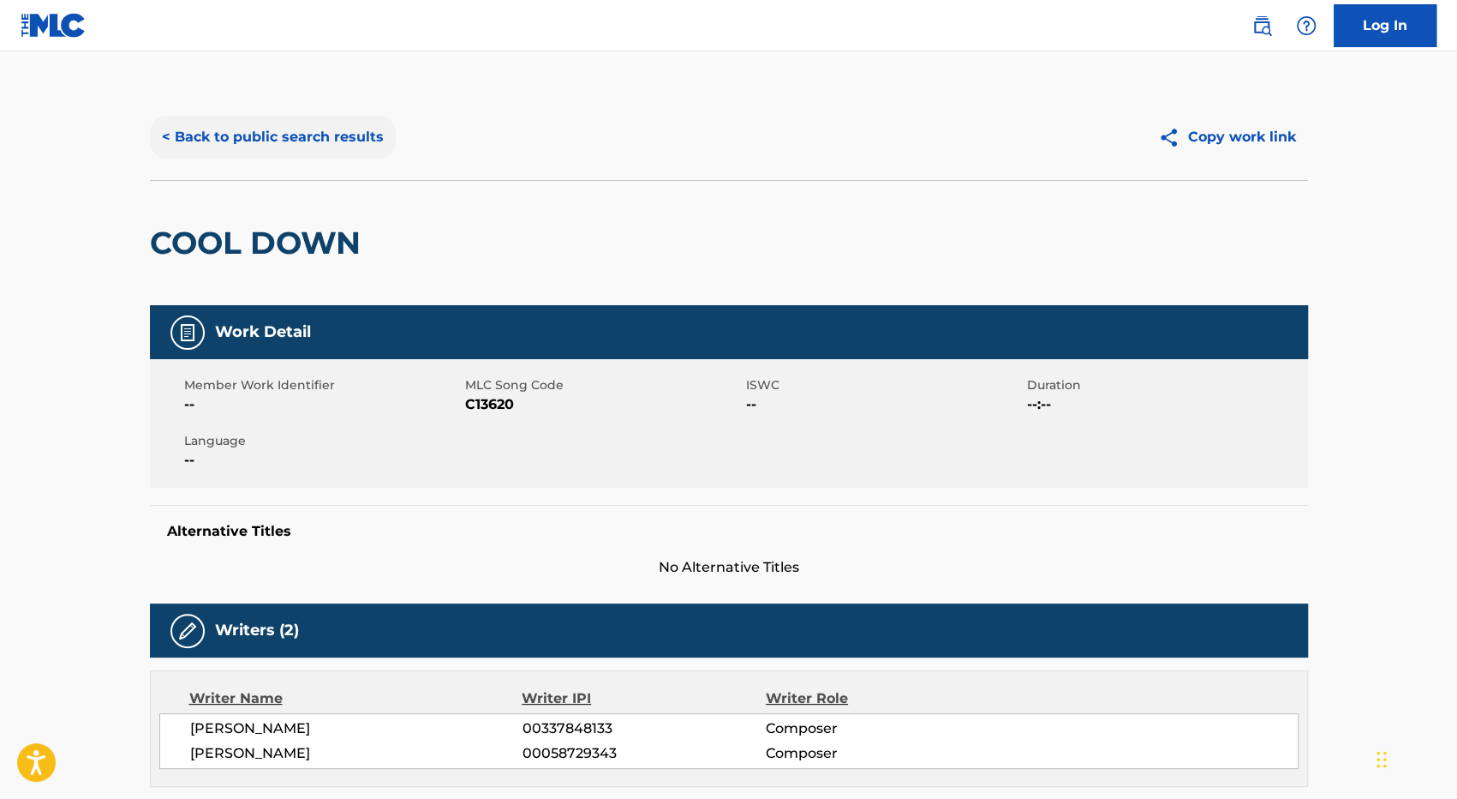
click at [213, 132] on button "< Back to public search results" at bounding box center [273, 137] width 246 height 43
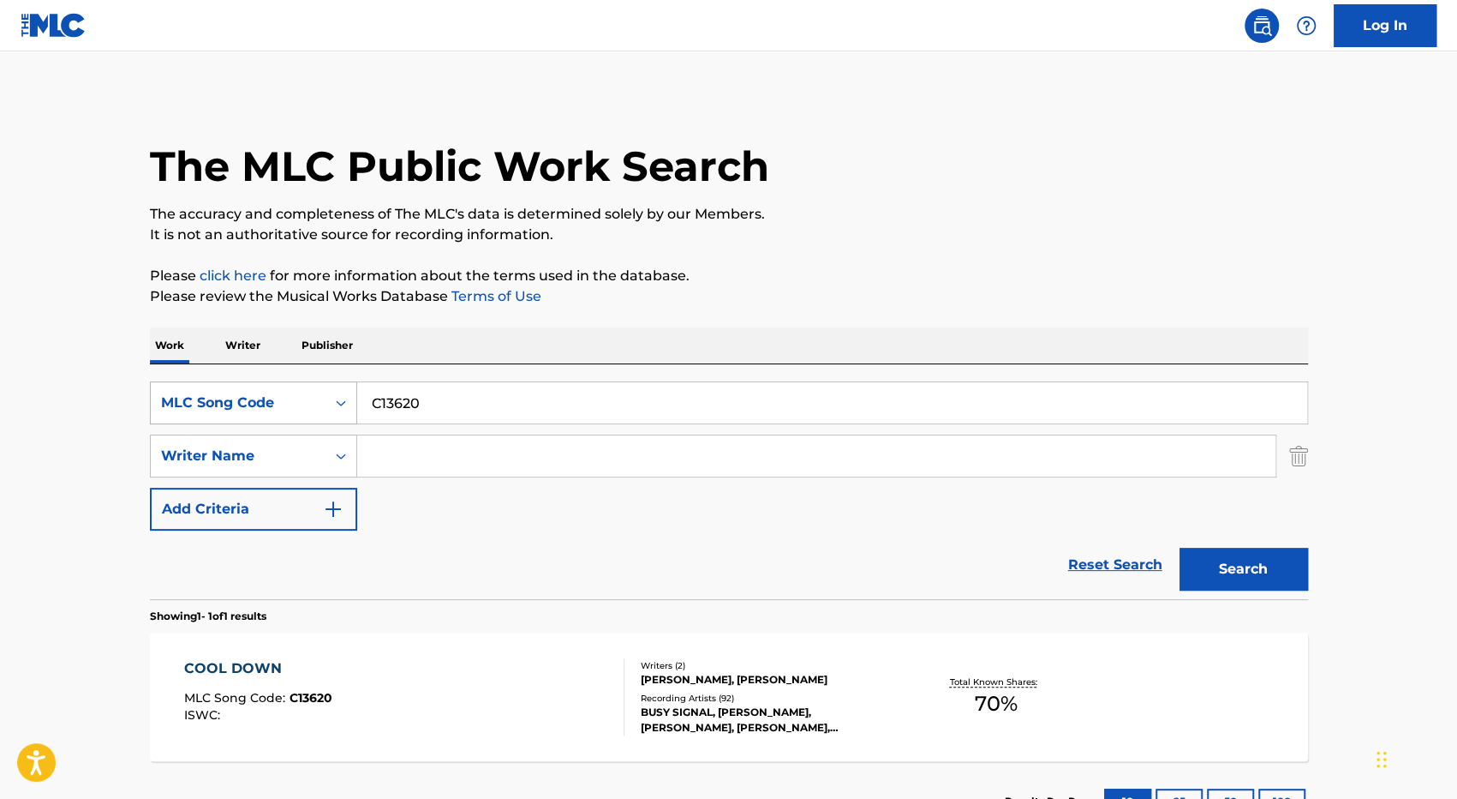
click at [285, 398] on div "MLC Song Code" at bounding box center [238, 402] width 154 height 21
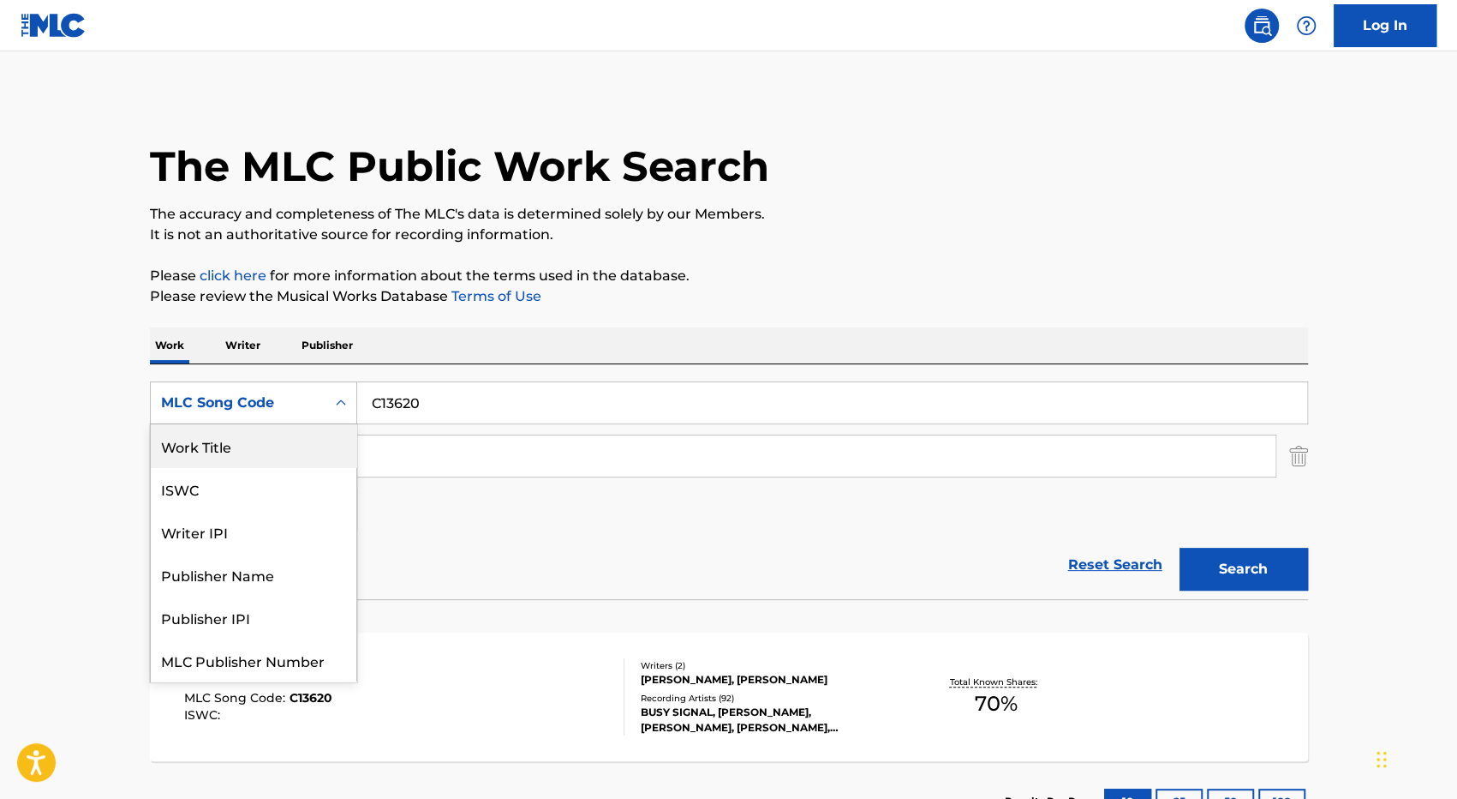
click at [252, 445] on div "Work Title" at bounding box center [254, 445] width 206 height 43
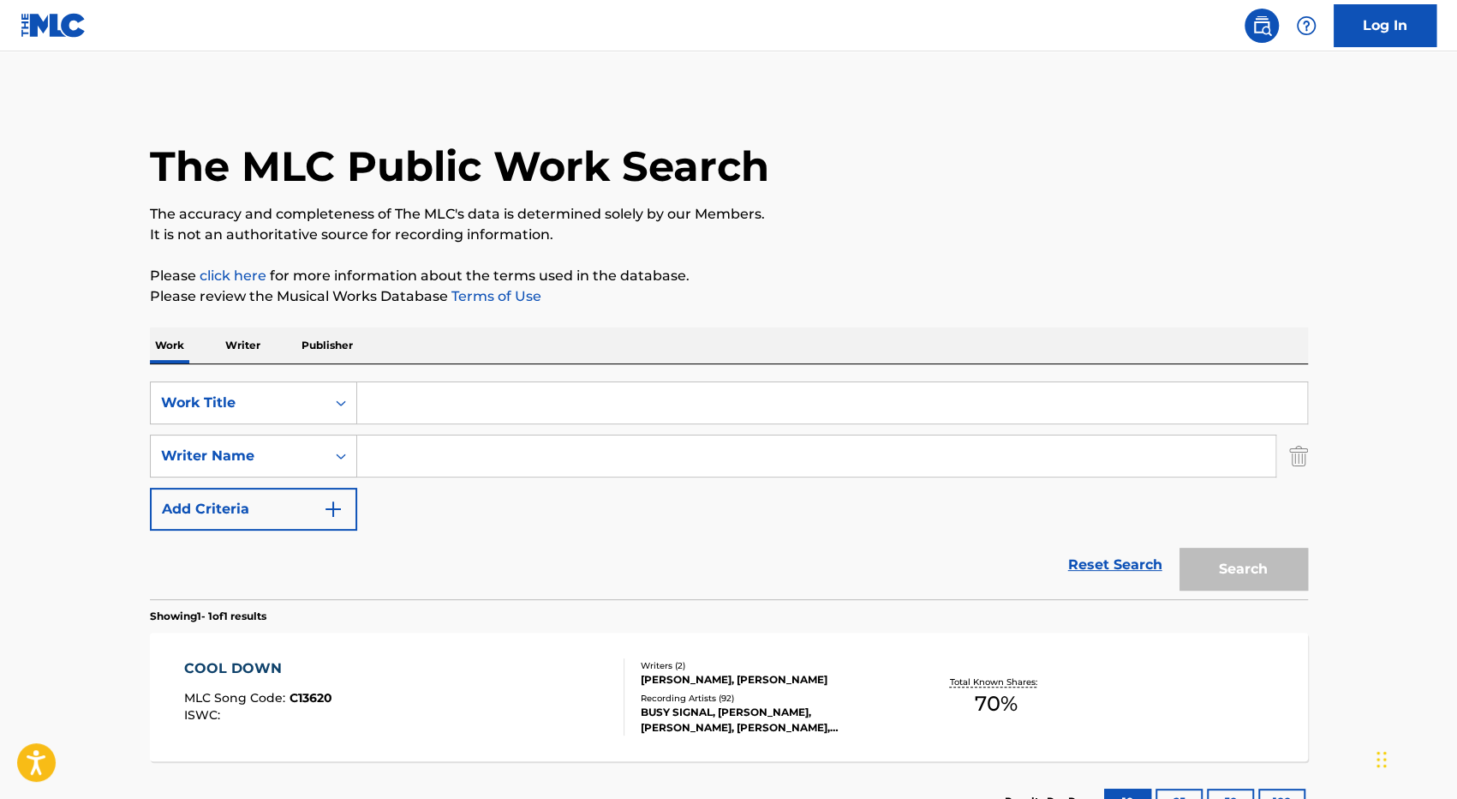
click at [398, 417] on input "Search Form" at bounding box center [832, 402] width 950 height 41
type input "cool down the pace"
click at [1180, 547] on button "Search" at bounding box center [1244, 568] width 129 height 43
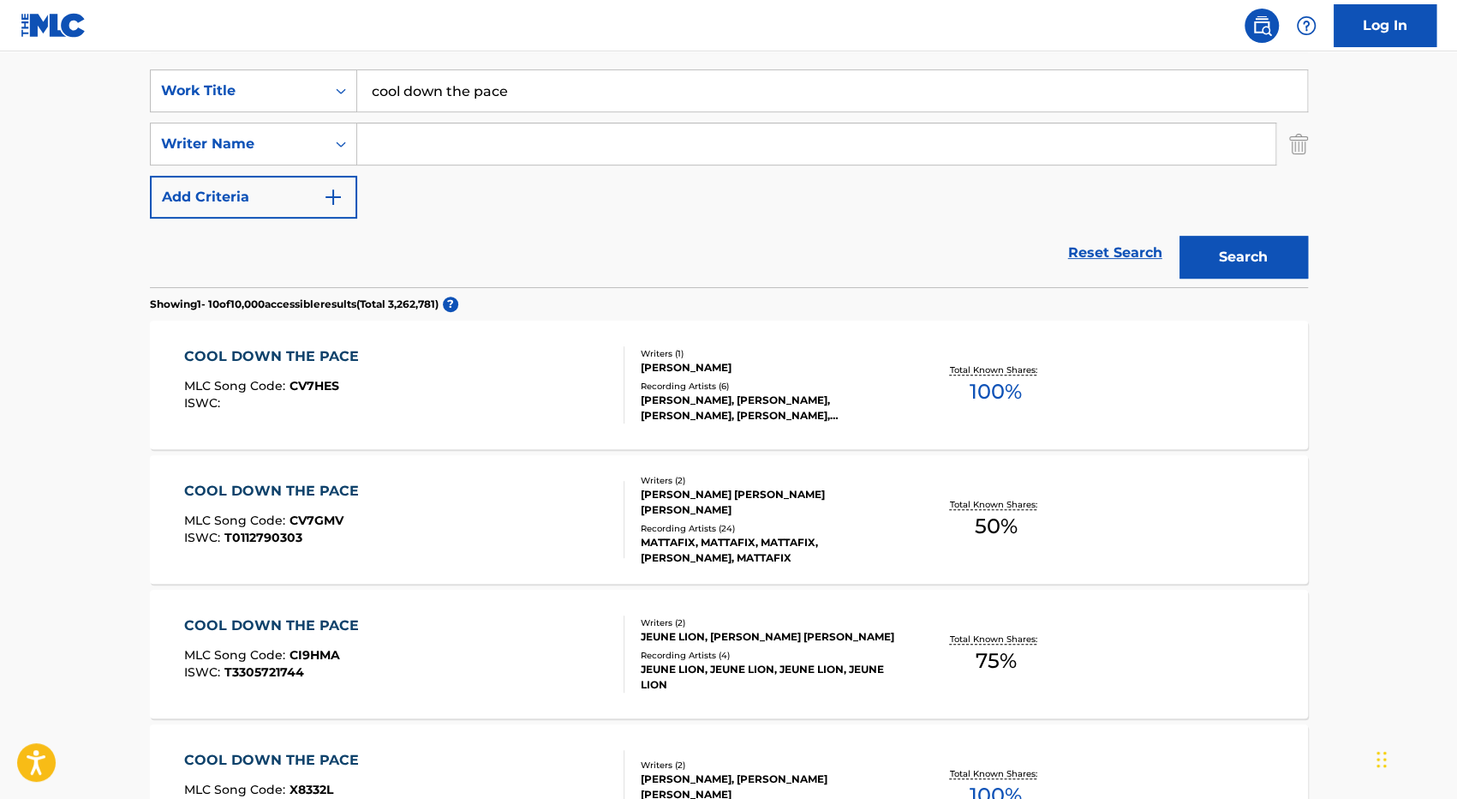
scroll to position [343, 0]
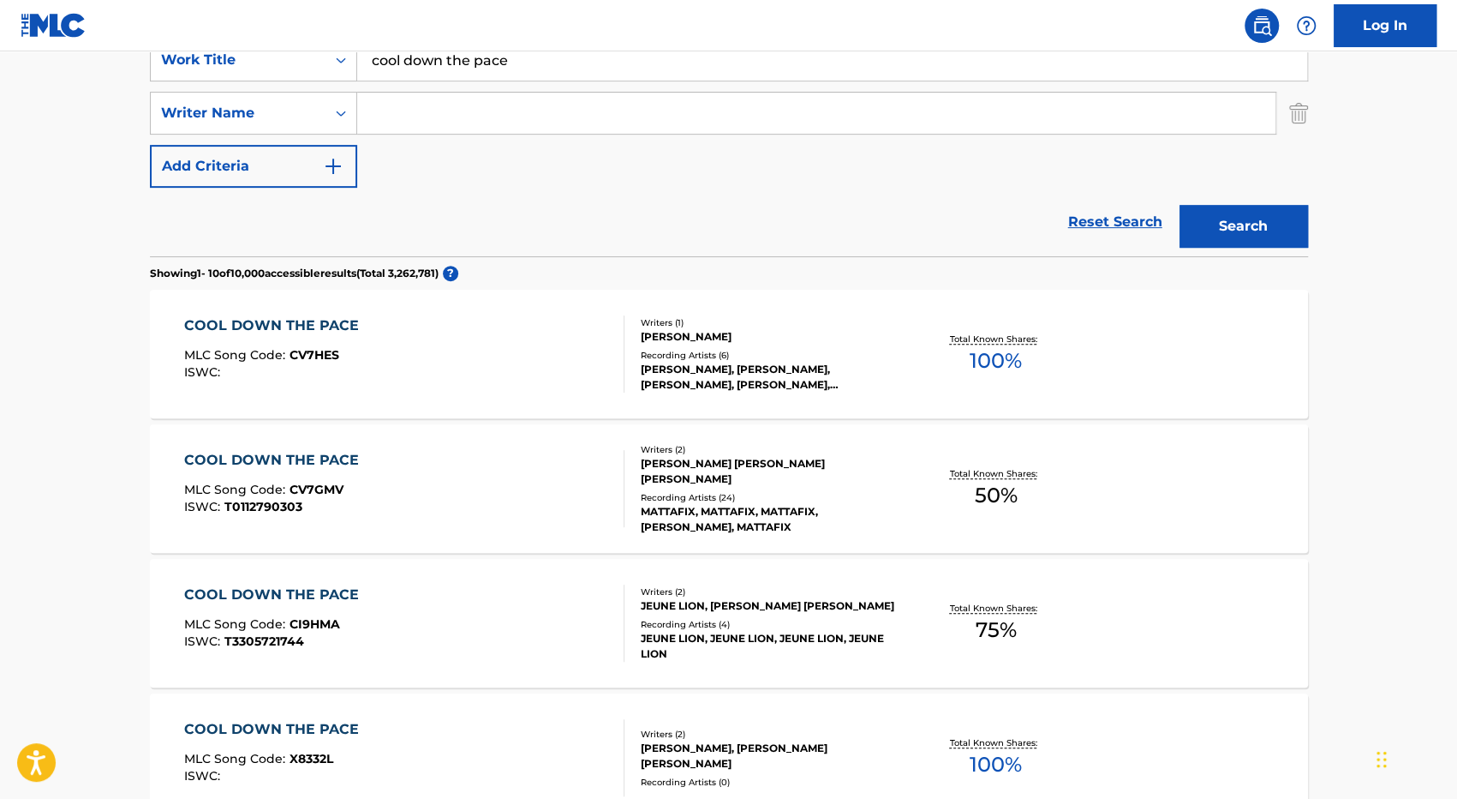
click at [480, 467] on div "COOL DOWN THE PACE MLC Song Code : CV7GMV ISWC : T0112790303" at bounding box center [404, 488] width 440 height 77
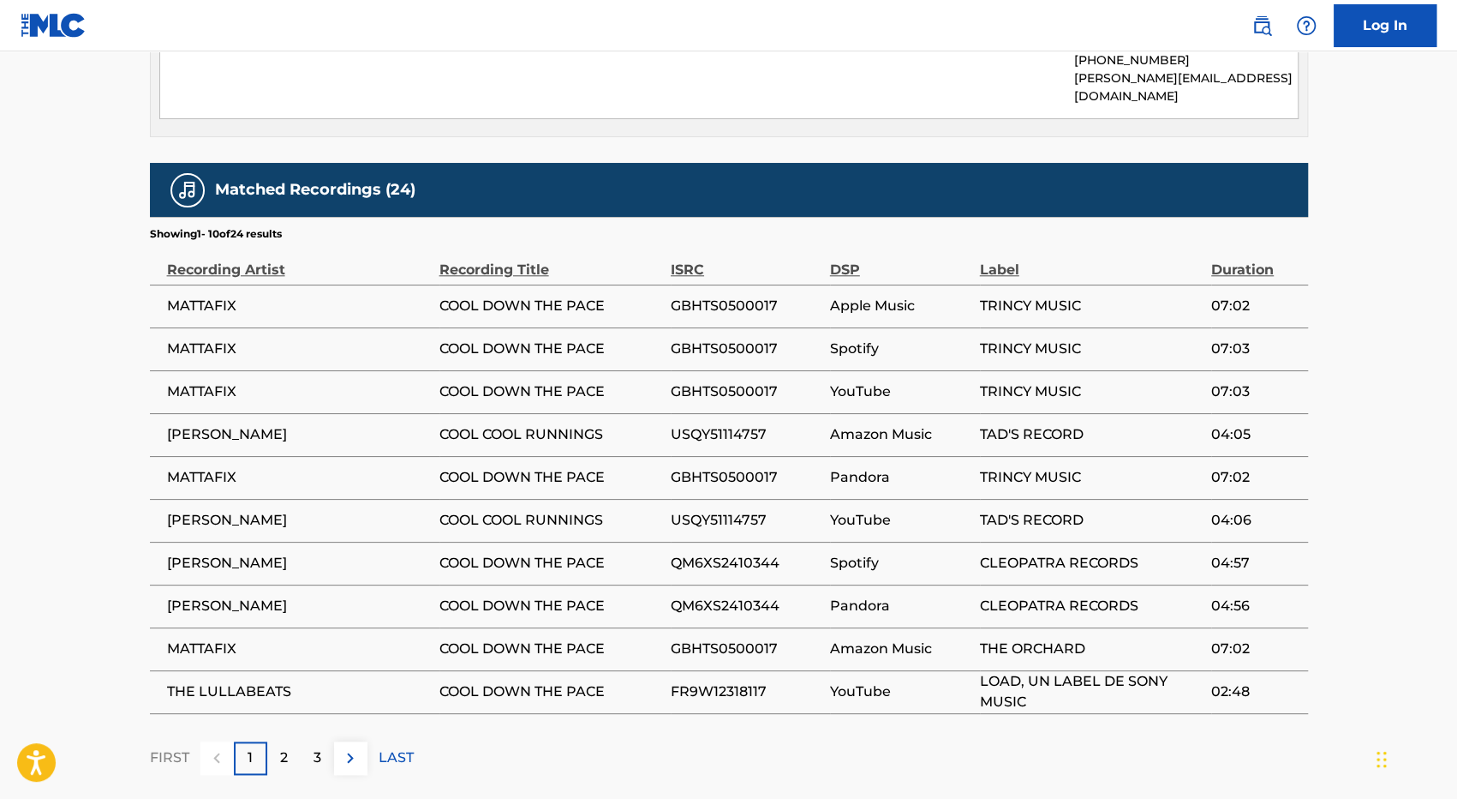
scroll to position [1116, 0]
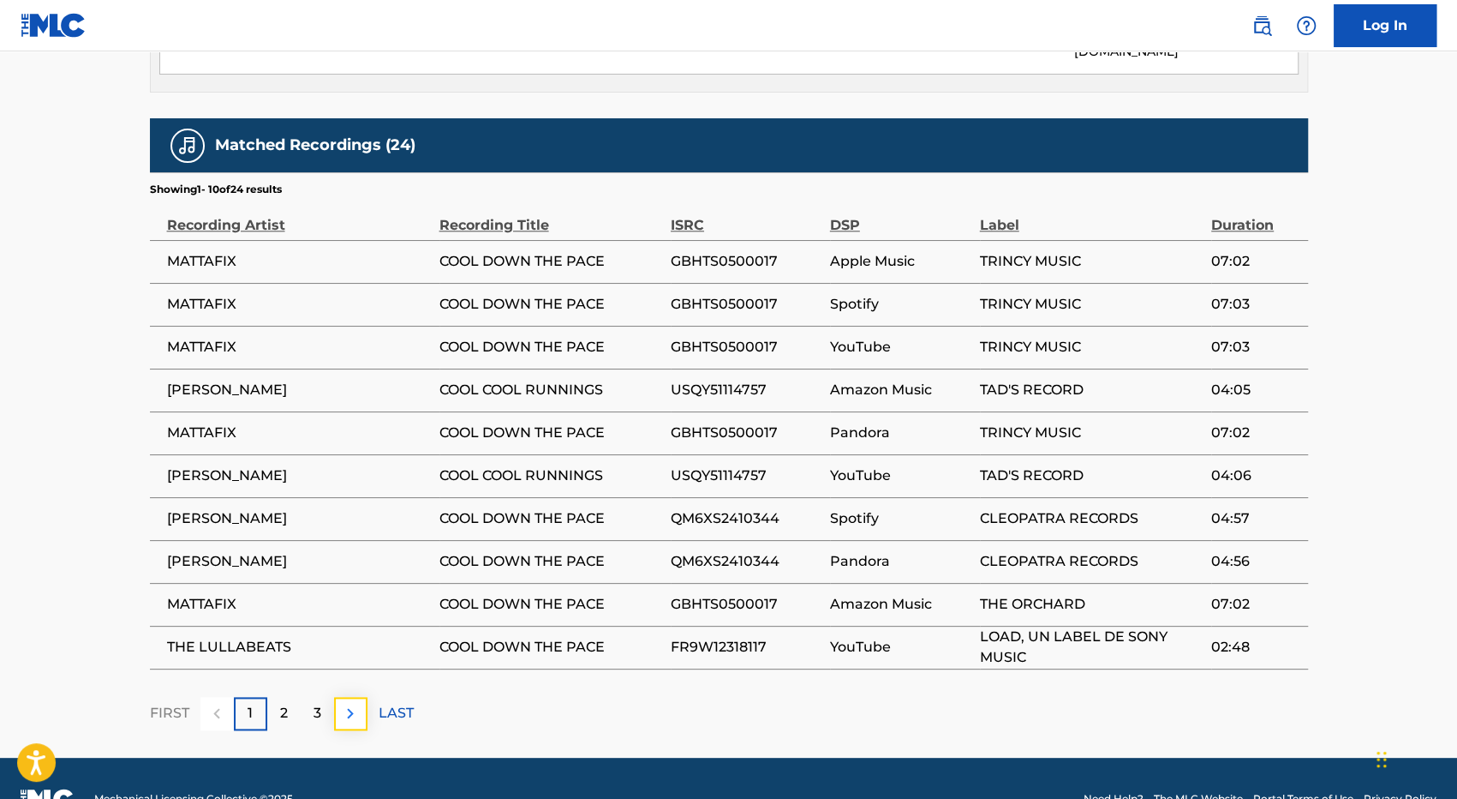
click at [349, 703] on img at bounding box center [350, 713] width 21 height 21
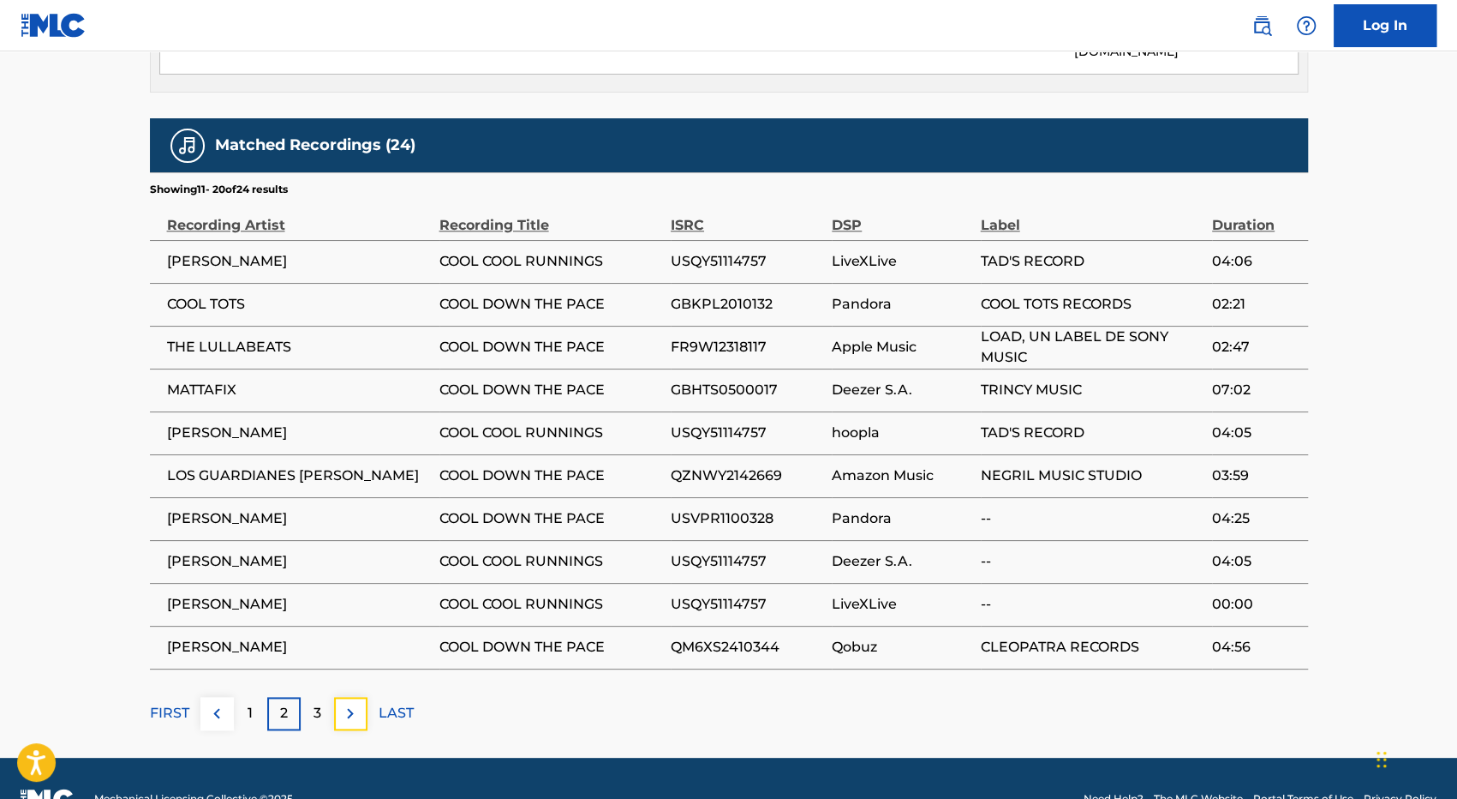
click at [349, 703] on img at bounding box center [350, 713] width 21 height 21
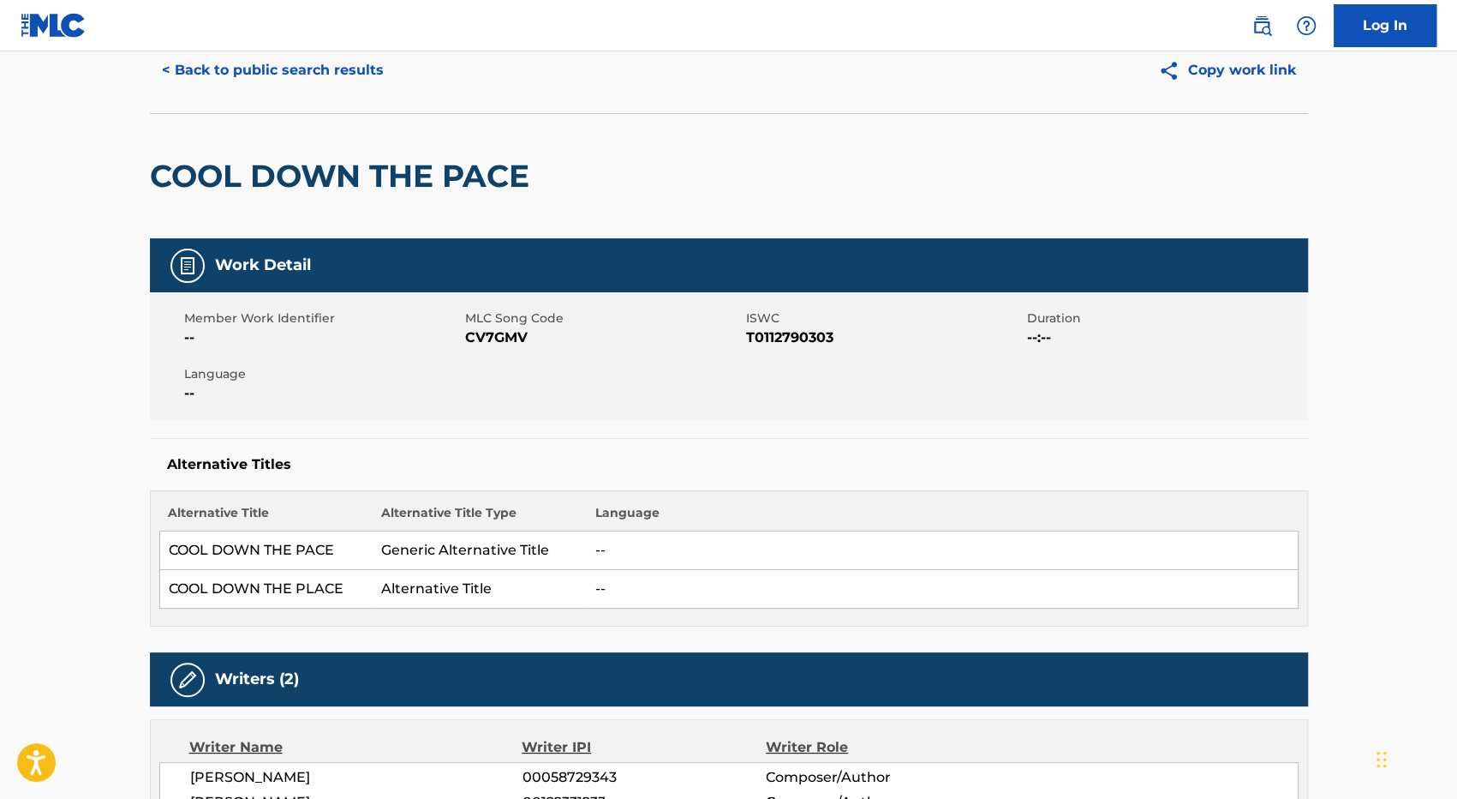
scroll to position [0, 0]
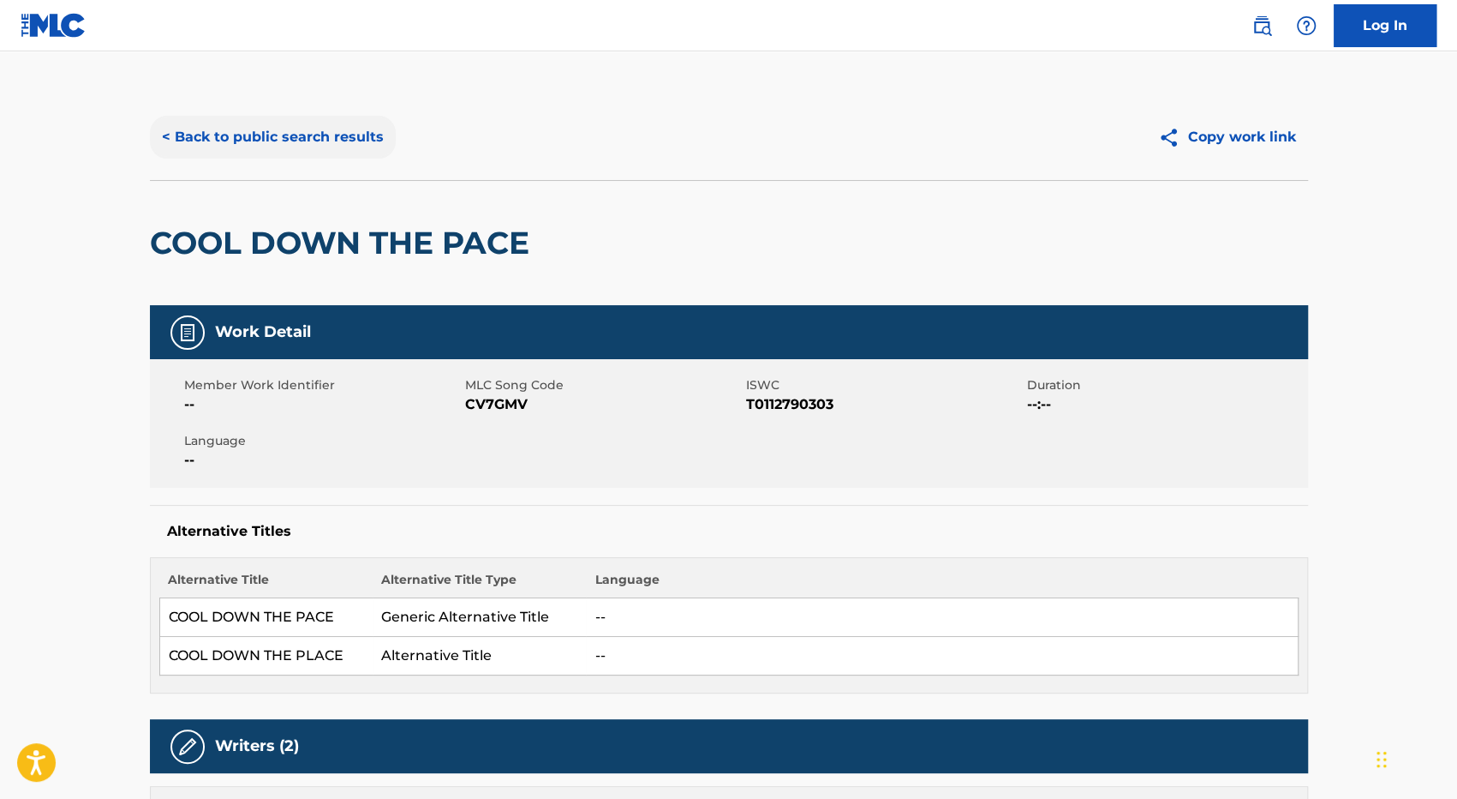
click at [189, 131] on button "< Back to public search results" at bounding box center [273, 137] width 246 height 43
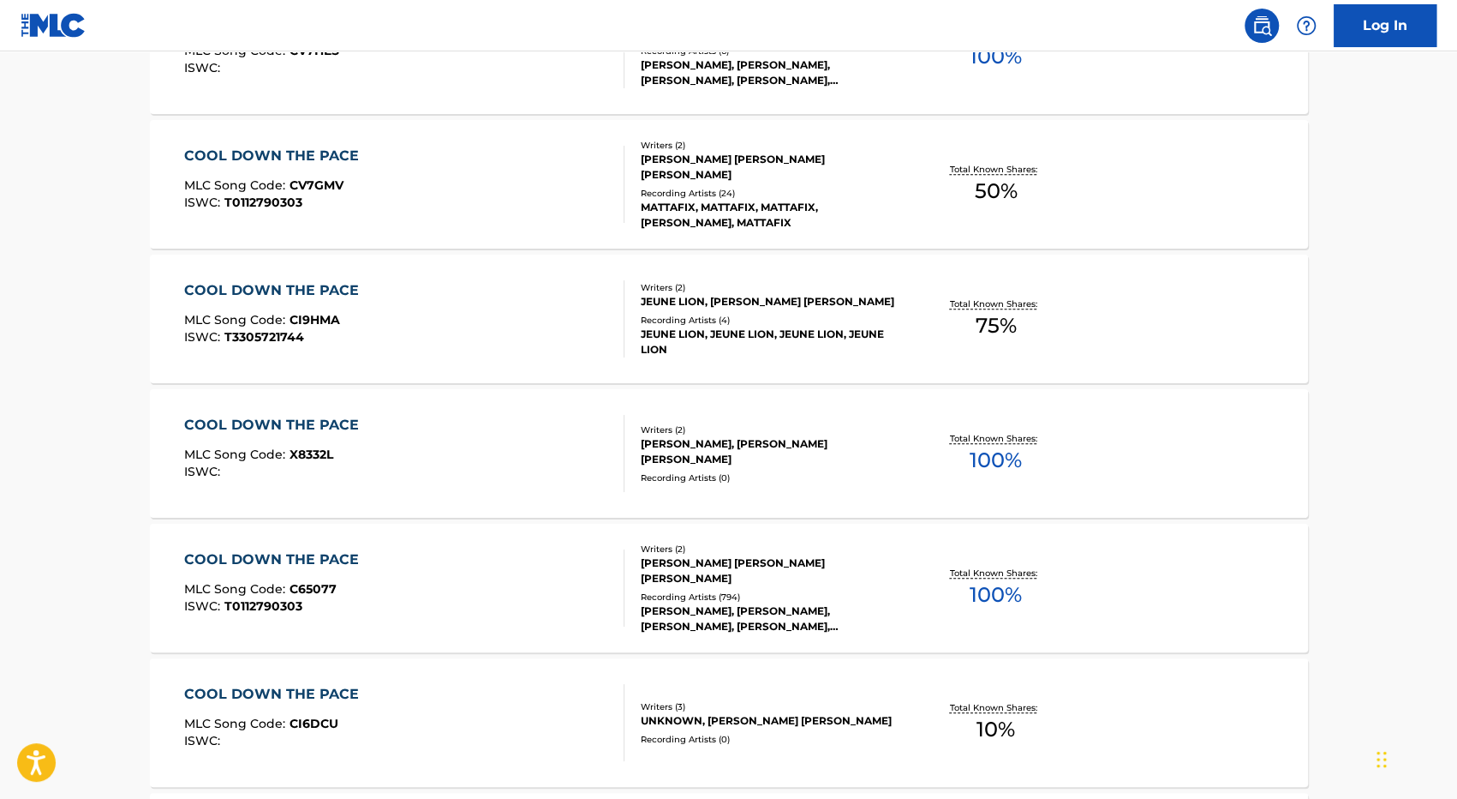
scroll to position [685, 0]
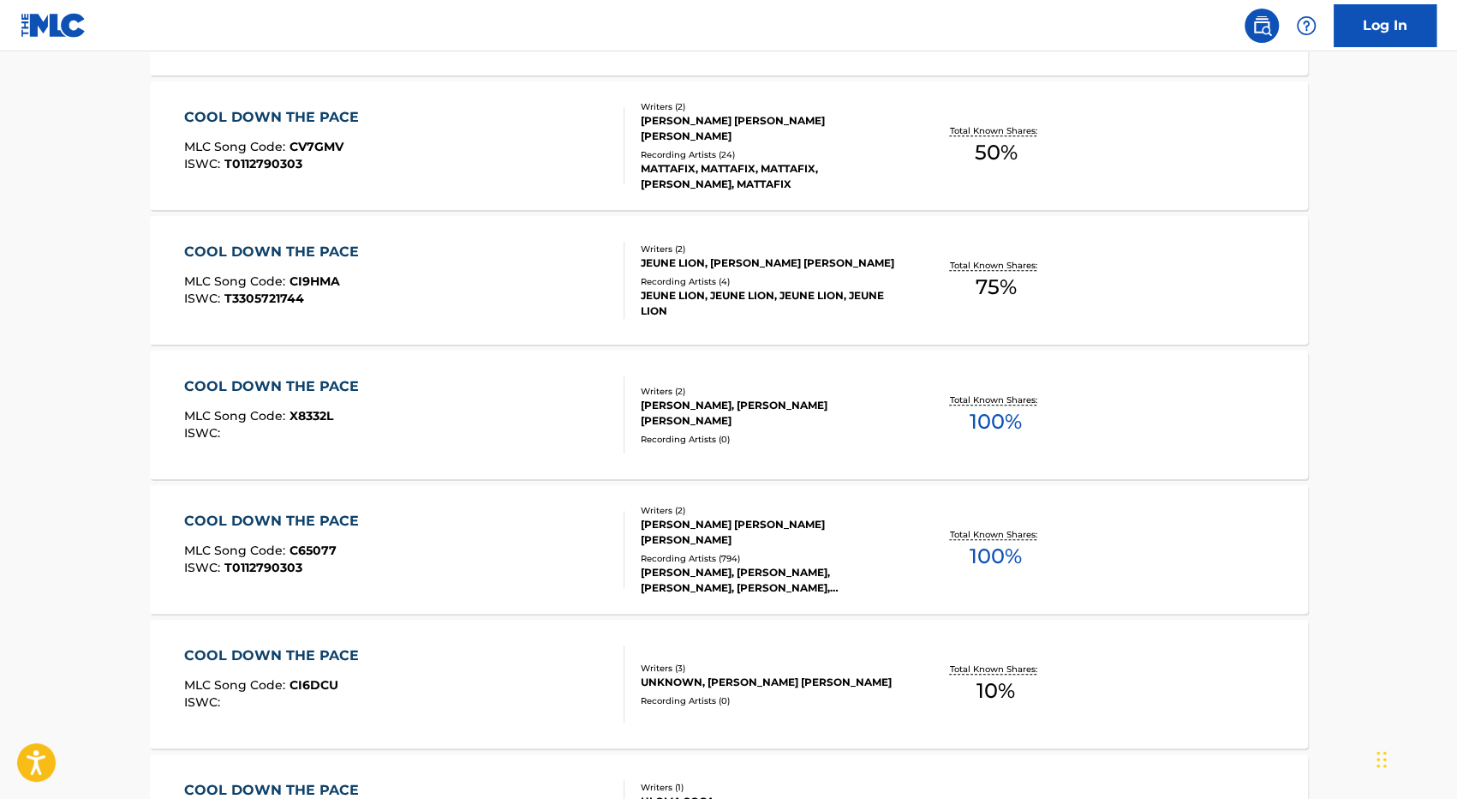
click at [535, 549] on div "COOL DOWN THE PACE MLC Song Code : C65077 ISWC : T0112790303" at bounding box center [404, 549] width 440 height 77
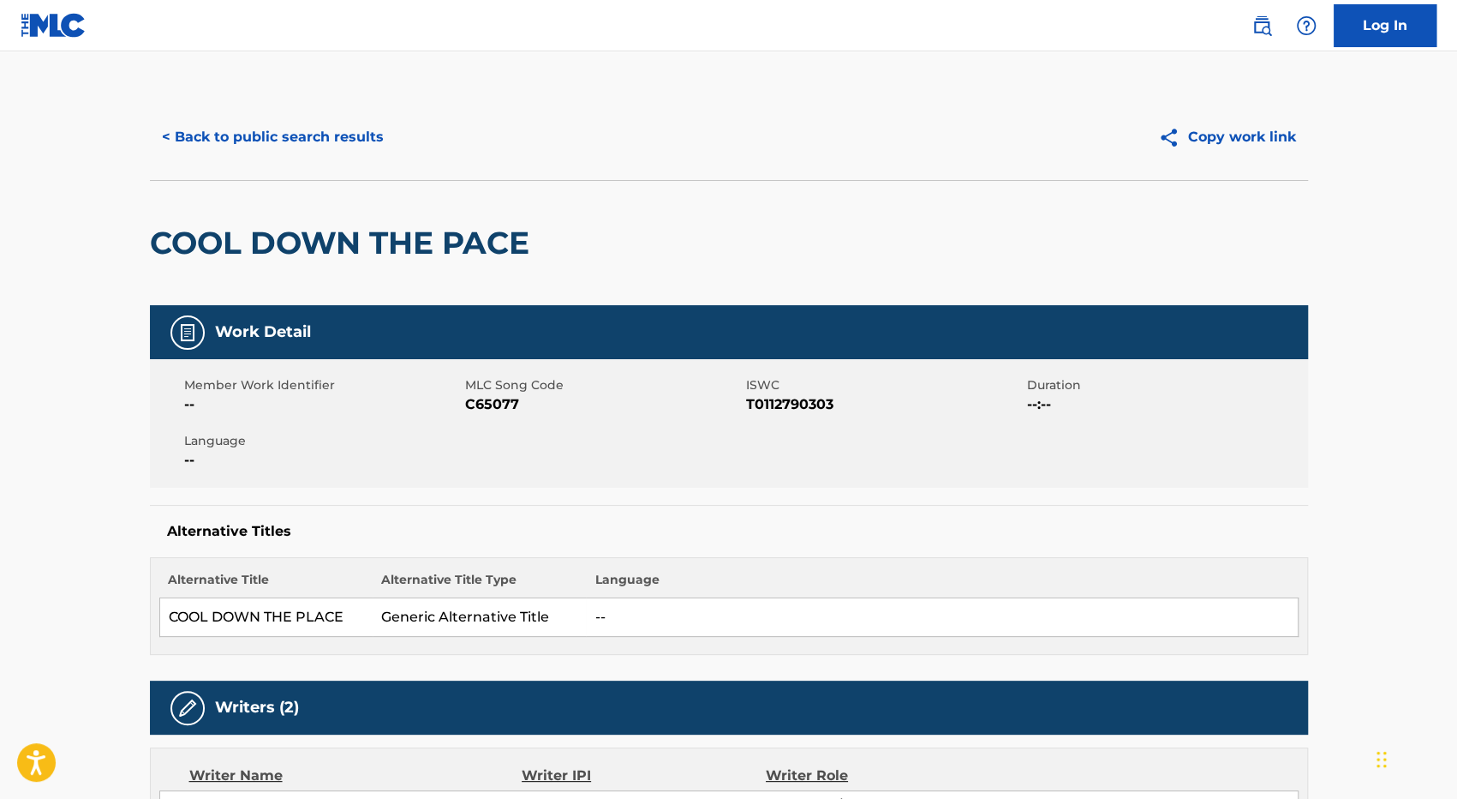
click at [494, 399] on span "C65077" at bounding box center [603, 404] width 277 height 21
copy span "C65077"
click at [500, 401] on span "C65077" at bounding box center [603, 404] width 277 height 21
